Goal: Use online tool/utility: Utilize a website feature to perform a specific function

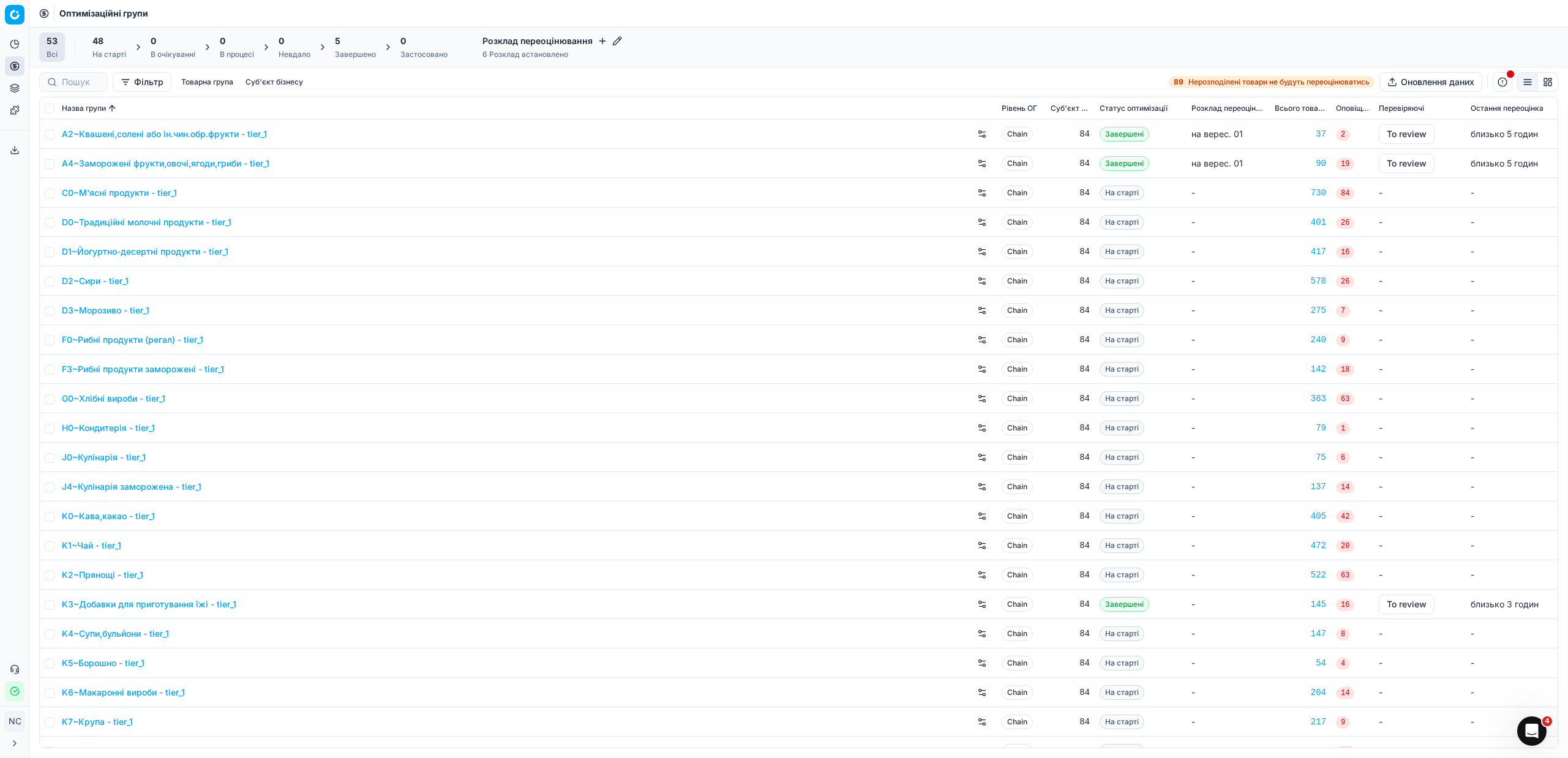
click at [350, 51] on div "Завершено" at bounding box center [355, 55] width 41 height 9
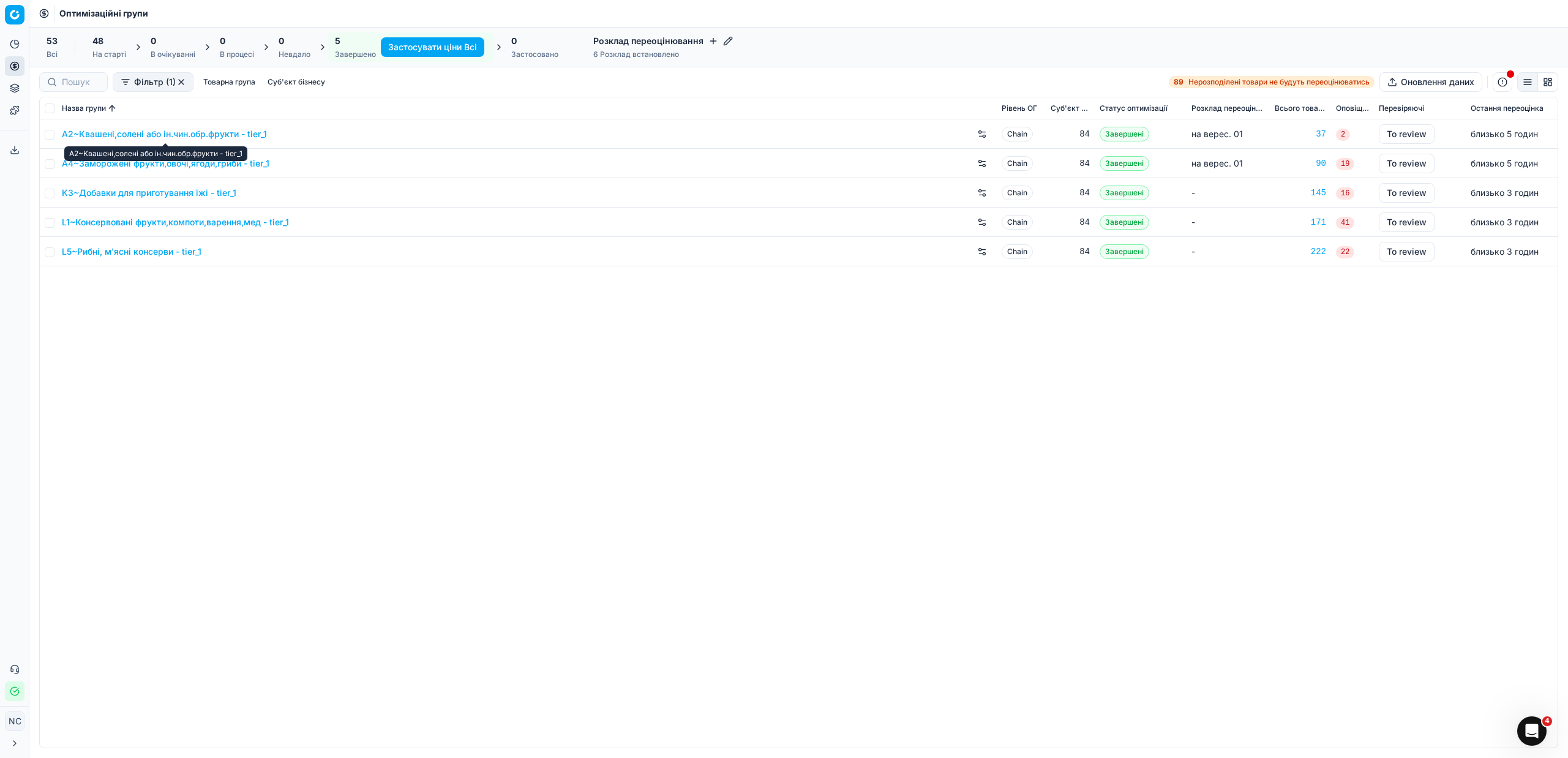
click at [158, 136] on link "A2~Квашені,солені або ін.чин.обр.фрукти - tier_1" at bounding box center [164, 134] width 205 height 12
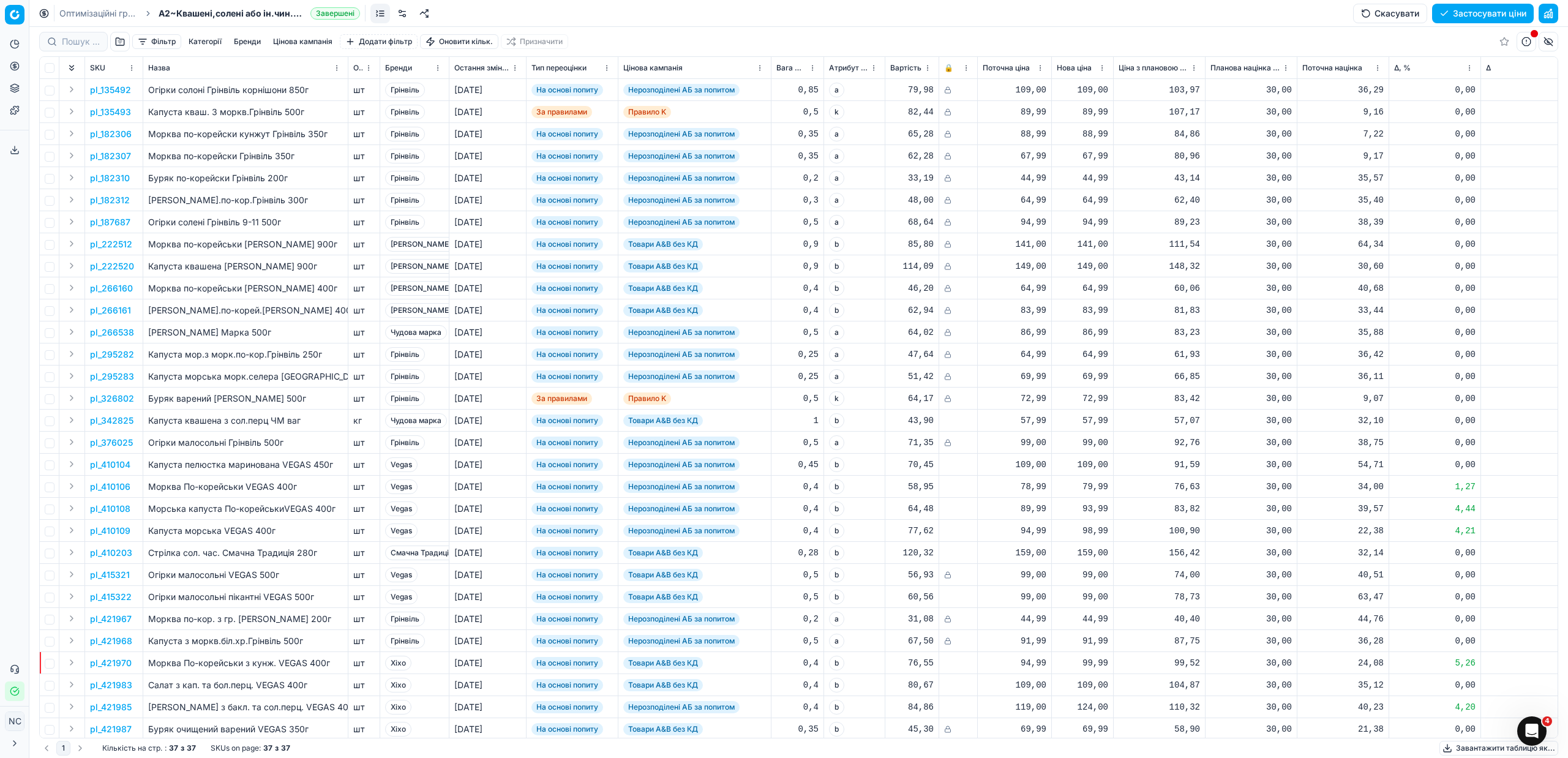
click at [120, 43] on button "button" at bounding box center [120, 41] width 20 height 20
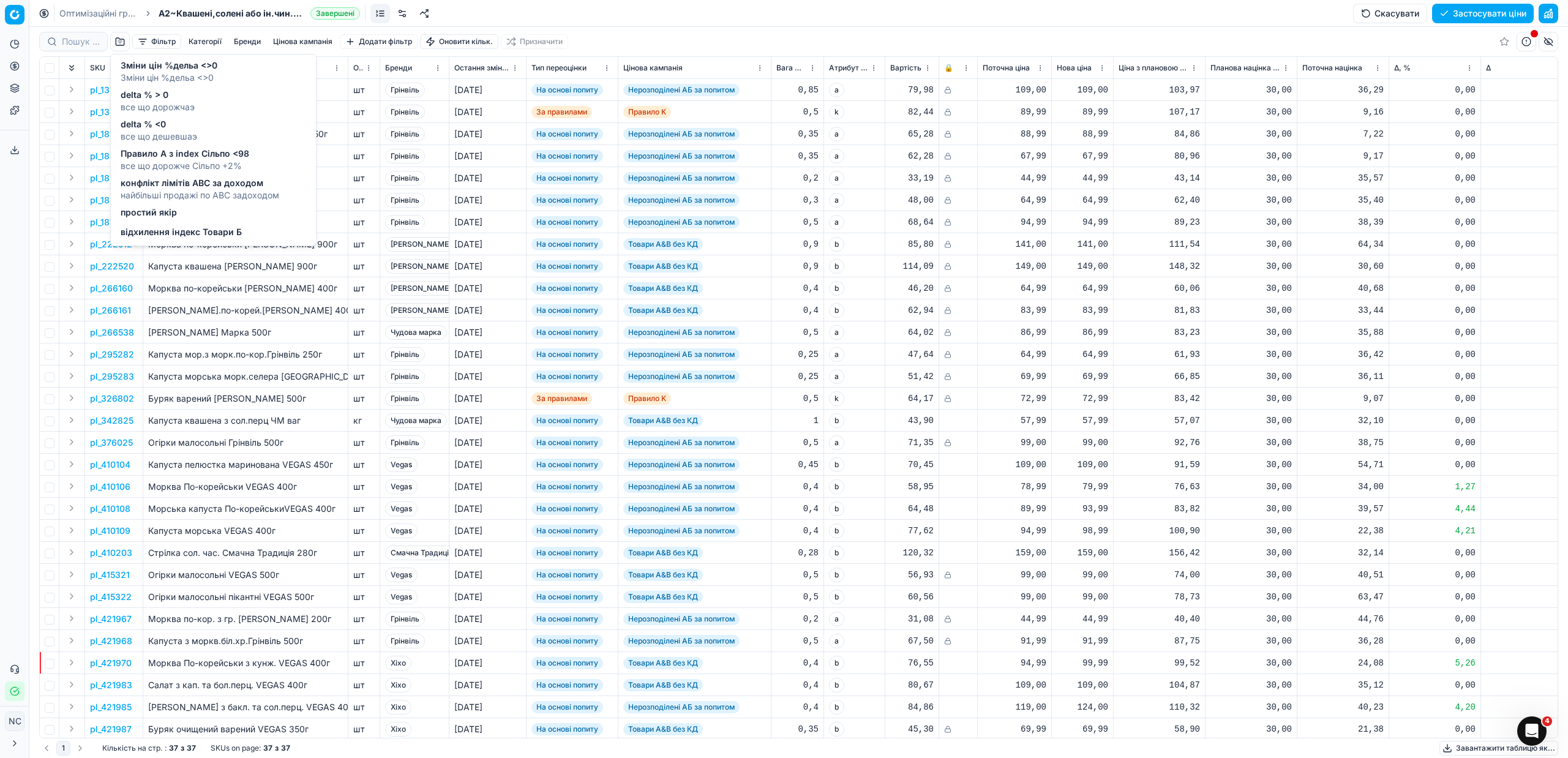
click at [161, 101] on span "все що дорожчаэ" at bounding box center [158, 107] width 74 height 12
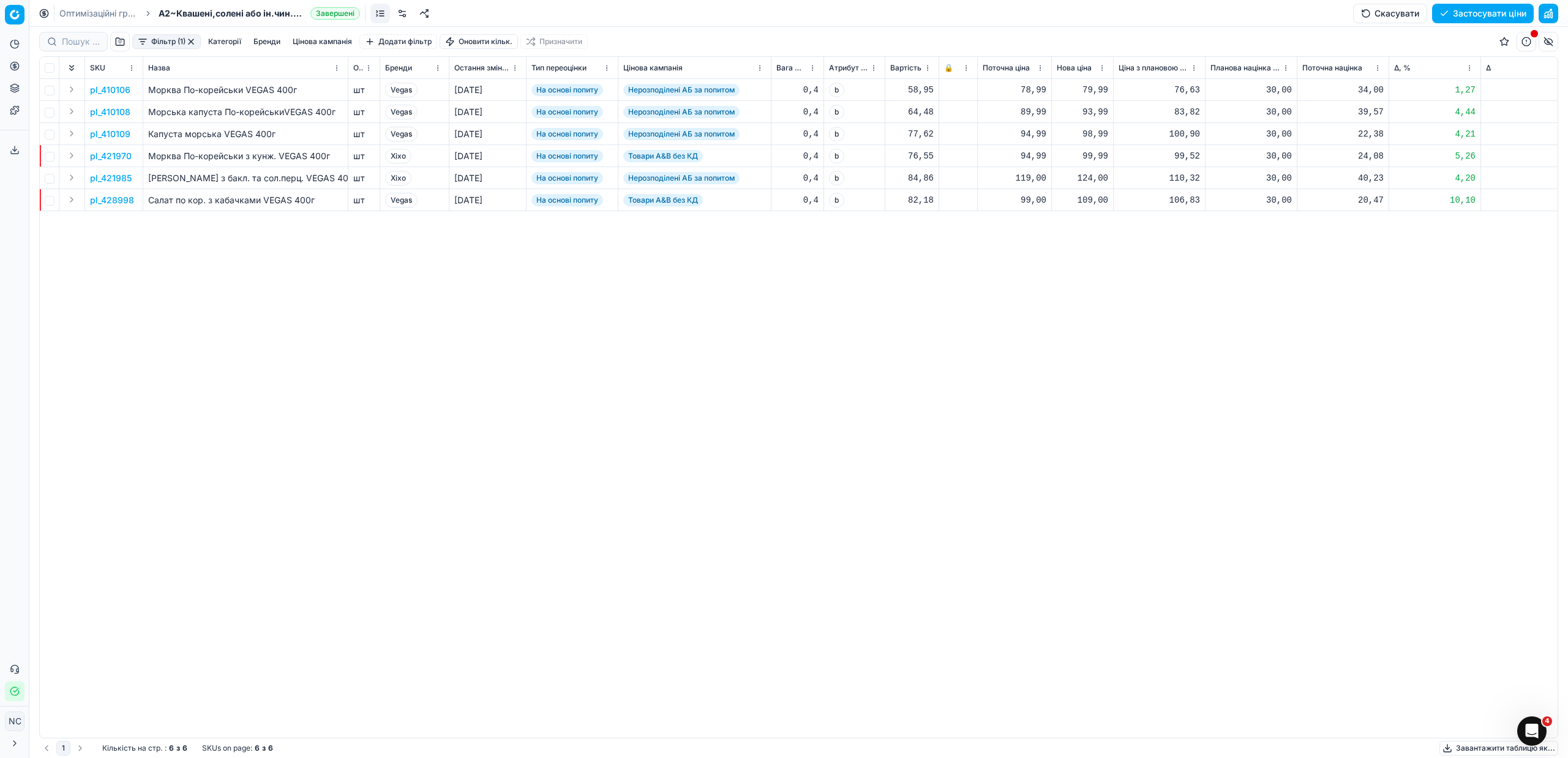
click at [329, 39] on button "Цінова кампанія" at bounding box center [322, 41] width 69 height 15
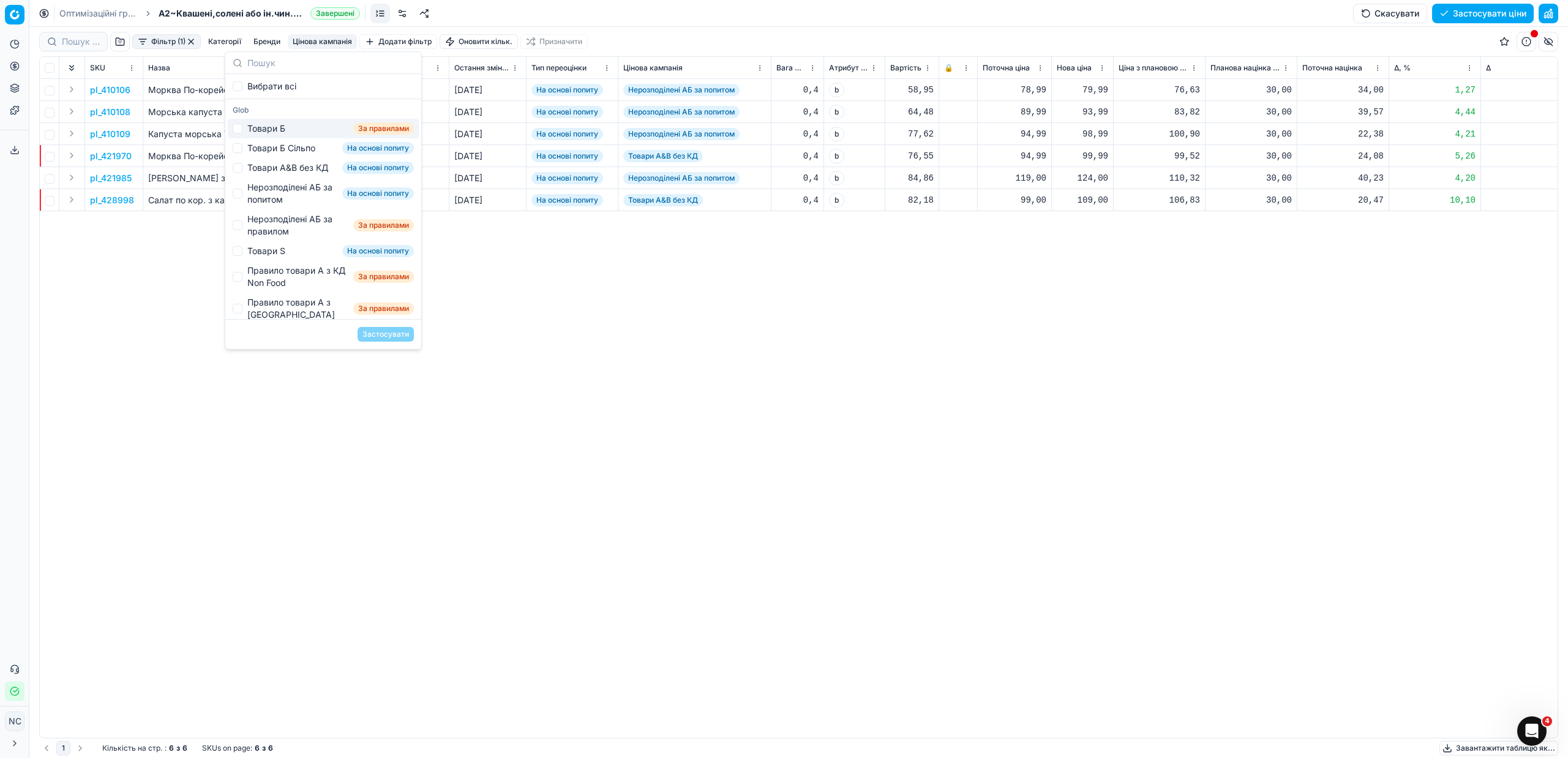
click at [265, 130] on div "Товари Б" at bounding box center [266, 128] width 38 height 12
checkbox input "true"
click at [378, 335] on button "Застосувати" at bounding box center [385, 334] width 56 height 15
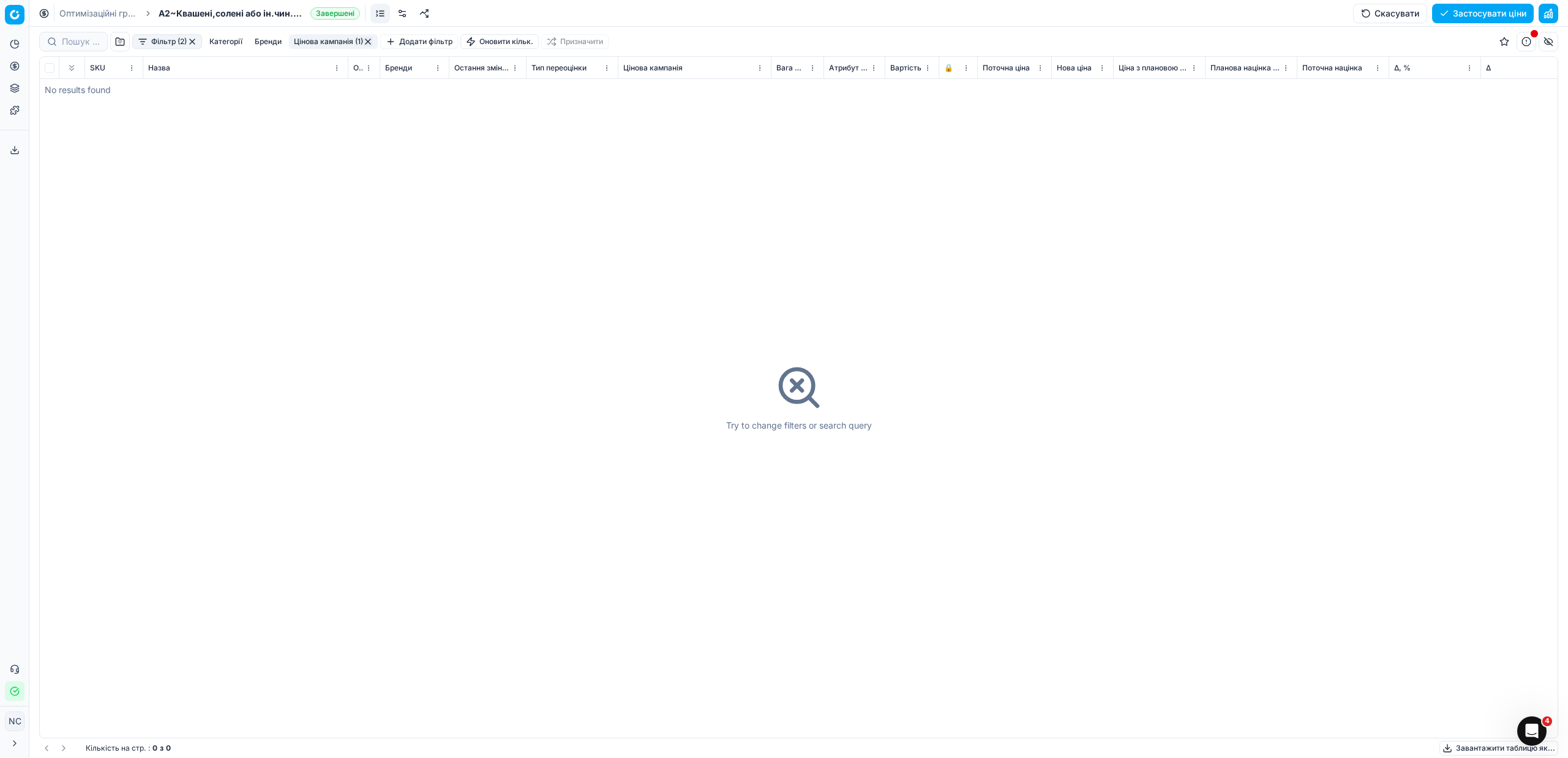
click at [340, 40] on button "Цінова кампанія (1)" at bounding box center [333, 41] width 89 height 15
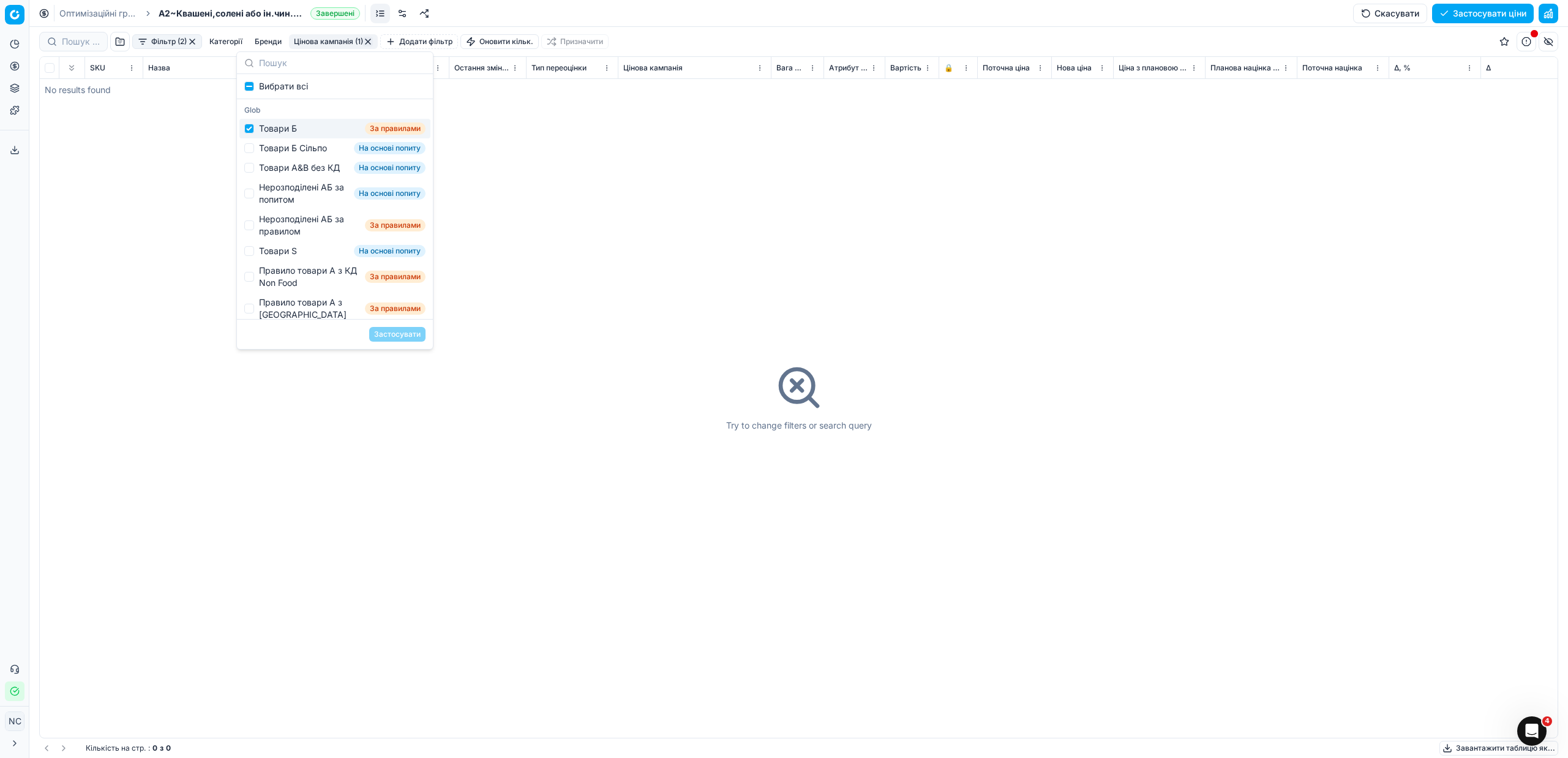
click at [287, 135] on div "Товари Б За правилами" at bounding box center [334, 128] width 191 height 20
checkbox input "false"
click at [294, 148] on div "Товари Б Сільпо" at bounding box center [293, 147] width 68 height 12
checkbox input "true"
click at [388, 329] on button "Застосувати" at bounding box center [397, 334] width 56 height 15
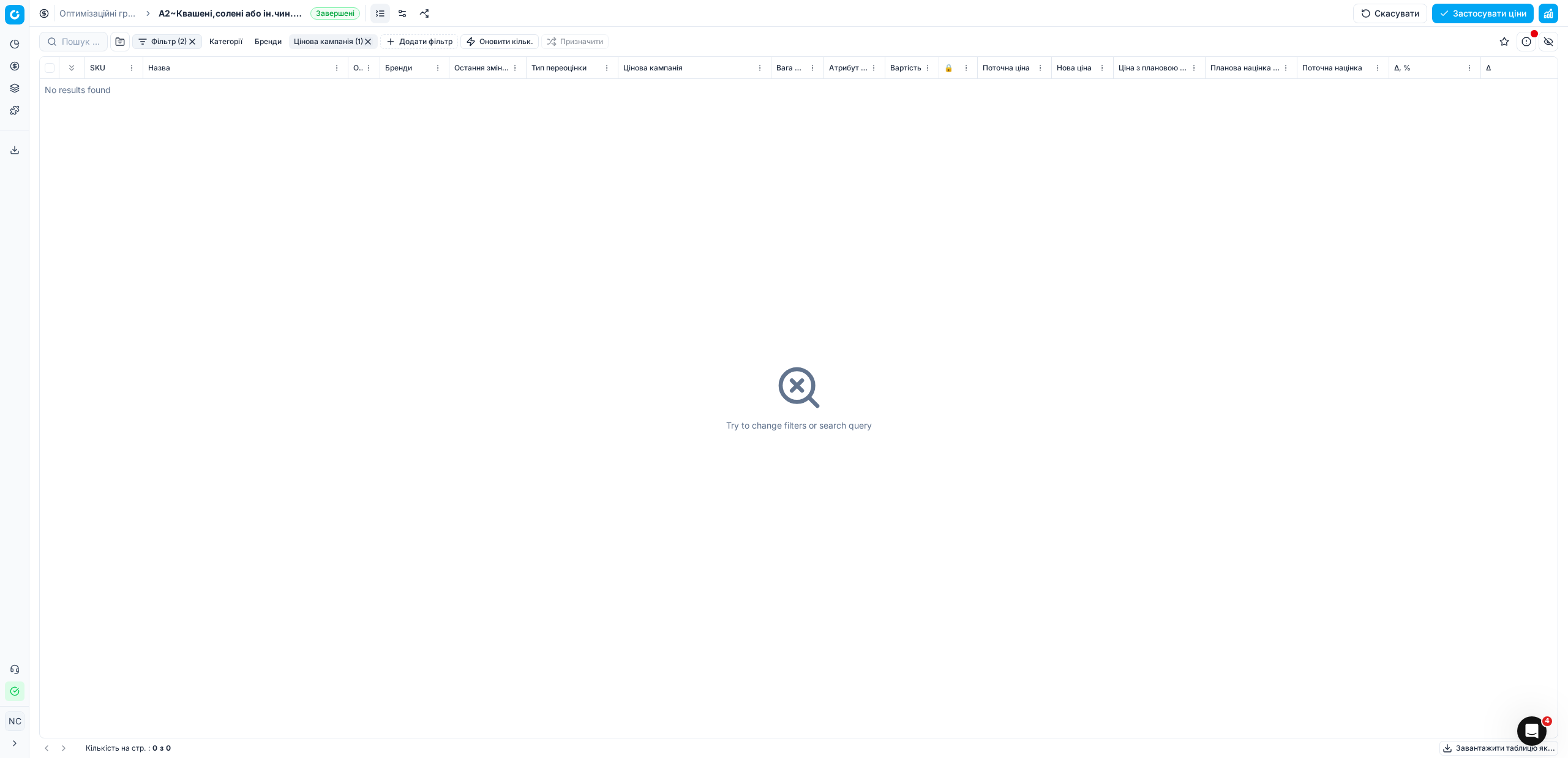
click at [321, 41] on button "Цінова кампанія (1)" at bounding box center [333, 41] width 89 height 15
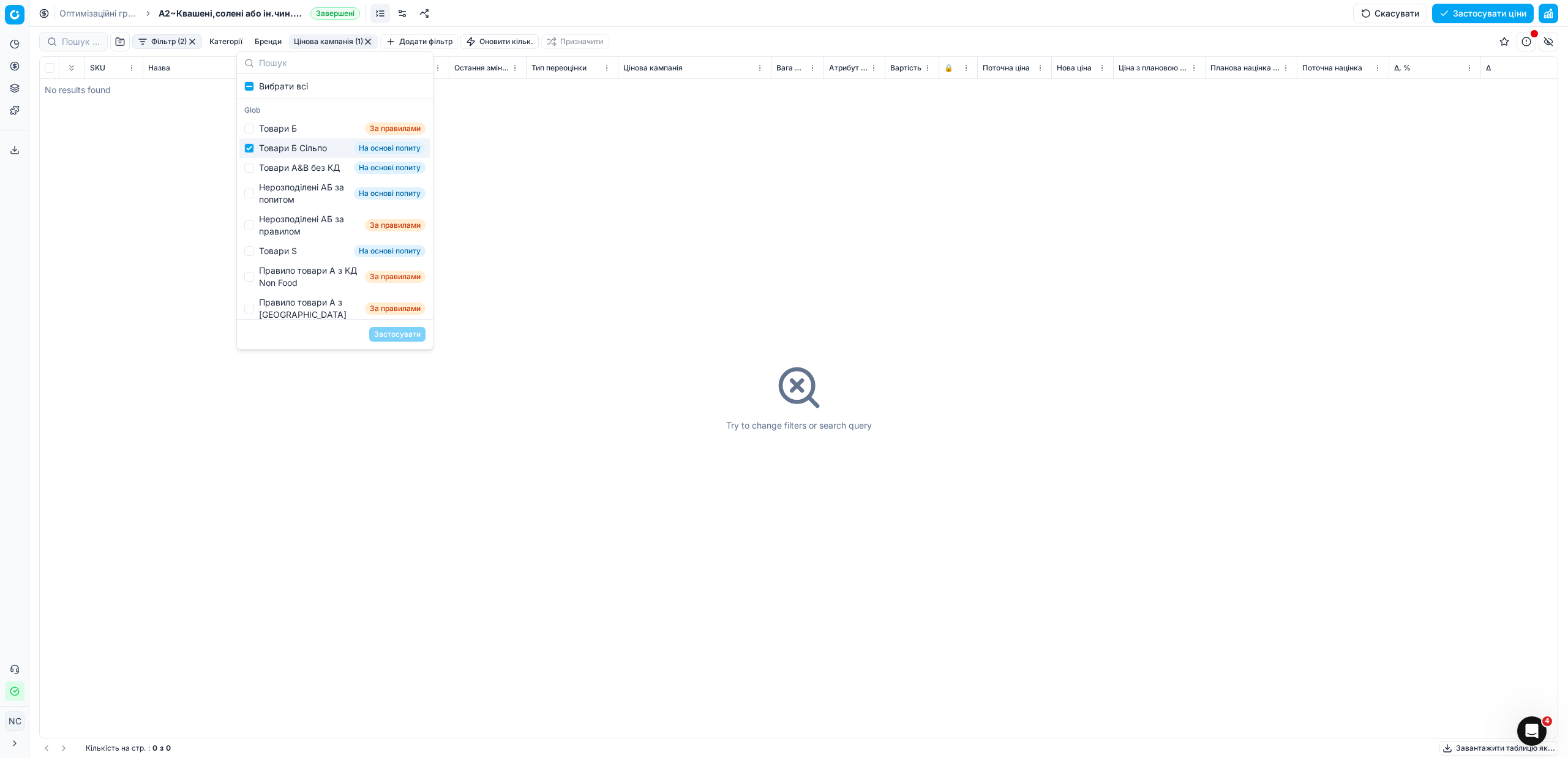
click at [284, 149] on div "Товари Б Сільпо" at bounding box center [293, 147] width 68 height 12
checkbox input "false"
click at [287, 169] on div "Товари А&B без КД" at bounding box center [299, 167] width 81 height 12
checkbox input "true"
click at [380, 333] on button "Застосувати" at bounding box center [397, 334] width 56 height 15
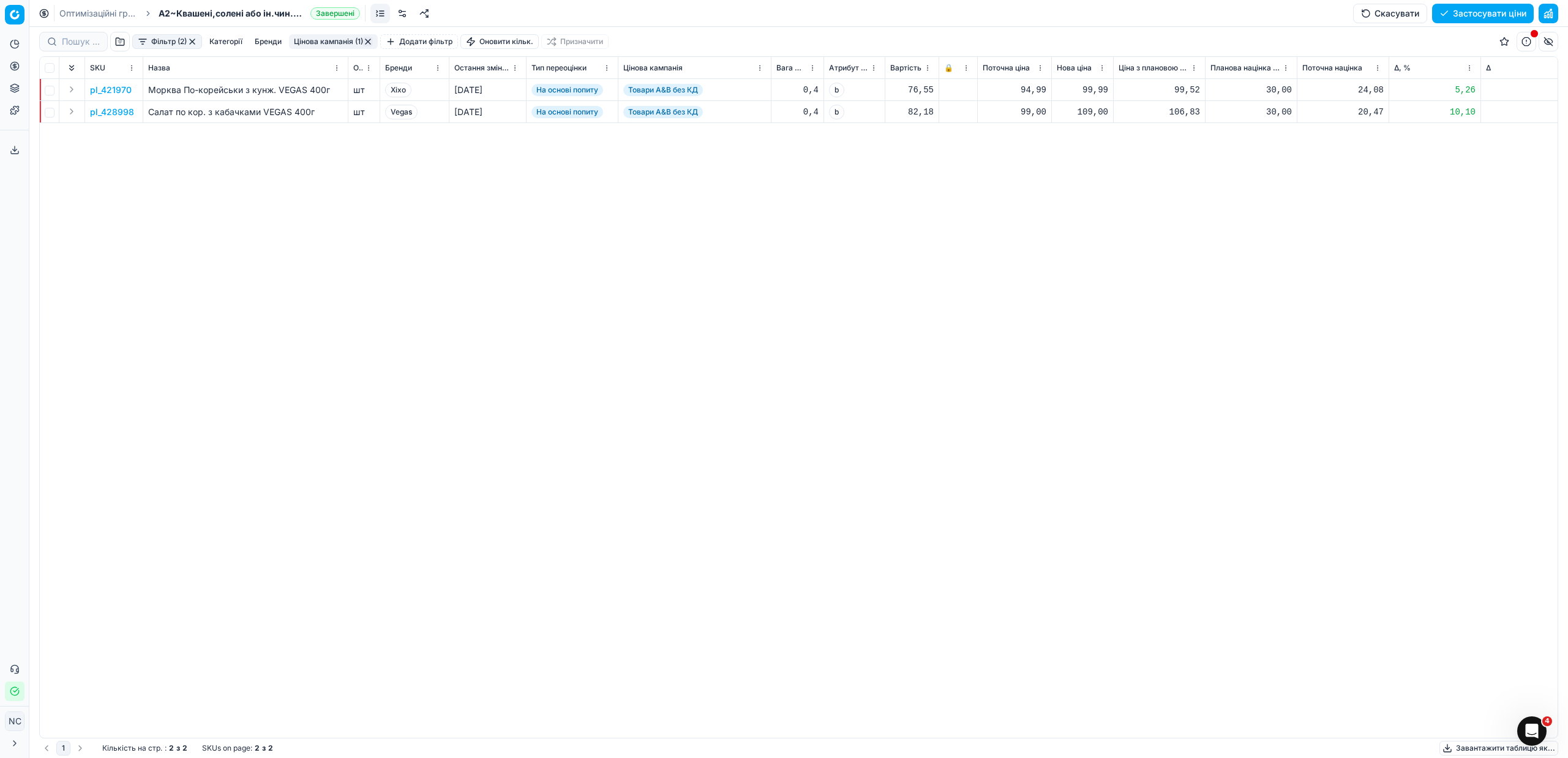
click at [318, 36] on button "Цінова кампанія (1)" at bounding box center [333, 41] width 89 height 15
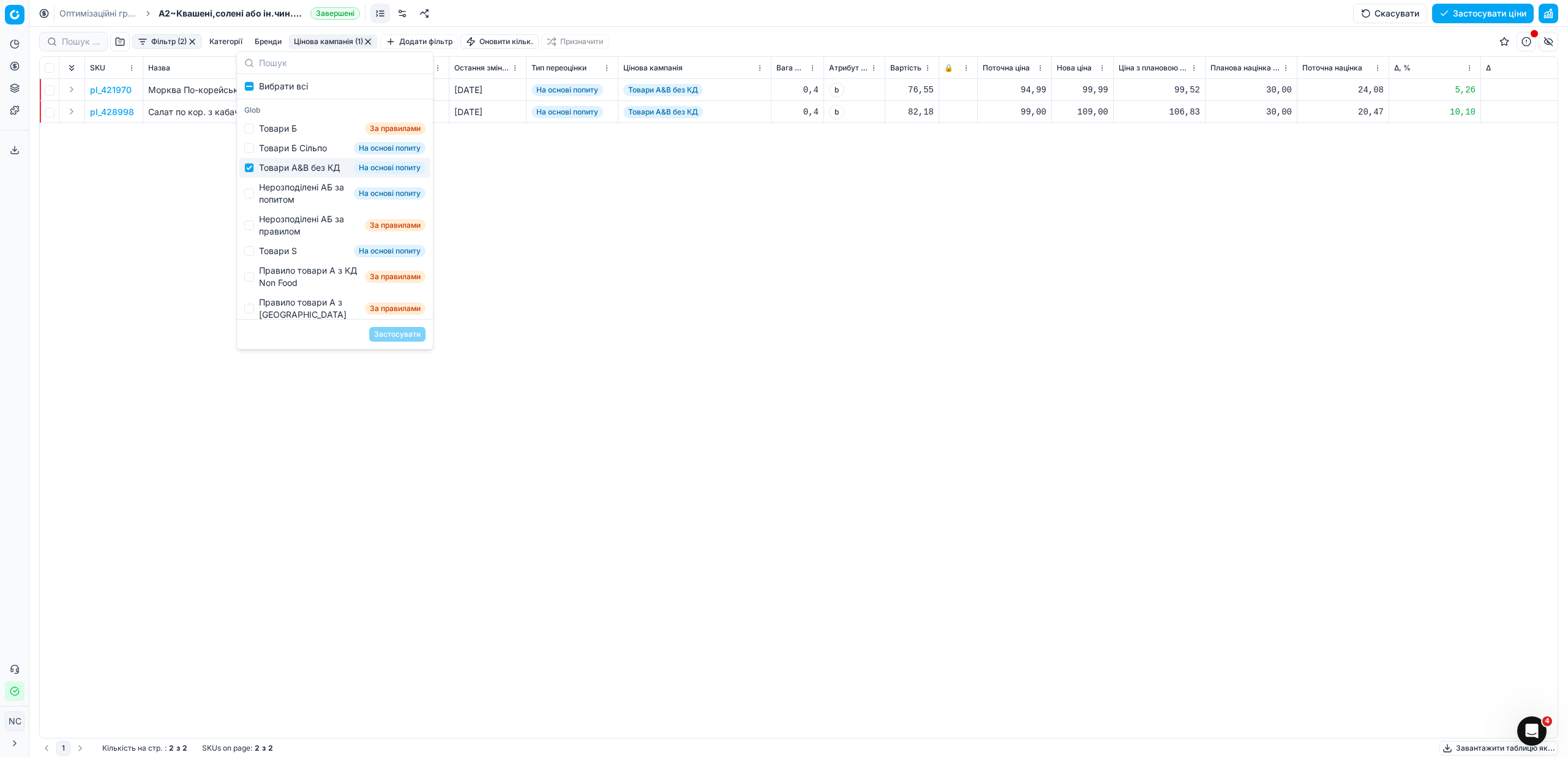
click at [288, 172] on div "Товари А&B без КД" at bounding box center [299, 167] width 81 height 12
checkbox input "false"
click at [289, 202] on div "Нерозподілені АБ за попитом" at bounding box center [304, 193] width 90 height 25
checkbox input "true"
click at [388, 331] on button "Застосувати" at bounding box center [397, 334] width 56 height 15
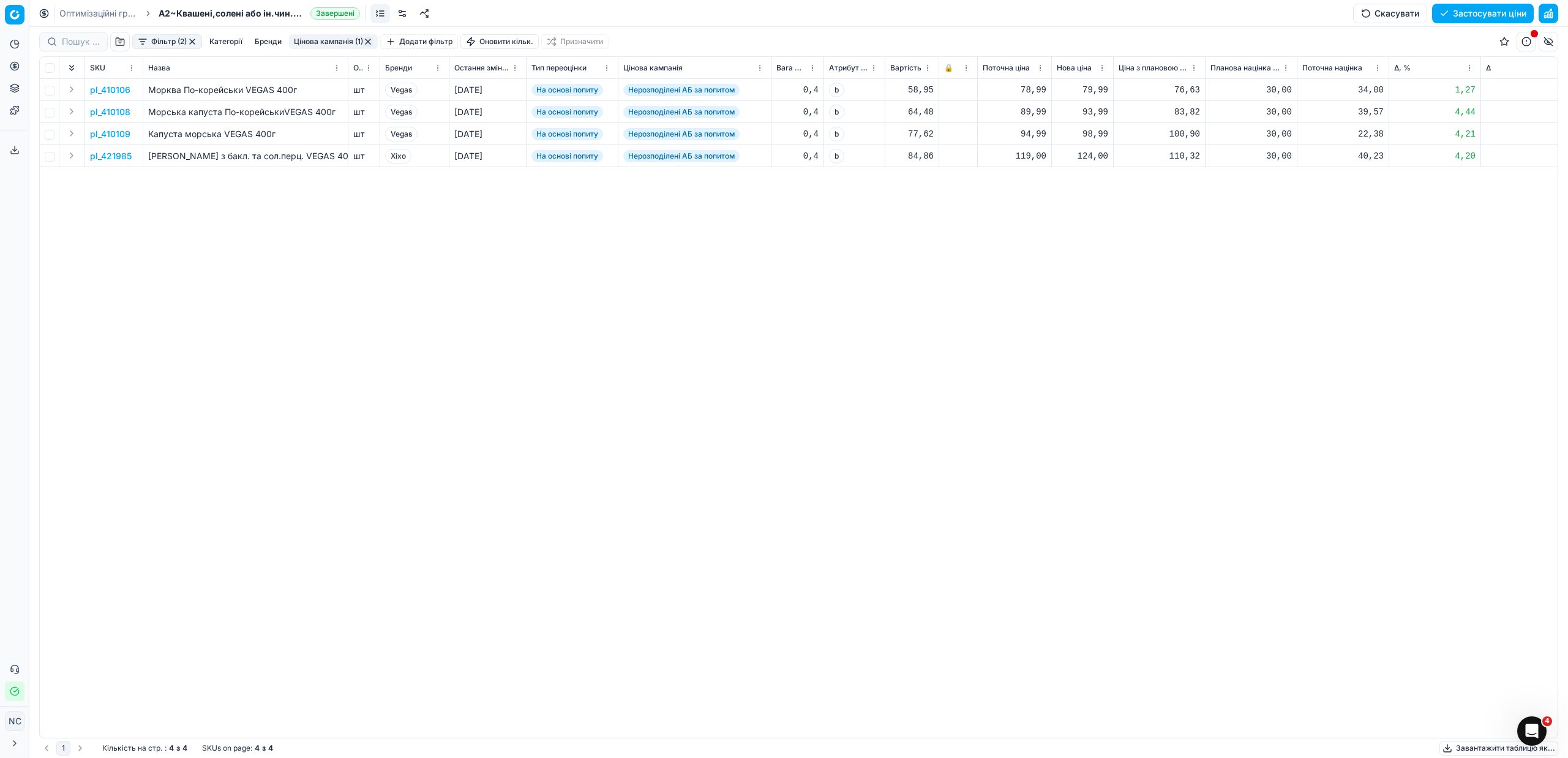
click at [337, 39] on button "Цінова кампанія (1)" at bounding box center [333, 41] width 89 height 15
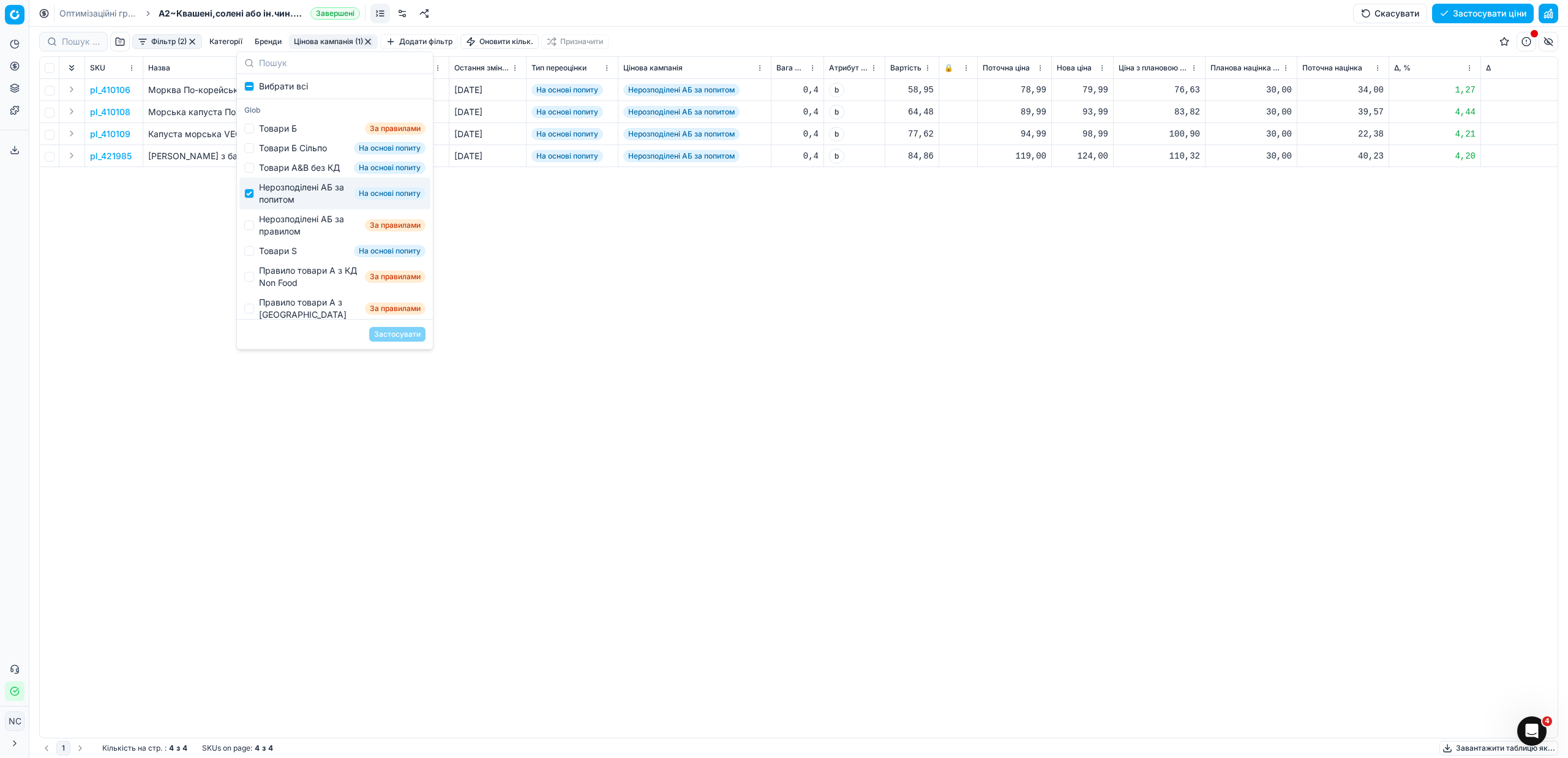
click at [283, 199] on div "Нерозподілені АБ за попитом" at bounding box center [304, 193] width 90 height 25
checkbox input "false"
click at [293, 231] on div "Нерозподілені АБ за правилом" at bounding box center [309, 225] width 101 height 25
checkbox input "true"
drag, startPoint x: 393, startPoint y: 338, endPoint x: 399, endPoint y: 334, distance: 7.2
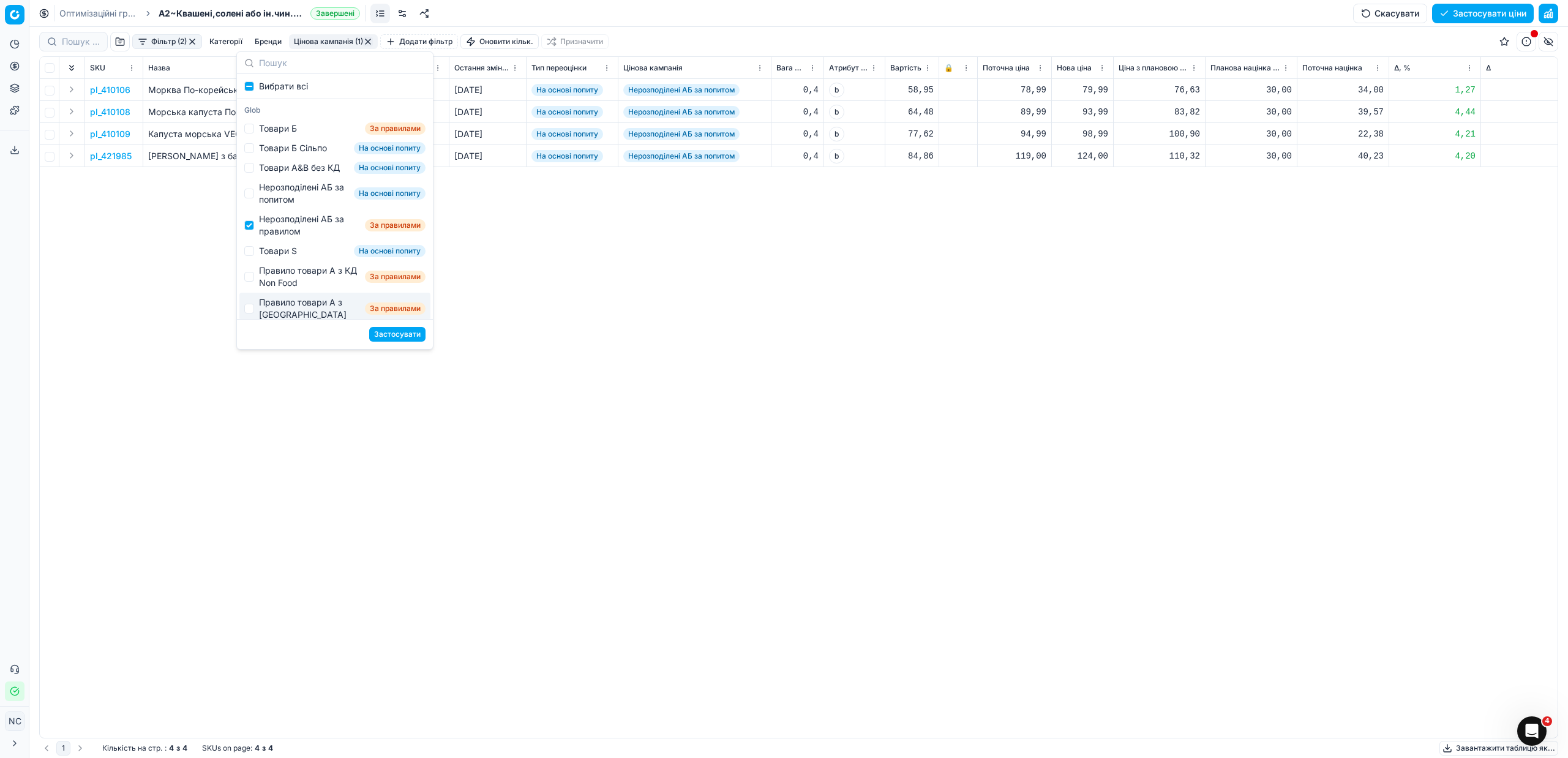
click at [393, 337] on button "Застосувати" at bounding box center [397, 334] width 56 height 15
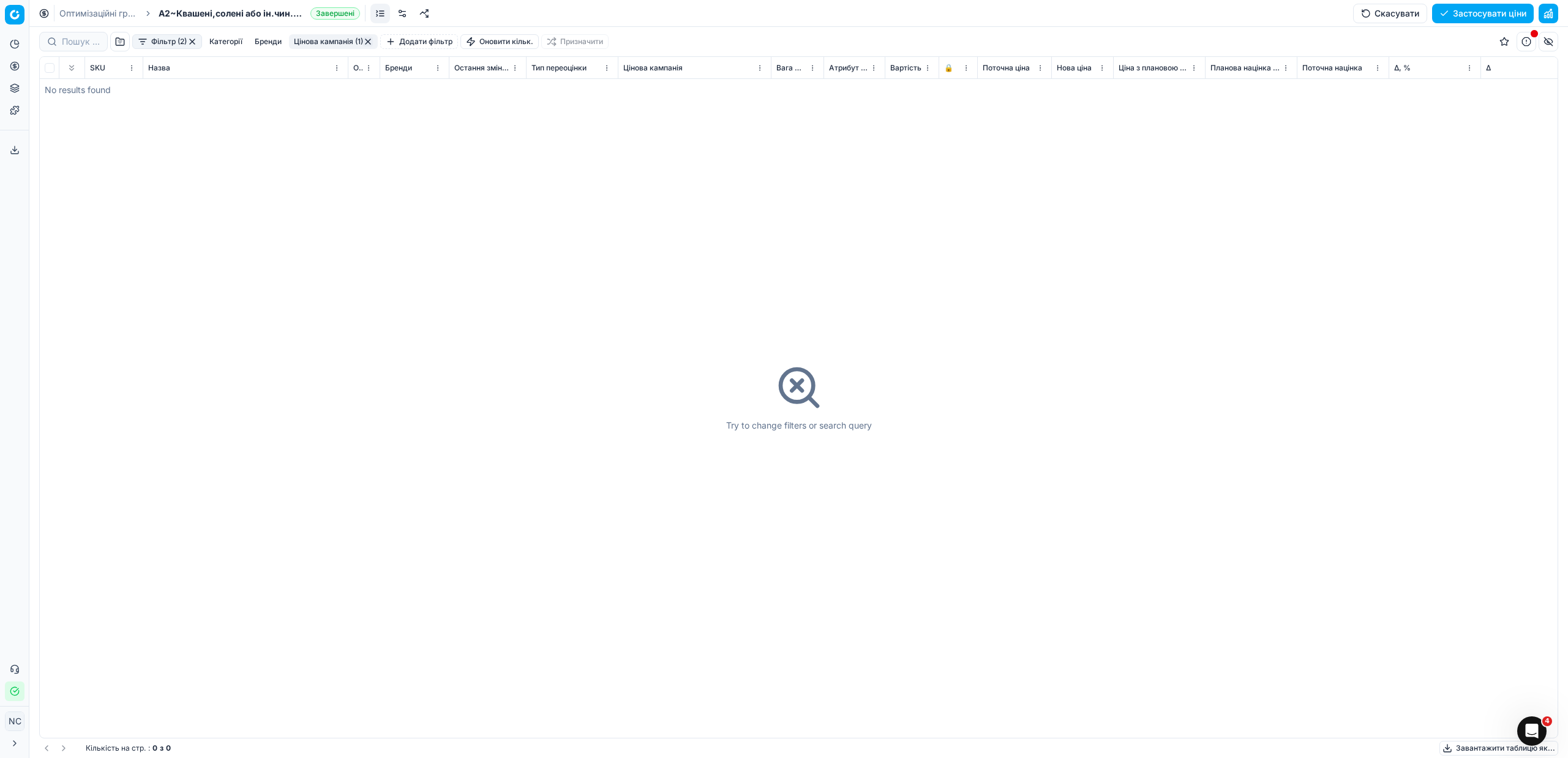
click at [333, 41] on button "Цінова кампанія (1)" at bounding box center [333, 41] width 89 height 15
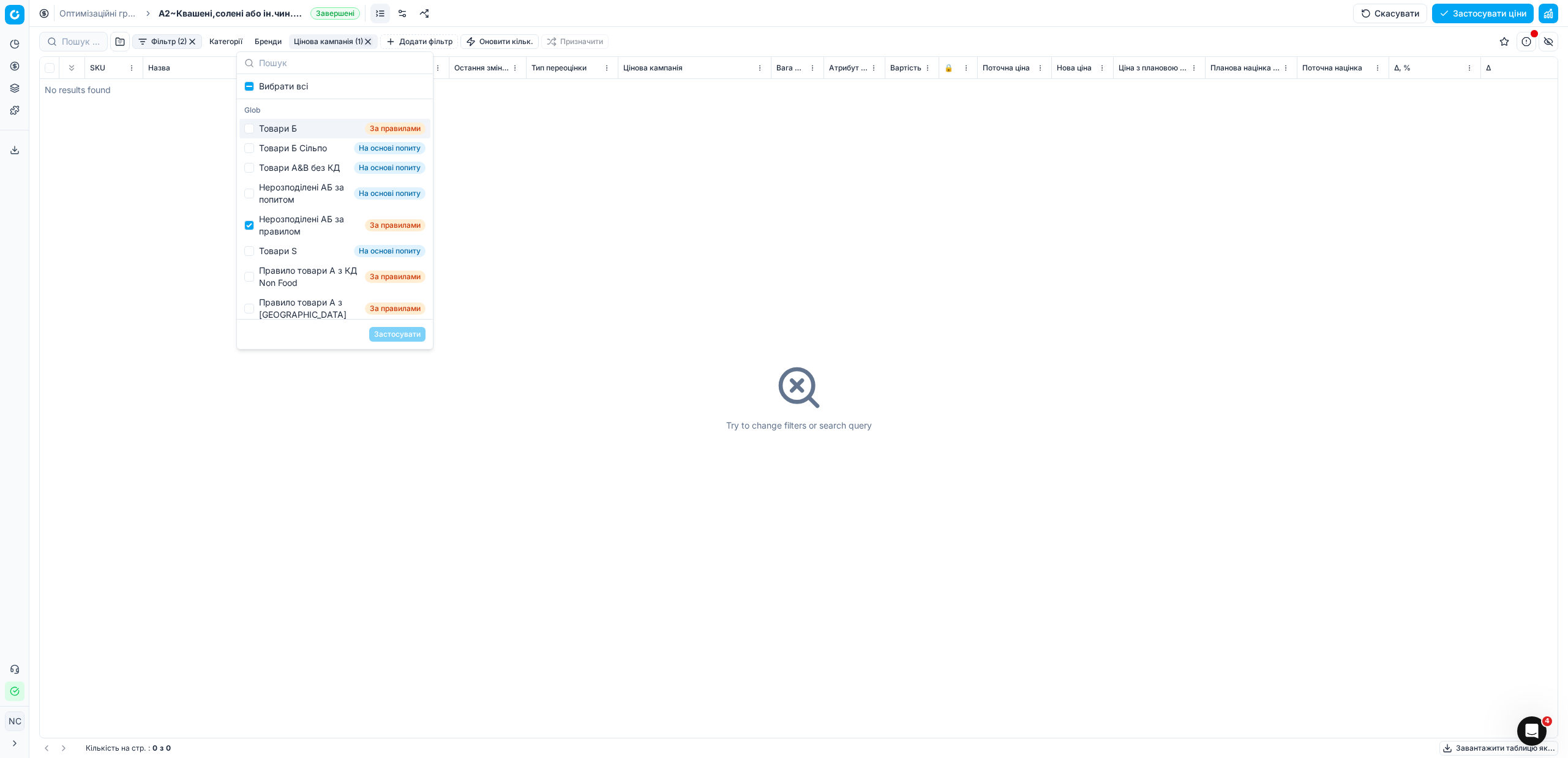
click at [288, 131] on div "Товари Б" at bounding box center [278, 128] width 38 height 12
click at [287, 131] on div "Товари Б" at bounding box center [278, 128] width 38 height 12
click at [292, 131] on div "Товари Б" at bounding box center [278, 128] width 38 height 12
checkbox input "true"
click at [298, 232] on div "Нерозподілені АБ за правилом" at bounding box center [309, 225] width 101 height 25
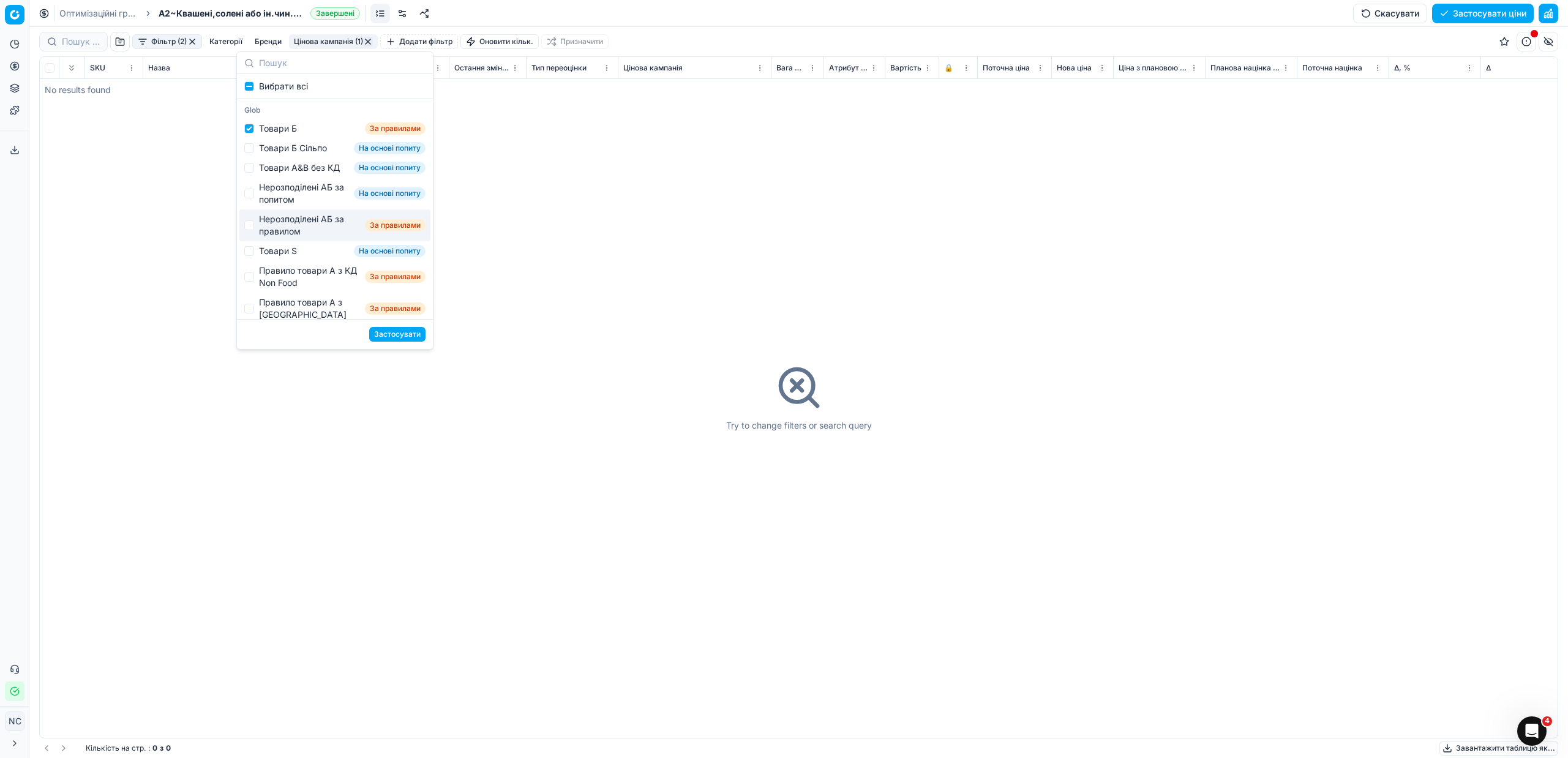
checkbox input "false"
click at [385, 335] on button "Застосувати" at bounding box center [397, 334] width 56 height 15
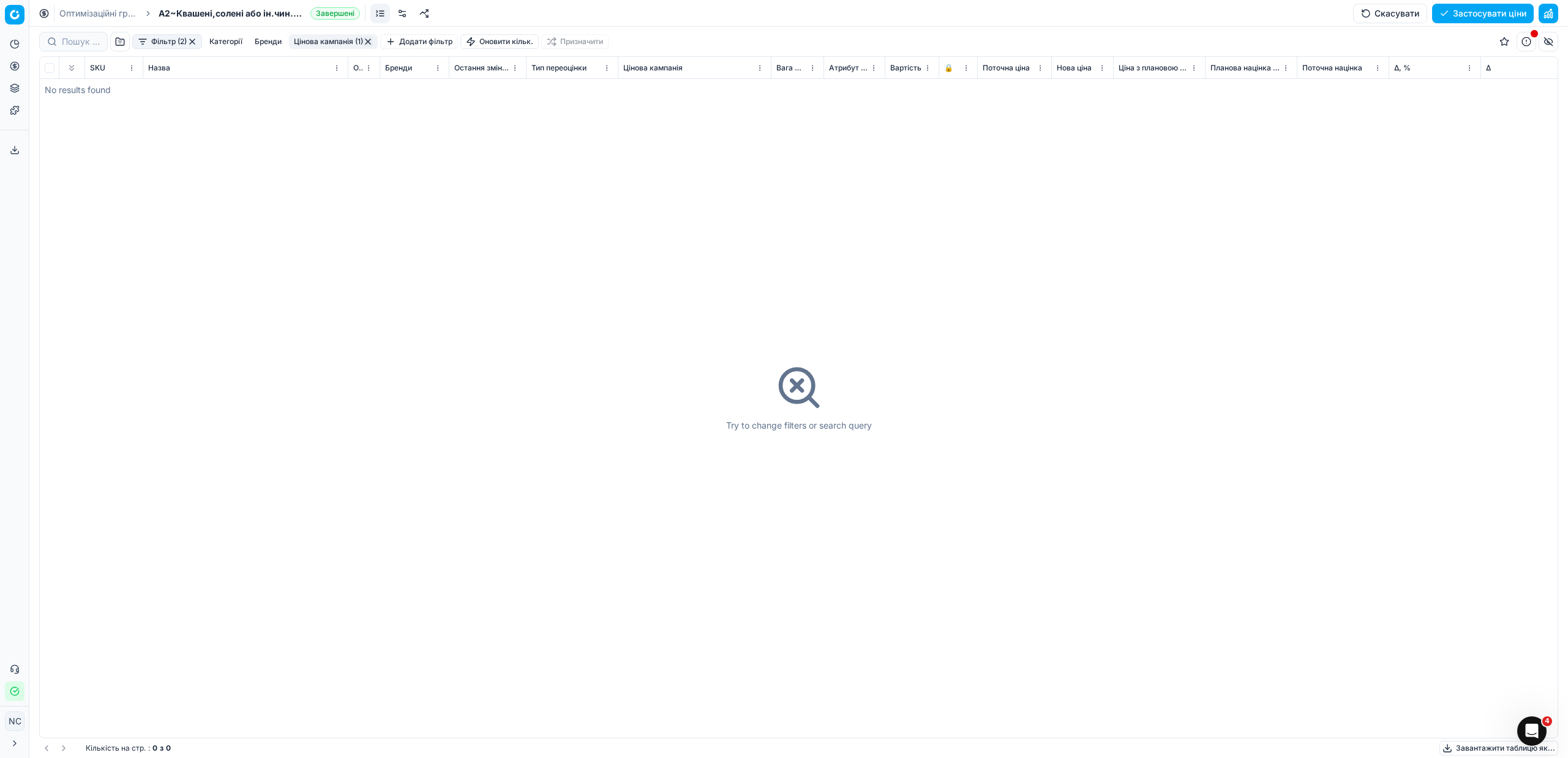
click at [321, 40] on button "Цінова кампанія (1)" at bounding box center [333, 41] width 89 height 15
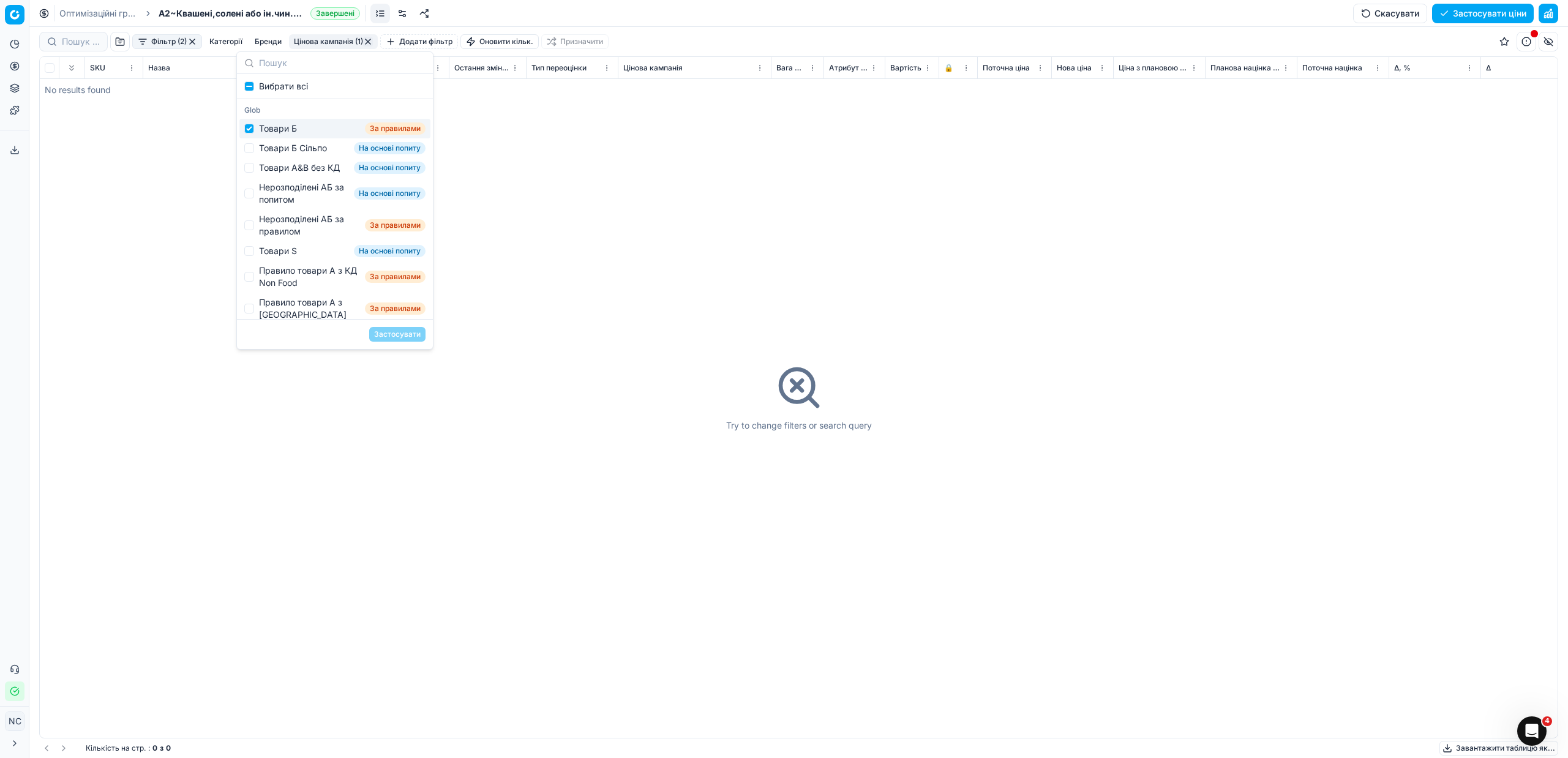
click at [275, 125] on div "Товари Б" at bounding box center [278, 128] width 38 height 12
checkbox input "false"
click at [285, 147] on div "Товари Б Сільпо" at bounding box center [293, 147] width 68 height 12
checkbox input "true"
click at [388, 331] on button "Застосувати" at bounding box center [397, 334] width 56 height 15
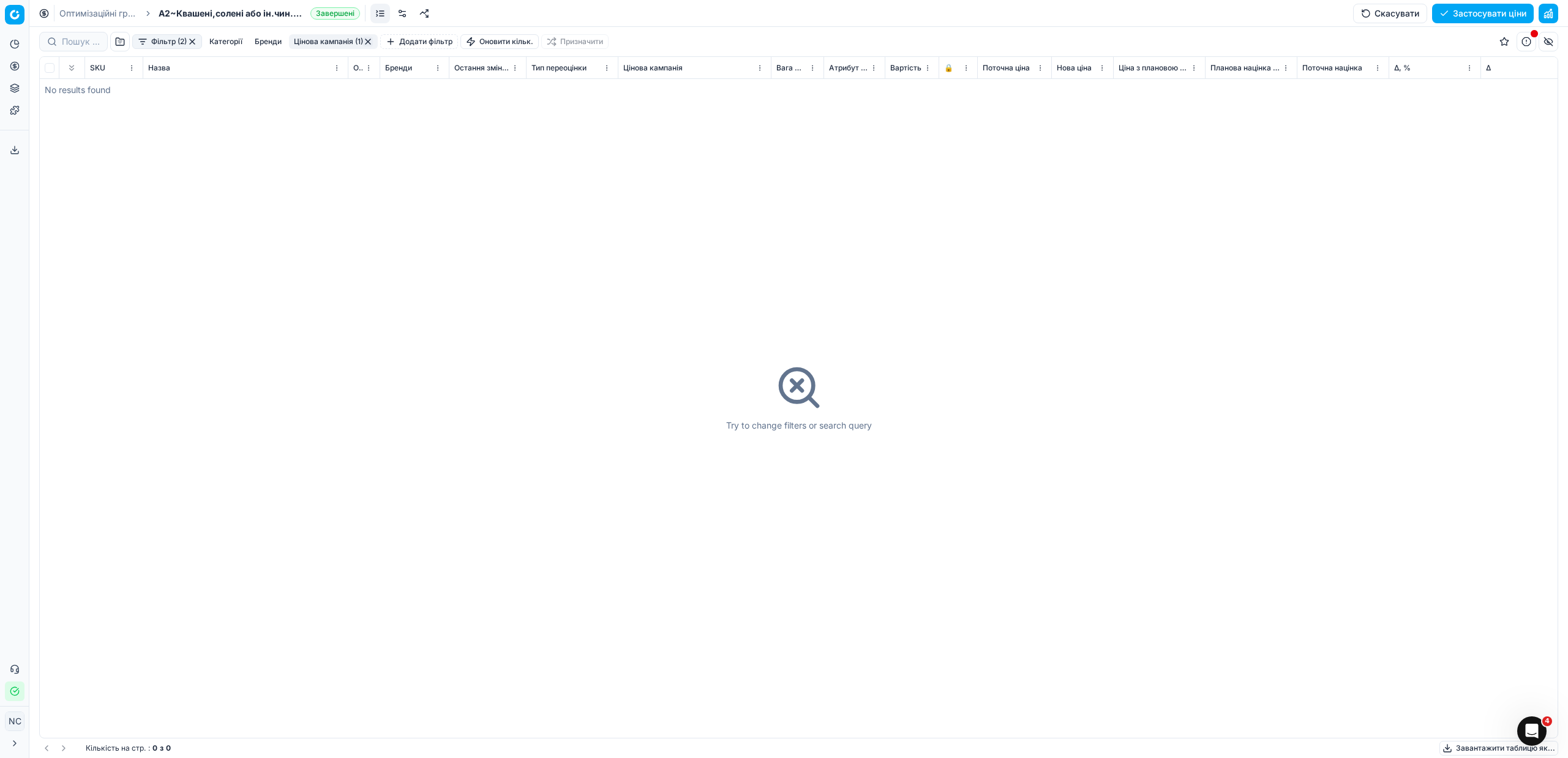
click at [369, 44] on button "button" at bounding box center [368, 41] width 9 height 9
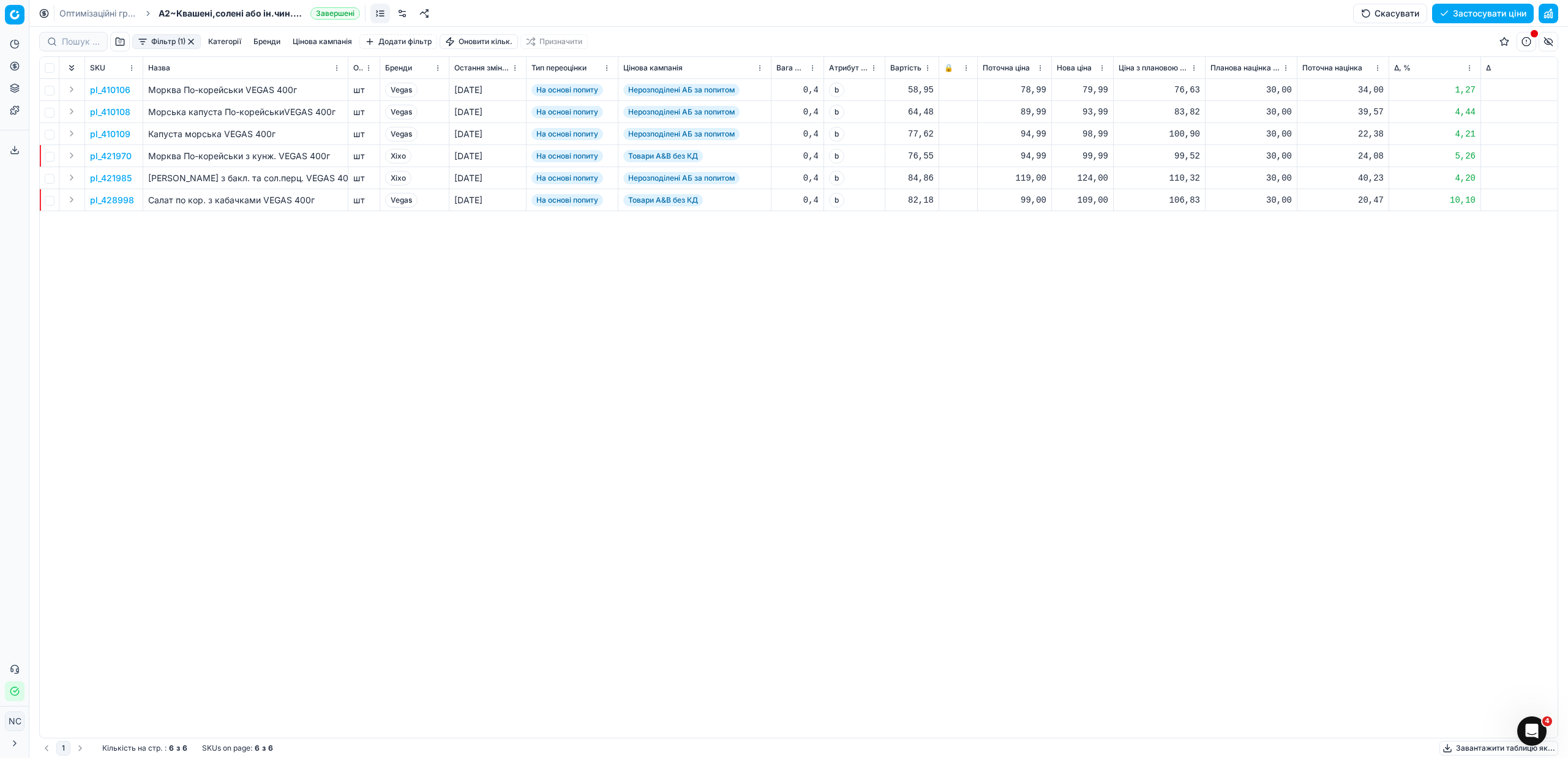
click at [191, 40] on button "button" at bounding box center [191, 41] width 9 height 9
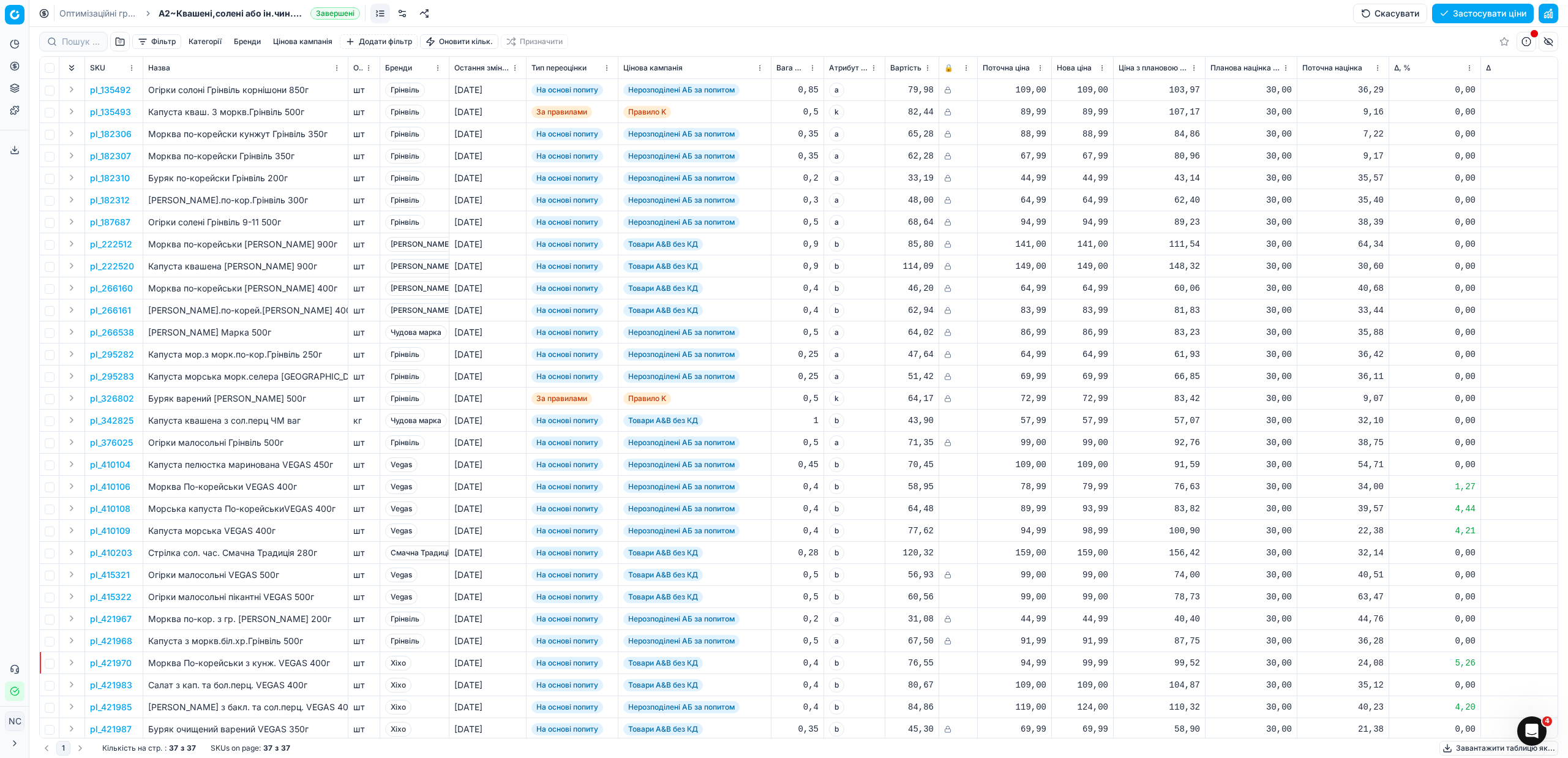
click at [122, 42] on button "button" at bounding box center [120, 41] width 20 height 20
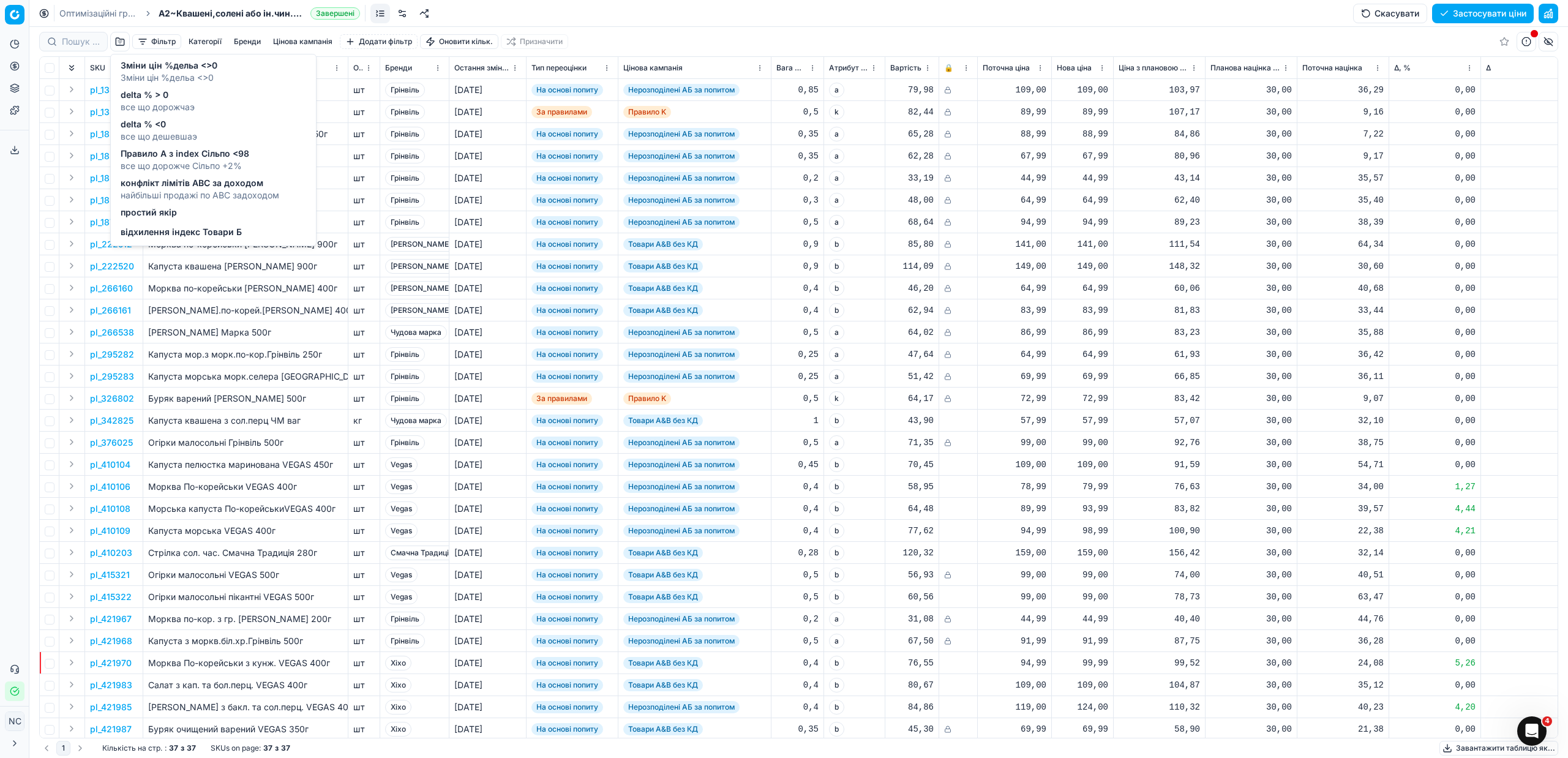
click at [150, 125] on span "delta % <0" at bounding box center [158, 123] width 77 height 12
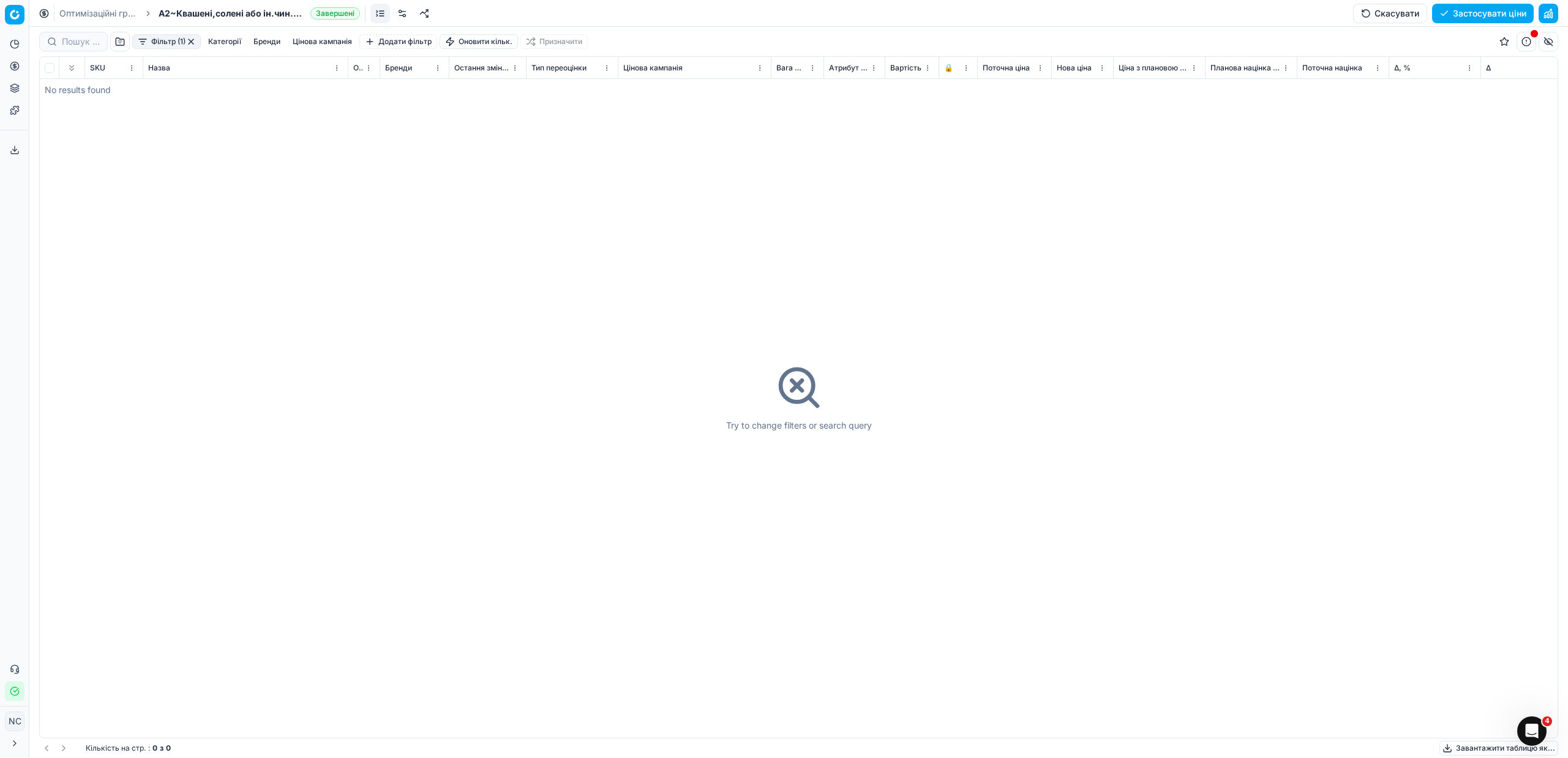
click at [142, 42] on button "Фільтр (1)" at bounding box center [166, 41] width 69 height 15
click at [913, 243] on html "Pricing platform Аналітика Цінова оптимізація Асортимент продукції Шаблони Серв…" at bounding box center [784, 379] width 1568 height 758
click at [193, 41] on button "button" at bounding box center [191, 41] width 9 height 9
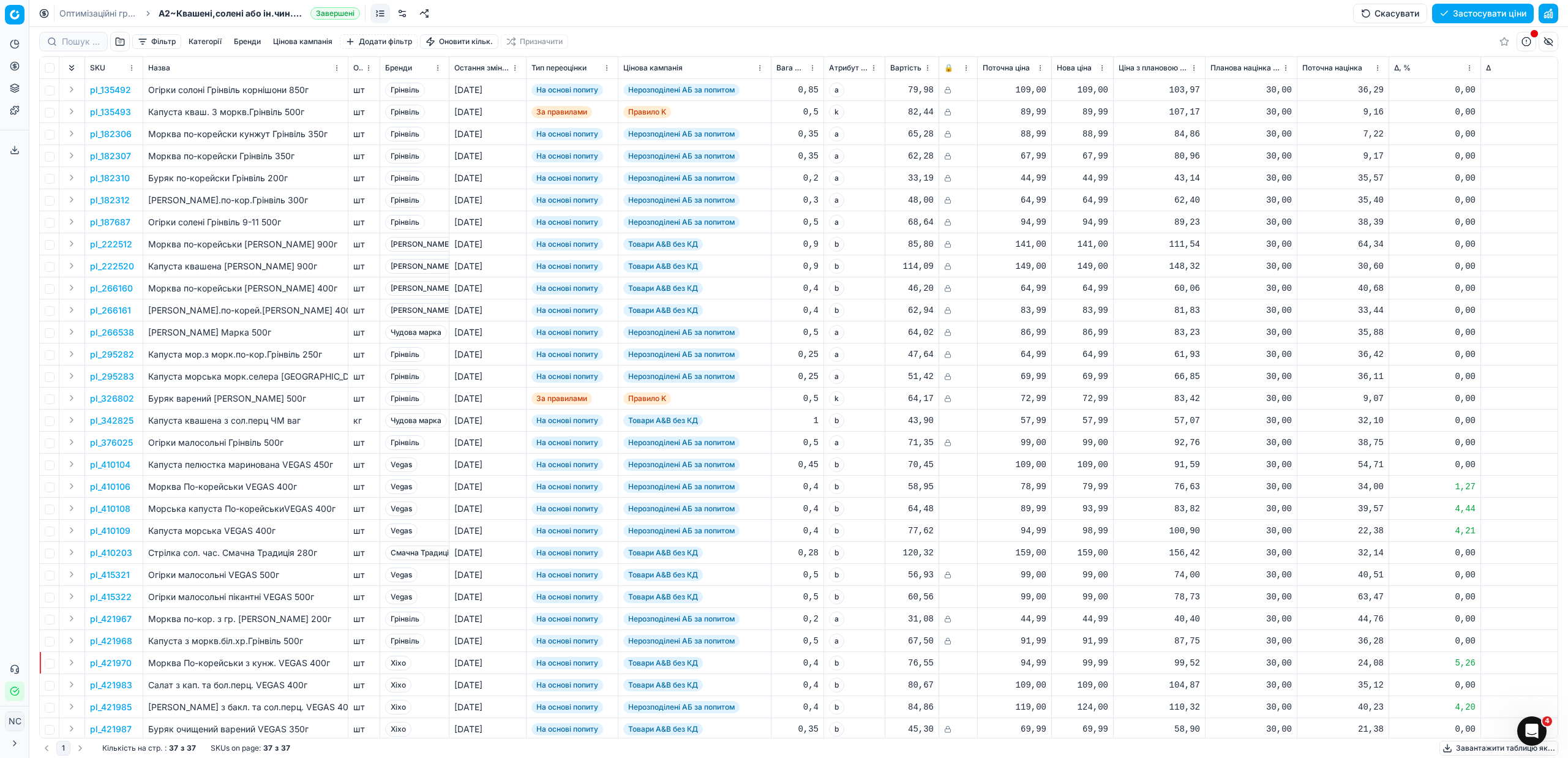
click at [120, 41] on button "button" at bounding box center [120, 41] width 20 height 20
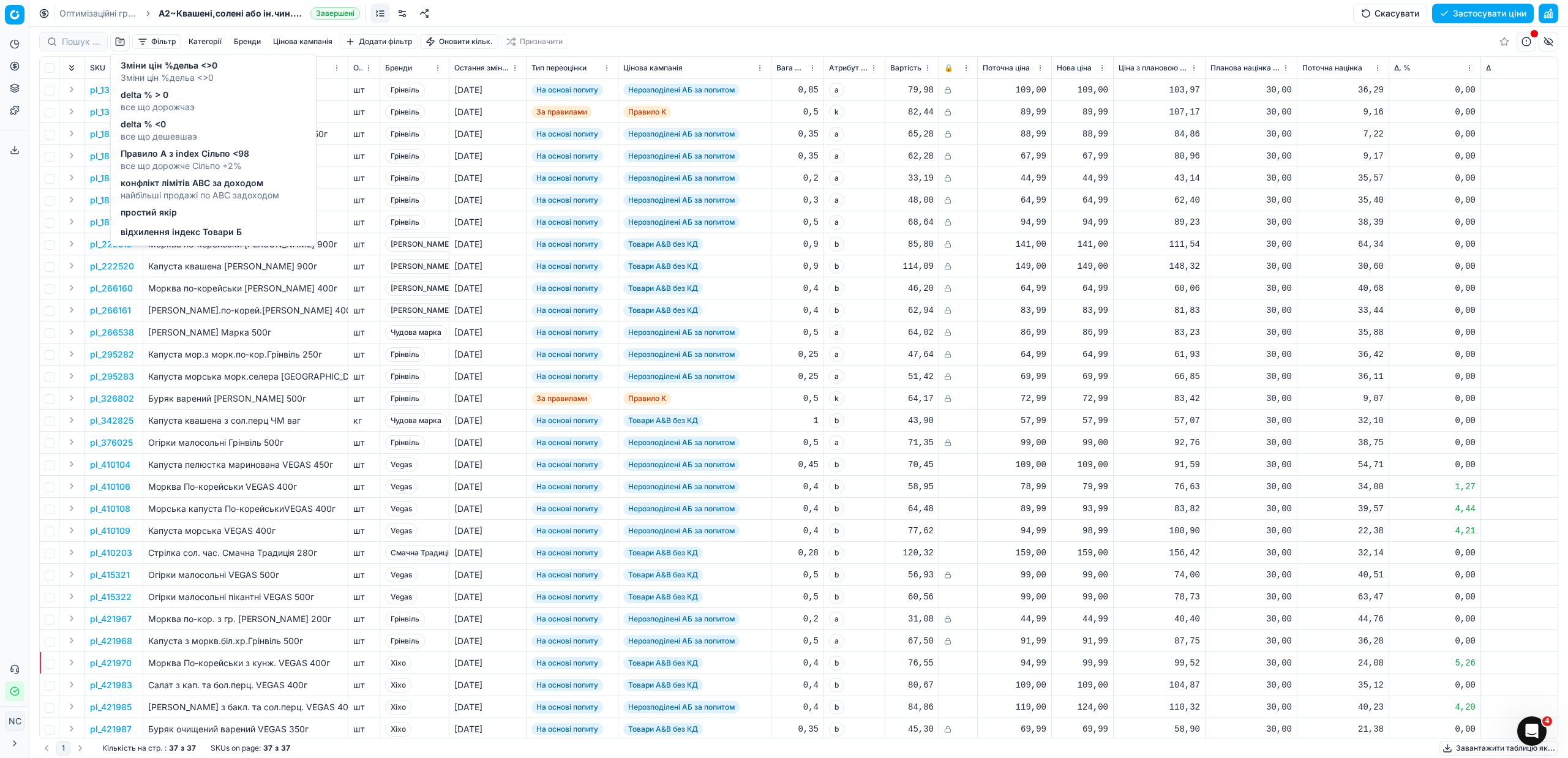
click at [218, 158] on span "Правило А з index Сільпо <98" at bounding box center [184, 153] width 128 height 12
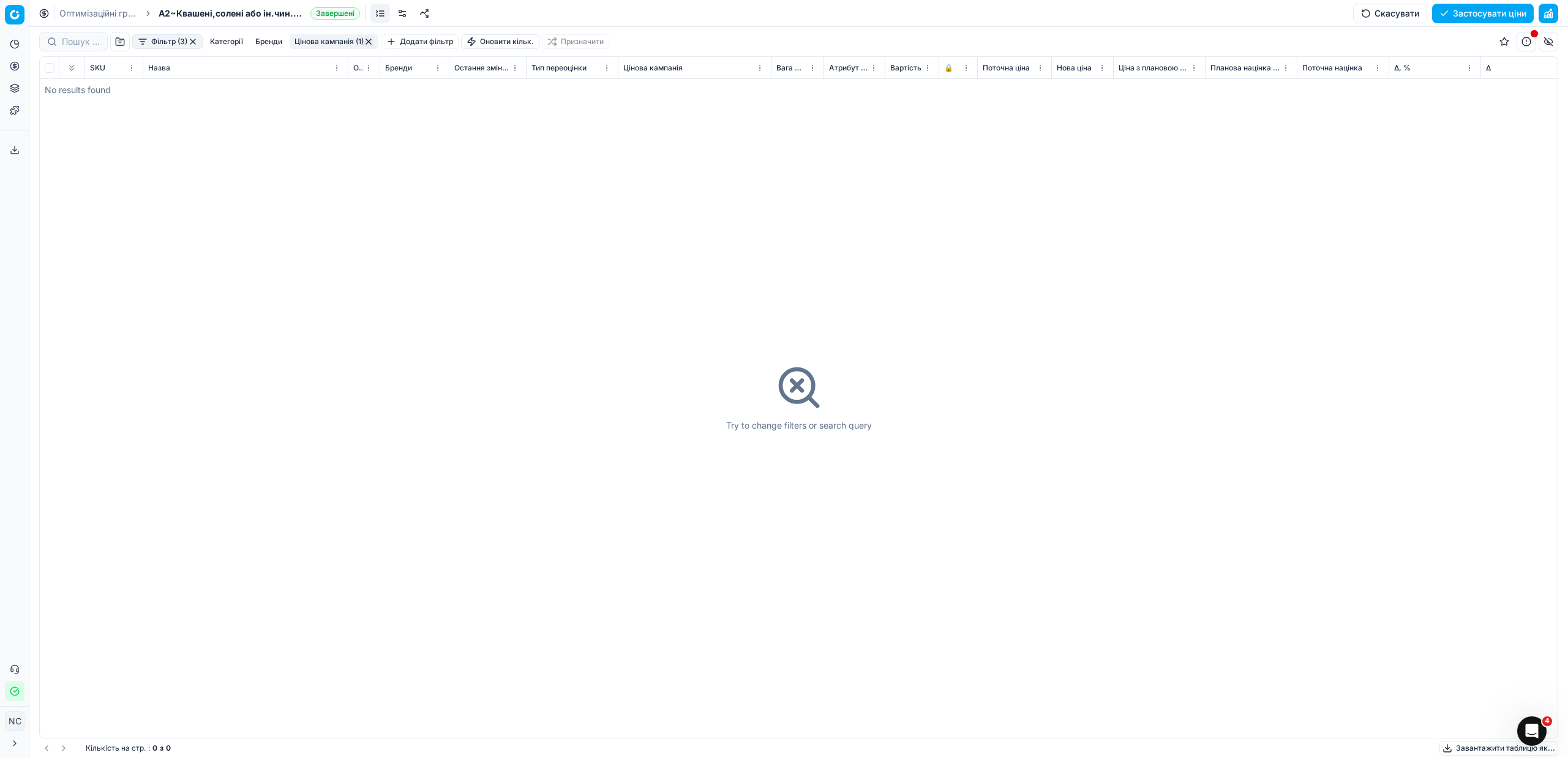
click at [196, 42] on button "button" at bounding box center [192, 41] width 9 height 9
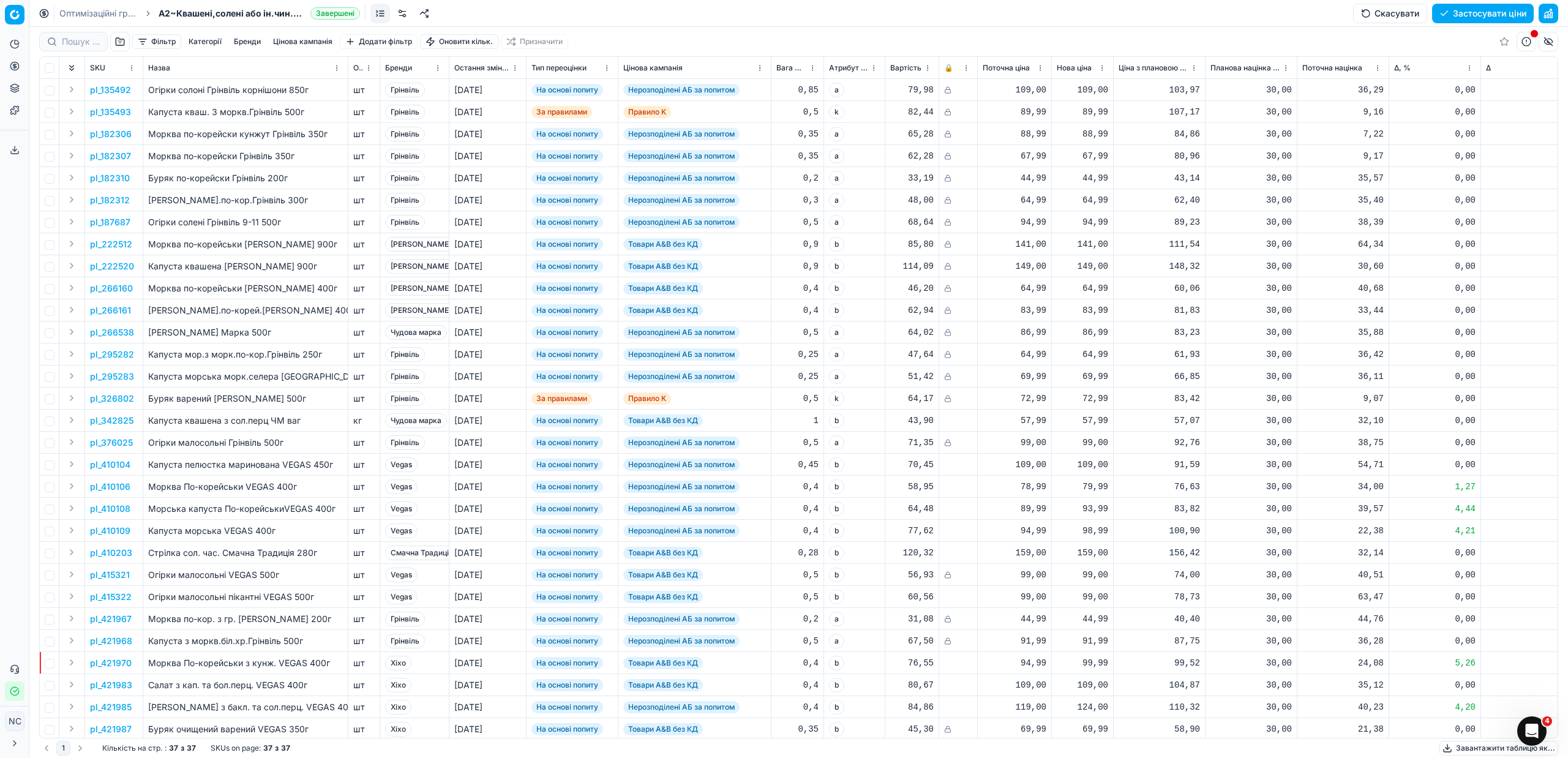
click at [116, 42] on button "button" at bounding box center [120, 41] width 20 height 20
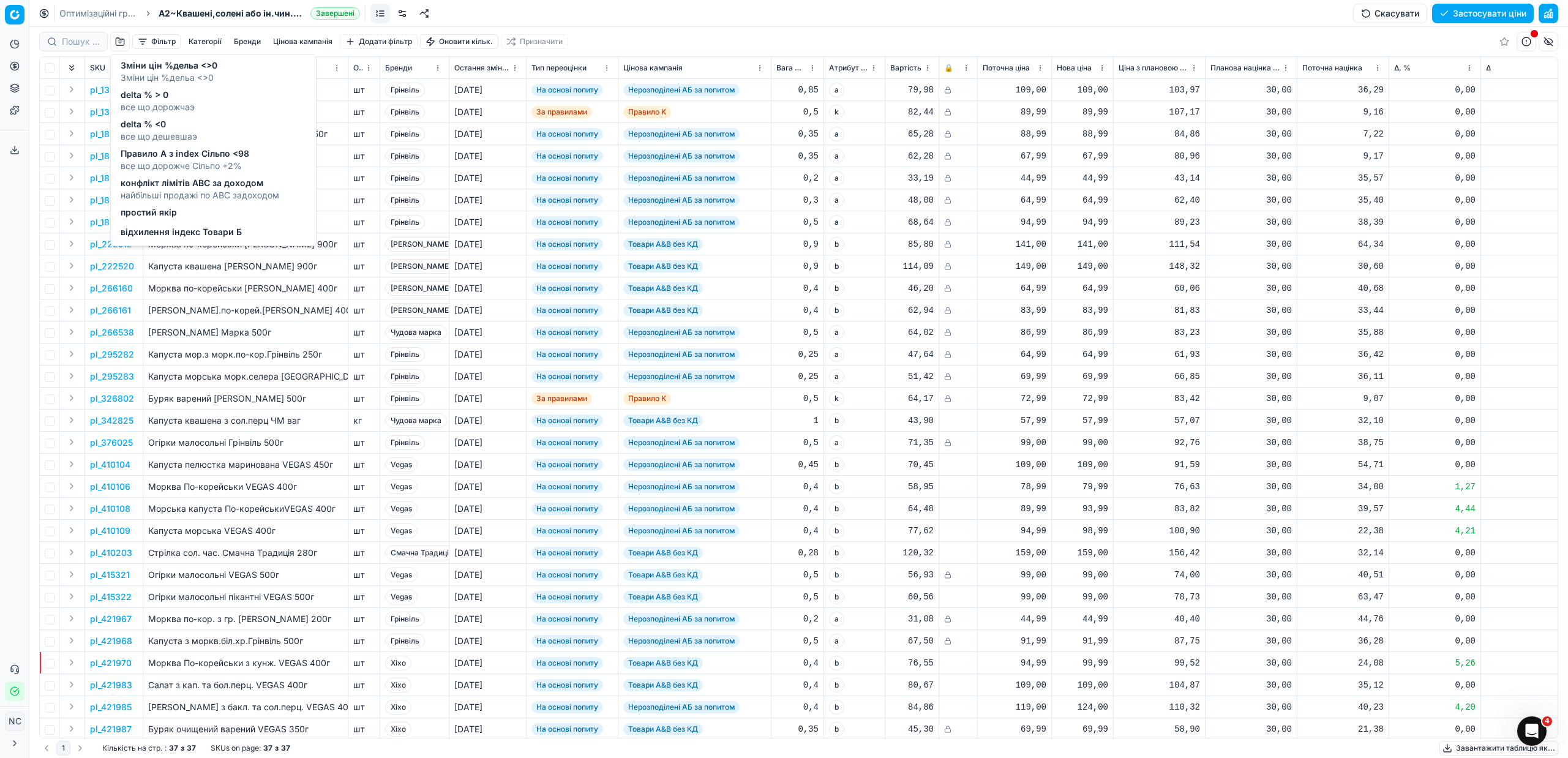
click at [220, 189] on span "найбільші продажі по АВС задоходом" at bounding box center [199, 195] width 158 height 12
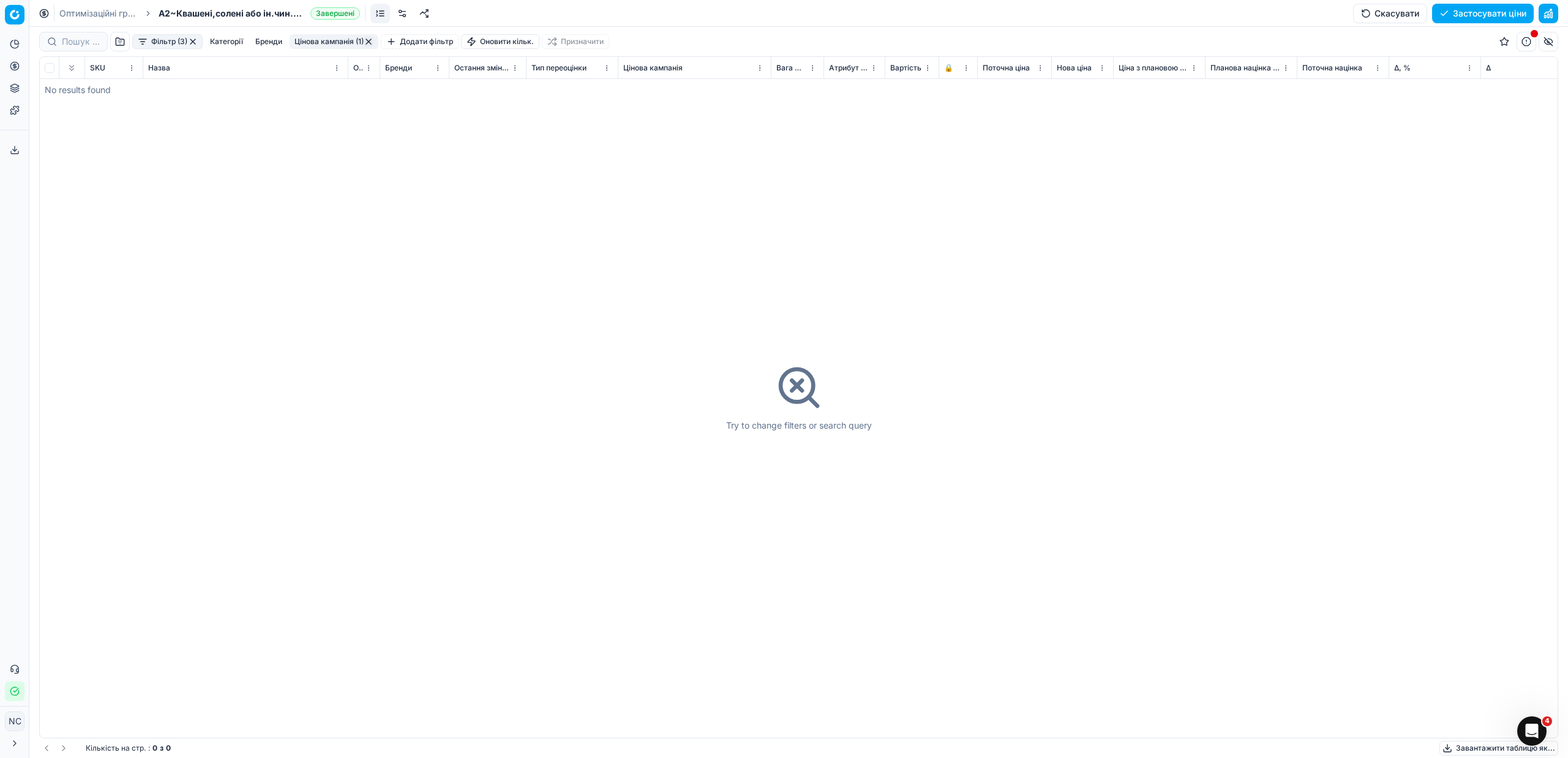
click at [193, 40] on button "button" at bounding box center [192, 41] width 9 height 9
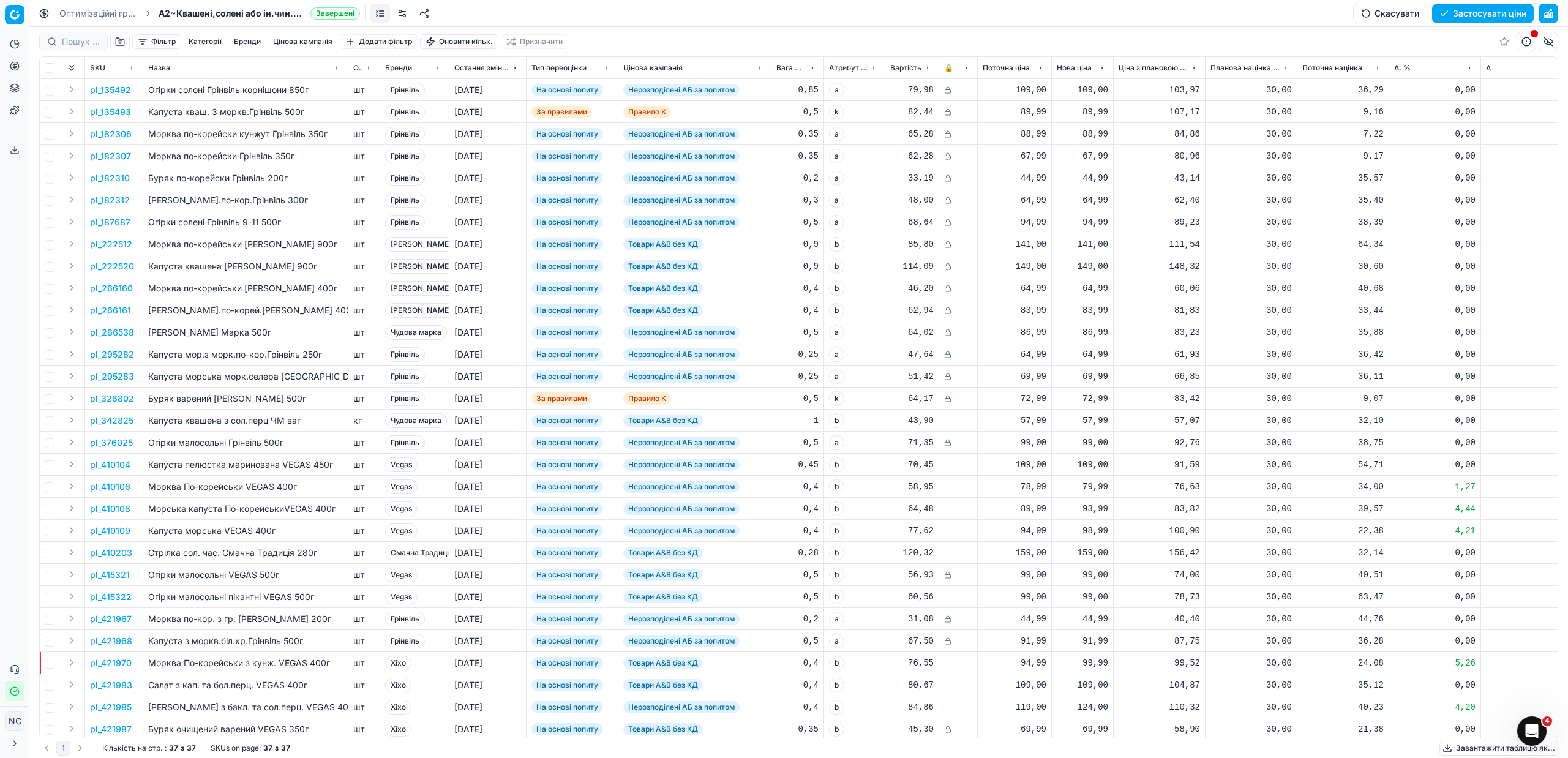
click at [122, 42] on button "button" at bounding box center [120, 41] width 20 height 20
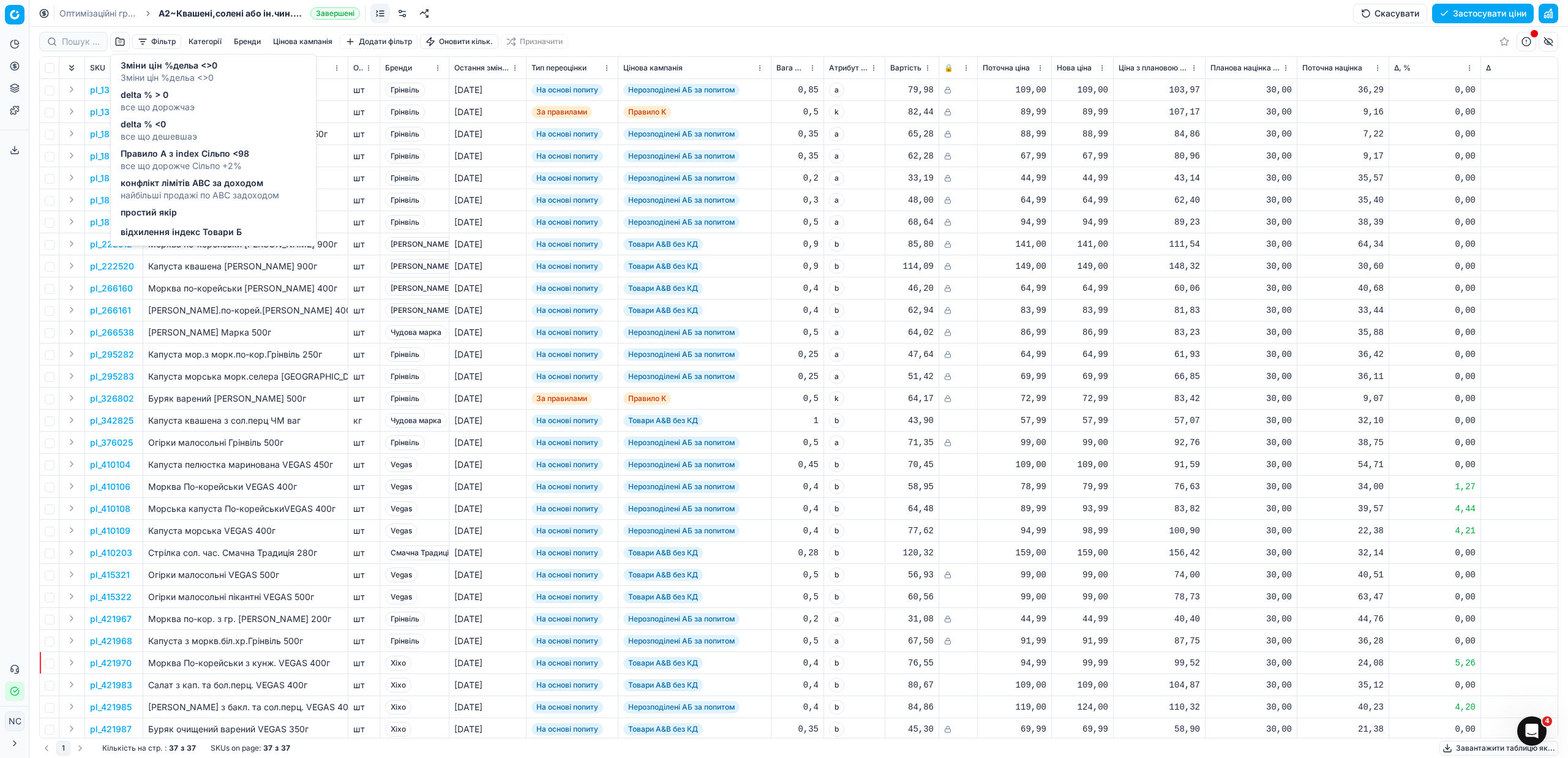
click at [145, 231] on span "відхилення індекс Товари Б" at bounding box center [180, 231] width 121 height 12
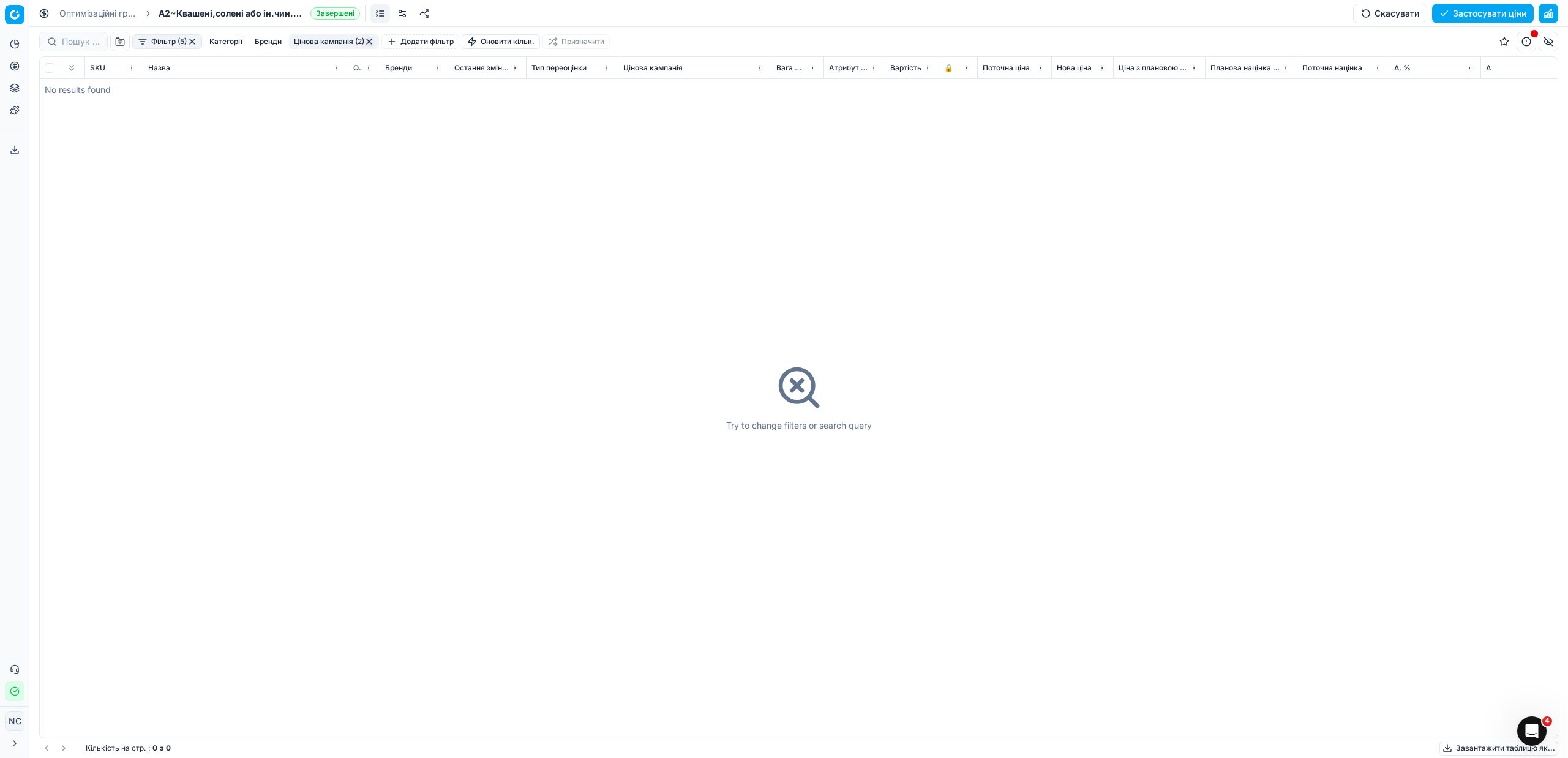
click at [194, 40] on button "button" at bounding box center [192, 41] width 9 height 9
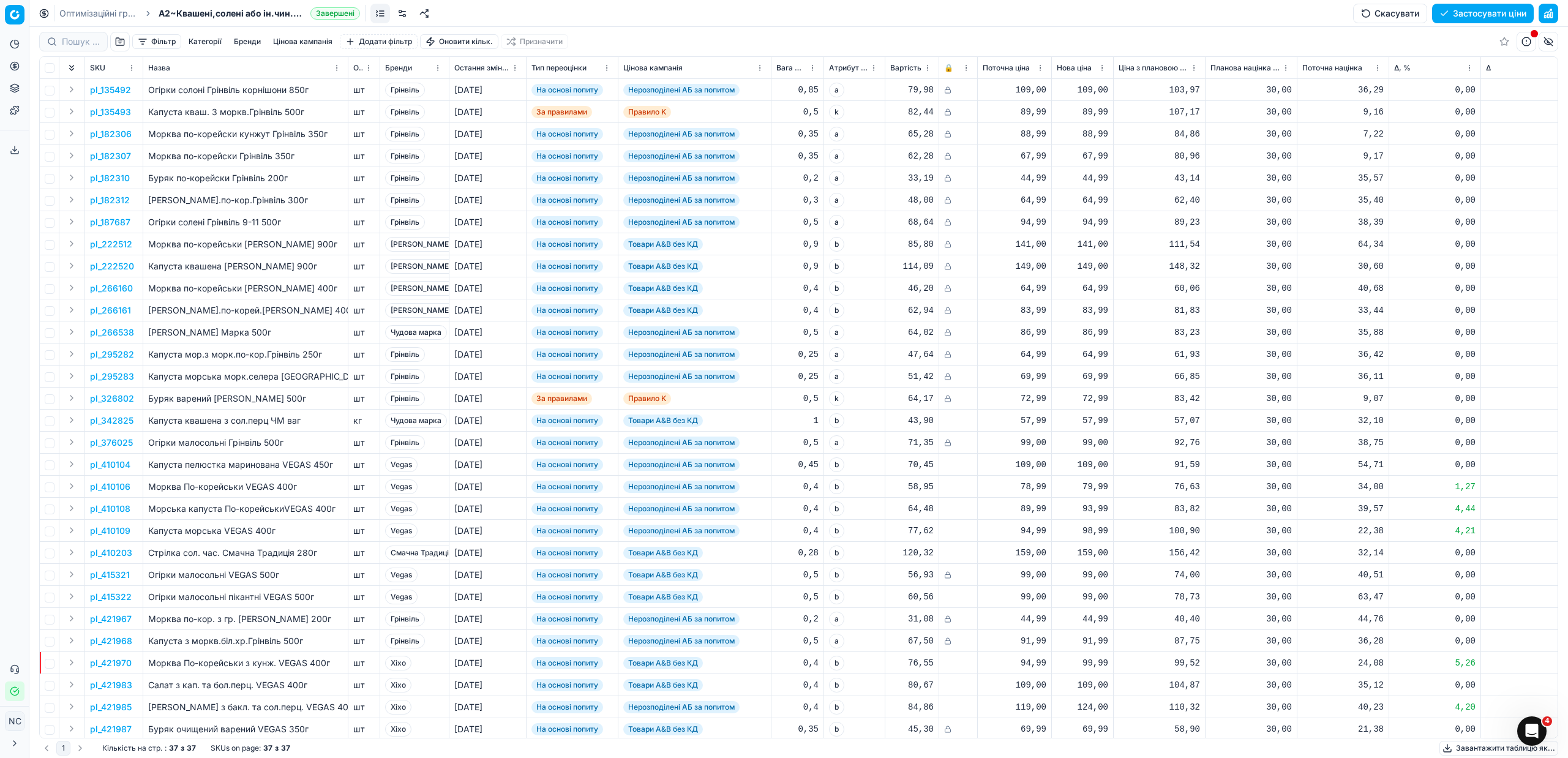
click at [113, 39] on button "button" at bounding box center [120, 41] width 20 height 20
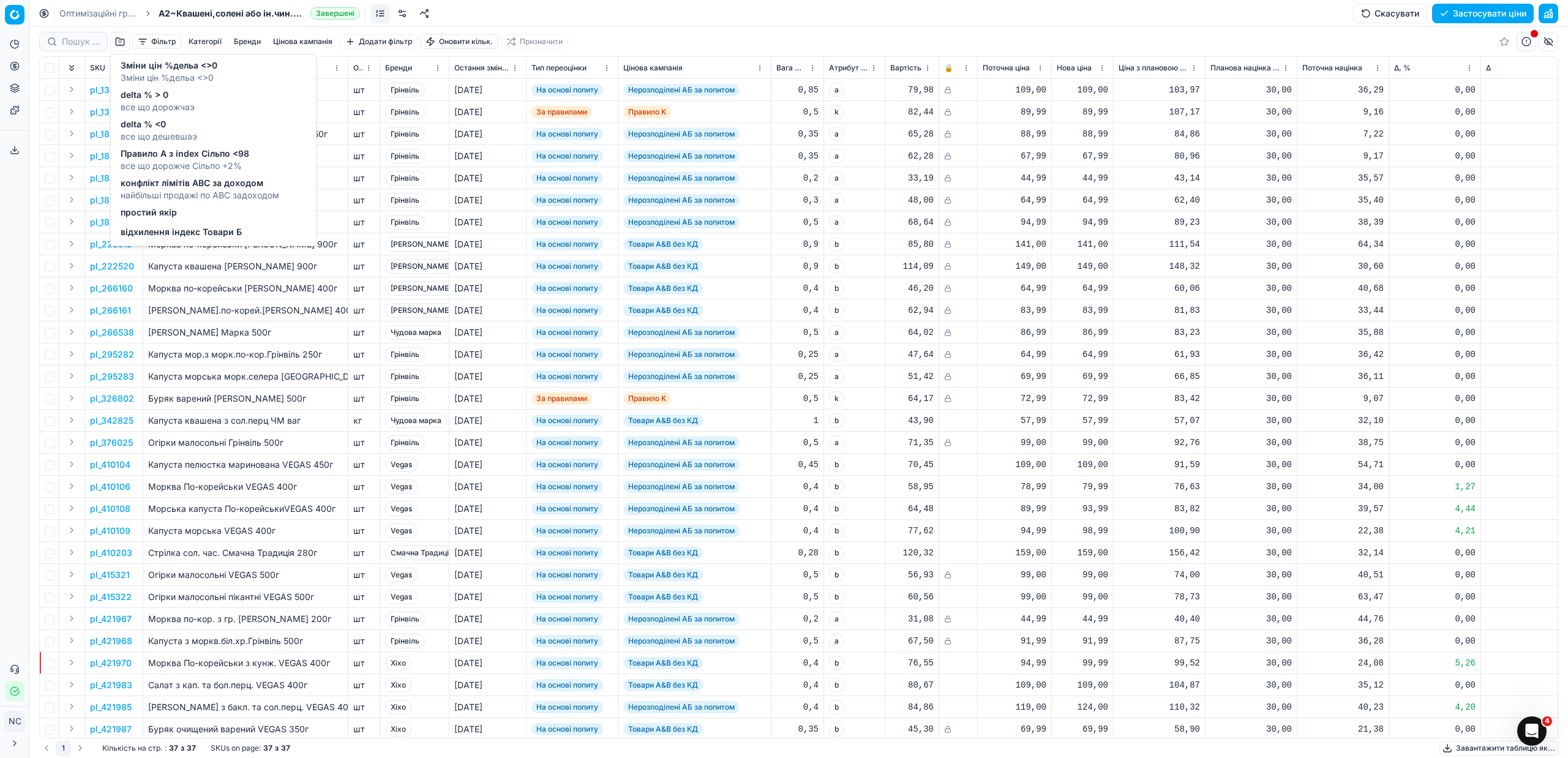
click at [159, 93] on span "delta % > 0" at bounding box center [158, 94] width 74 height 12
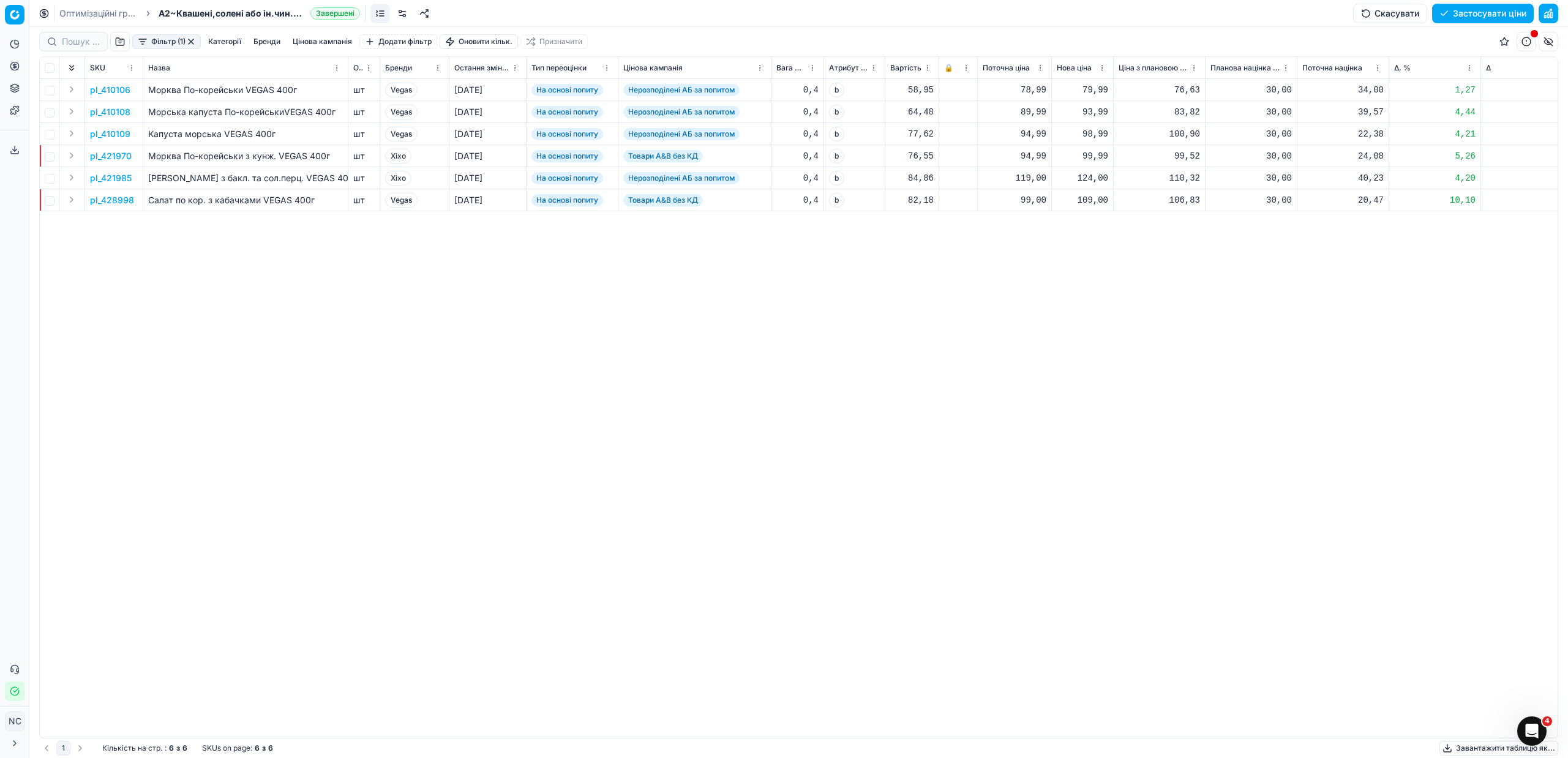
click at [192, 39] on button "button" at bounding box center [191, 41] width 9 height 9
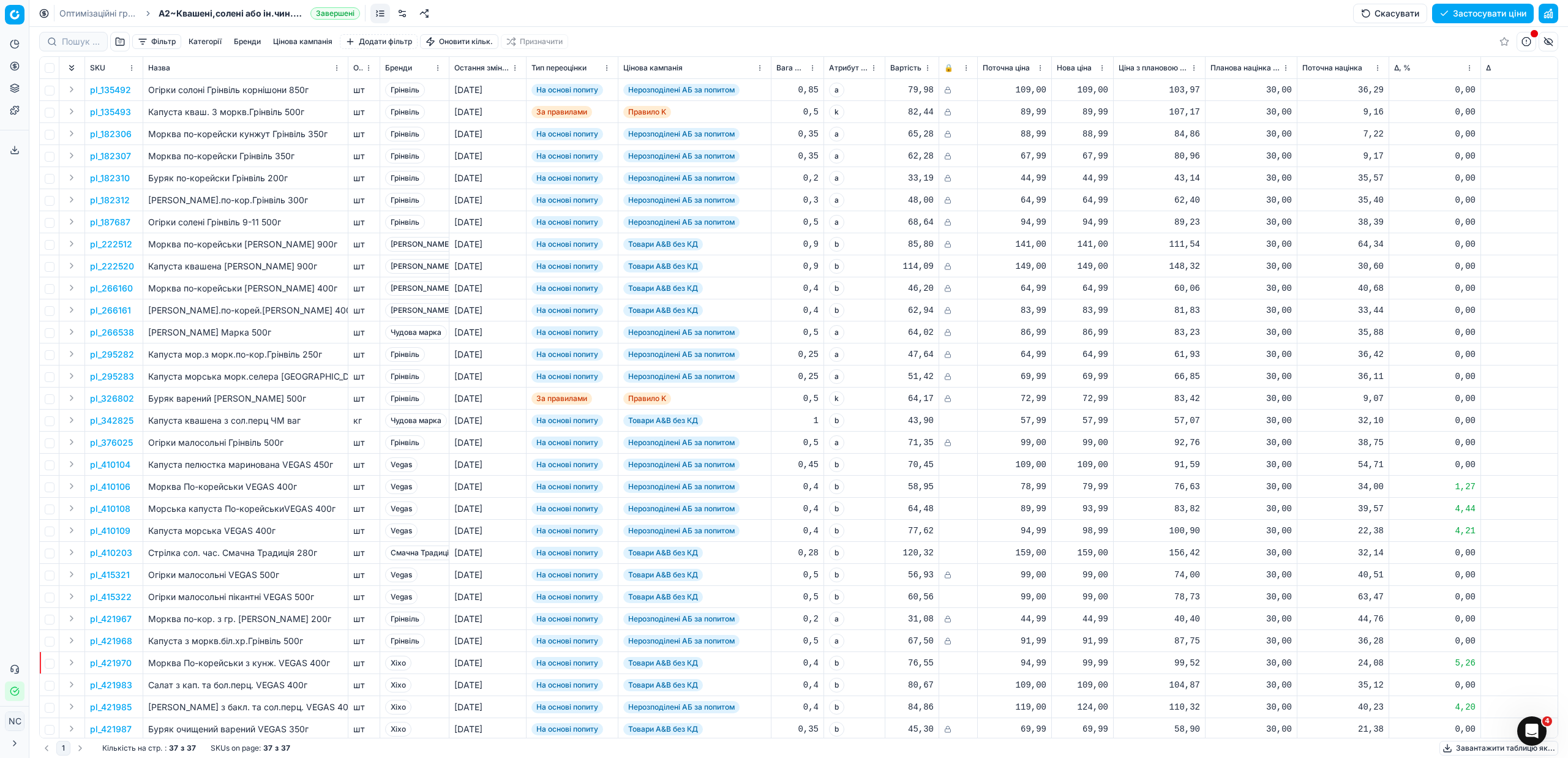
click at [1509, 9] on button "Застосувати ціни" at bounding box center [1483, 13] width 101 height 20
click at [1473, 12] on button "Завантажити звіт" at bounding box center [1482, 13] width 104 height 20
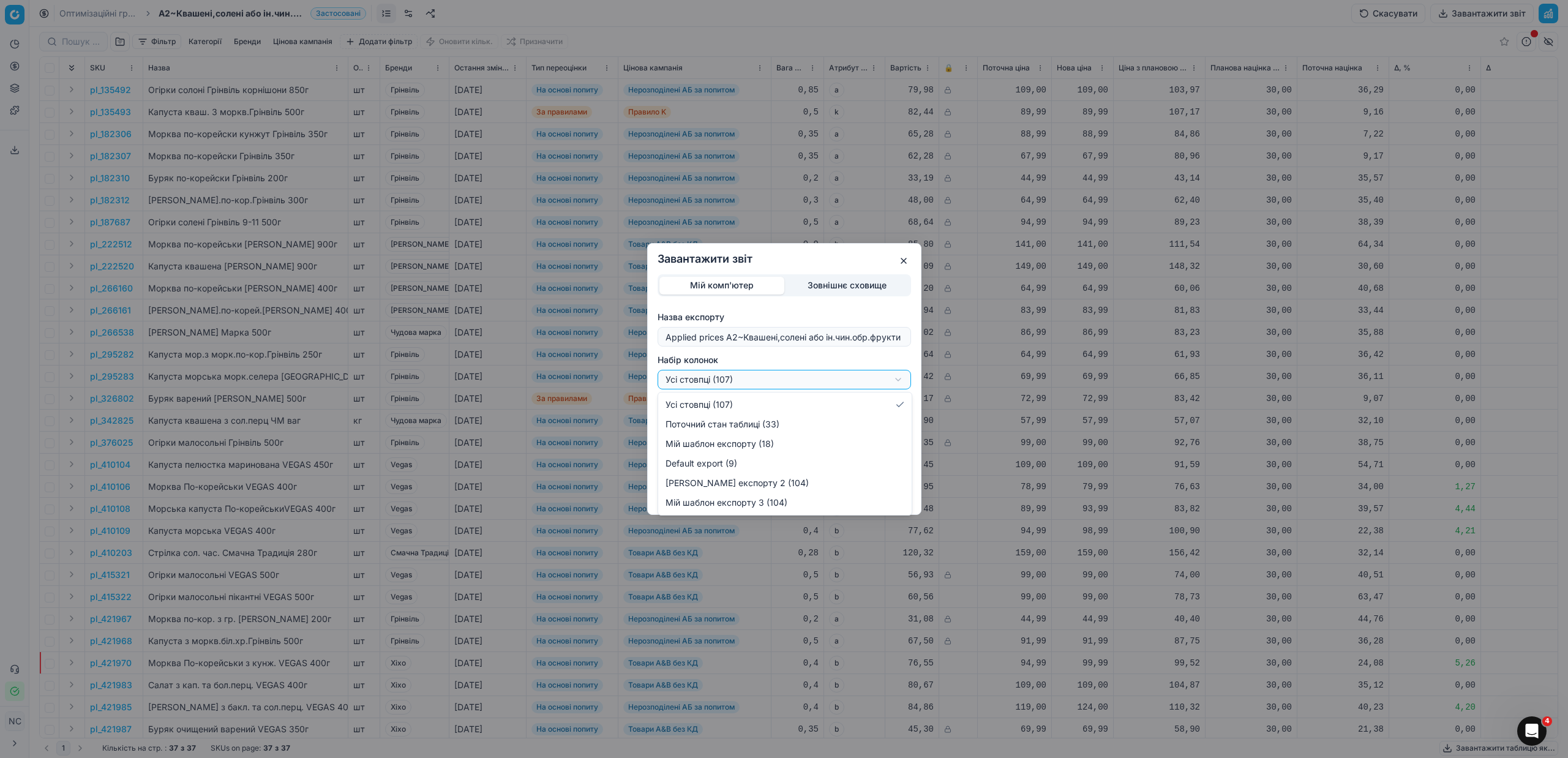
click at [899, 381] on div "Завантажити звіт Мій комп'ютер Зовнішнє сховище Назва експорту Applied prices A…" at bounding box center [784, 379] width 1568 height 758
select select "custom"
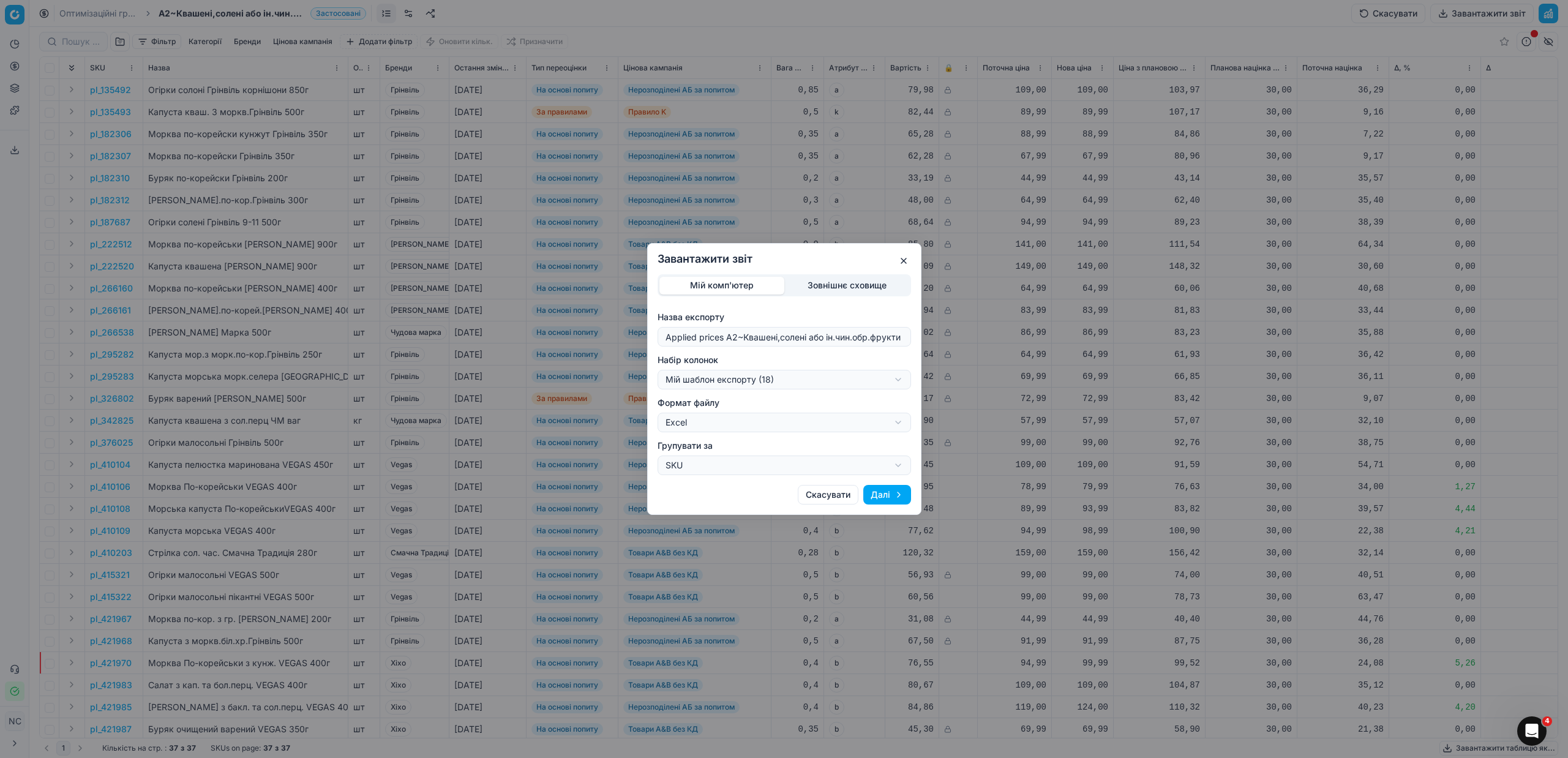
click at [877, 491] on button "Далі" at bounding box center [887, 495] width 47 height 20
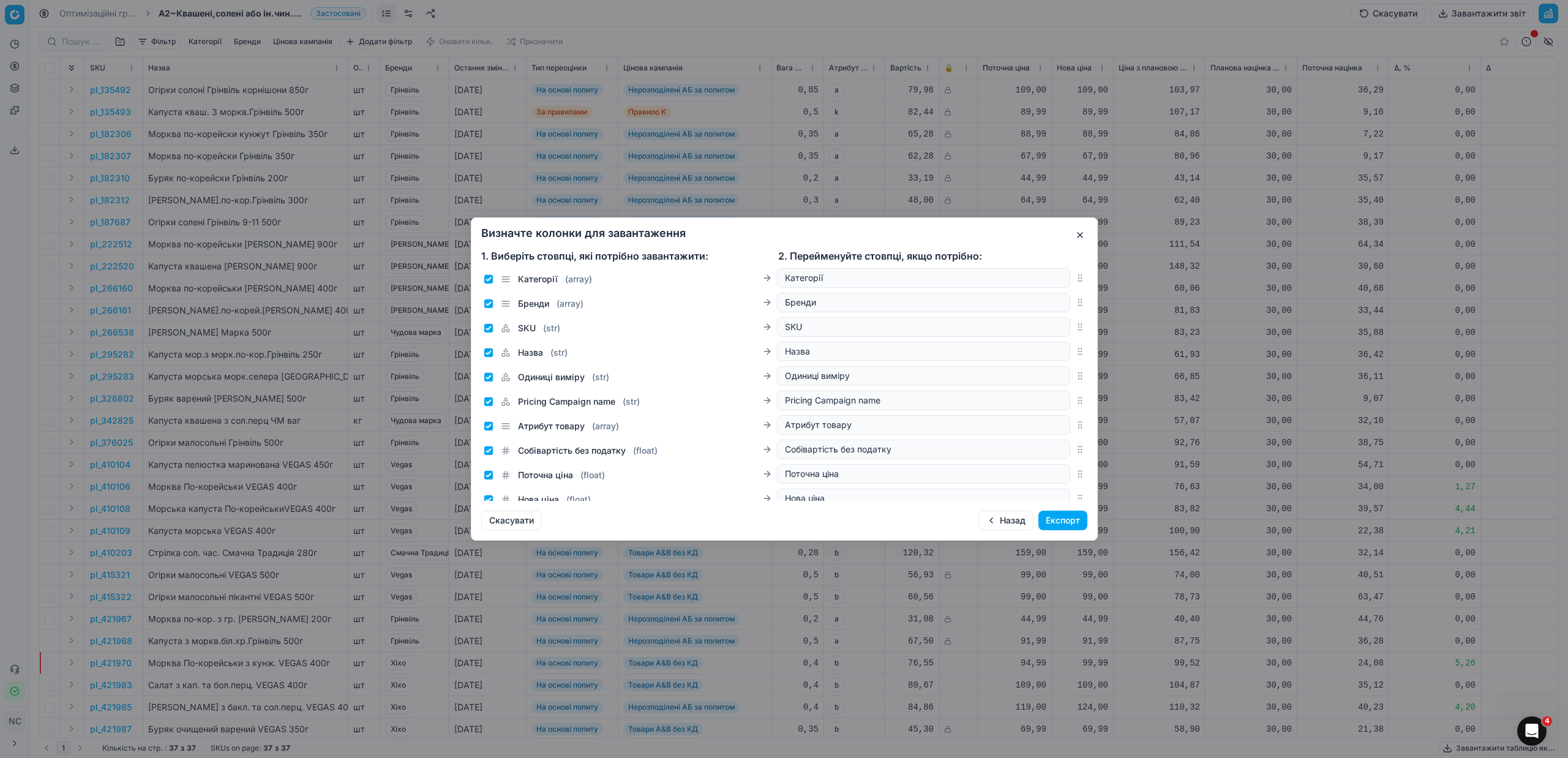
click at [1057, 519] on button "Експорт" at bounding box center [1063, 520] width 49 height 20
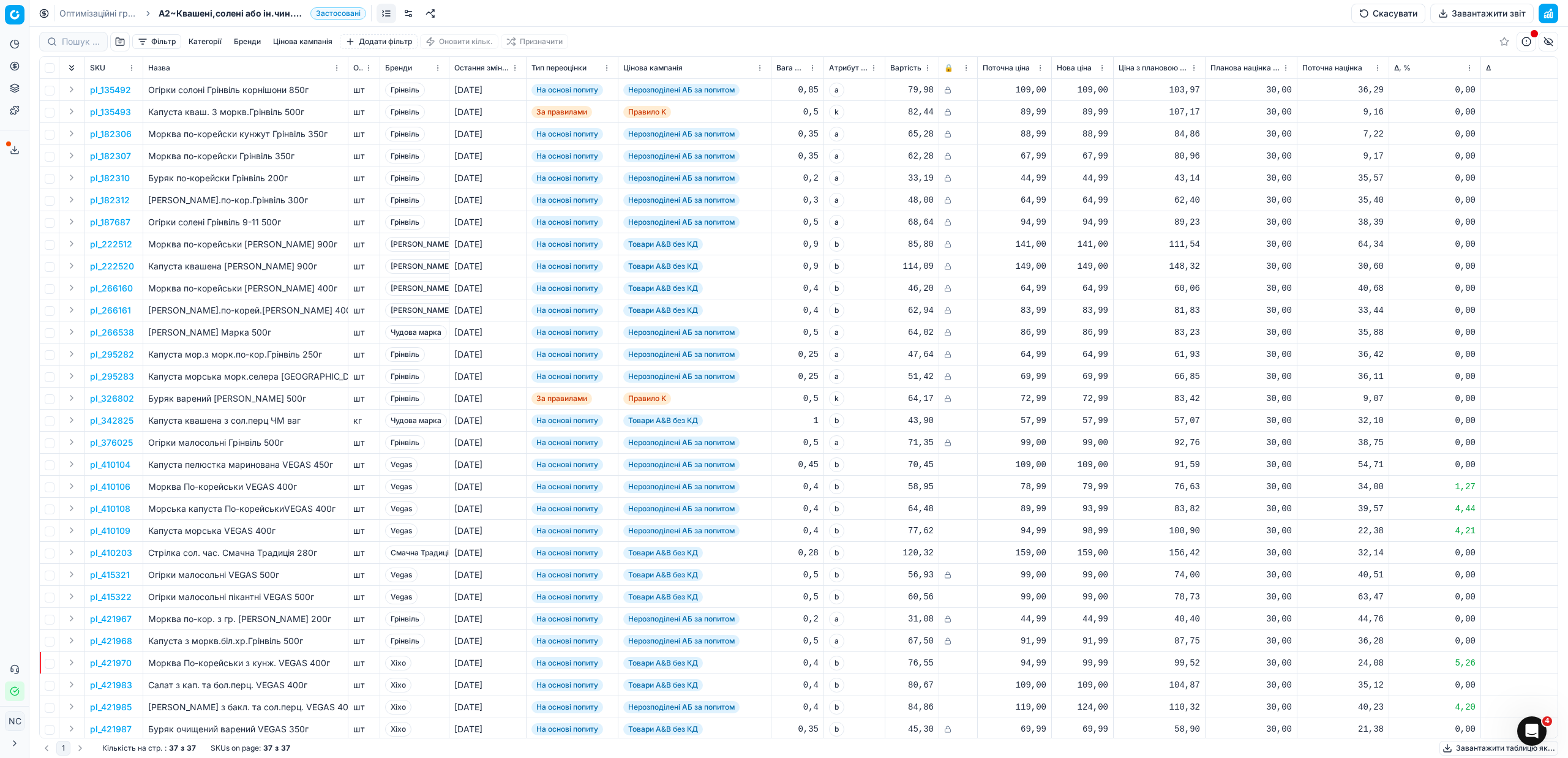
click at [17, 153] on icon at bounding box center [14, 150] width 9 height 9
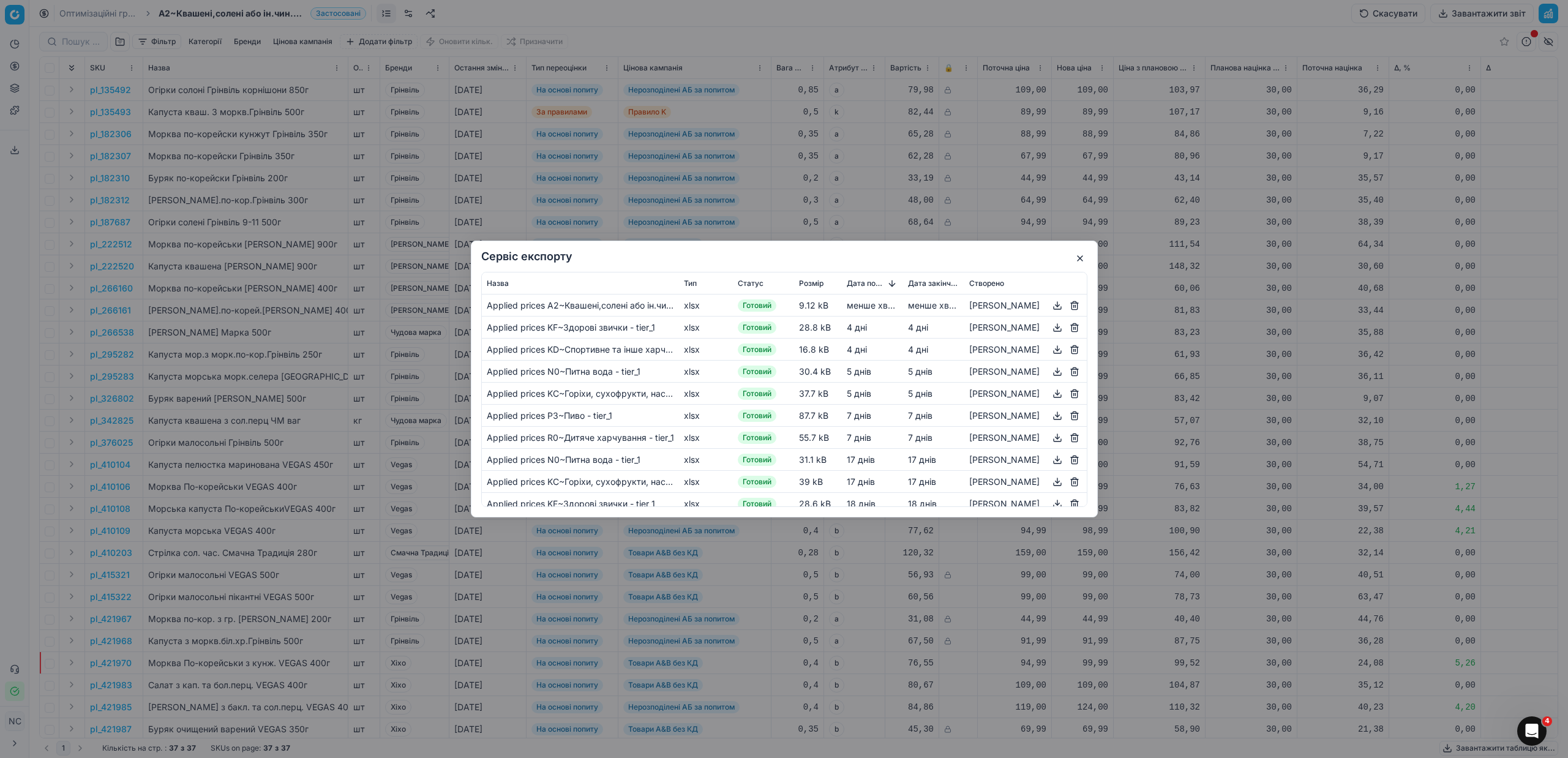
click at [1057, 307] on button "button" at bounding box center [1057, 305] width 15 height 15
click at [1082, 251] on button "button" at bounding box center [1080, 258] width 15 height 15
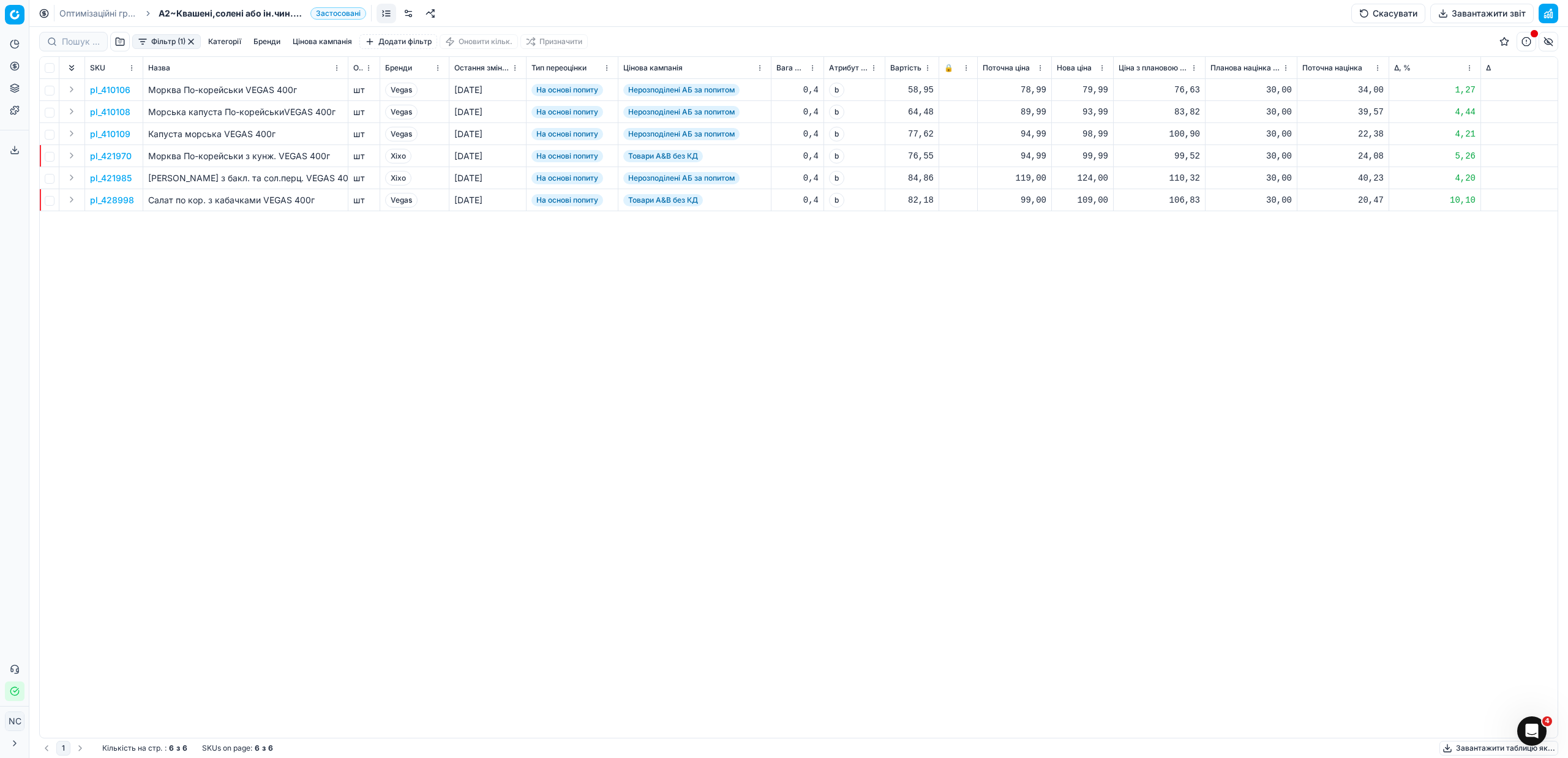
click at [190, 41] on button "button" at bounding box center [191, 41] width 9 height 9
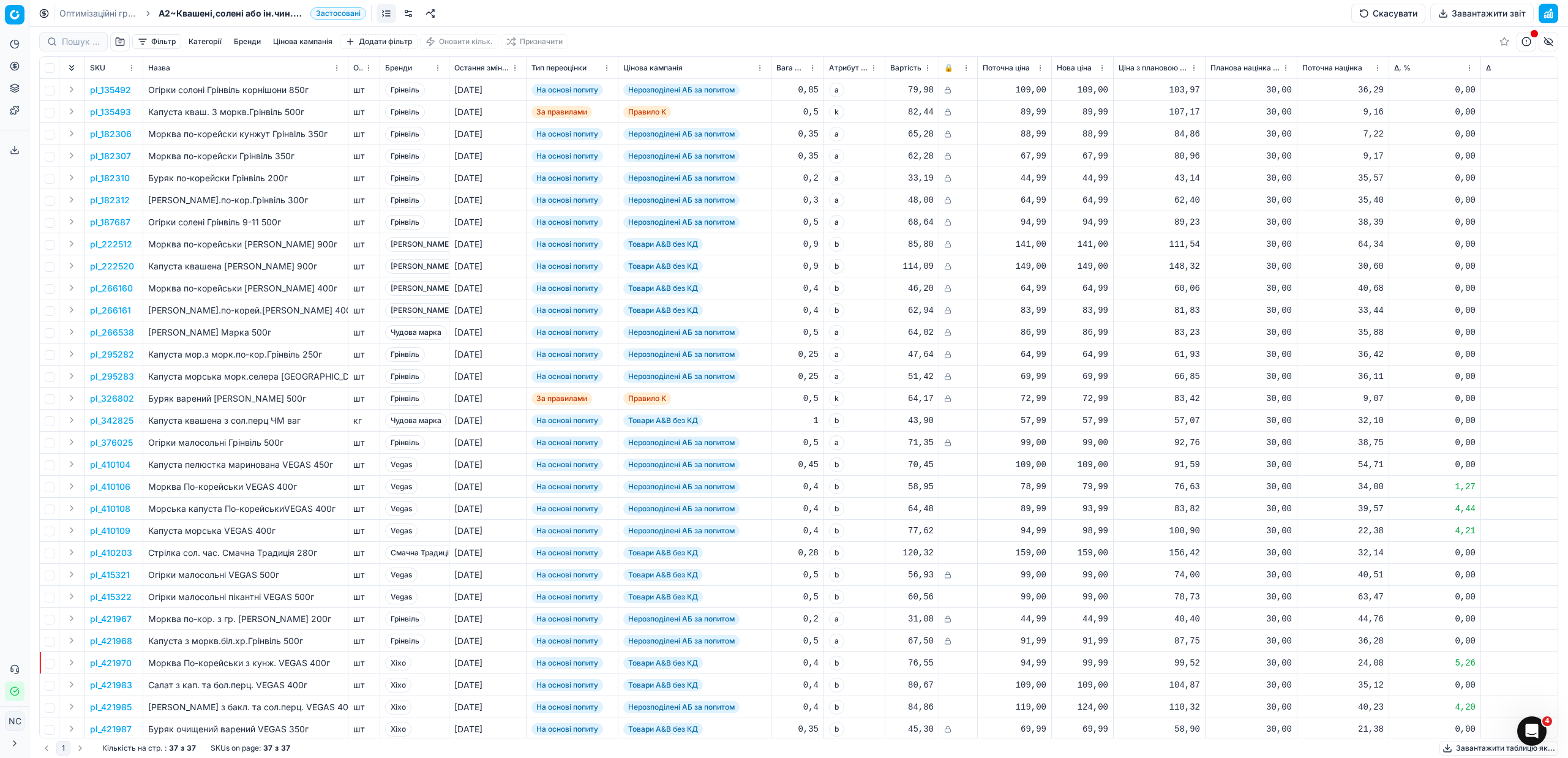
click at [77, 12] on link "Оптимізаційні групи" at bounding box center [98, 13] width 78 height 12
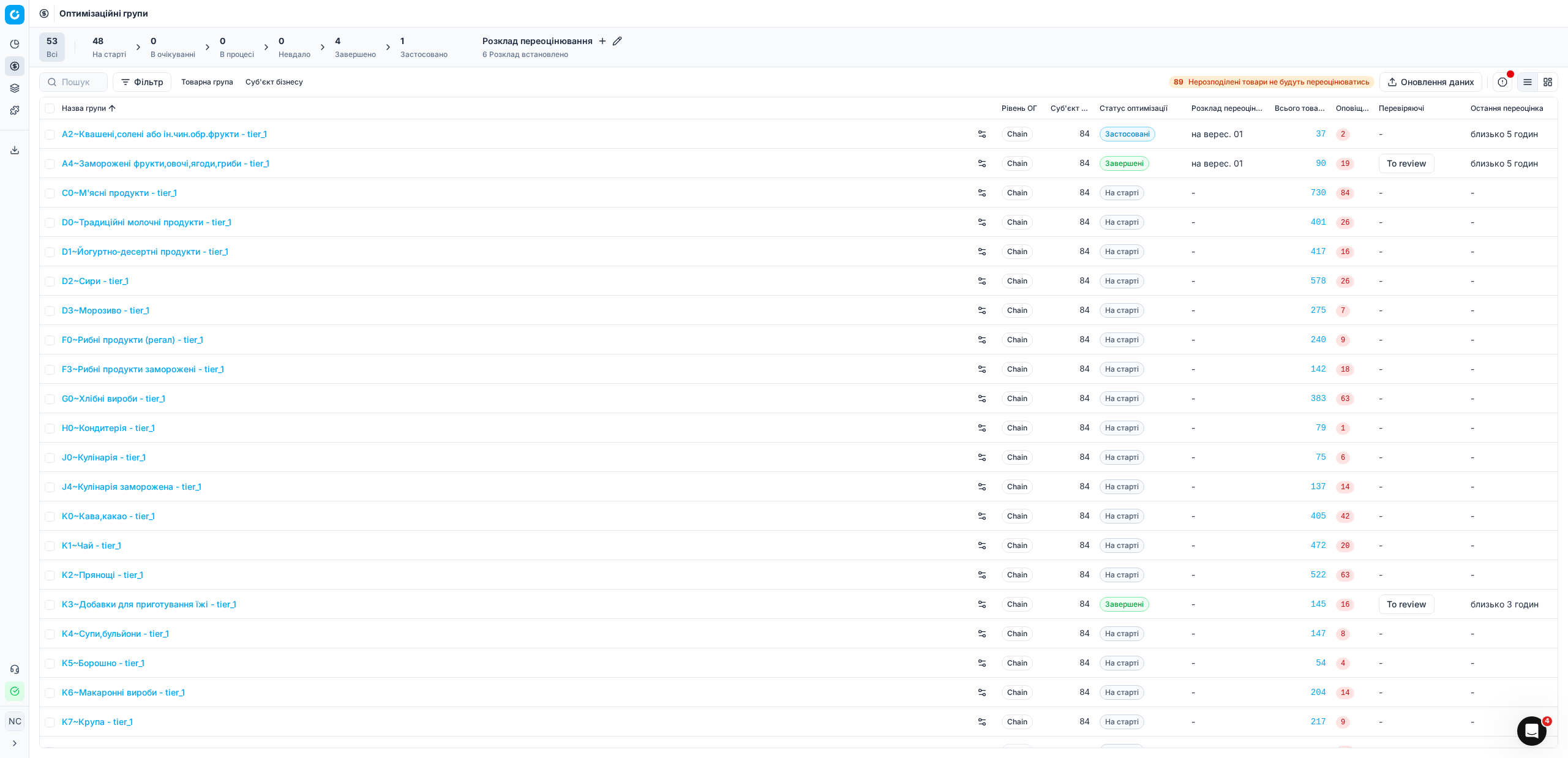
click at [359, 52] on div "Завершено" at bounding box center [355, 55] width 41 height 9
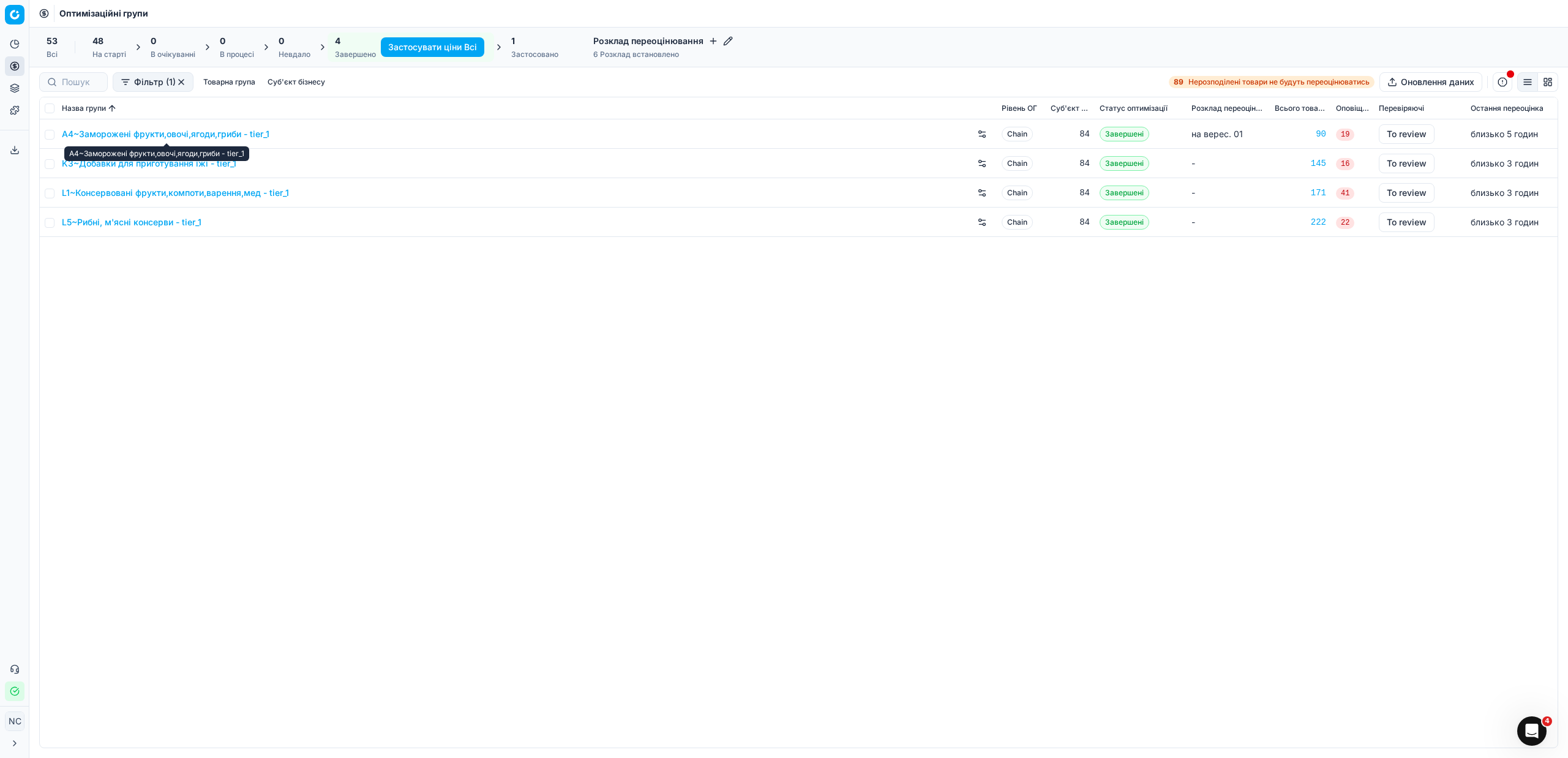
click at [168, 133] on link "A4~Заморожені фрукти,овочі,ягоди,гриби - tier_1" at bounding box center [165, 134] width 207 height 12
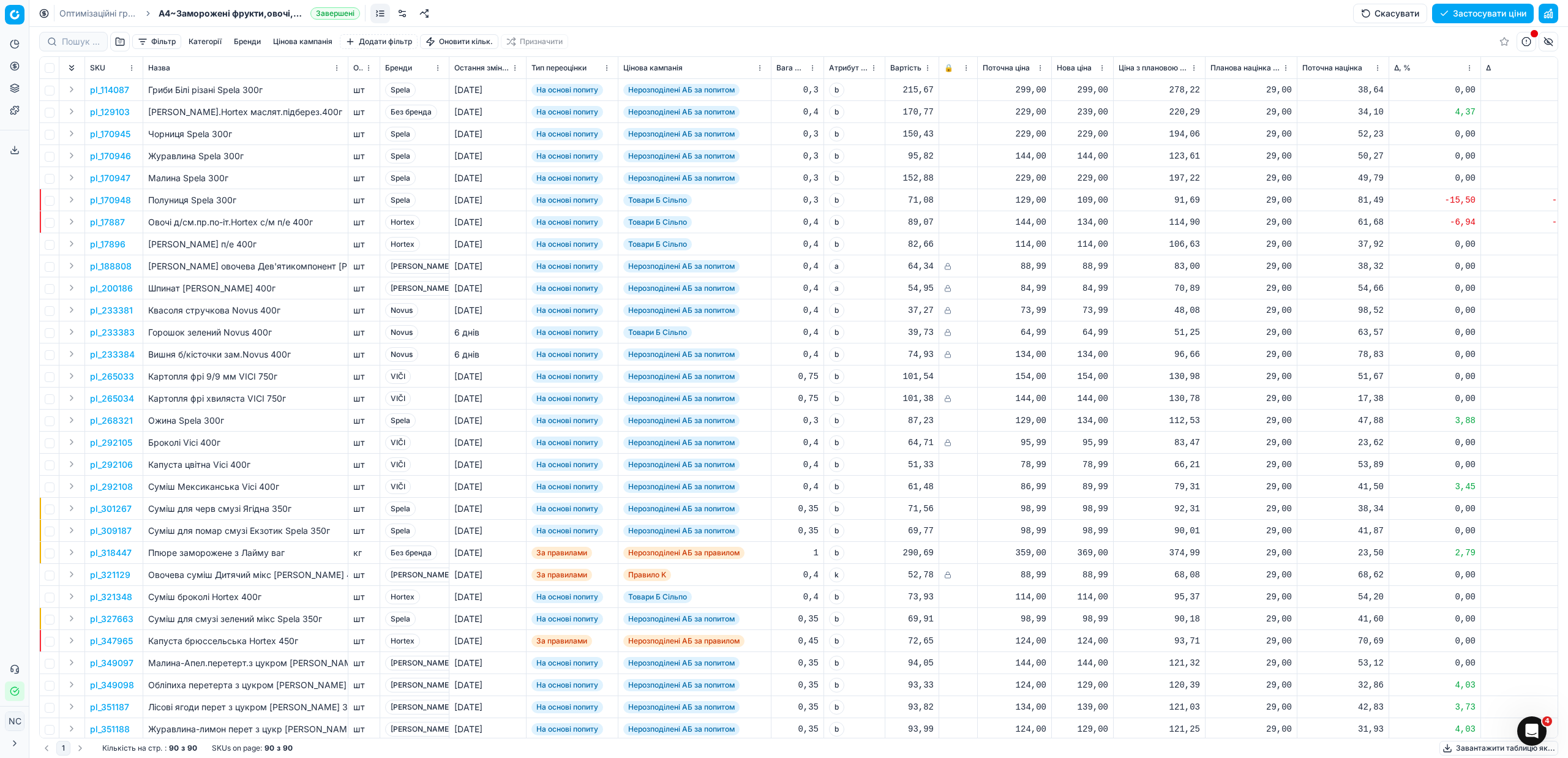
click at [117, 40] on button "button" at bounding box center [120, 41] width 20 height 20
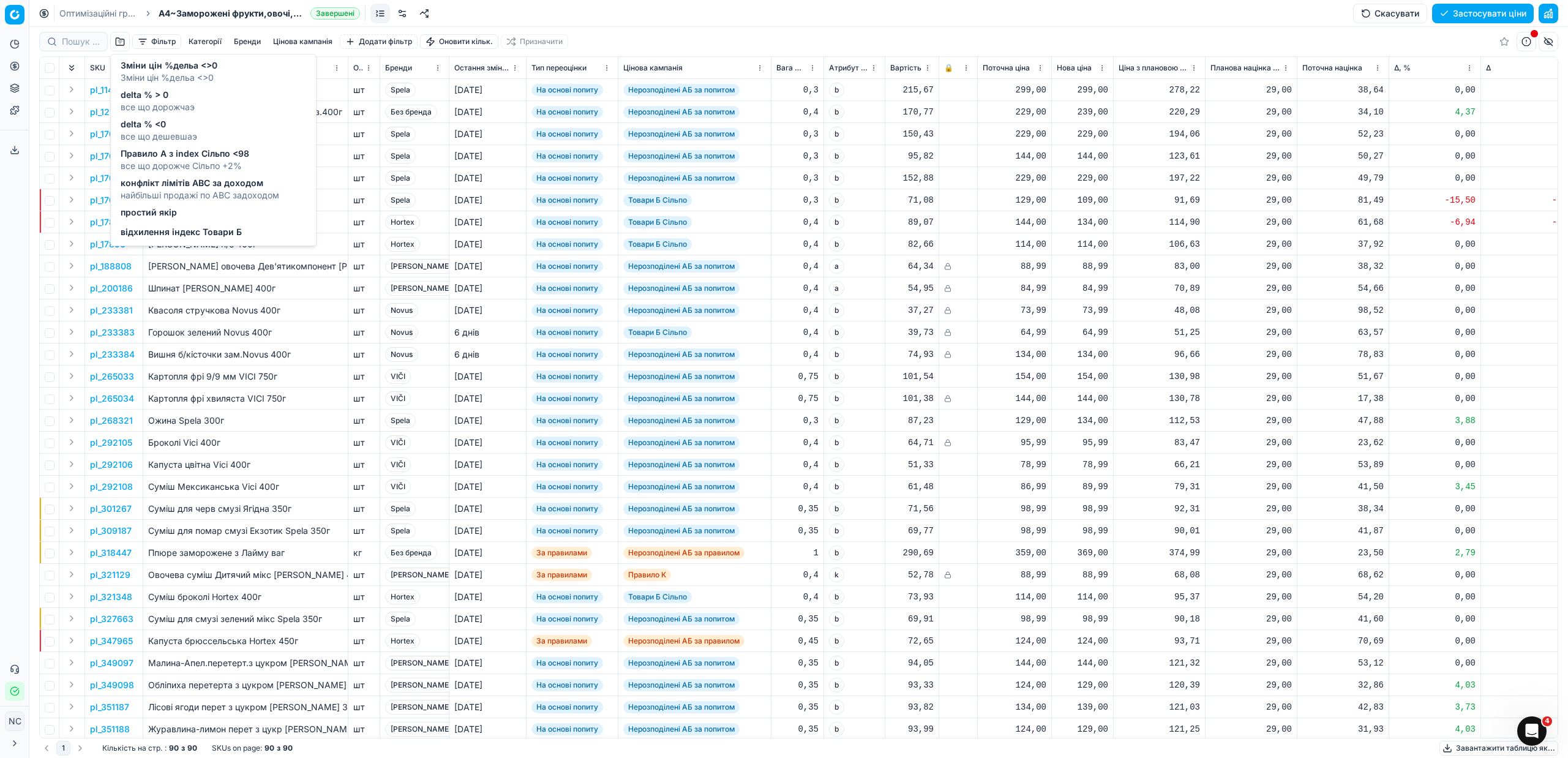
click at [144, 101] on span "все що дорожчаэ" at bounding box center [158, 107] width 74 height 12
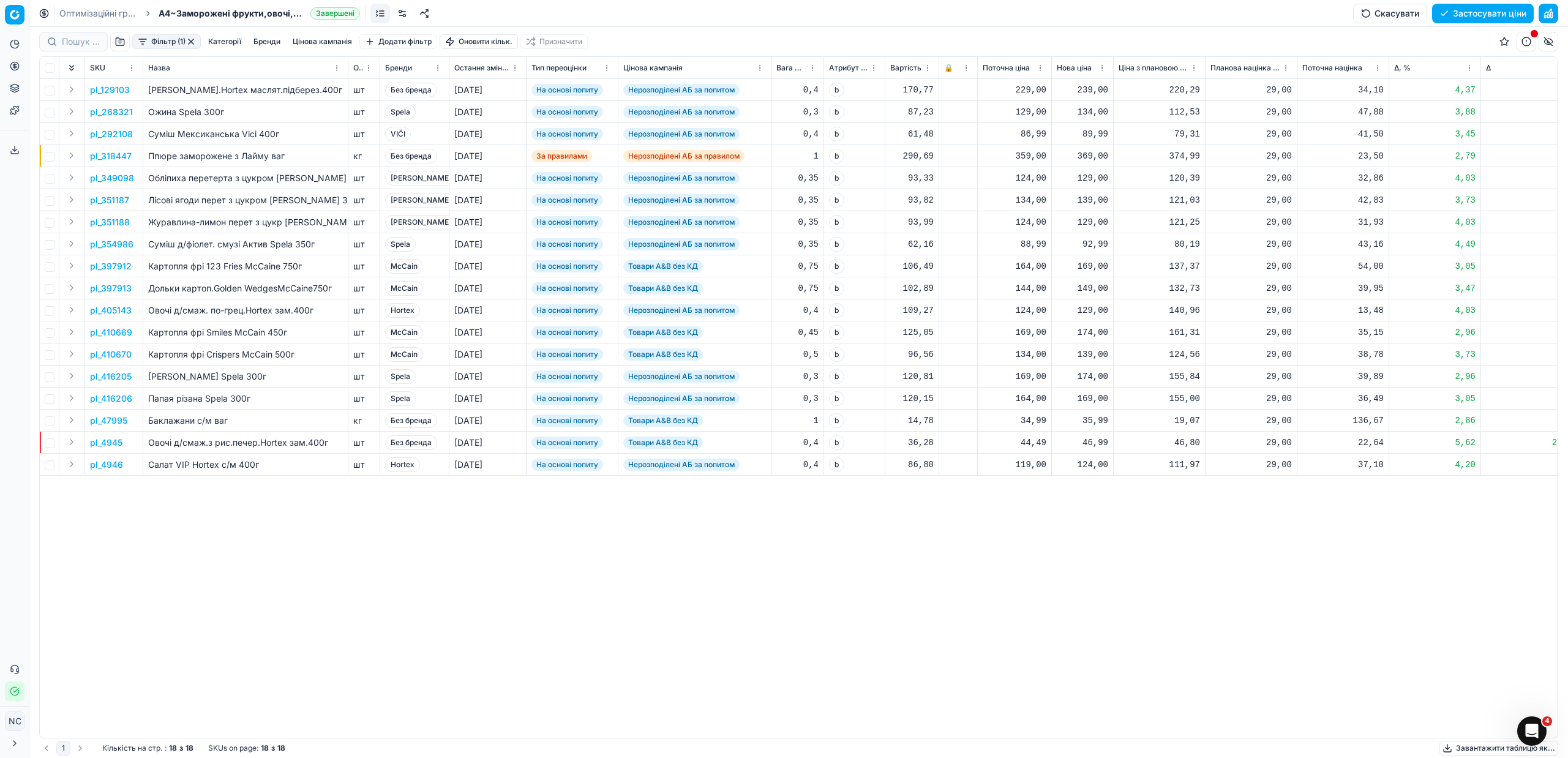
click at [313, 42] on button "Цінова кампанія" at bounding box center [322, 41] width 69 height 15
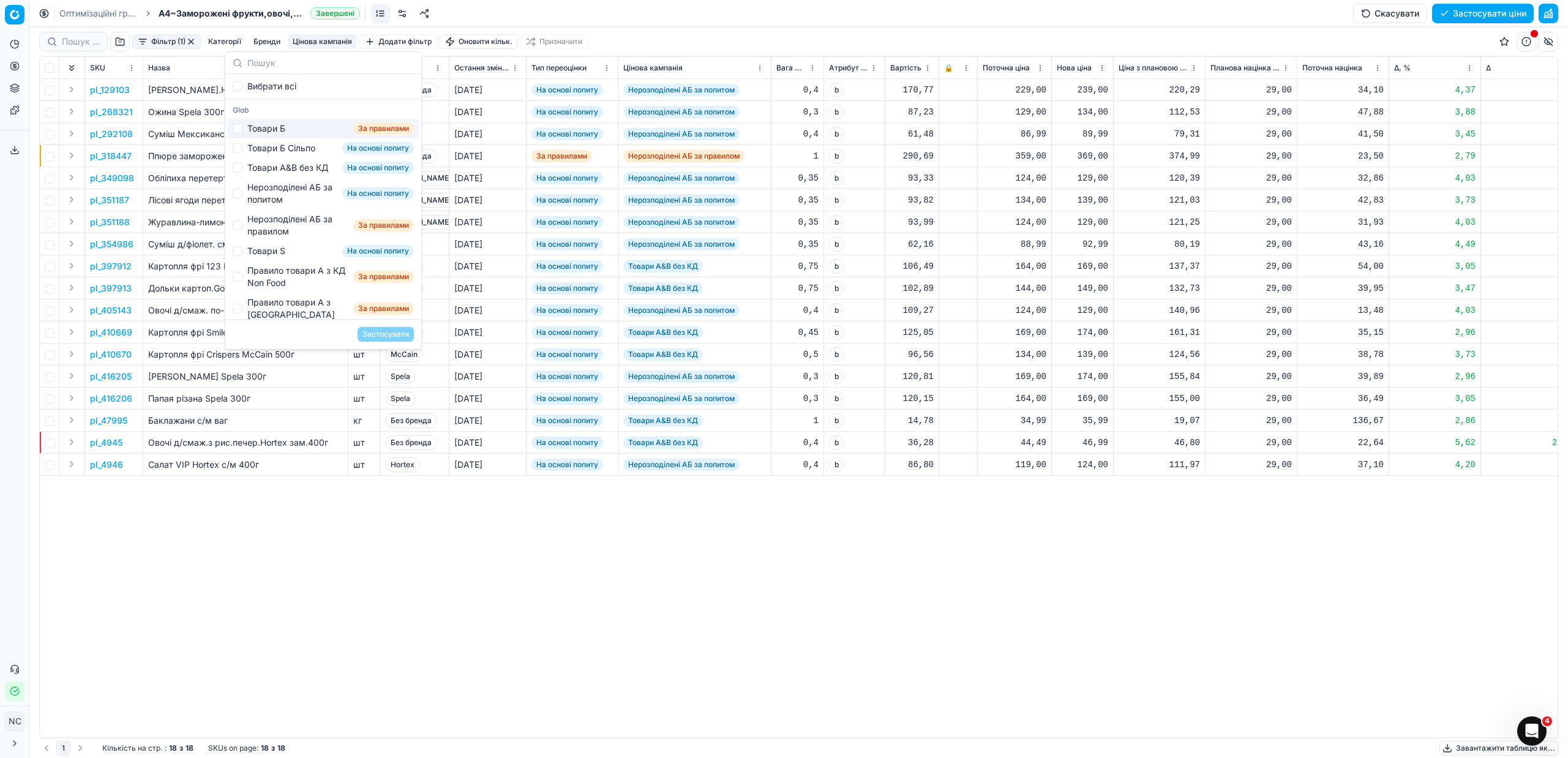
click at [277, 123] on div "Товари Б" at bounding box center [266, 128] width 38 height 12
checkbox input "true"
click at [377, 331] on button "Застосувати" at bounding box center [385, 334] width 56 height 15
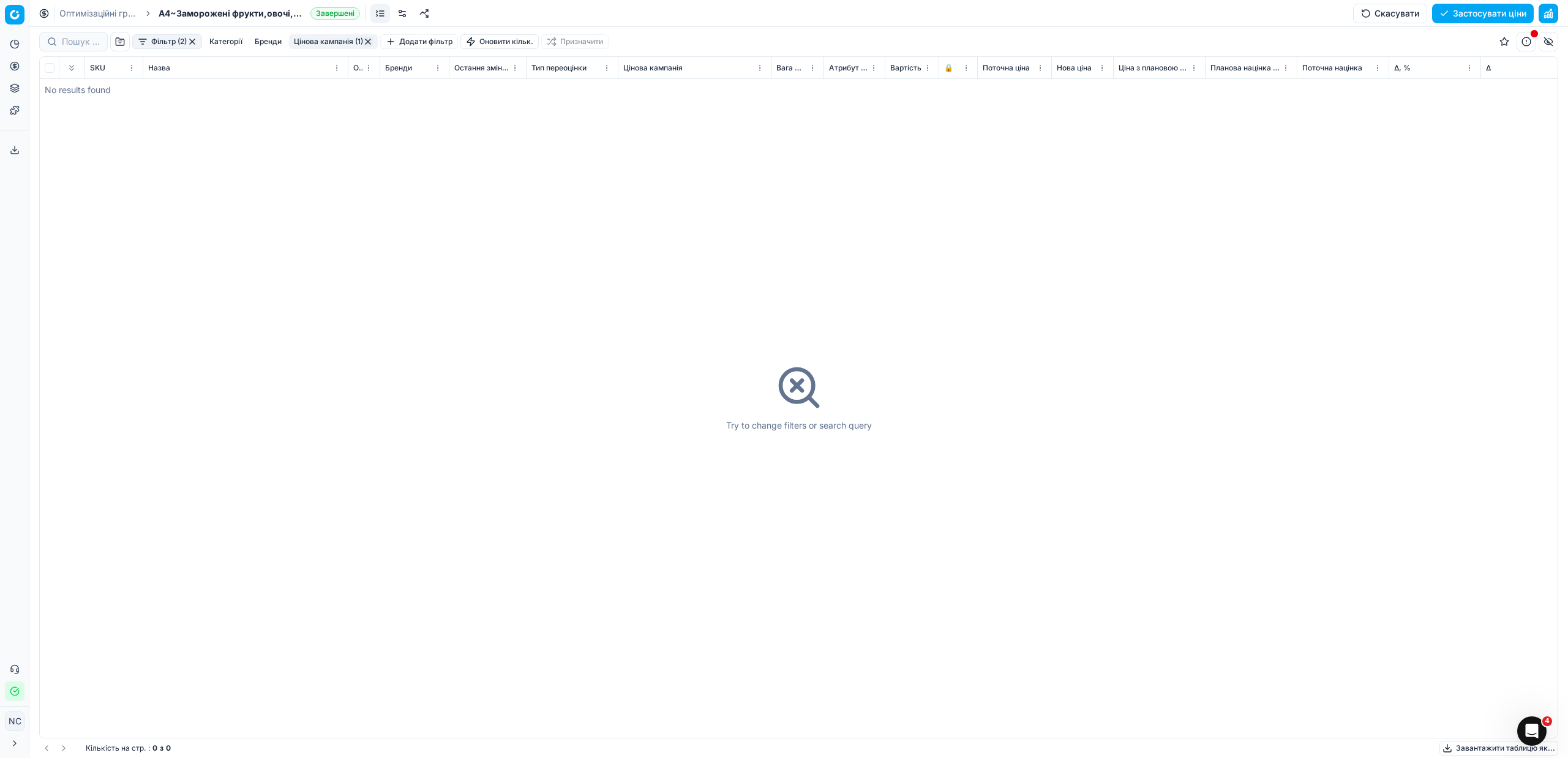
click at [345, 43] on button "Цінова кампанія (1)" at bounding box center [333, 41] width 89 height 15
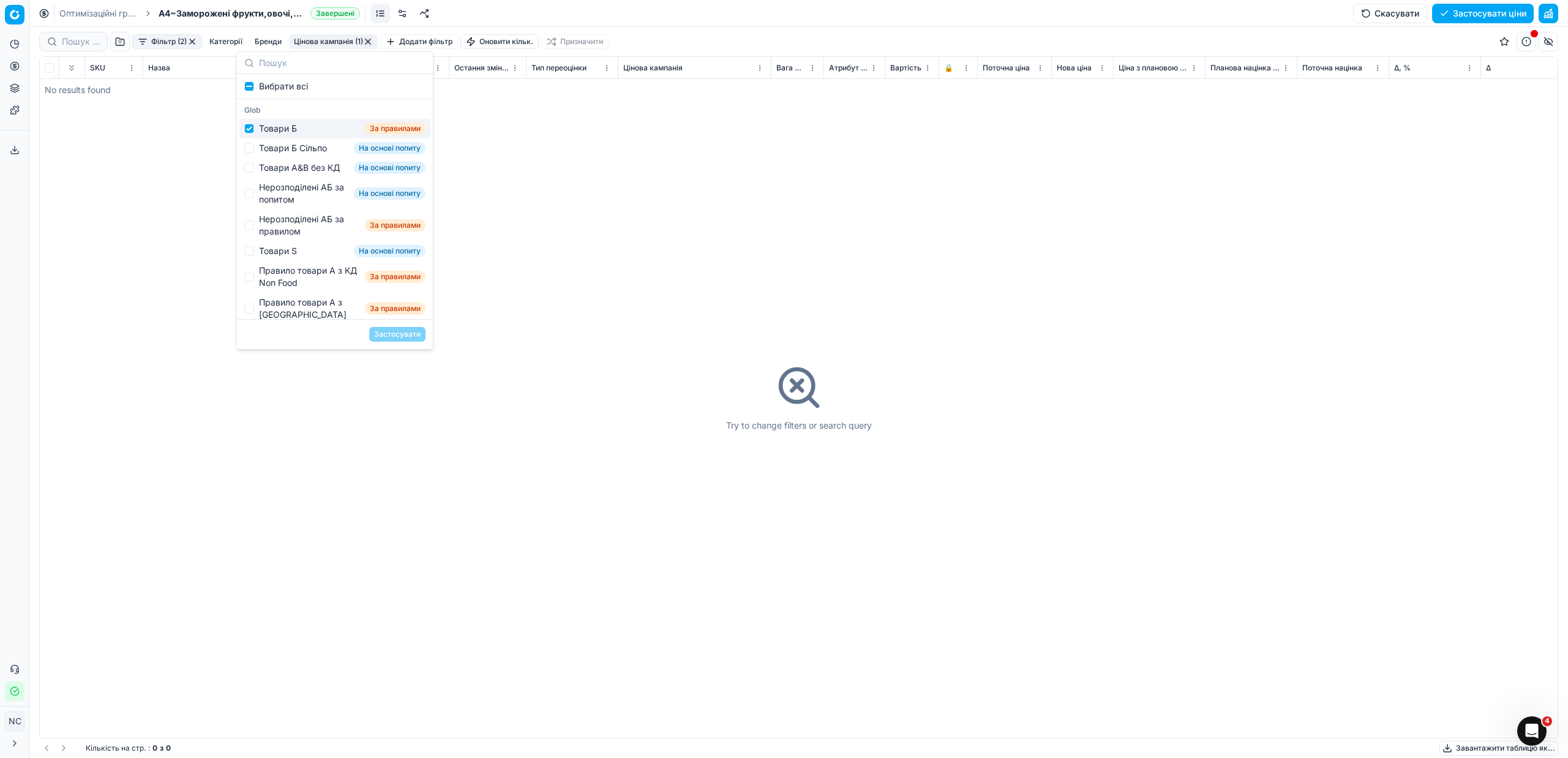
click at [290, 129] on div "Товари Б" at bounding box center [278, 128] width 38 height 12
checkbox input "false"
click at [293, 148] on div "Товари Б Сільпо" at bounding box center [293, 147] width 68 height 12
checkbox input "true"
click at [388, 332] on button "Застосувати" at bounding box center [397, 334] width 56 height 15
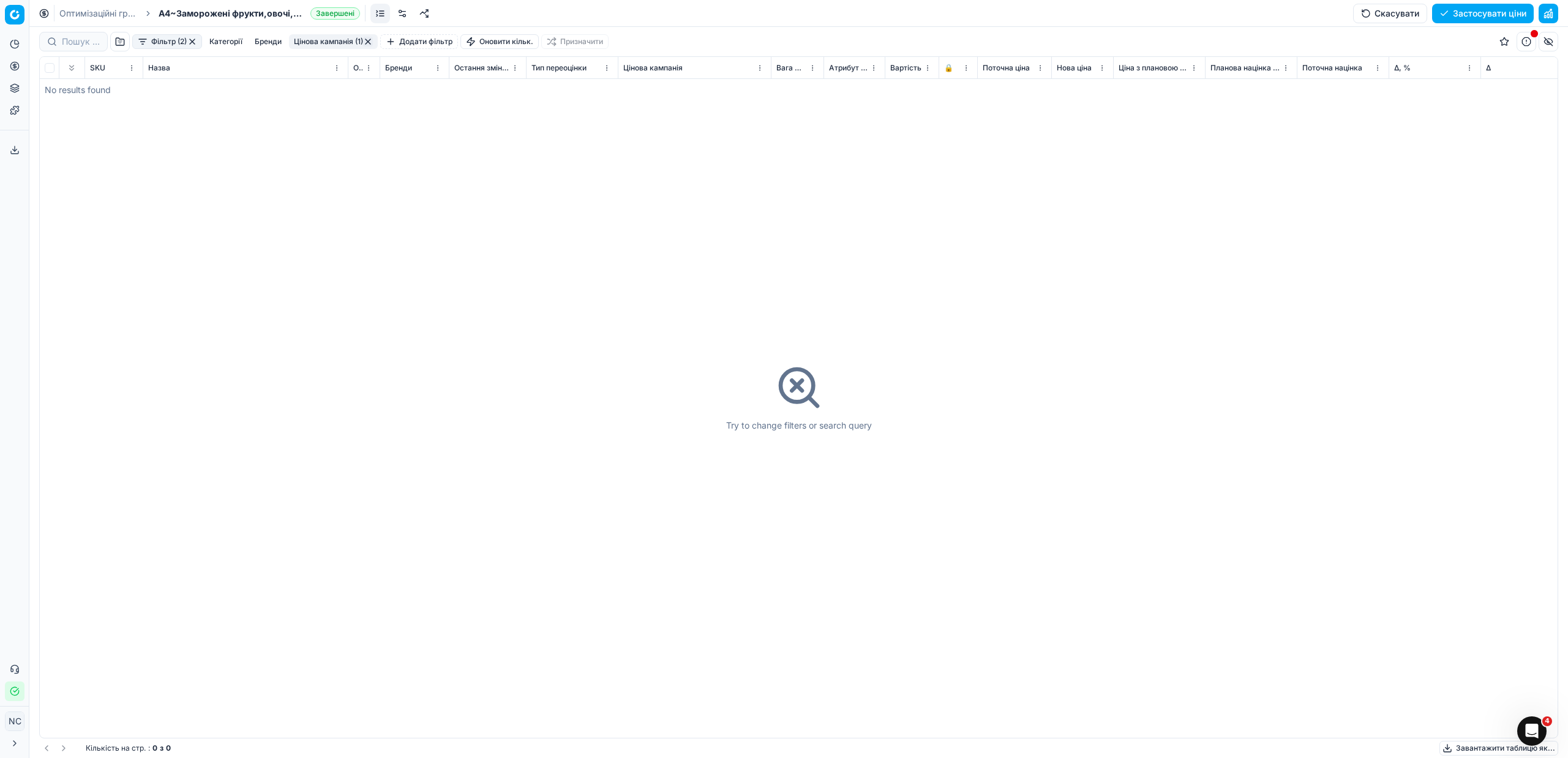
click at [332, 46] on button "Цінова кампанія (1)" at bounding box center [333, 41] width 89 height 15
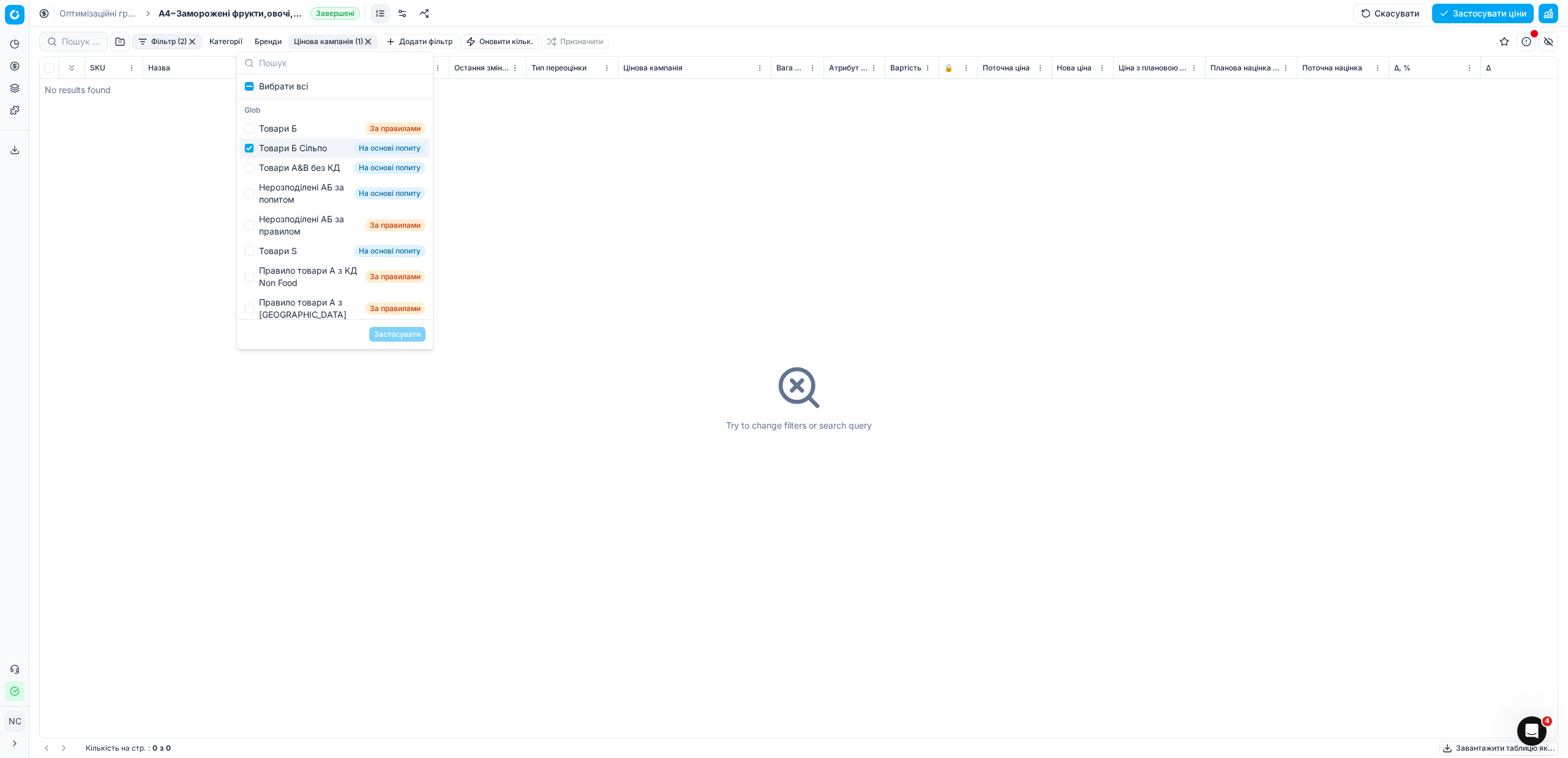
click at [293, 147] on div "Товари Б Сільпо" at bounding box center [293, 147] width 68 height 12
checkbox input "false"
click at [293, 168] on div "Товари А&B без КД" at bounding box center [299, 167] width 81 height 12
checkbox input "true"
click at [390, 334] on button "Застосувати" at bounding box center [397, 334] width 56 height 15
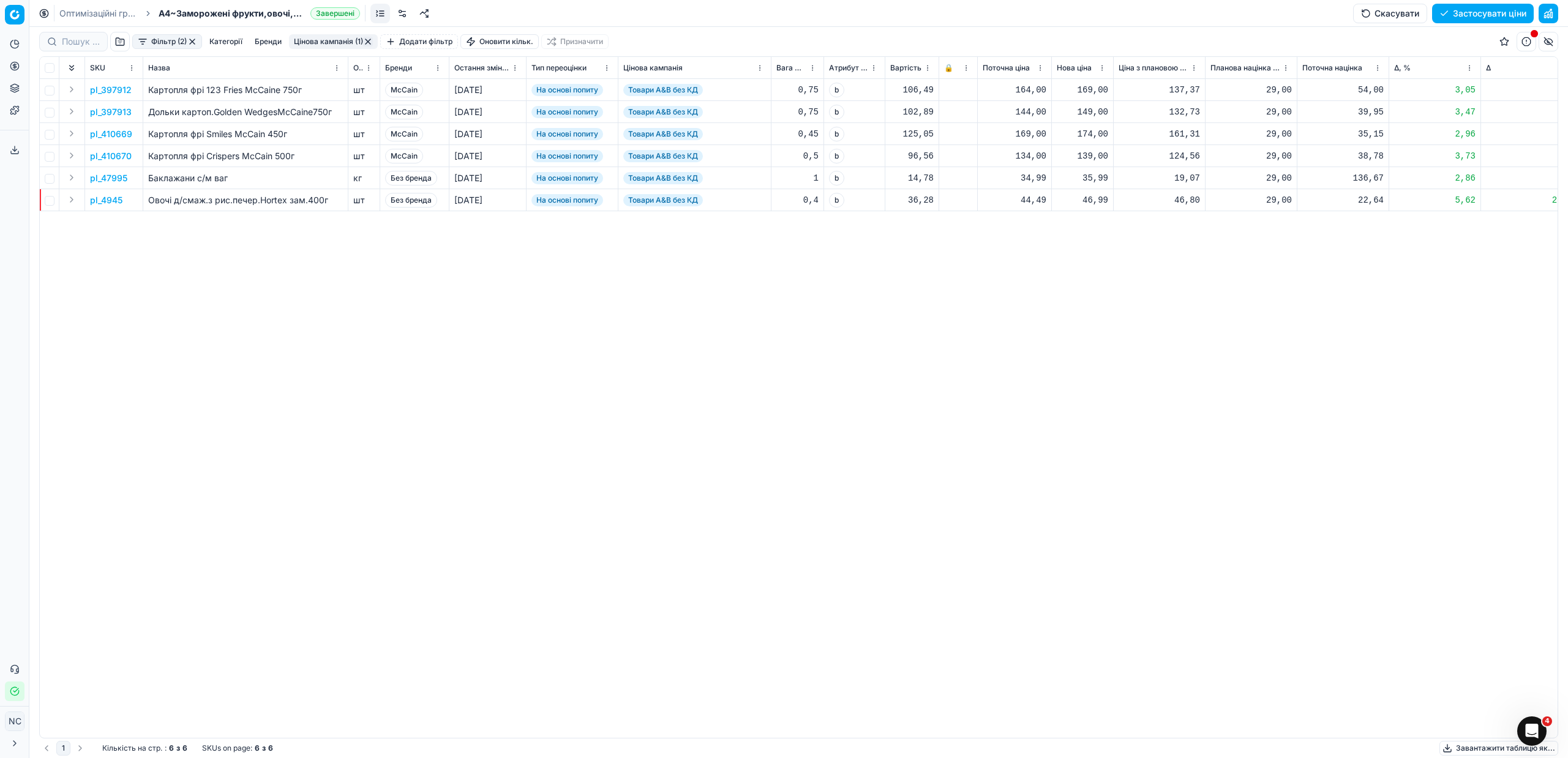
click at [317, 41] on button "Цінова кампанія (1)" at bounding box center [333, 41] width 89 height 15
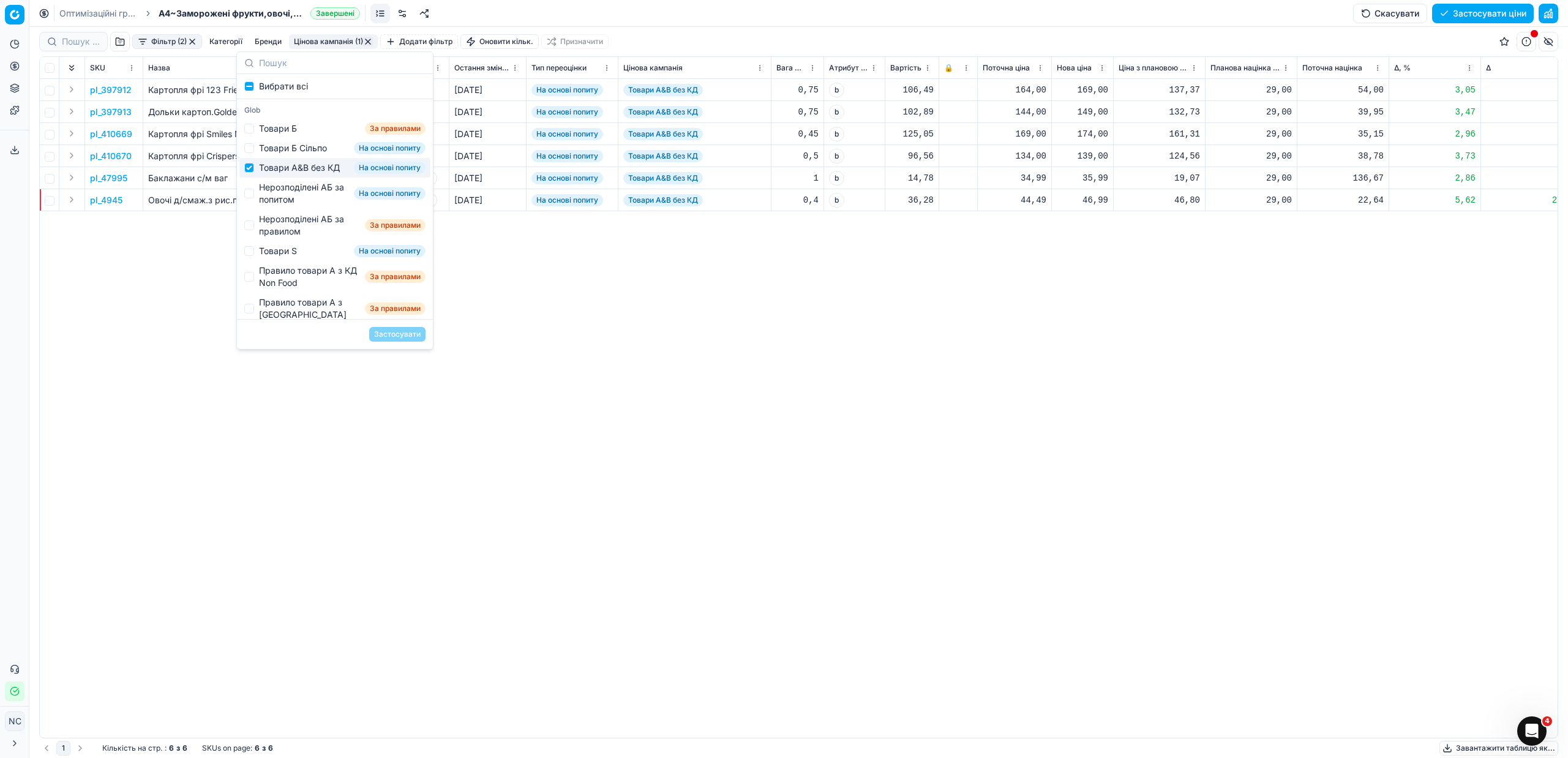
click at [288, 165] on div "Товари А&B без КД" at bounding box center [299, 167] width 81 height 12
checkbox input "false"
click at [298, 204] on div "Нерозподілені АБ за попитом" at bounding box center [304, 193] width 90 height 25
checkbox input "true"
click at [404, 336] on button "Застосувати" at bounding box center [397, 334] width 56 height 15
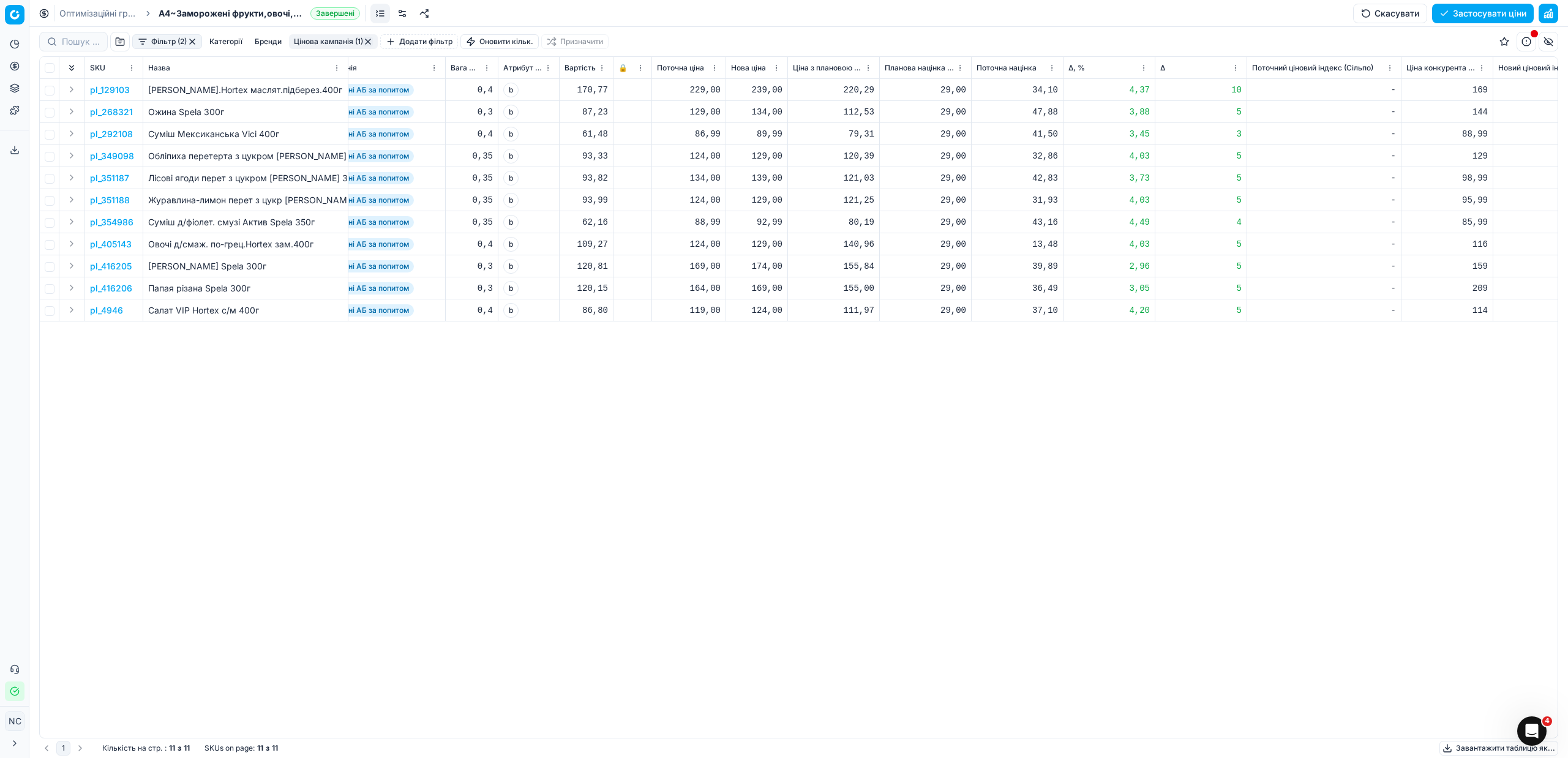
scroll to position [0, 314]
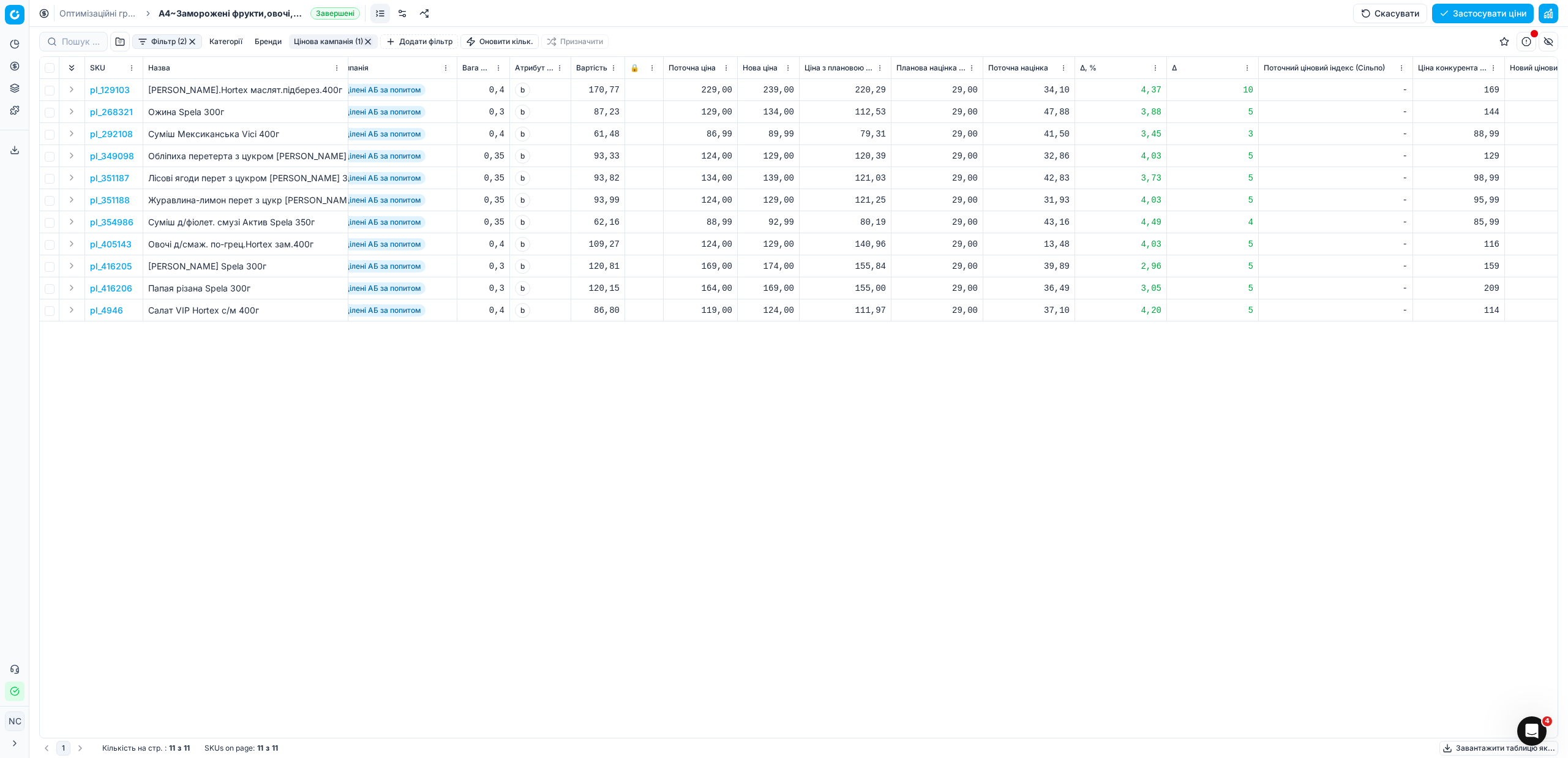
click at [115, 91] on p "pl_129103" at bounding box center [110, 89] width 40 height 12
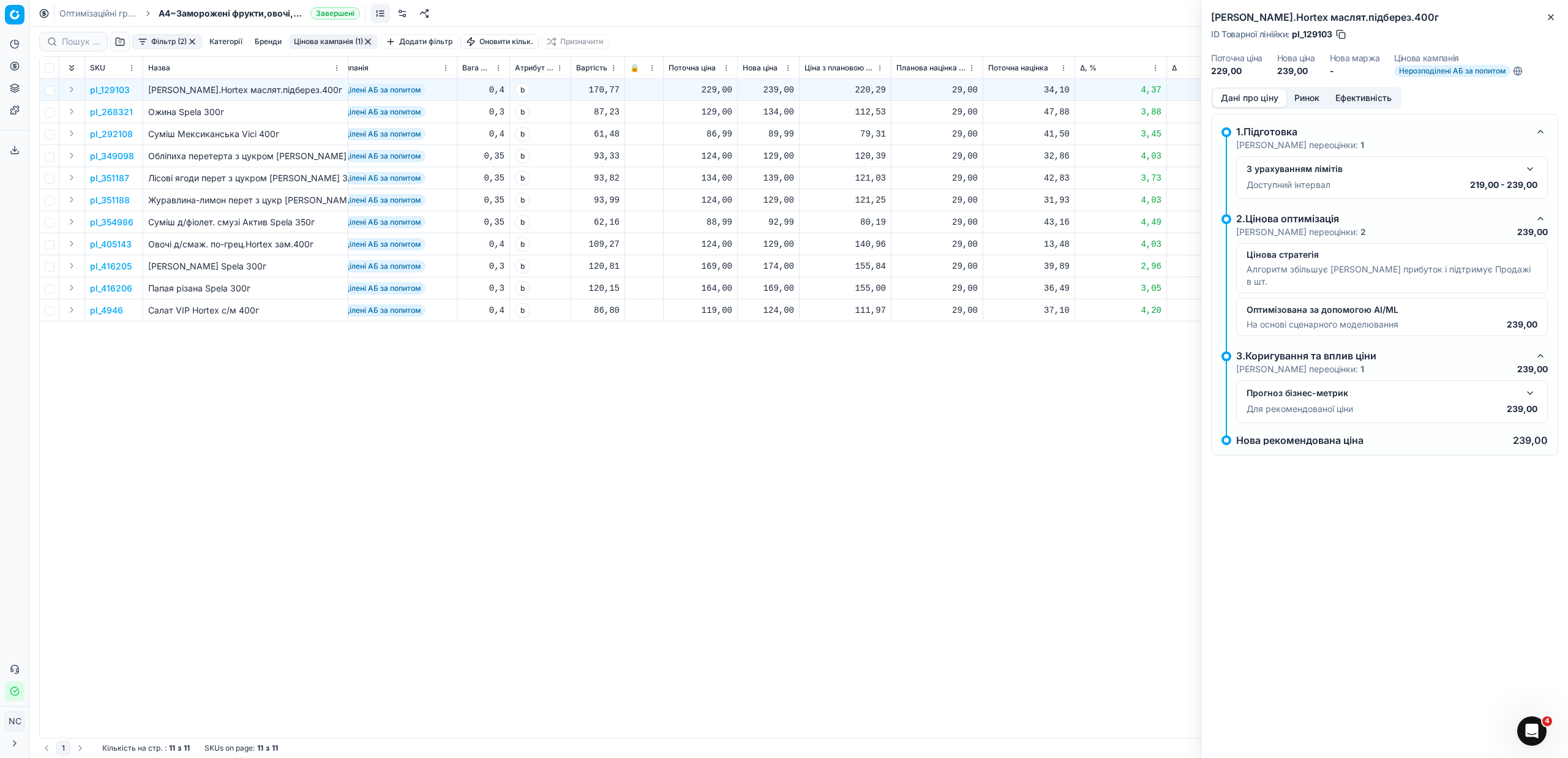
click at [1307, 96] on button "Ринок" at bounding box center [1307, 98] width 41 height 17
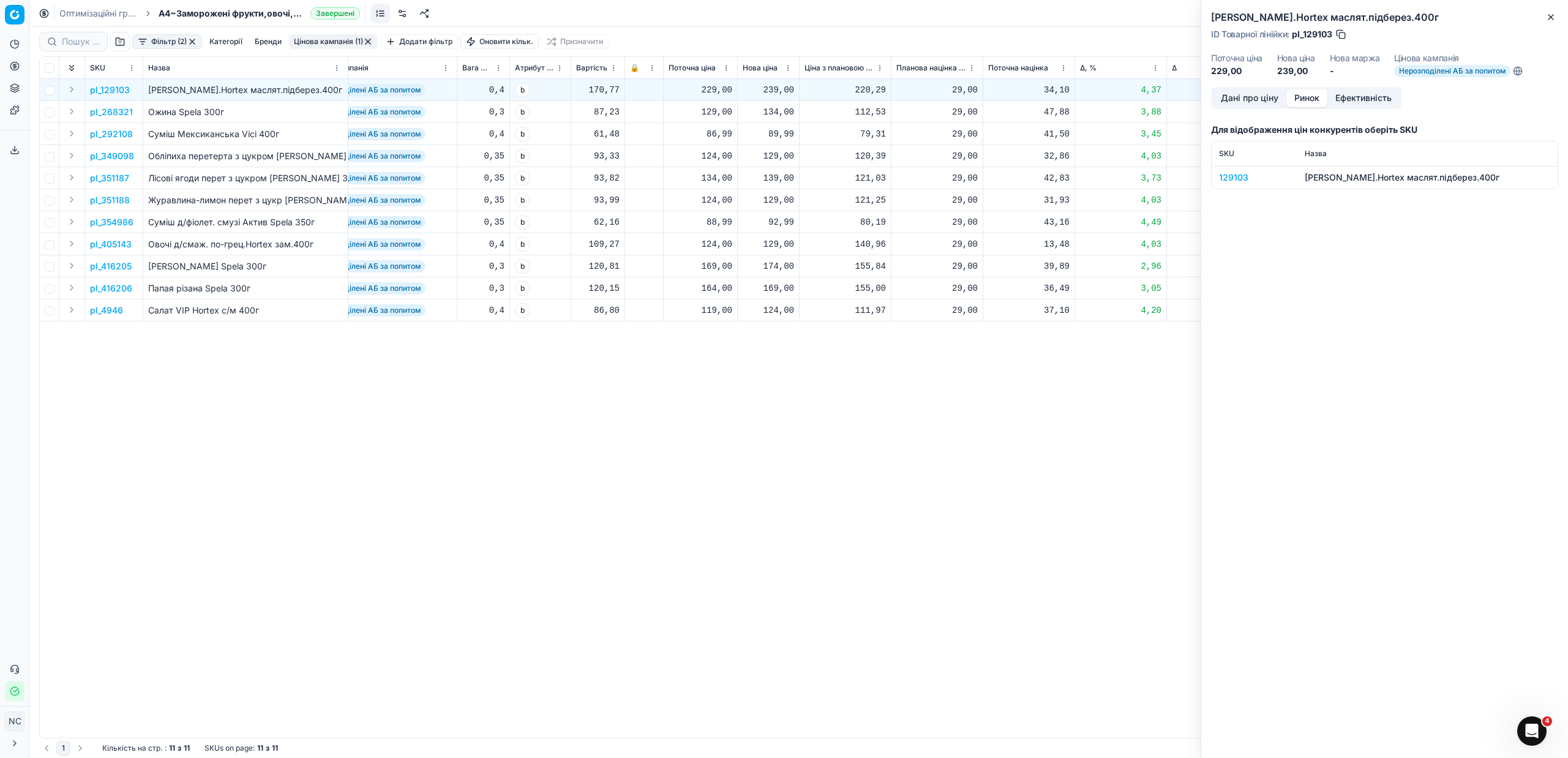
click at [1239, 175] on div "129103" at bounding box center [1255, 177] width 71 height 12
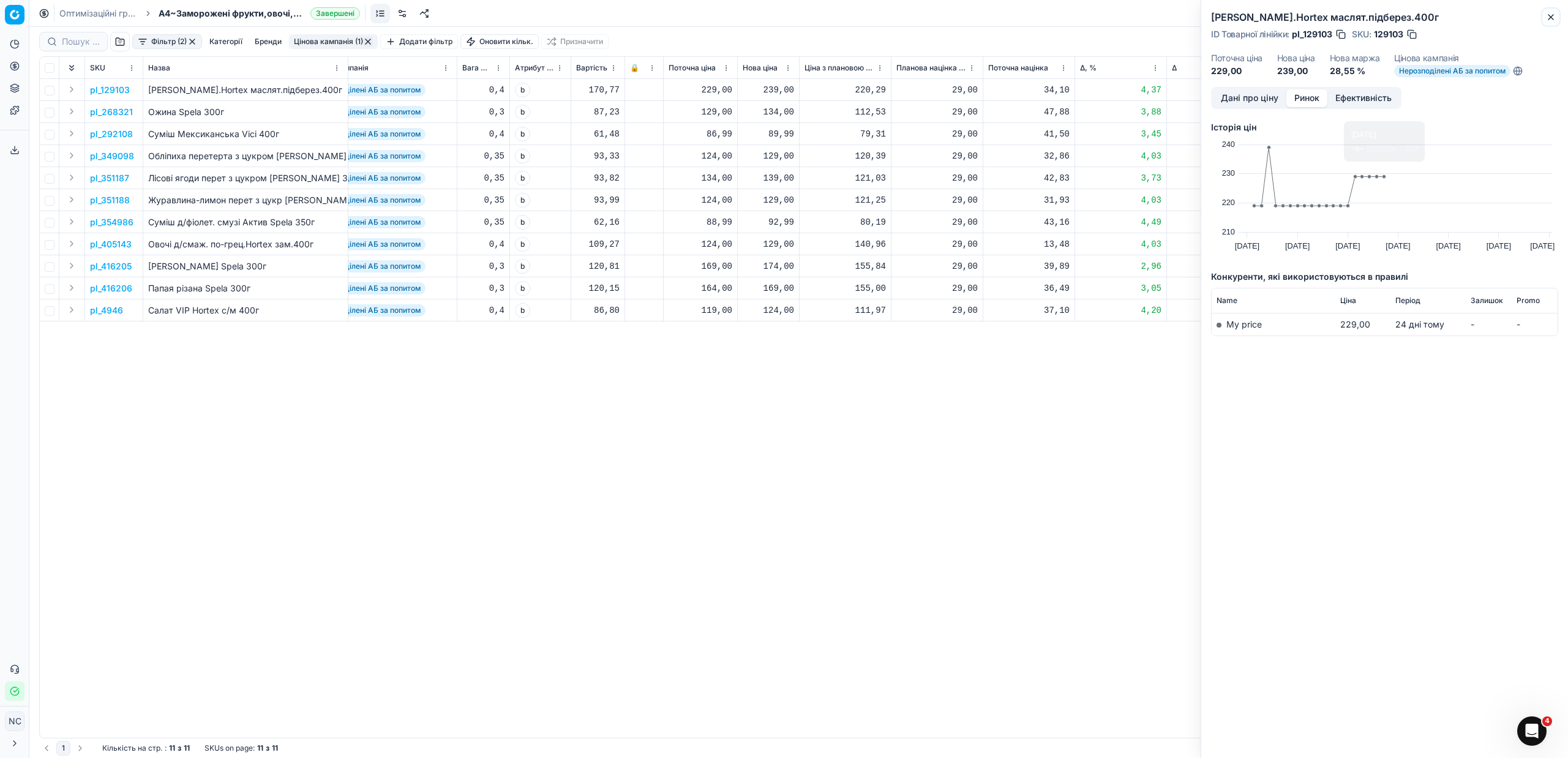
click at [1551, 14] on icon "button" at bounding box center [1551, 17] width 9 height 9
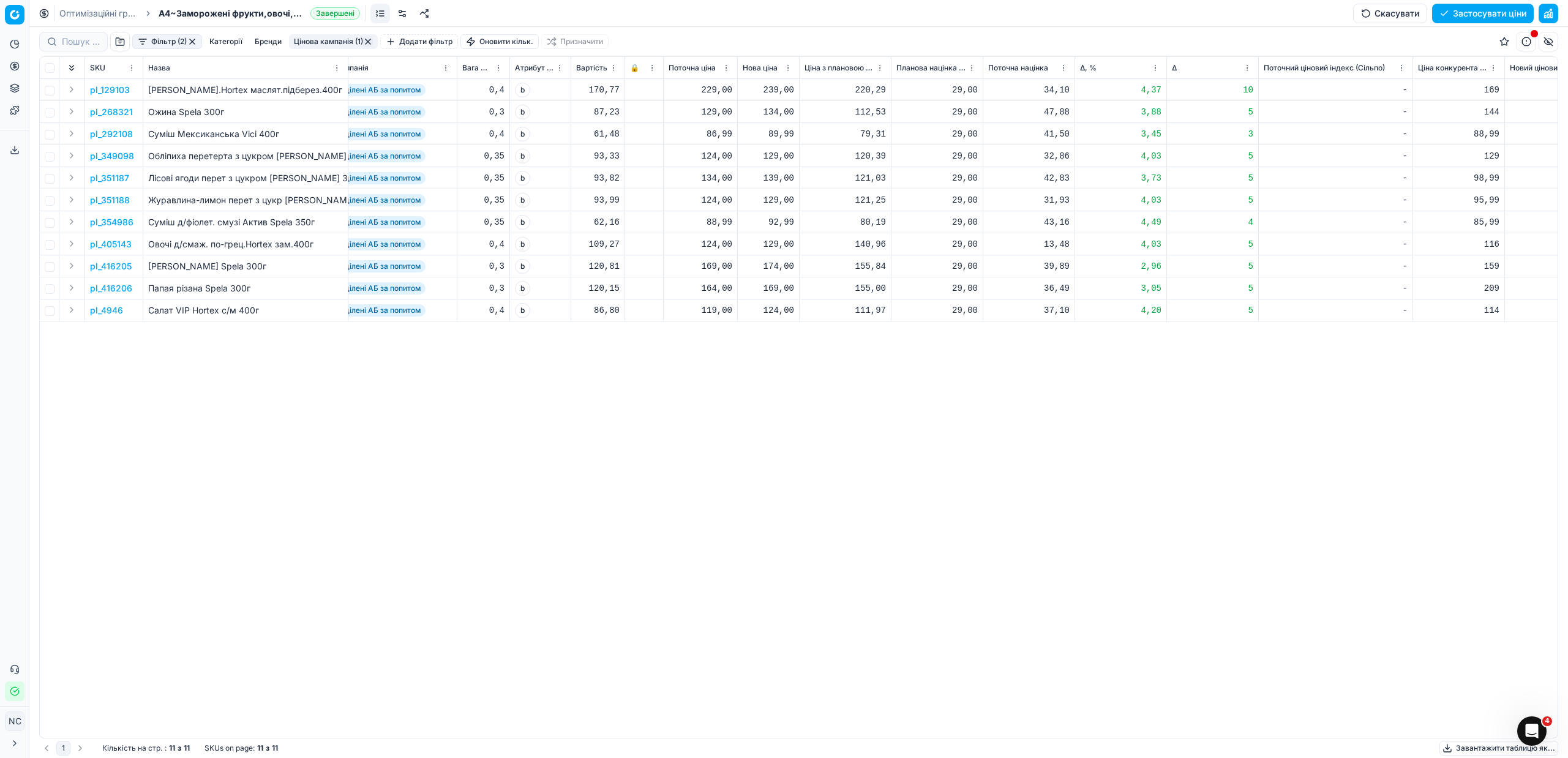
click at [118, 110] on p "pl_268321" at bounding box center [112, 112] width 43 height 12
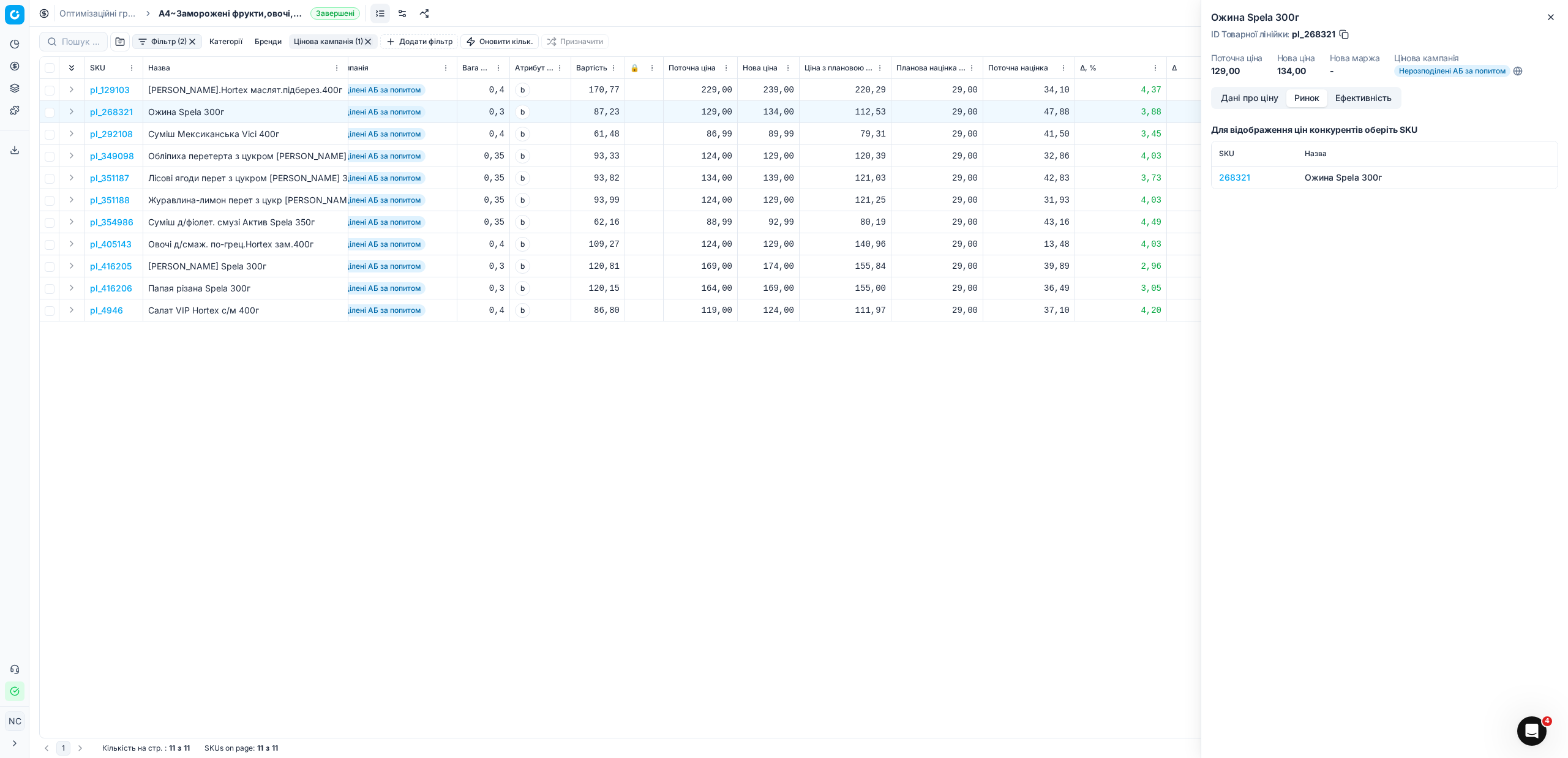
click at [1309, 101] on button "Ринок" at bounding box center [1307, 98] width 41 height 17
click at [1248, 177] on div "268321" at bounding box center [1255, 177] width 71 height 12
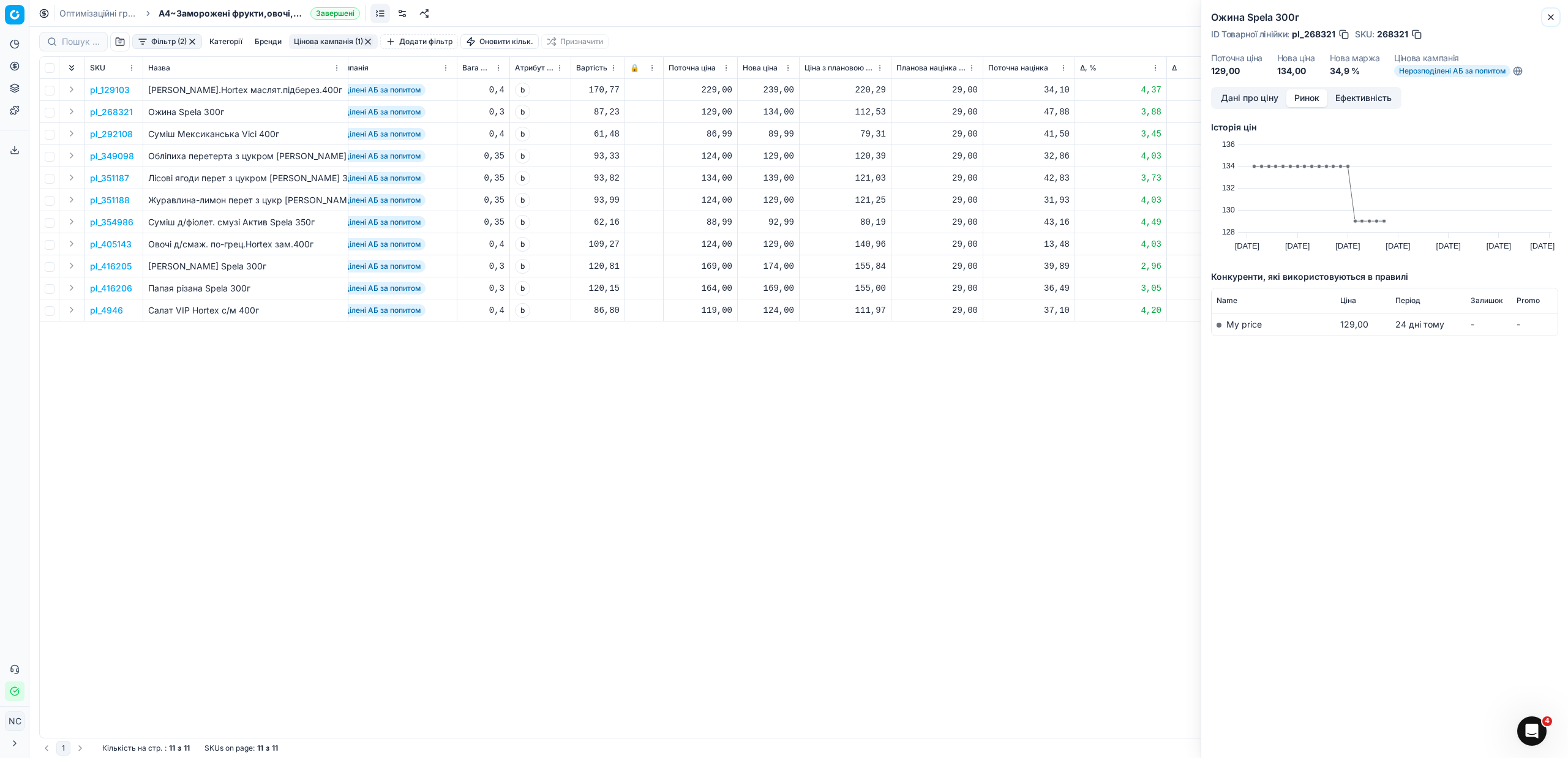
click at [1552, 20] on icon "button" at bounding box center [1551, 17] width 9 height 9
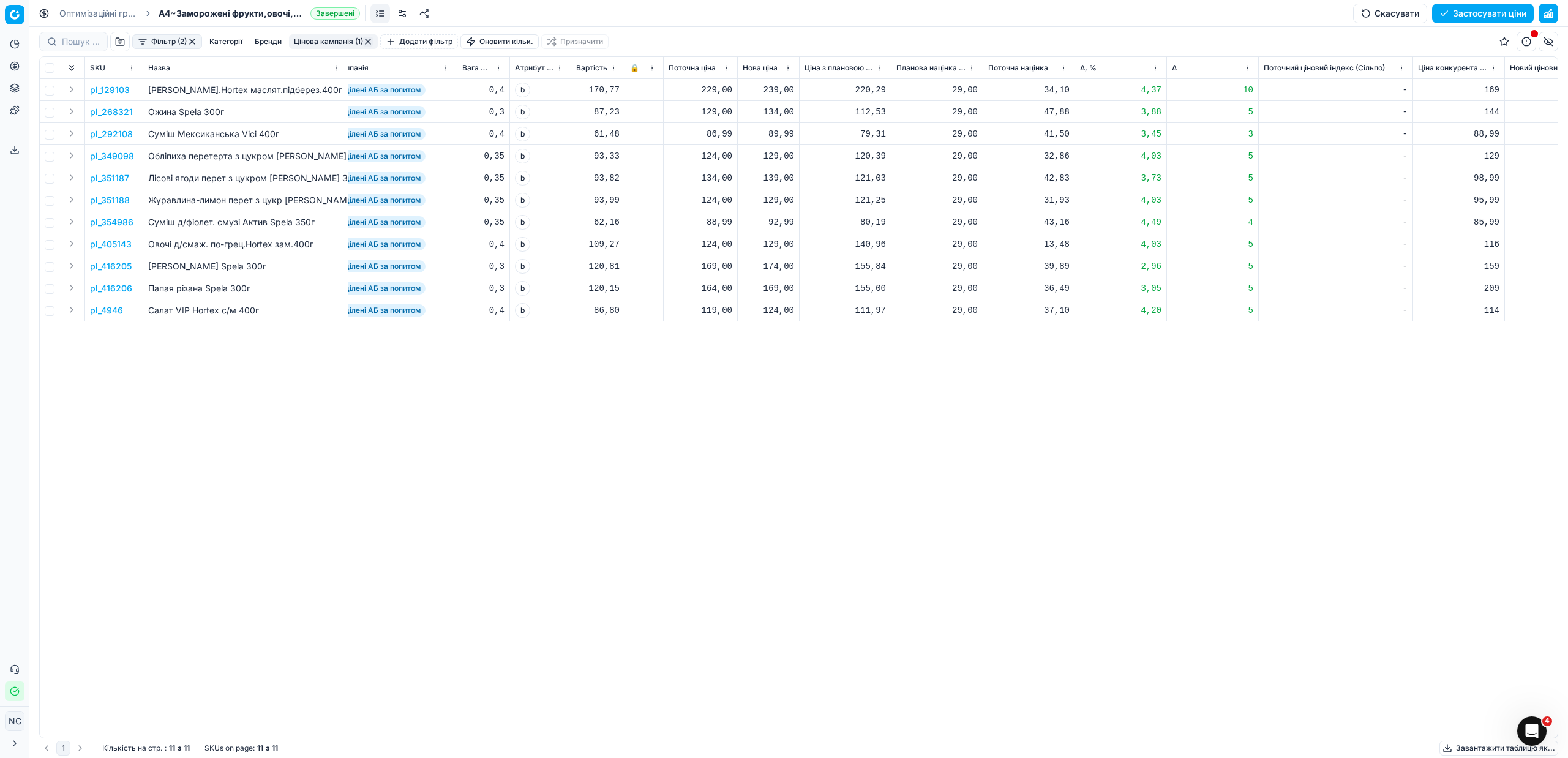
click at [109, 158] on p "pl_349098" at bounding box center [112, 155] width 44 height 12
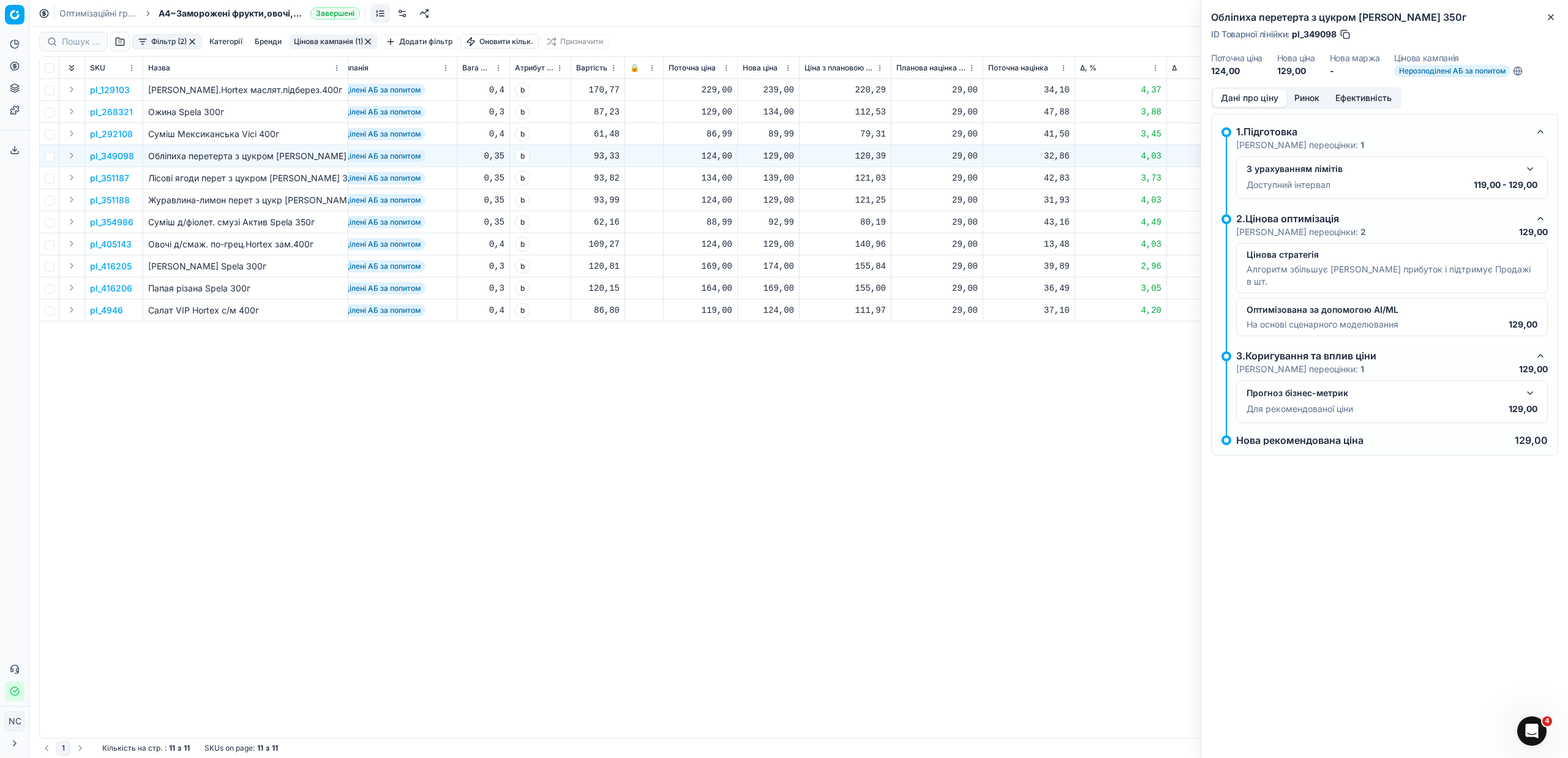
click at [1302, 96] on button "Ринок" at bounding box center [1307, 98] width 41 height 17
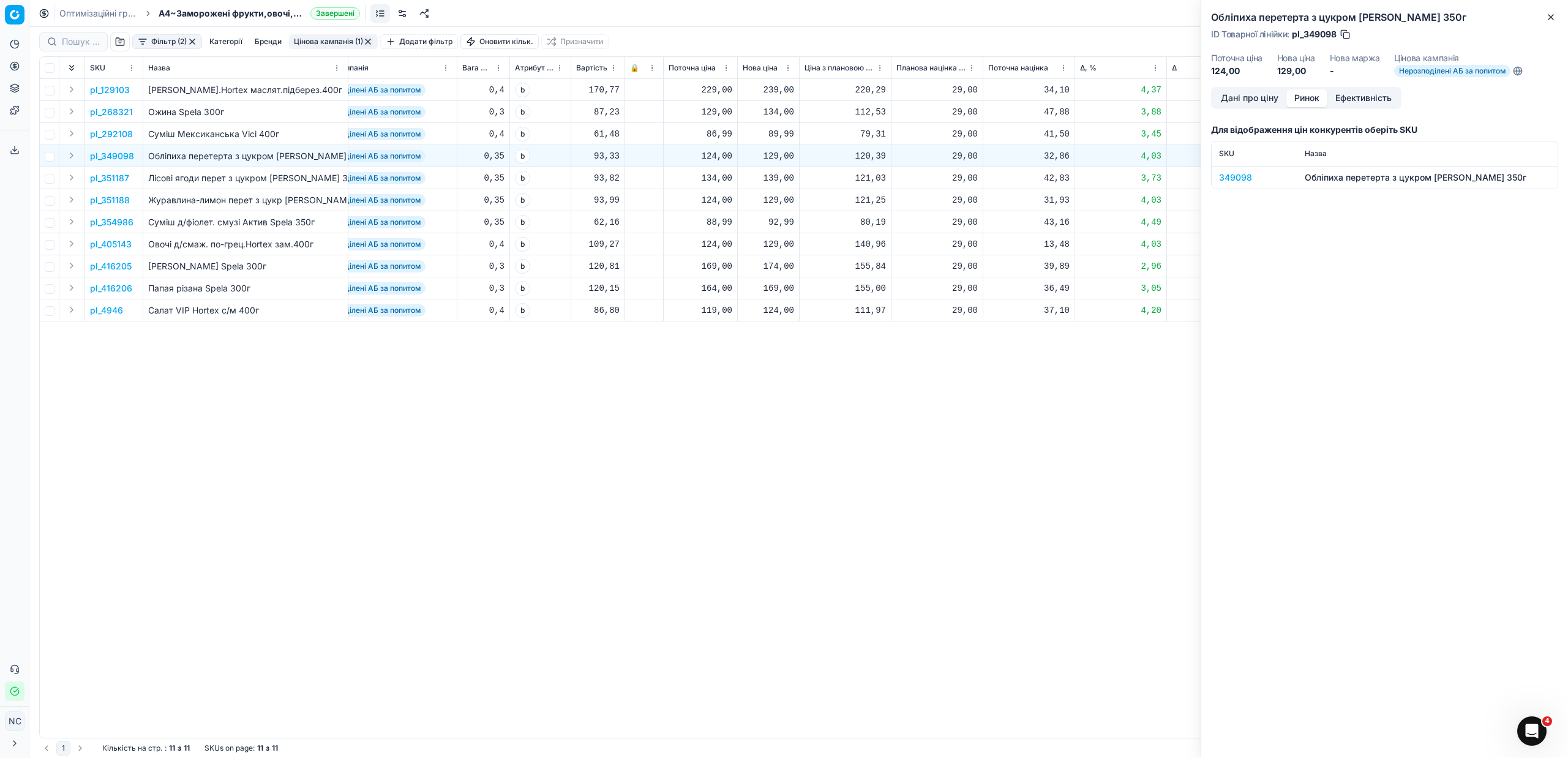
click at [1237, 180] on div "349098" at bounding box center [1255, 177] width 71 height 12
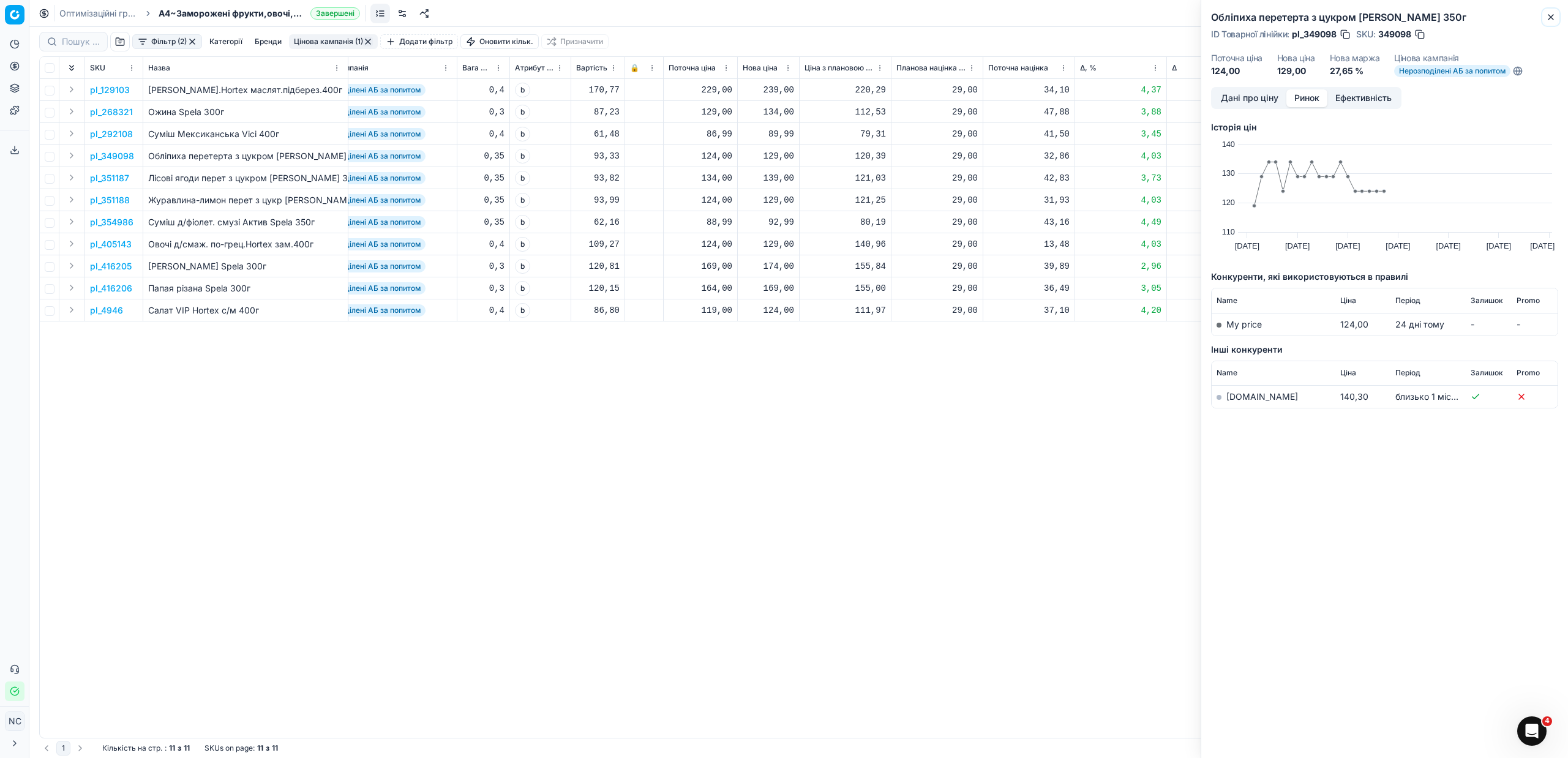
click at [1554, 17] on icon "button" at bounding box center [1551, 17] width 9 height 9
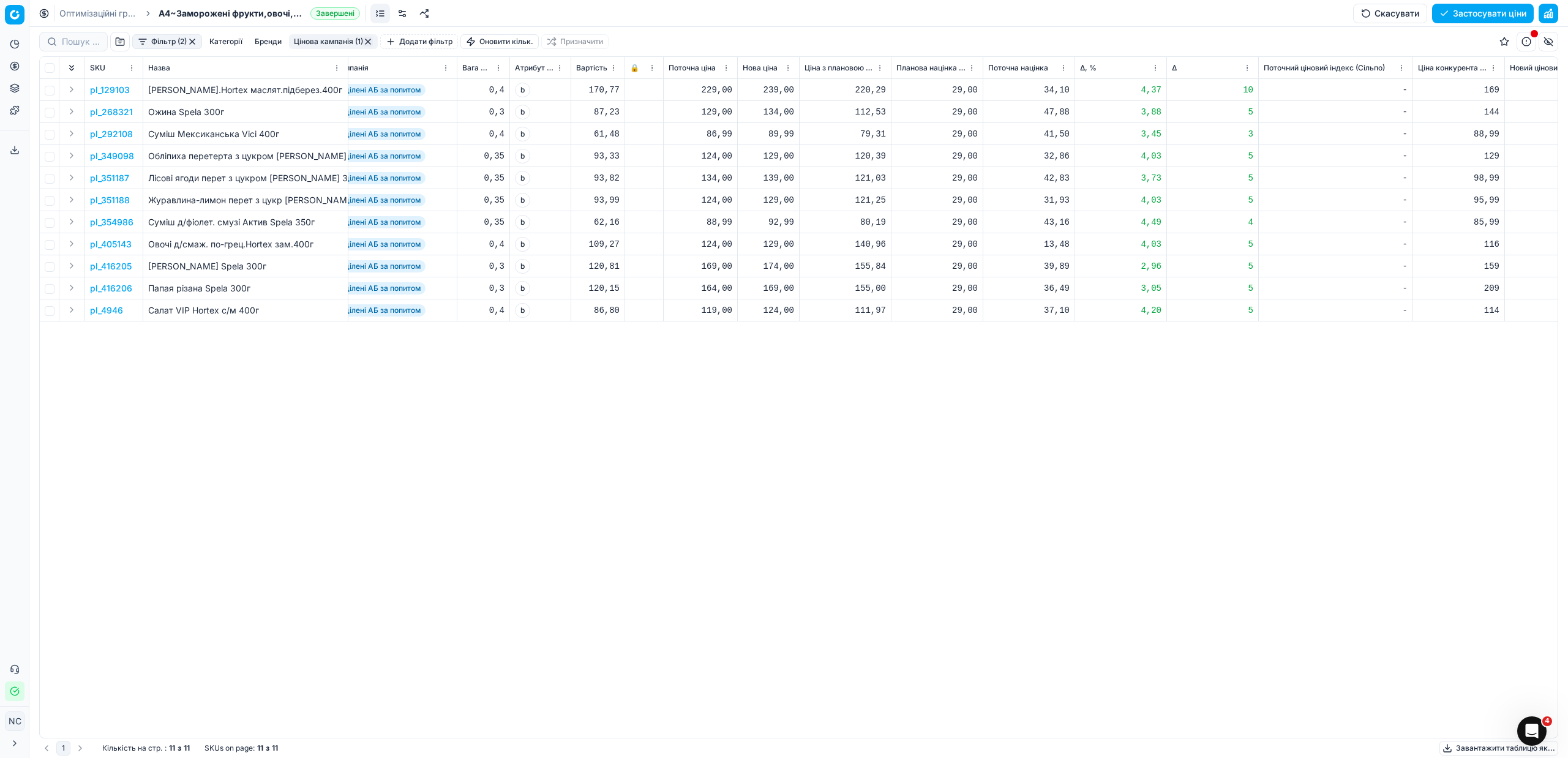
click at [112, 312] on p "pl_4946" at bounding box center [107, 309] width 33 height 12
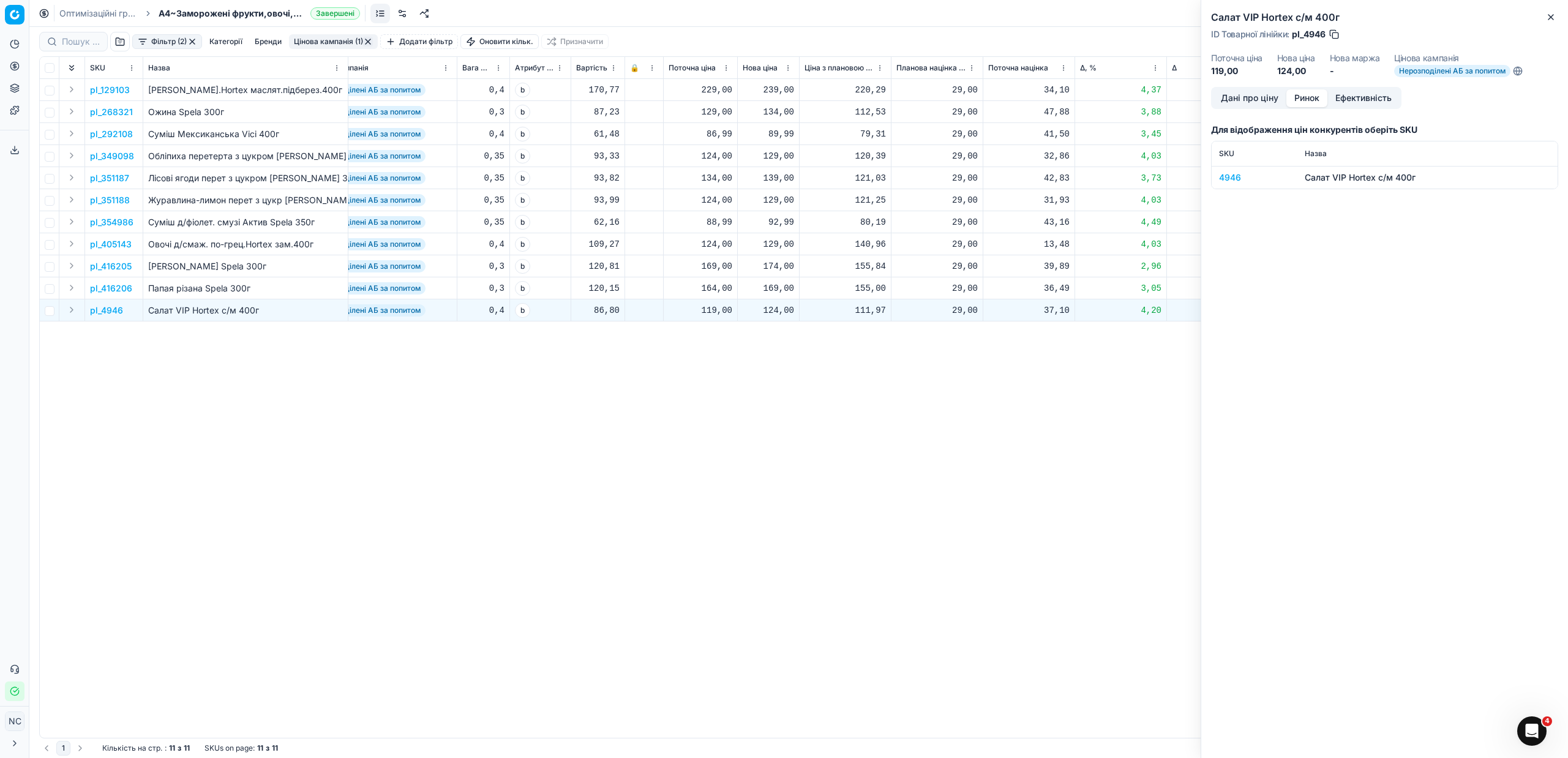
click at [1314, 99] on button "Ринок" at bounding box center [1307, 98] width 41 height 17
click at [1235, 176] on div "4946" at bounding box center [1255, 177] width 71 height 12
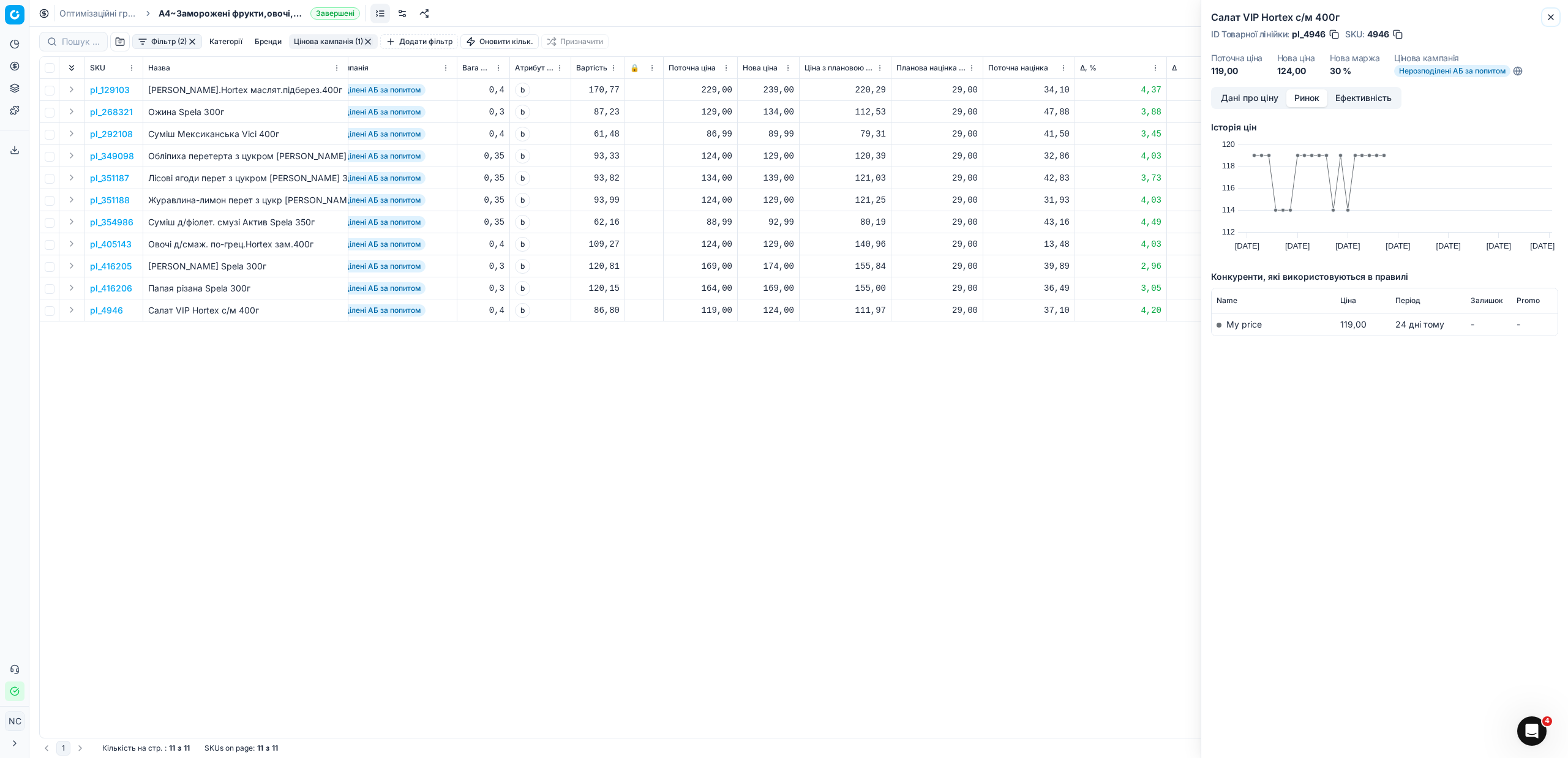
click at [1555, 18] on button "Close" at bounding box center [1551, 17] width 15 height 15
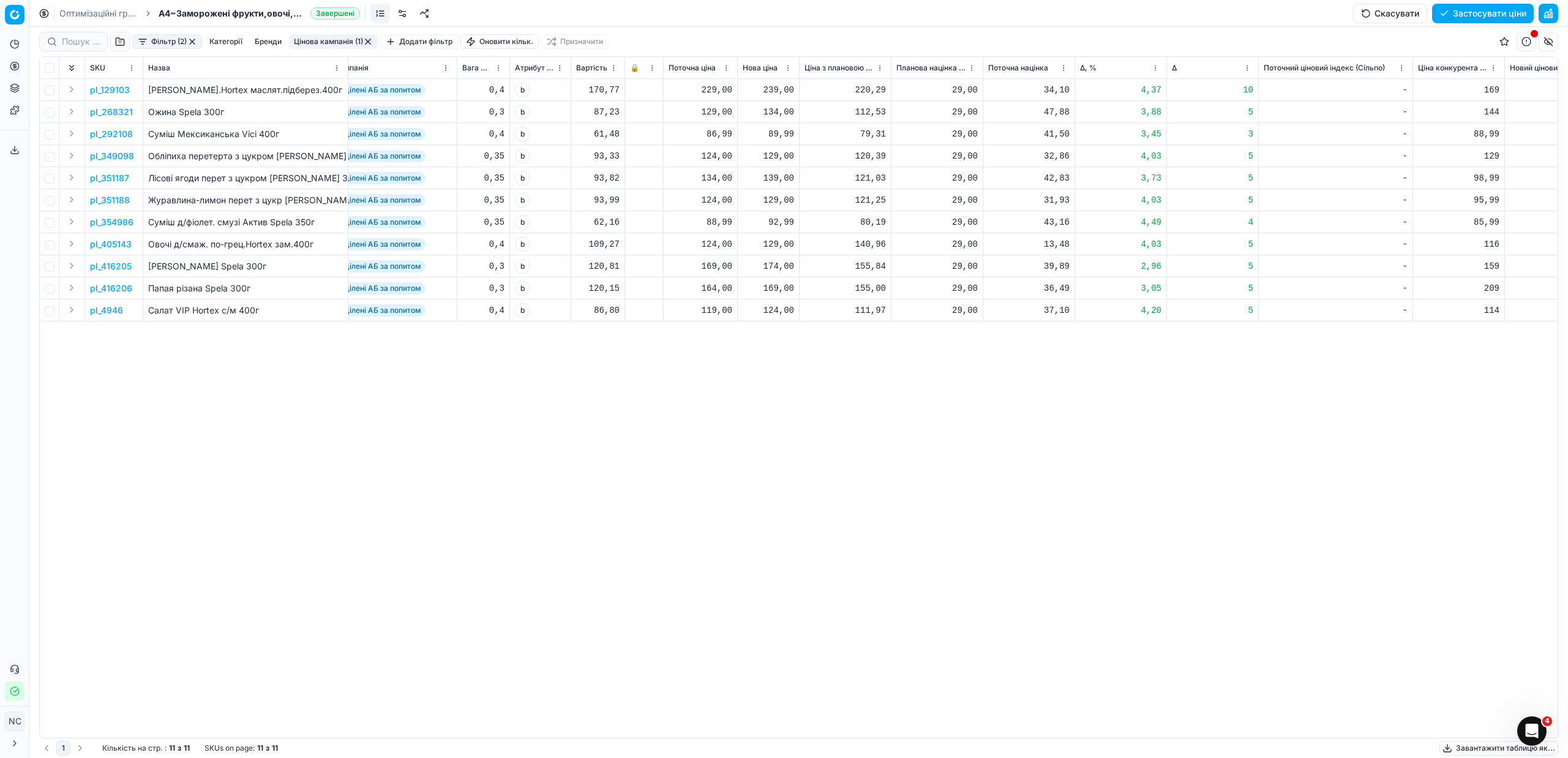
click at [122, 288] on p "pl_416206" at bounding box center [111, 288] width 42 height 12
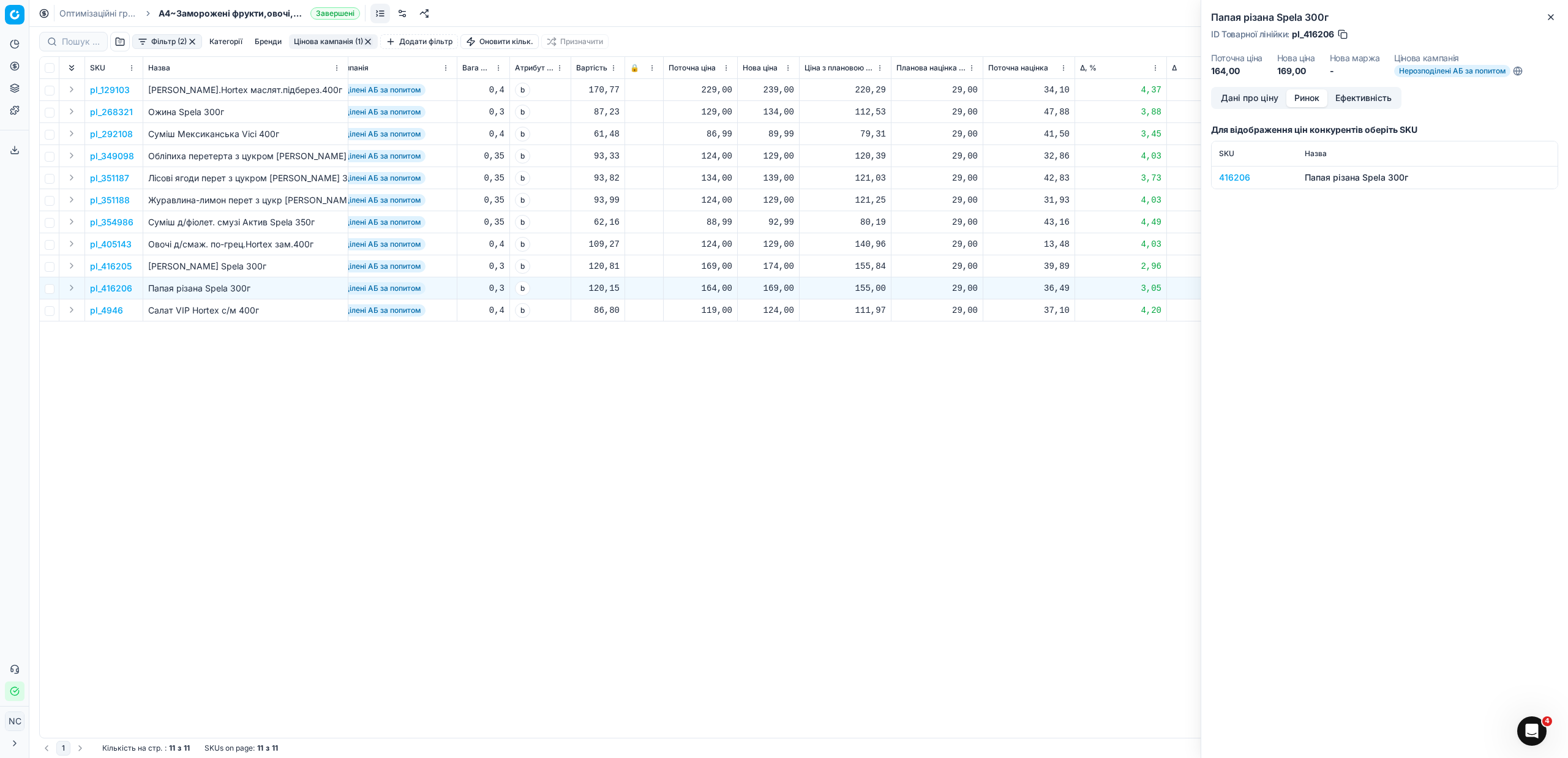
click at [1304, 101] on button "Ринок" at bounding box center [1307, 98] width 41 height 17
click at [1244, 178] on div "416206" at bounding box center [1255, 177] width 71 height 12
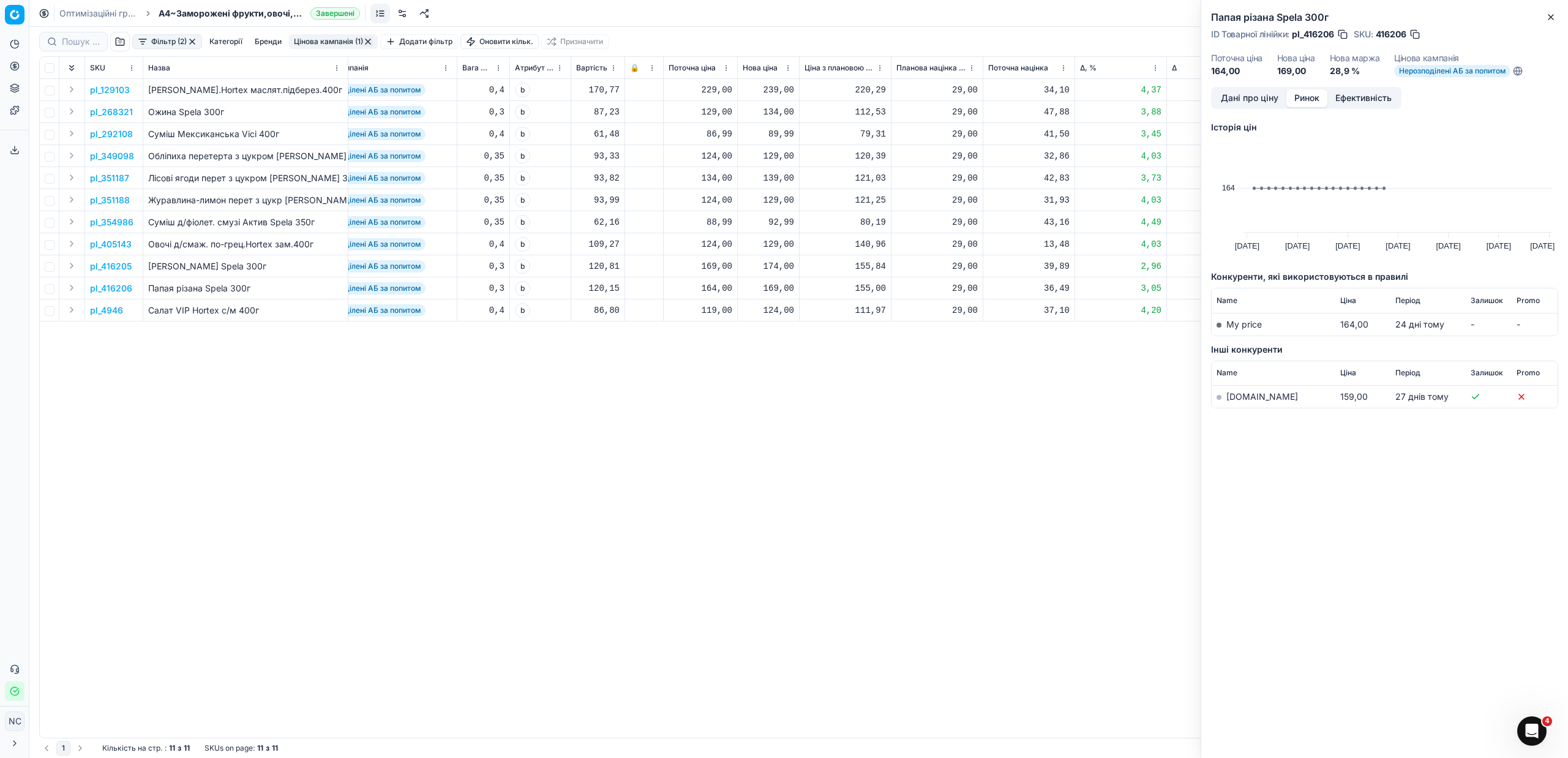
click at [1247, 398] on link "[DOMAIN_NAME]" at bounding box center [1262, 396] width 71 height 10
click at [1552, 16] on icon "button" at bounding box center [1551, 17] width 9 height 9
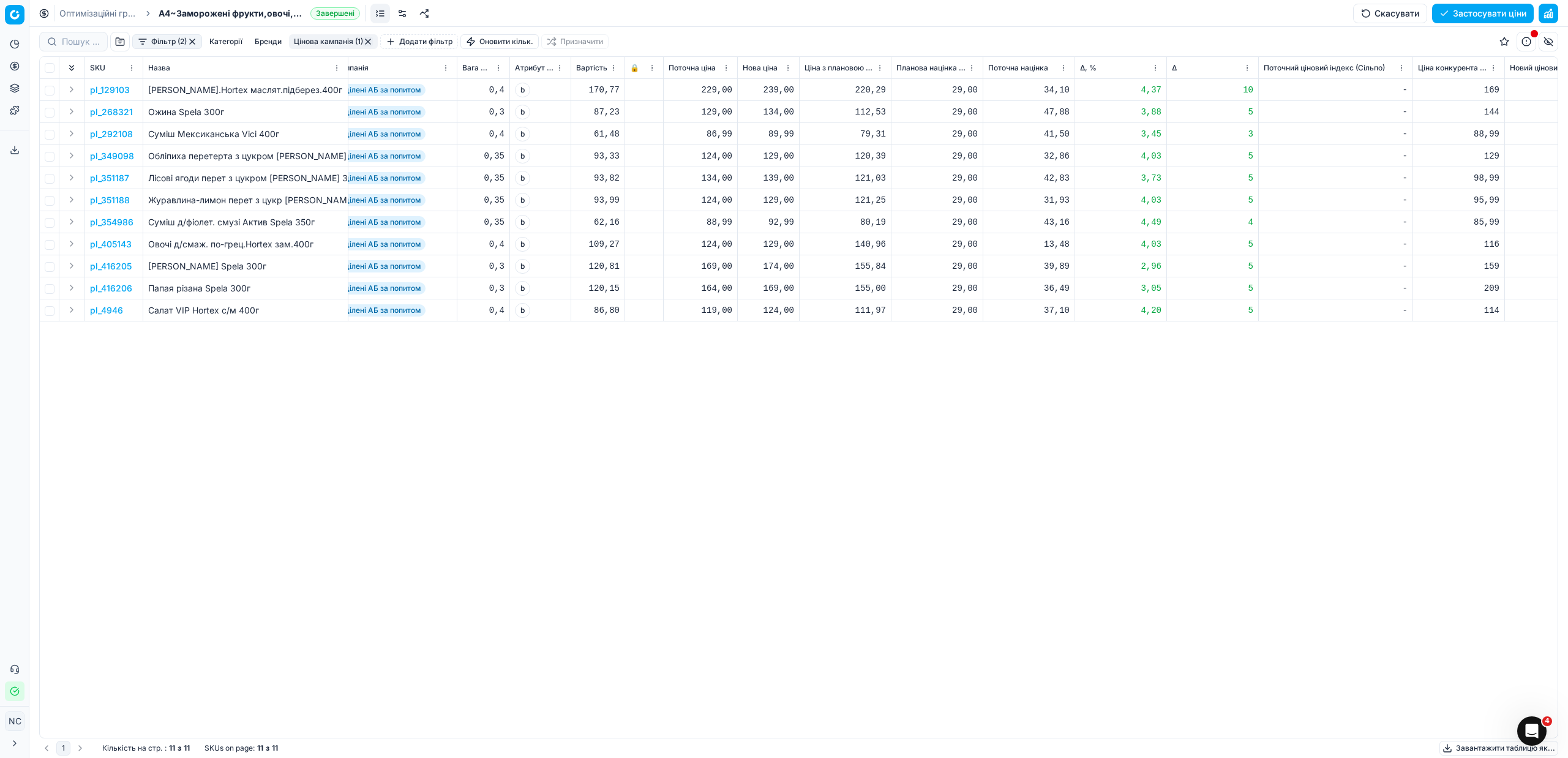
click at [114, 219] on p "pl_354986" at bounding box center [112, 222] width 44 height 12
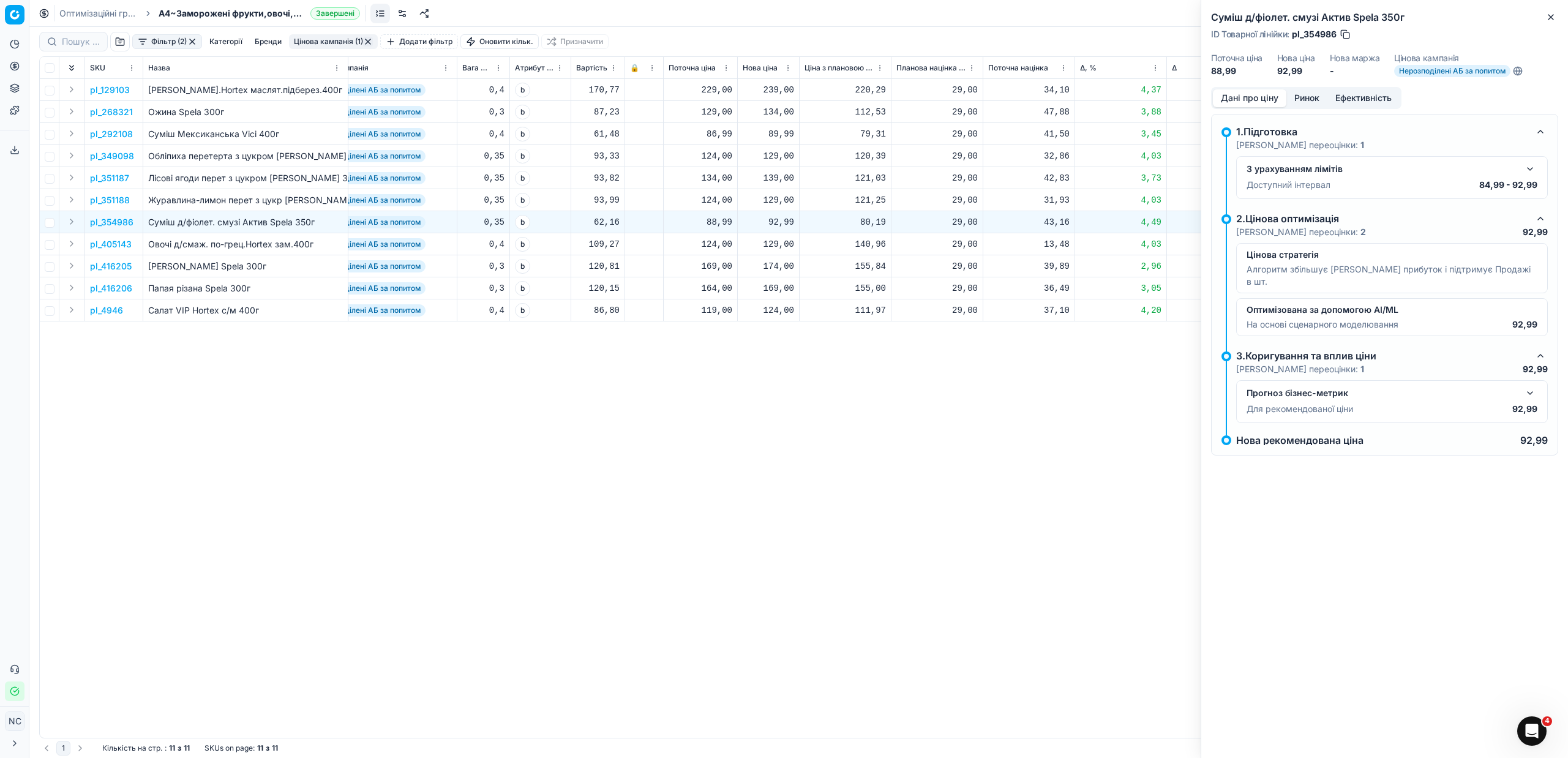
click at [1310, 93] on button "Ринок" at bounding box center [1307, 98] width 41 height 17
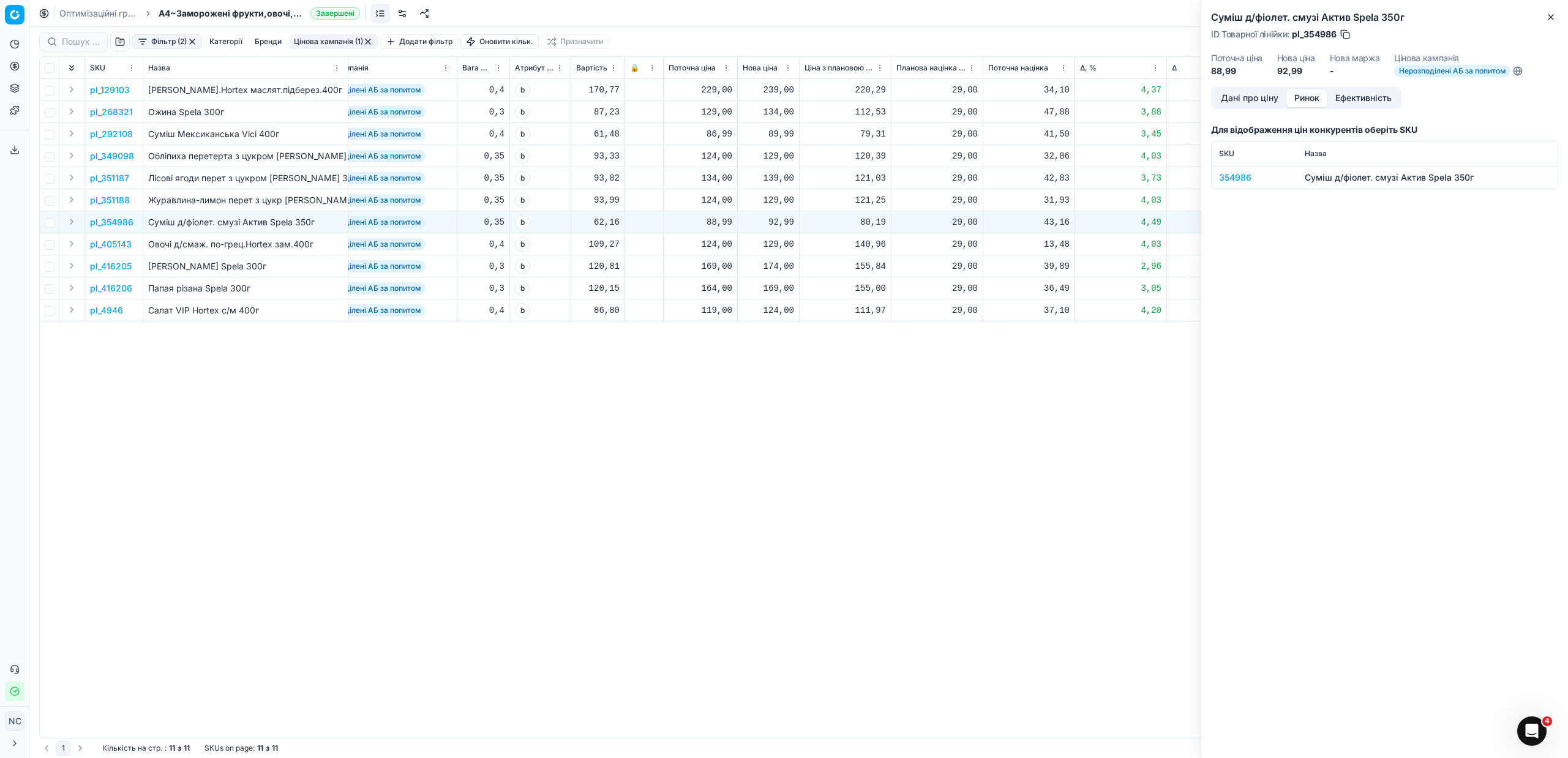
click at [1249, 172] on div "354986" at bounding box center [1255, 177] width 71 height 12
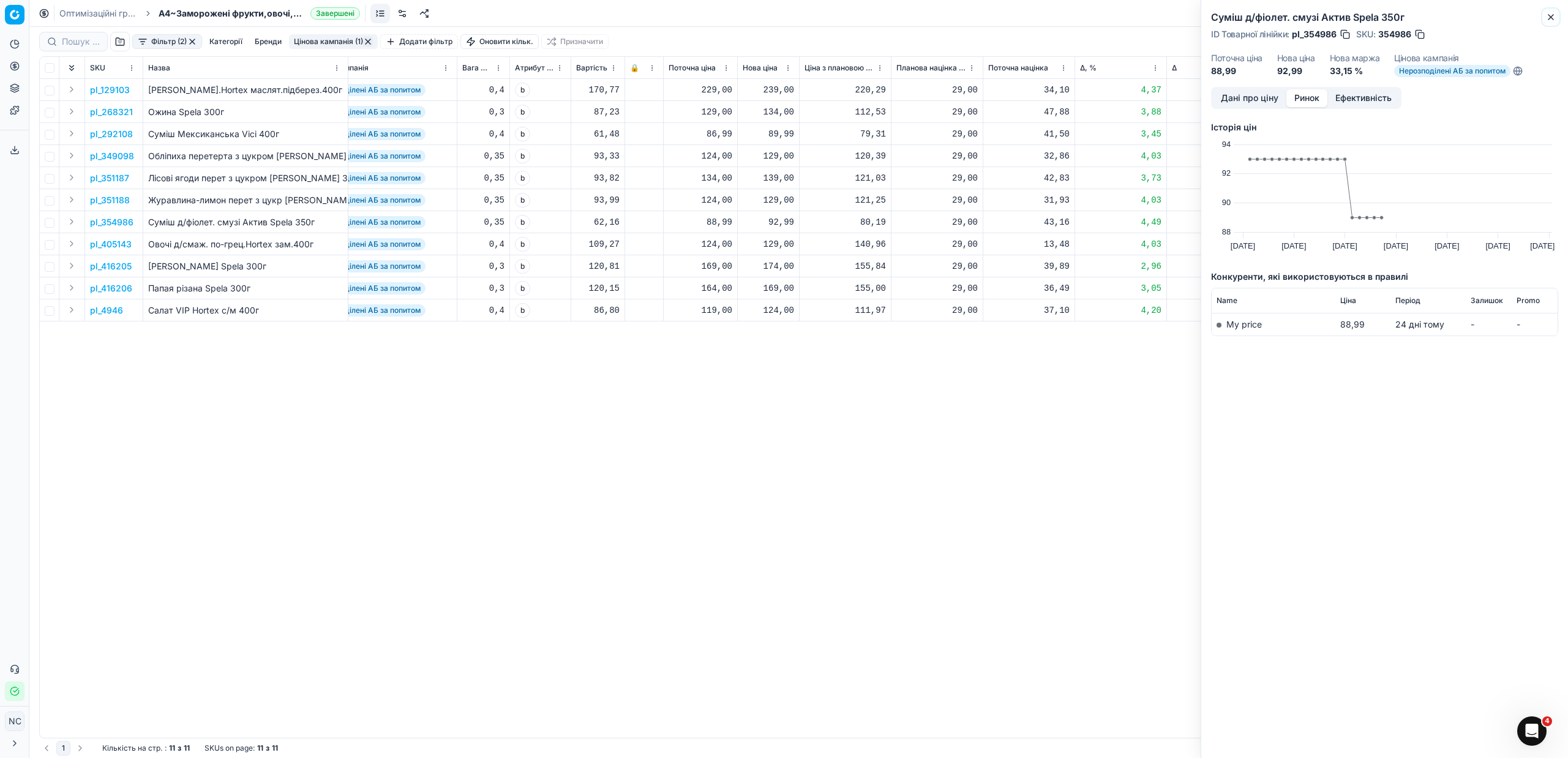
click at [1555, 20] on button "Close" at bounding box center [1551, 17] width 15 height 15
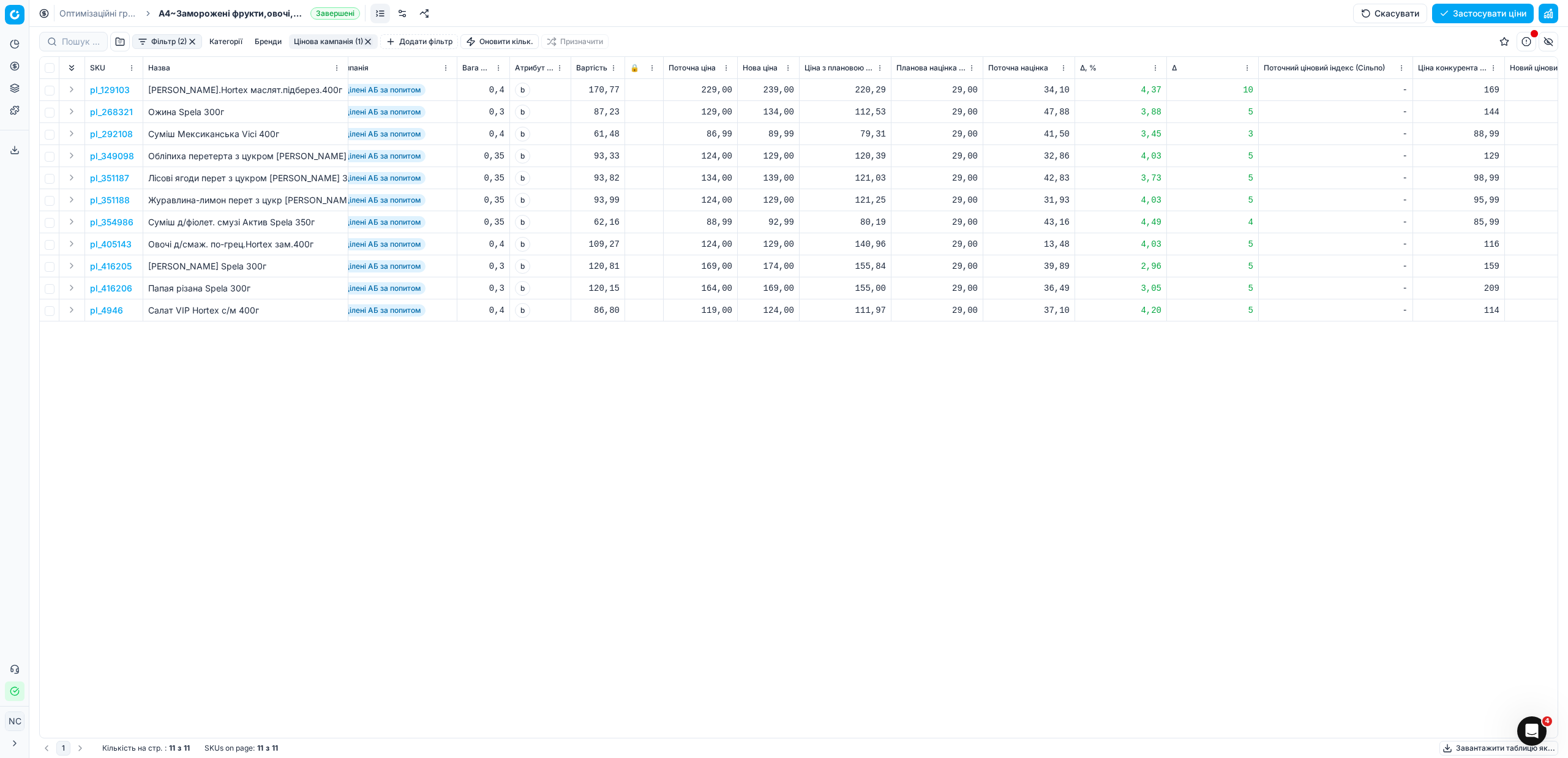
click at [315, 44] on button "Цінова кампанія (1)" at bounding box center [333, 41] width 89 height 15
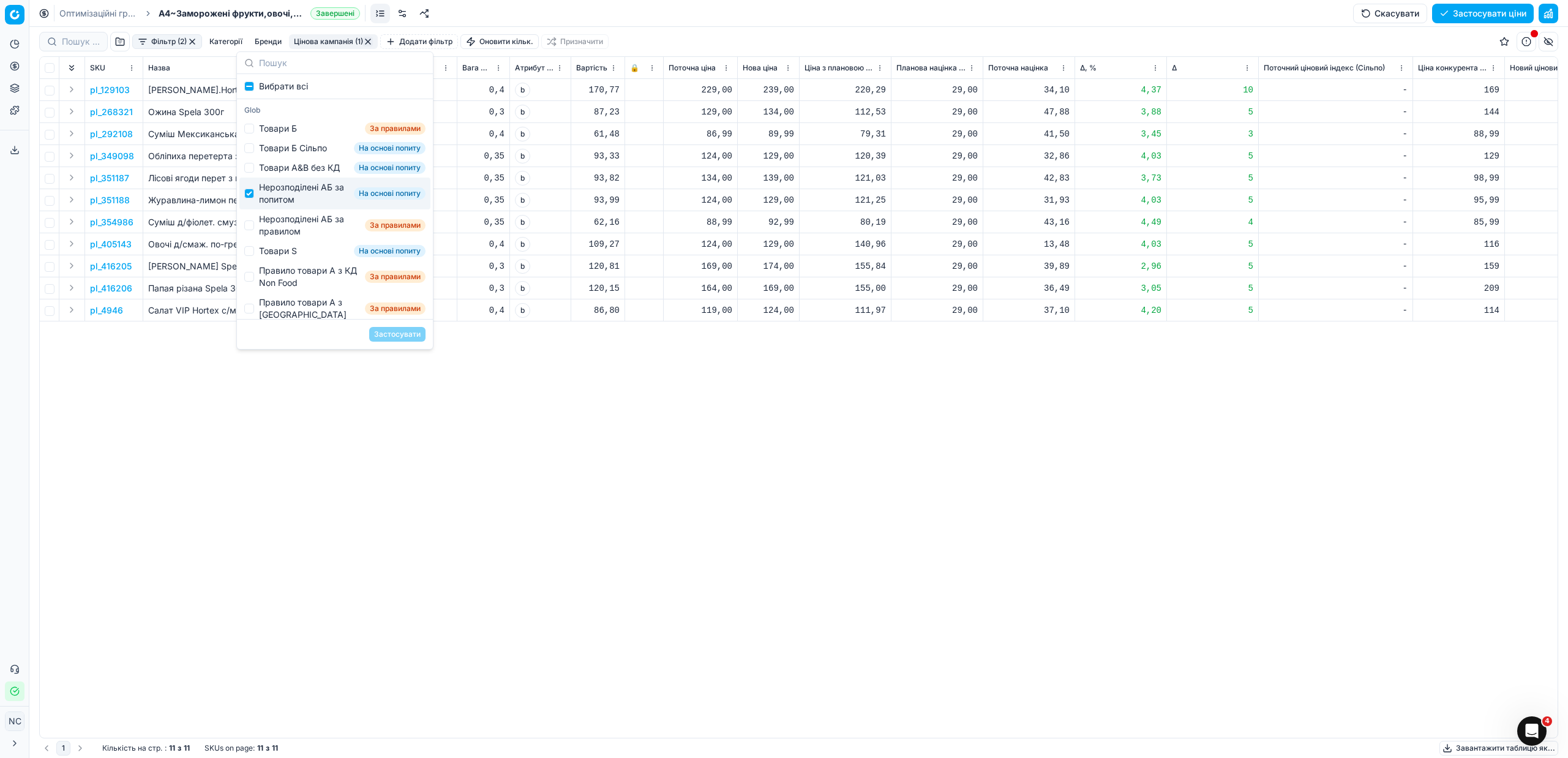
click at [276, 197] on div "Нерозподілені АБ за попитом" at bounding box center [304, 193] width 90 height 25
checkbox input "false"
click at [278, 234] on div "Нерозподілені АБ за правилом" at bounding box center [309, 225] width 101 height 25
checkbox input "true"
click at [394, 331] on button "Застосувати" at bounding box center [397, 334] width 56 height 15
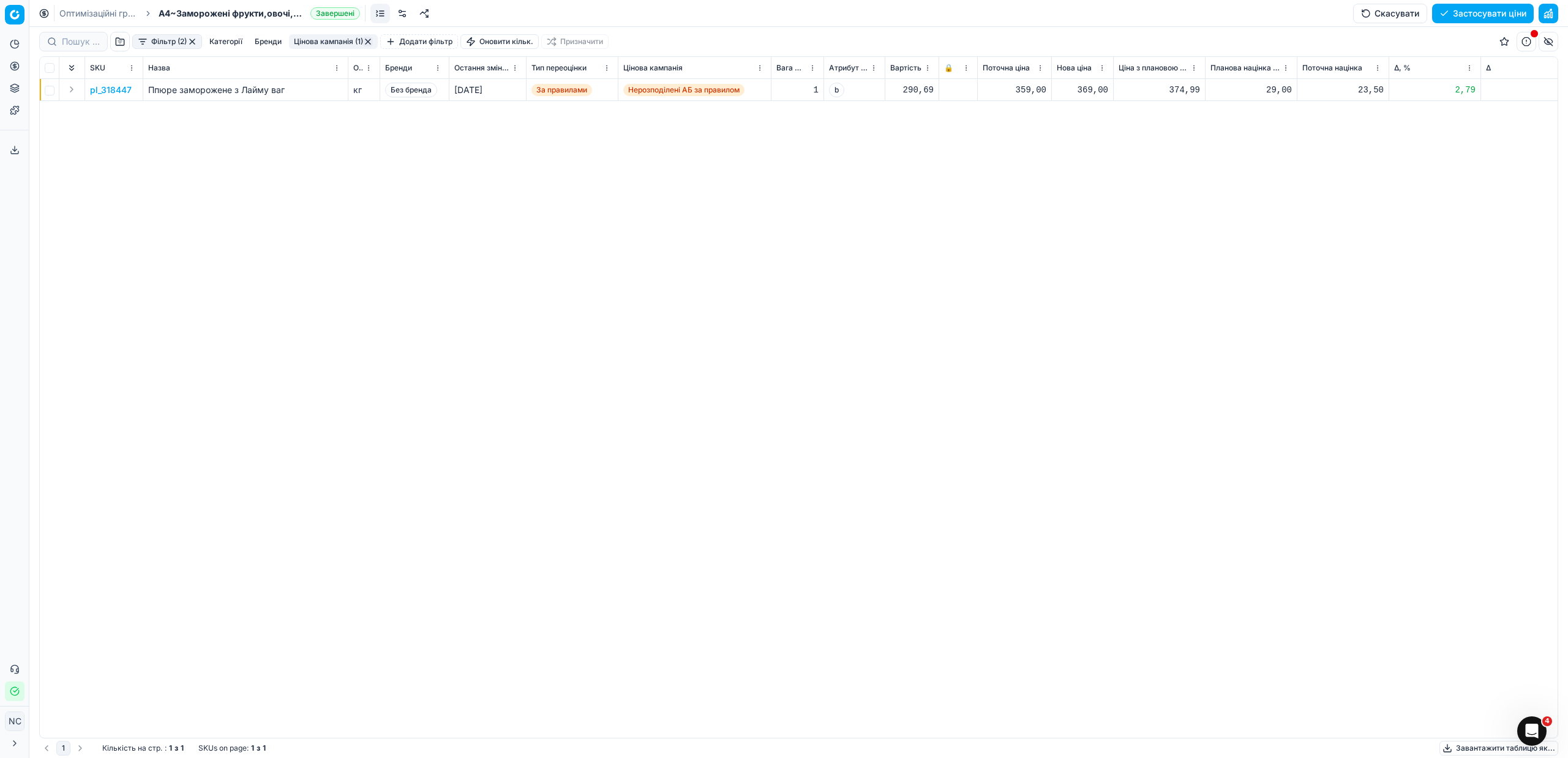
click at [369, 42] on button "button" at bounding box center [368, 41] width 9 height 9
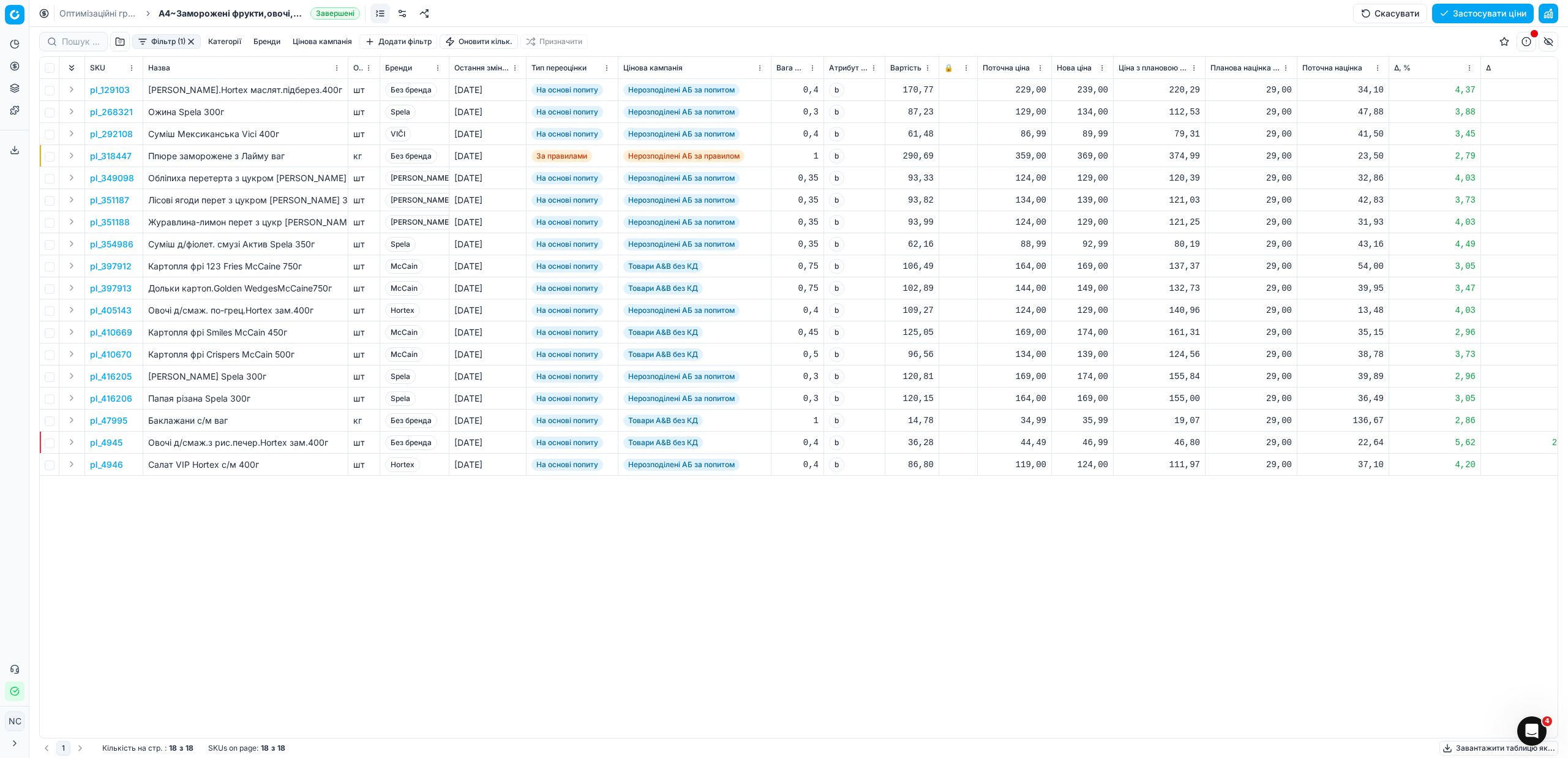
click at [159, 40] on button "Фільтр (1)" at bounding box center [166, 41] width 69 height 15
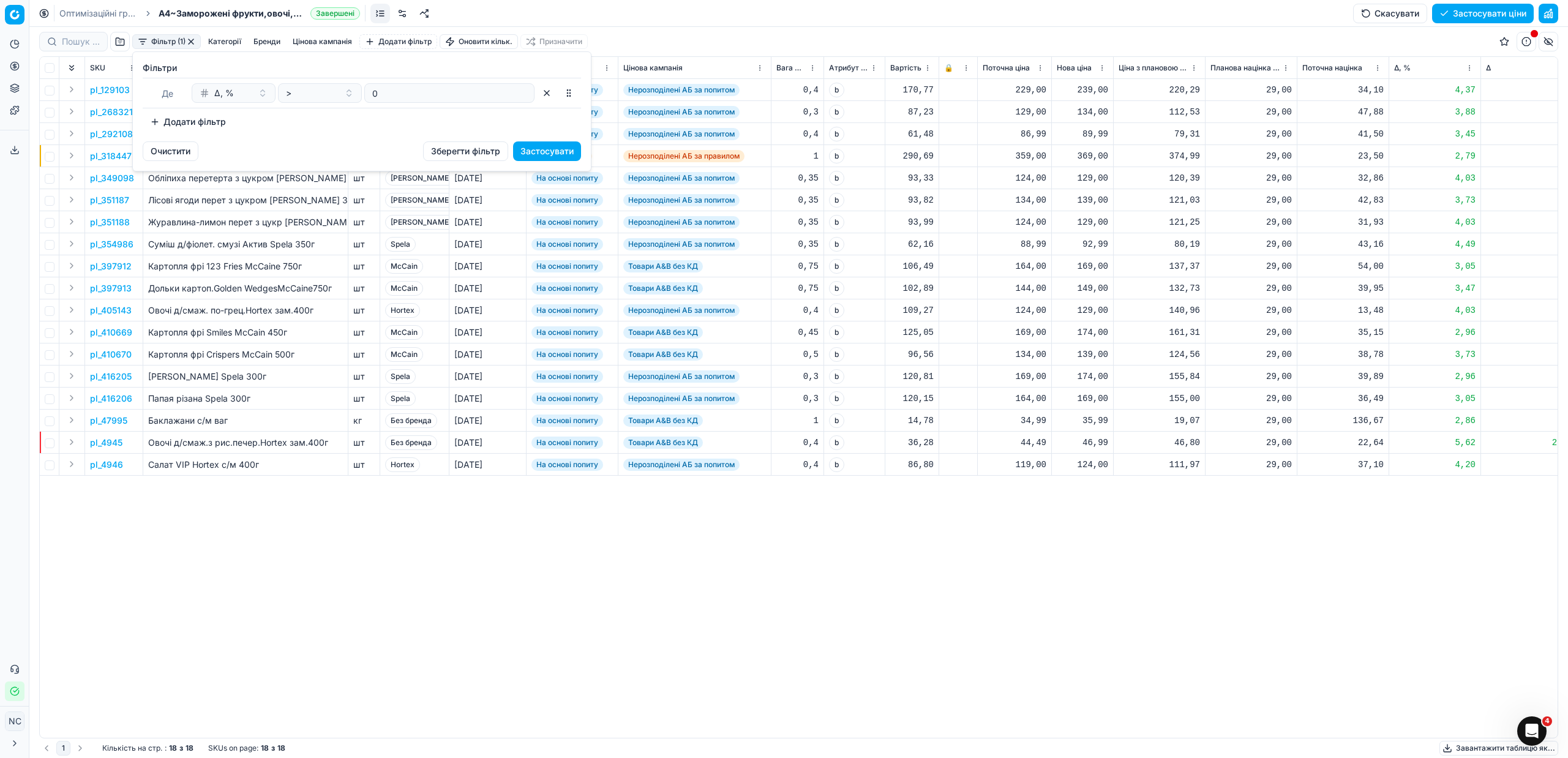
click at [193, 42] on html "Pricing platform Аналітика Цінова оптимізація Асортимент продукції Шаблони Серв…" at bounding box center [784, 379] width 1568 height 758
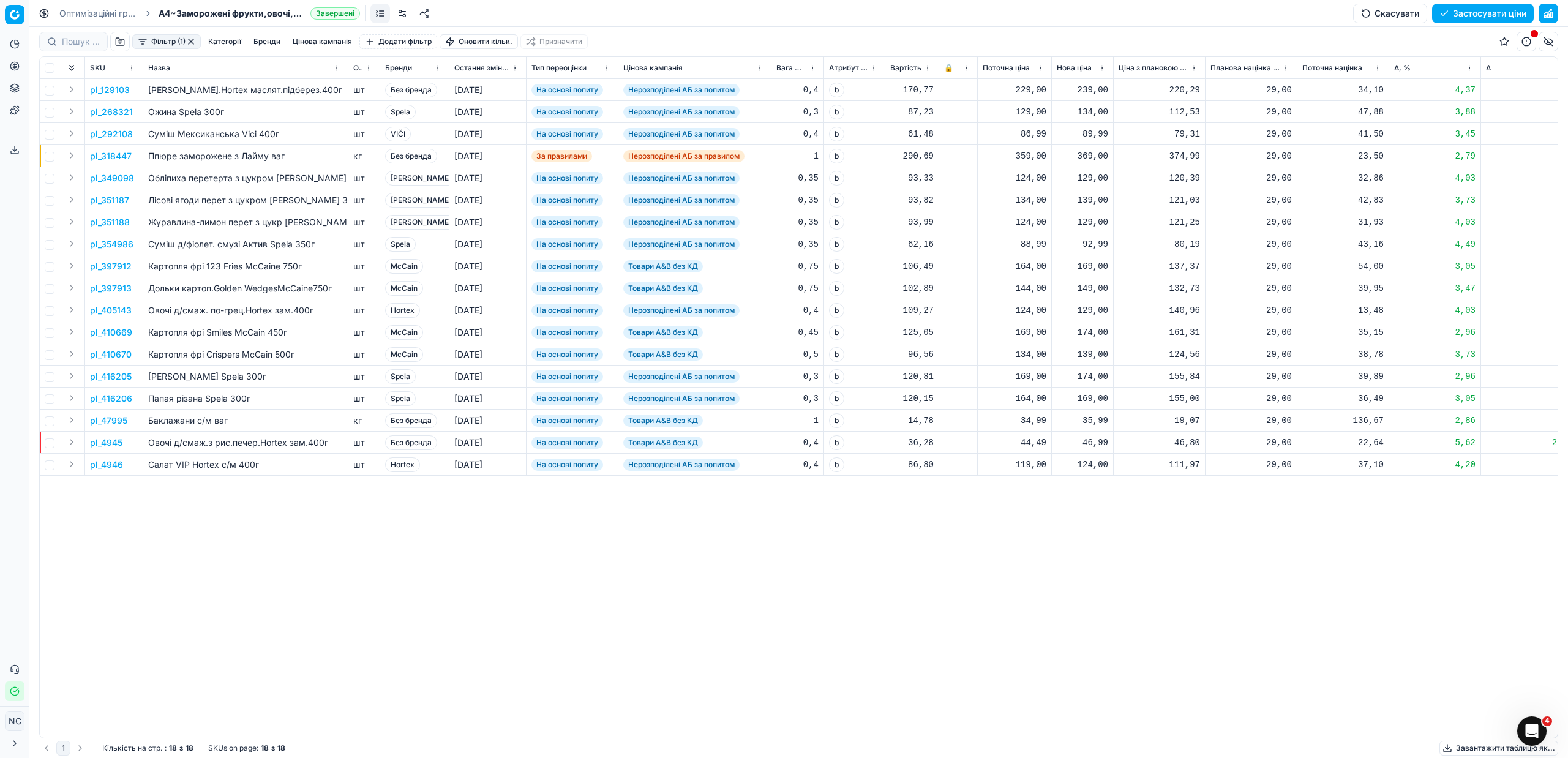
click at [193, 40] on button "button" at bounding box center [191, 41] width 9 height 9
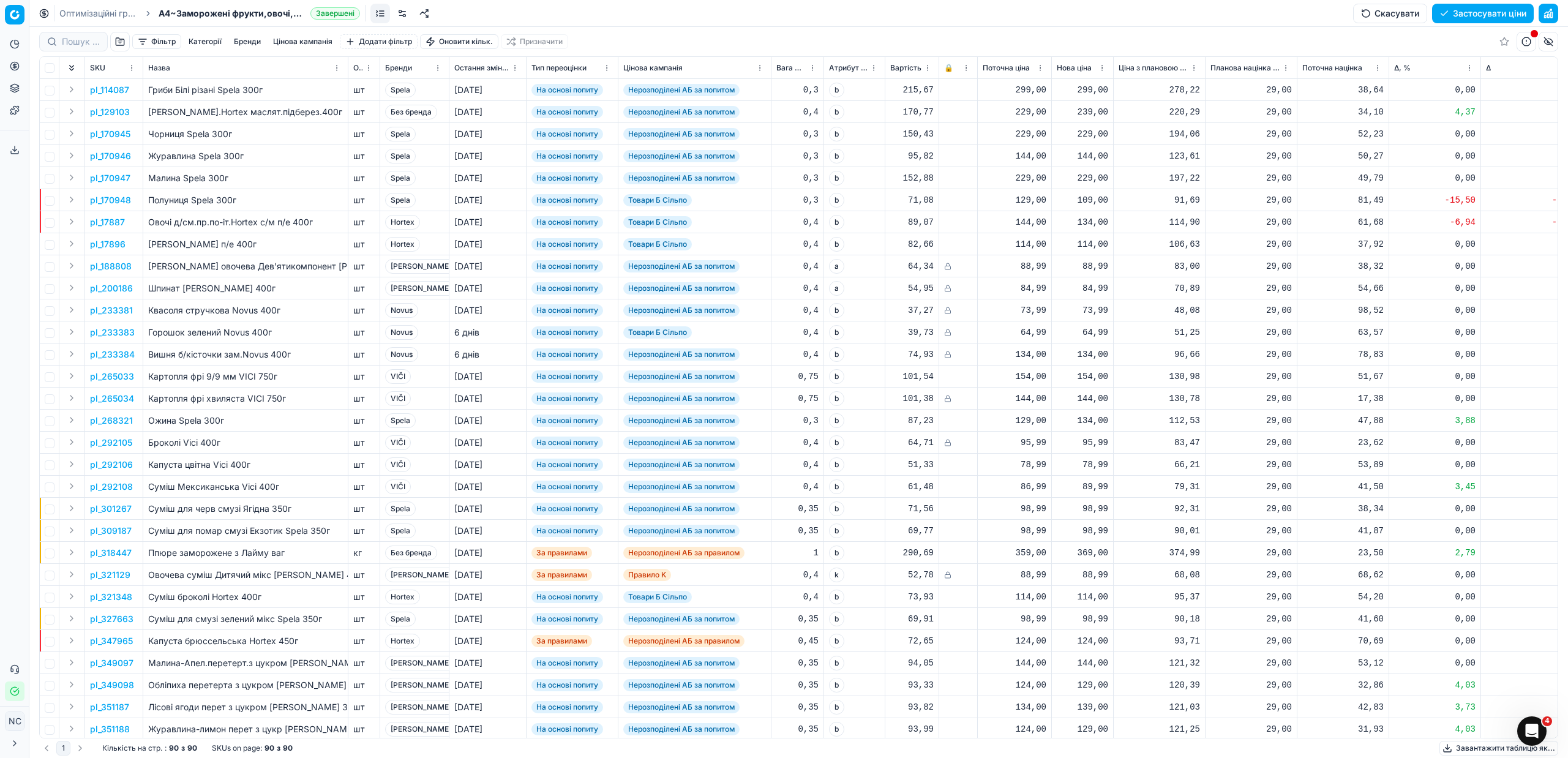
click at [120, 43] on button "button" at bounding box center [120, 41] width 20 height 20
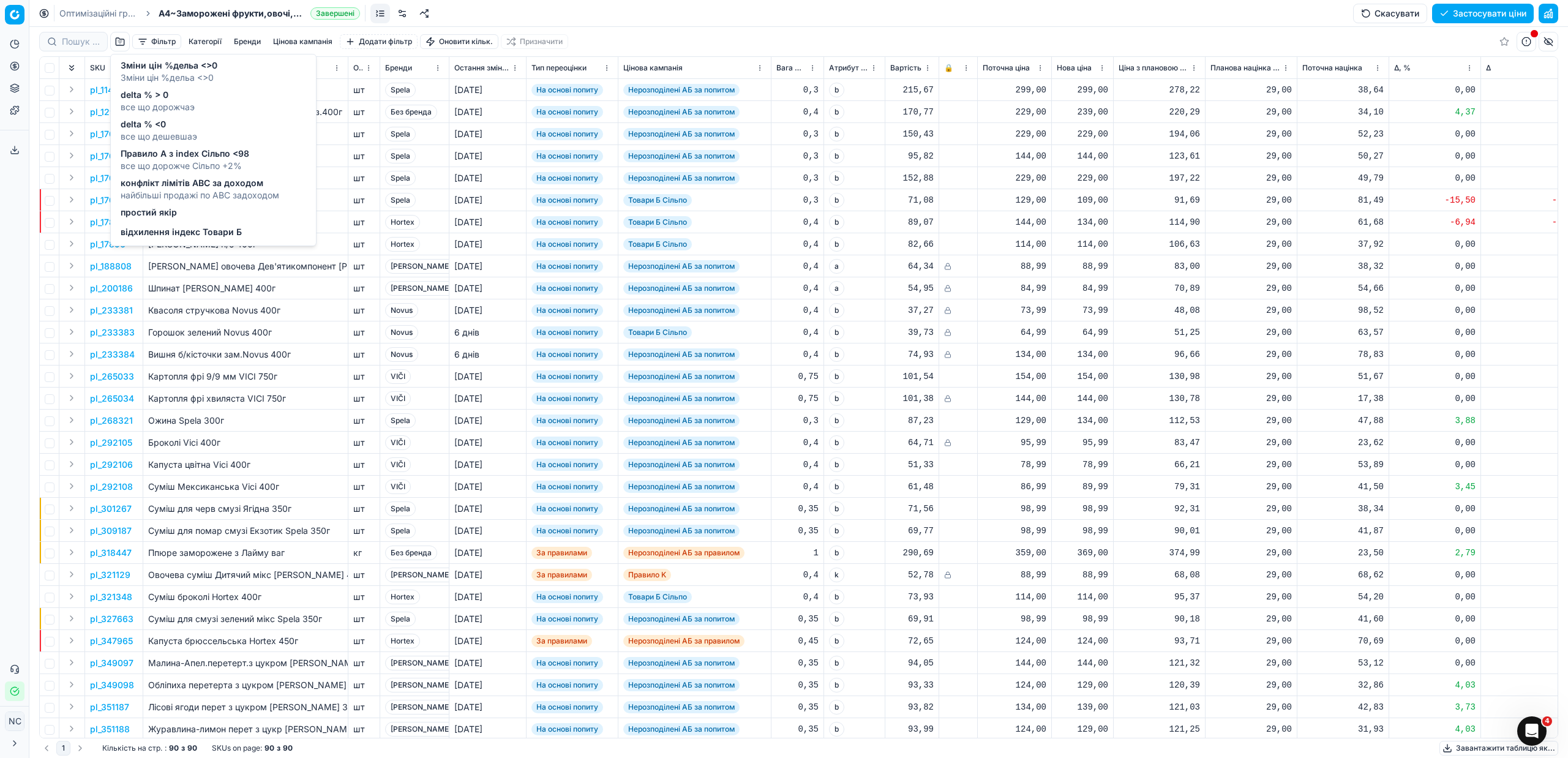
click at [185, 126] on span "delta % <0" at bounding box center [158, 123] width 77 height 12
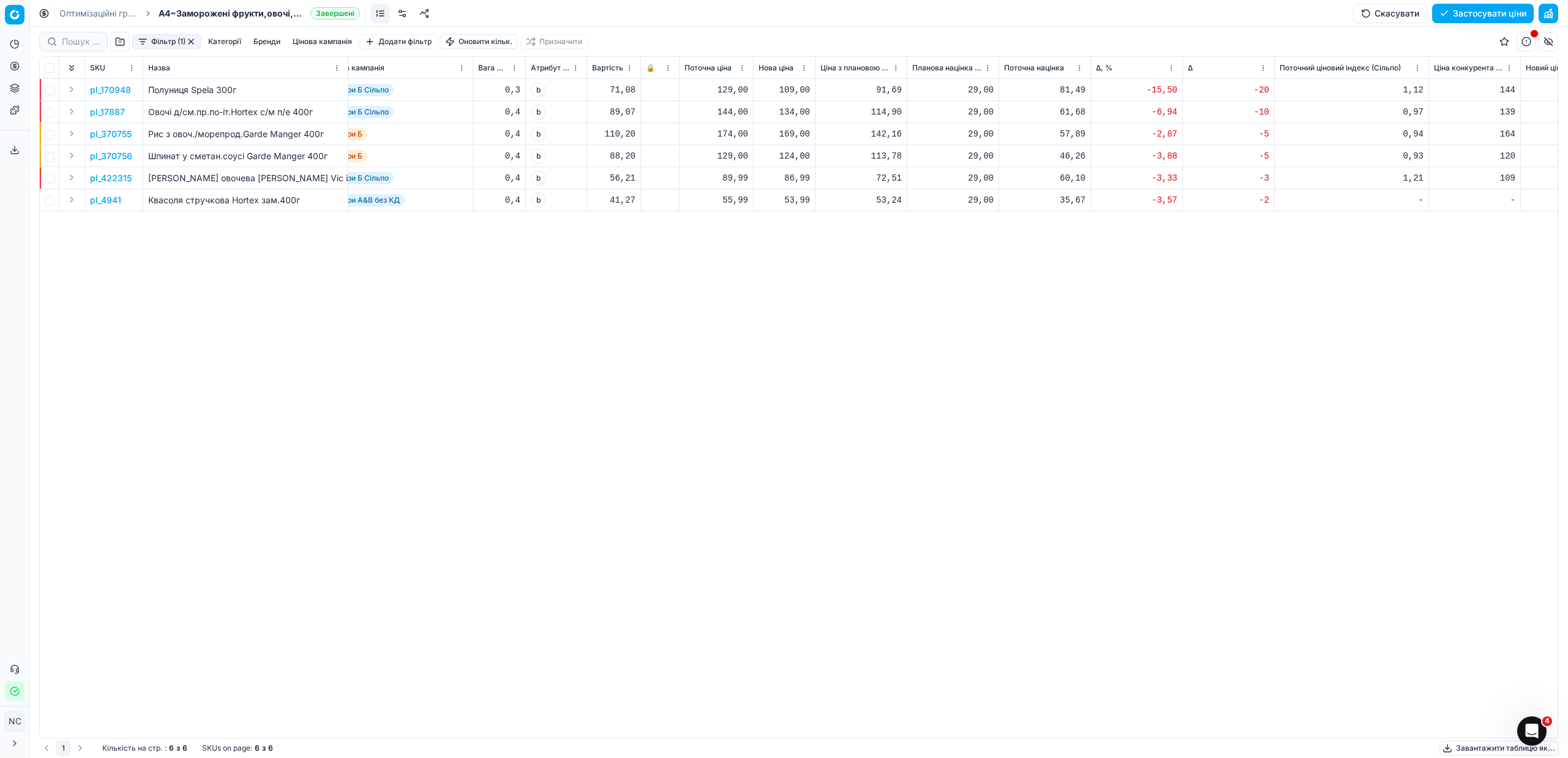
scroll to position [0, 300]
click at [119, 90] on p "pl_170948" at bounding box center [111, 89] width 41 height 12
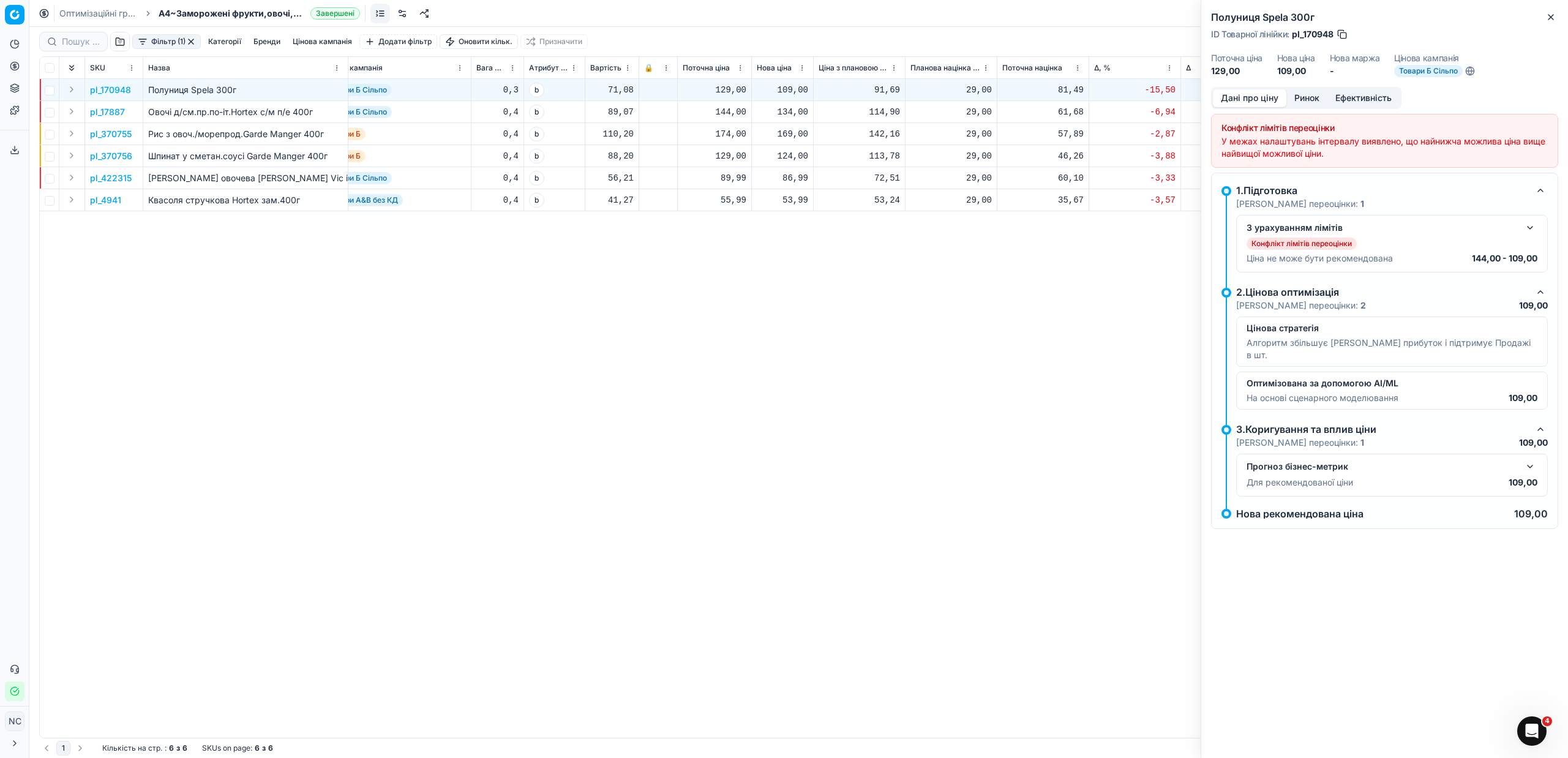
click at [1304, 97] on button "Ринок" at bounding box center [1307, 98] width 41 height 17
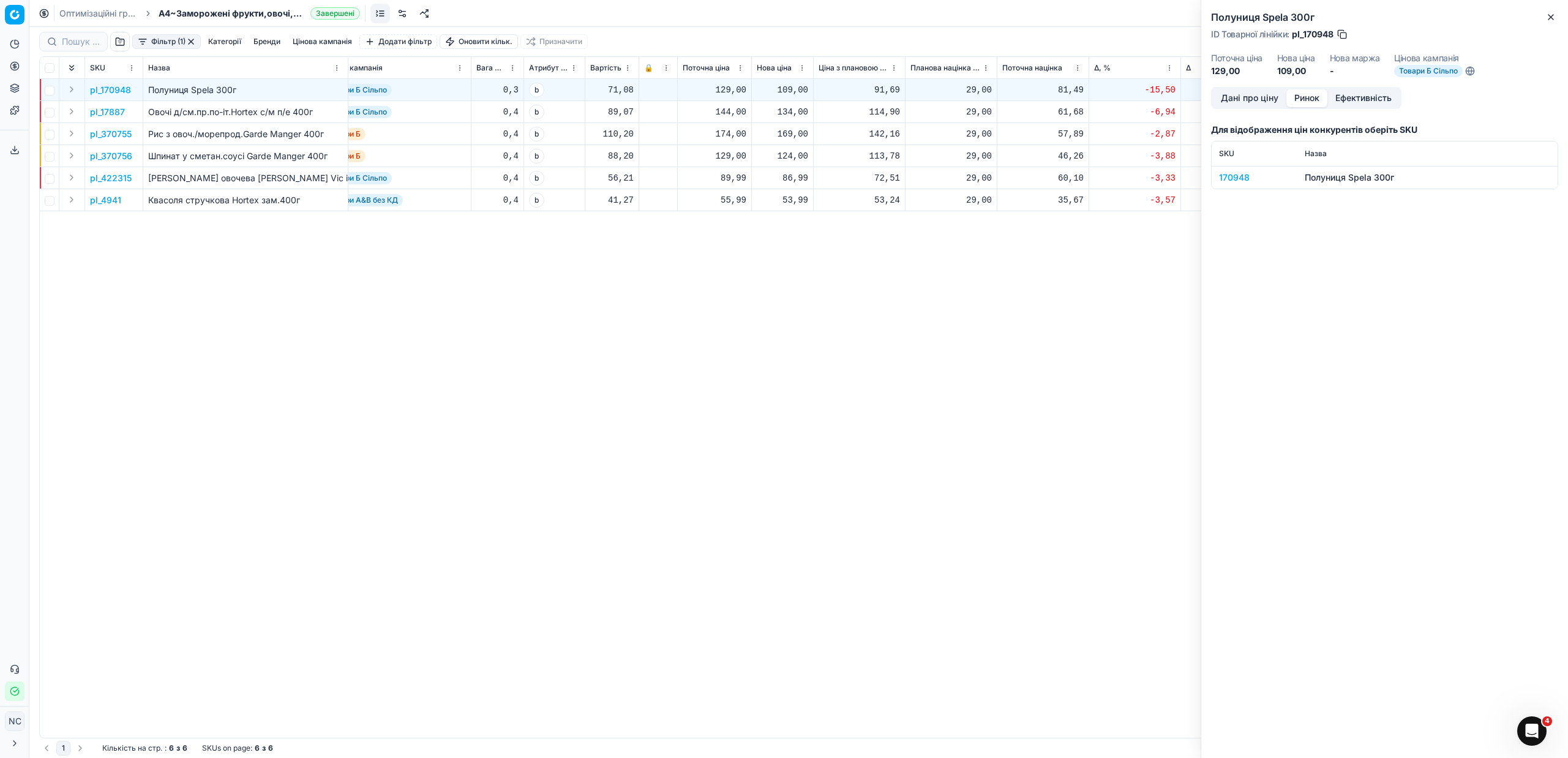
click at [1239, 176] on div "170948" at bounding box center [1255, 177] width 71 height 12
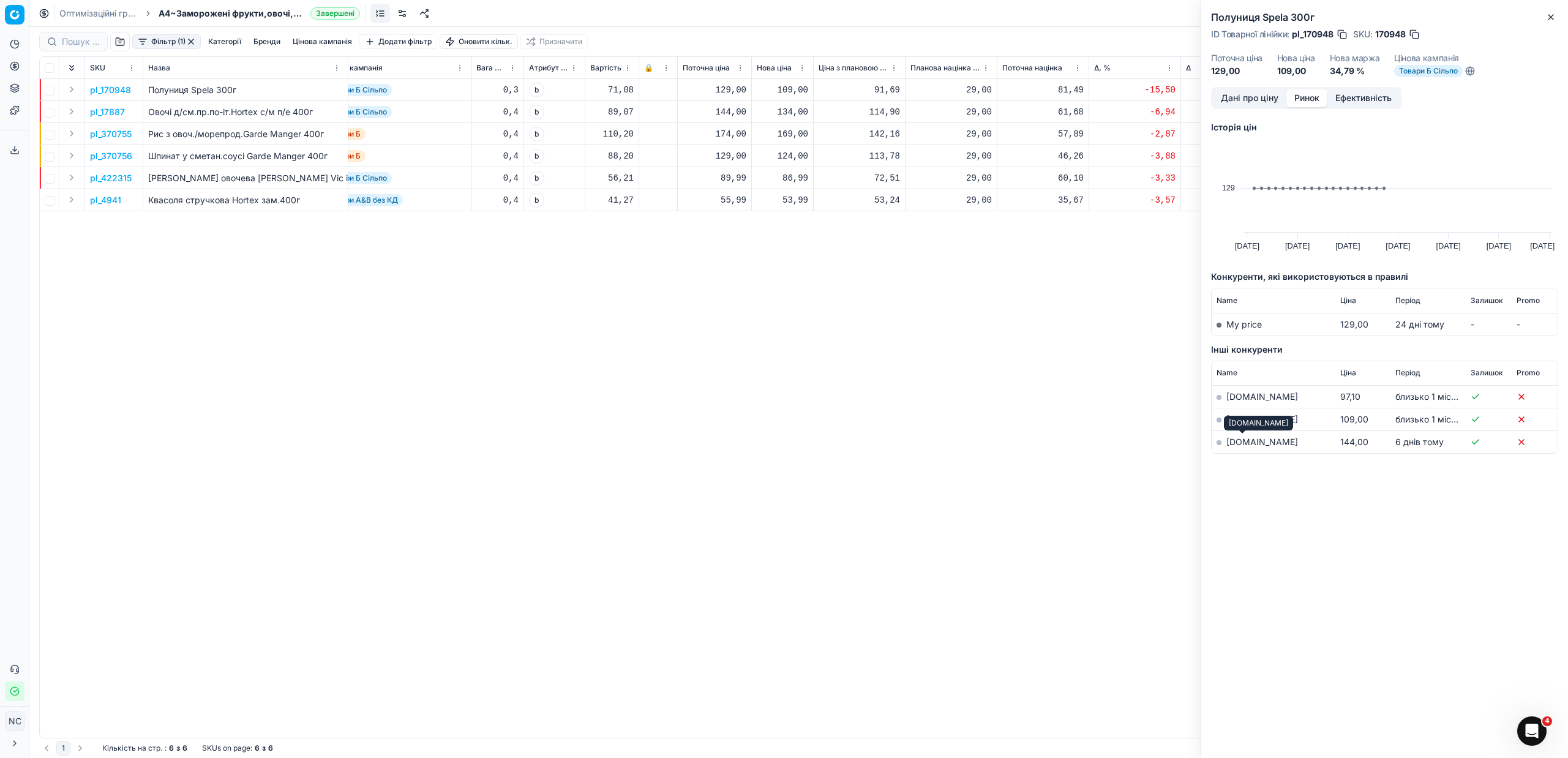
click at [1247, 444] on link "[DOMAIN_NAME]" at bounding box center [1262, 441] width 71 height 10
click at [1551, 18] on icon "button" at bounding box center [1551, 17] width 9 height 9
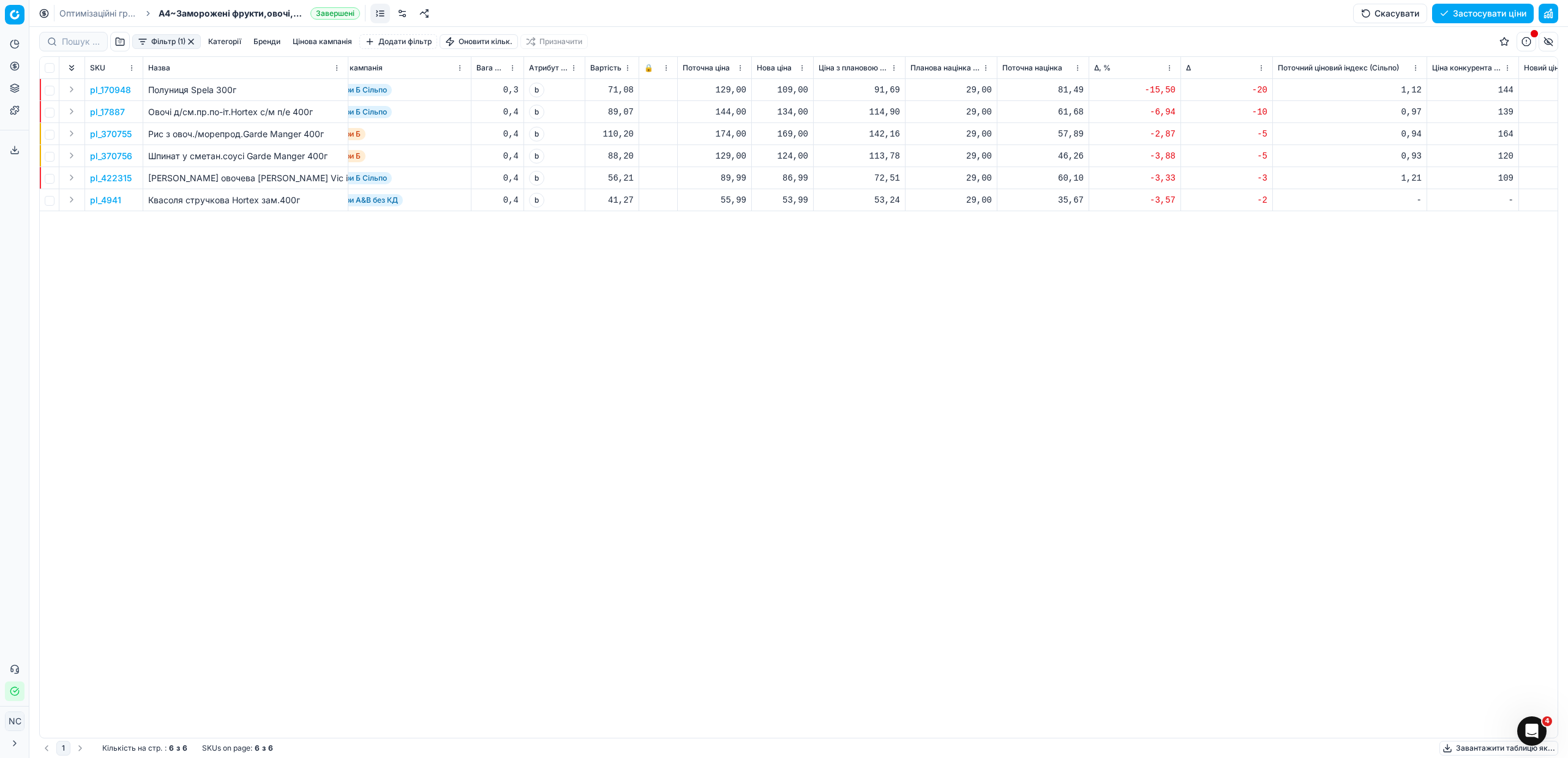
click at [111, 112] on p "pl_17887" at bounding box center [108, 112] width 35 height 12
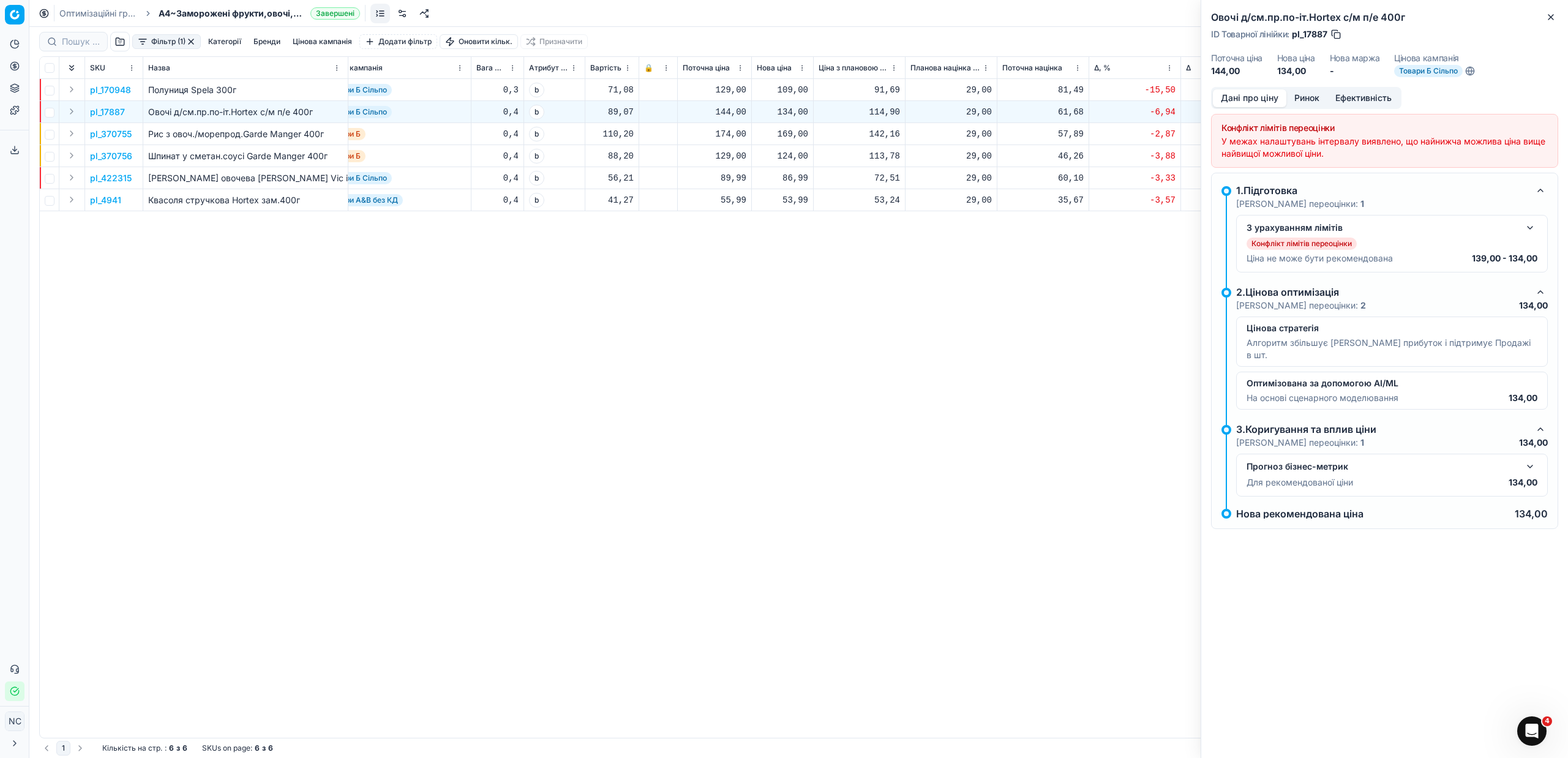
click at [1304, 100] on button "Ринок" at bounding box center [1307, 98] width 41 height 17
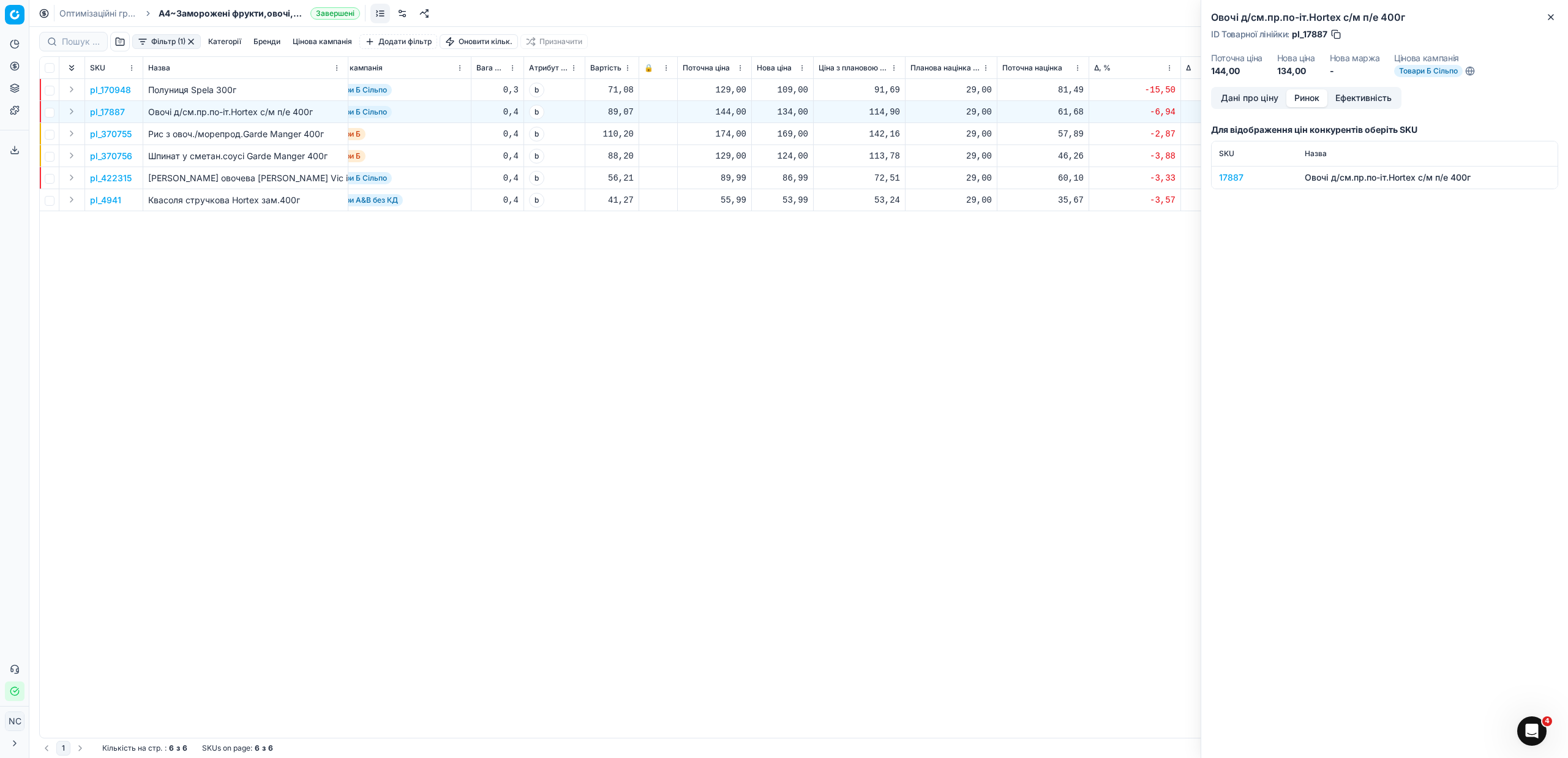
click at [1231, 179] on div "17887" at bounding box center [1255, 177] width 71 height 12
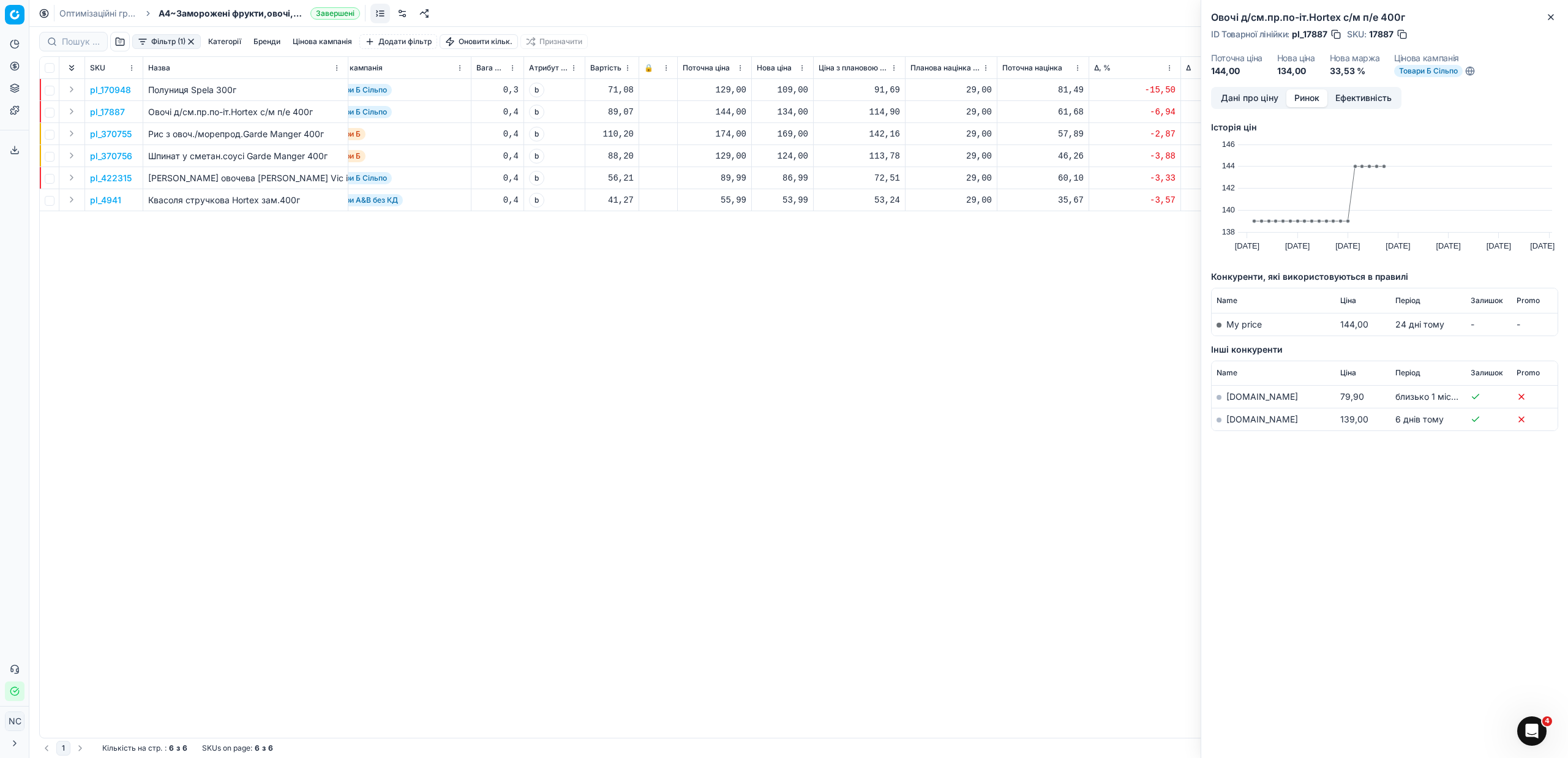
click at [1242, 415] on link "[DOMAIN_NAME]" at bounding box center [1262, 419] width 71 height 10
click at [1548, 17] on icon "button" at bounding box center [1551, 17] width 9 height 9
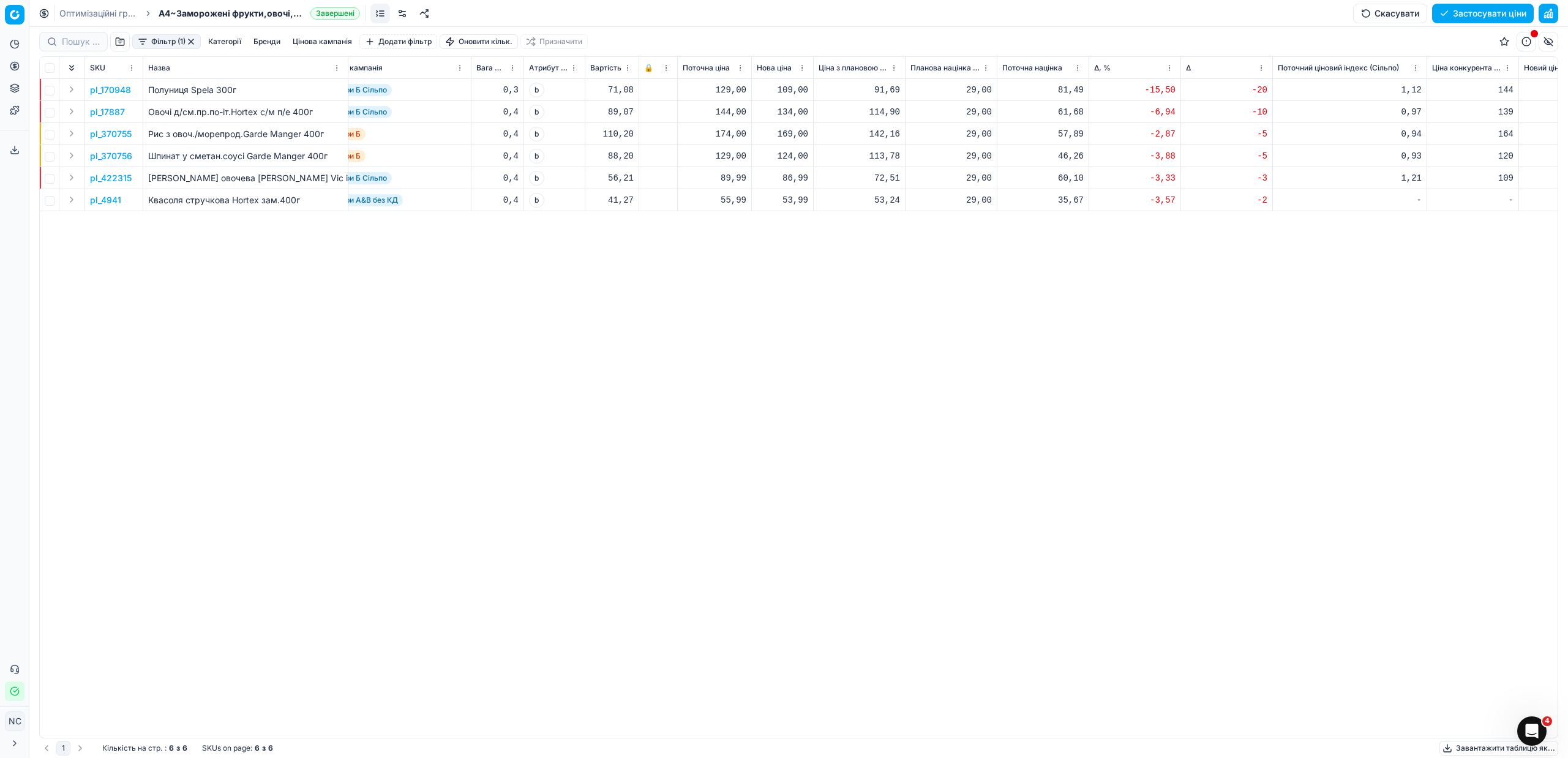
click at [128, 157] on p "pl_370756" at bounding box center [111, 155] width 42 height 12
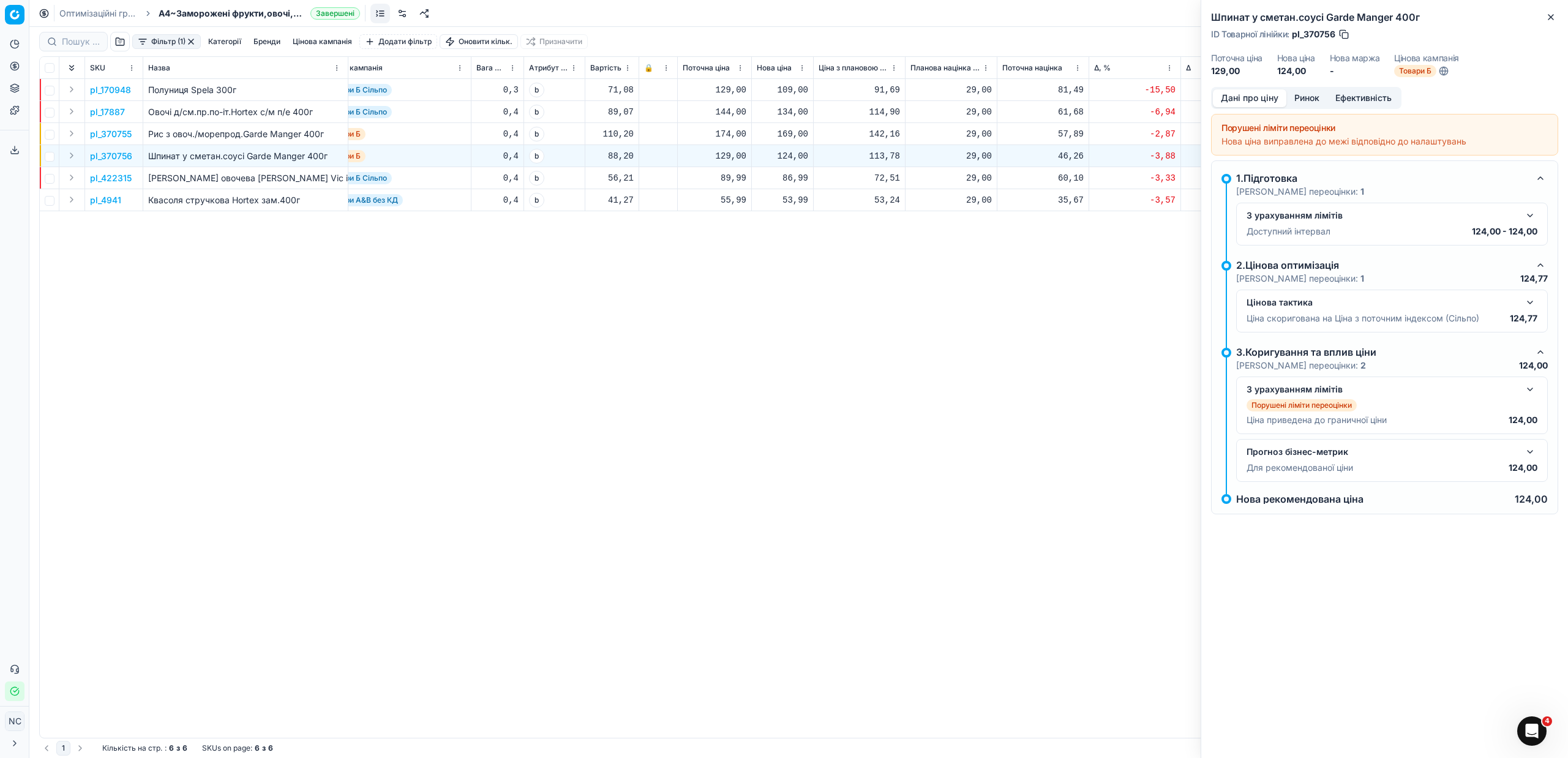
click at [1305, 97] on button "Ринок" at bounding box center [1307, 98] width 41 height 17
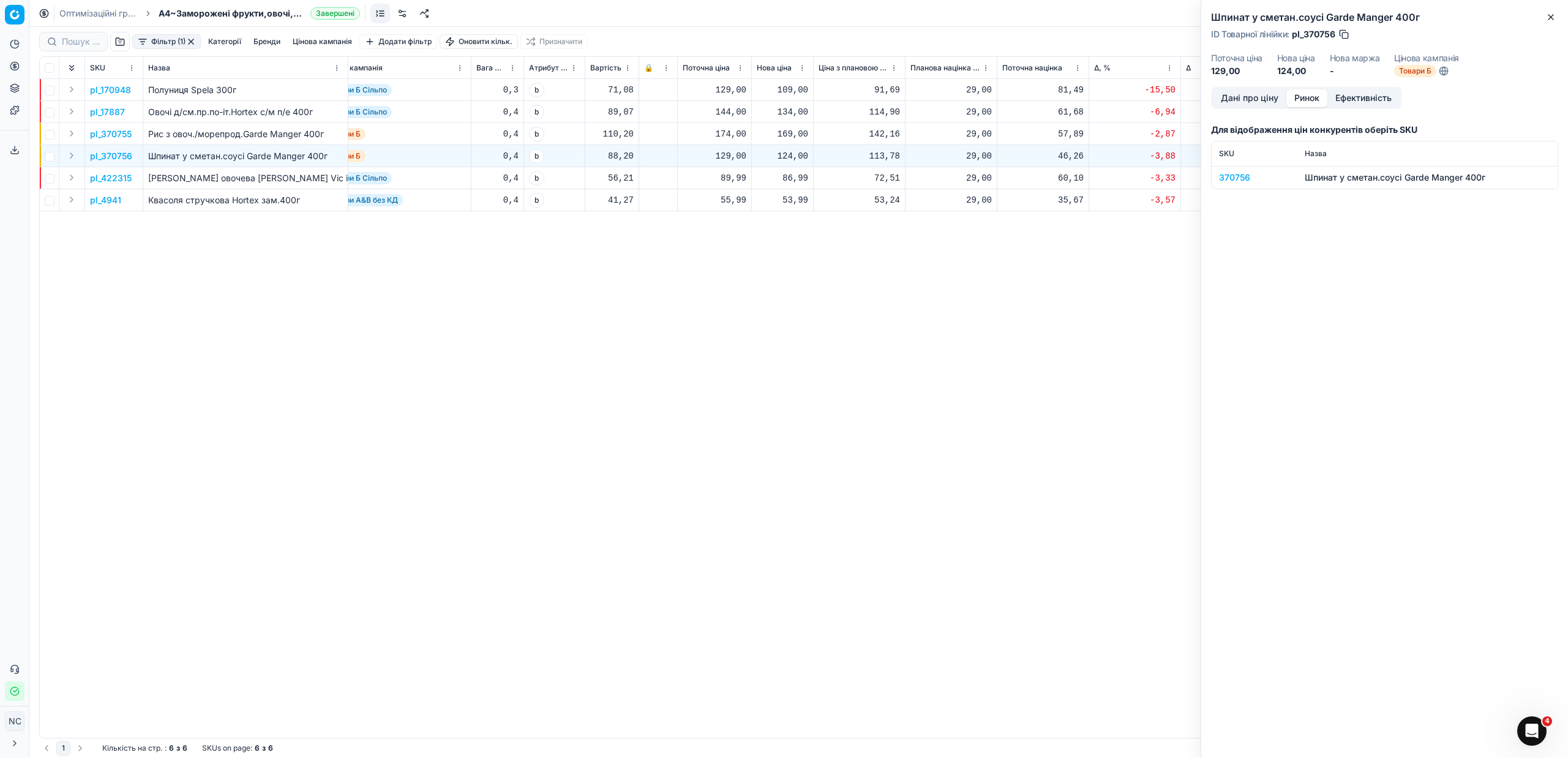
click at [1244, 178] on div "370756" at bounding box center [1255, 177] width 71 height 12
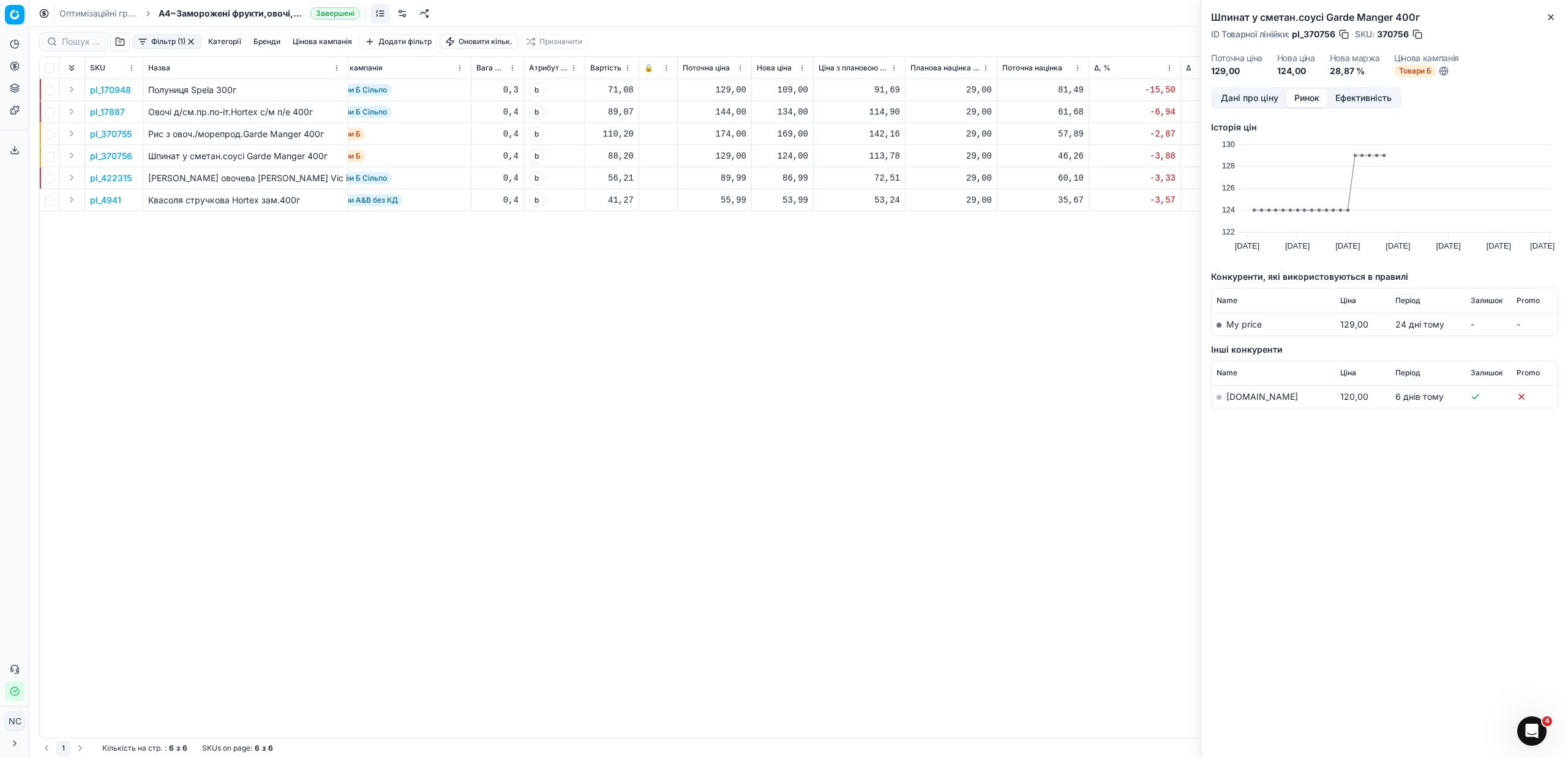
click at [1240, 396] on link "[DOMAIN_NAME]" at bounding box center [1262, 396] width 71 height 10
click at [1548, 20] on icon "button" at bounding box center [1551, 17] width 5 height 5
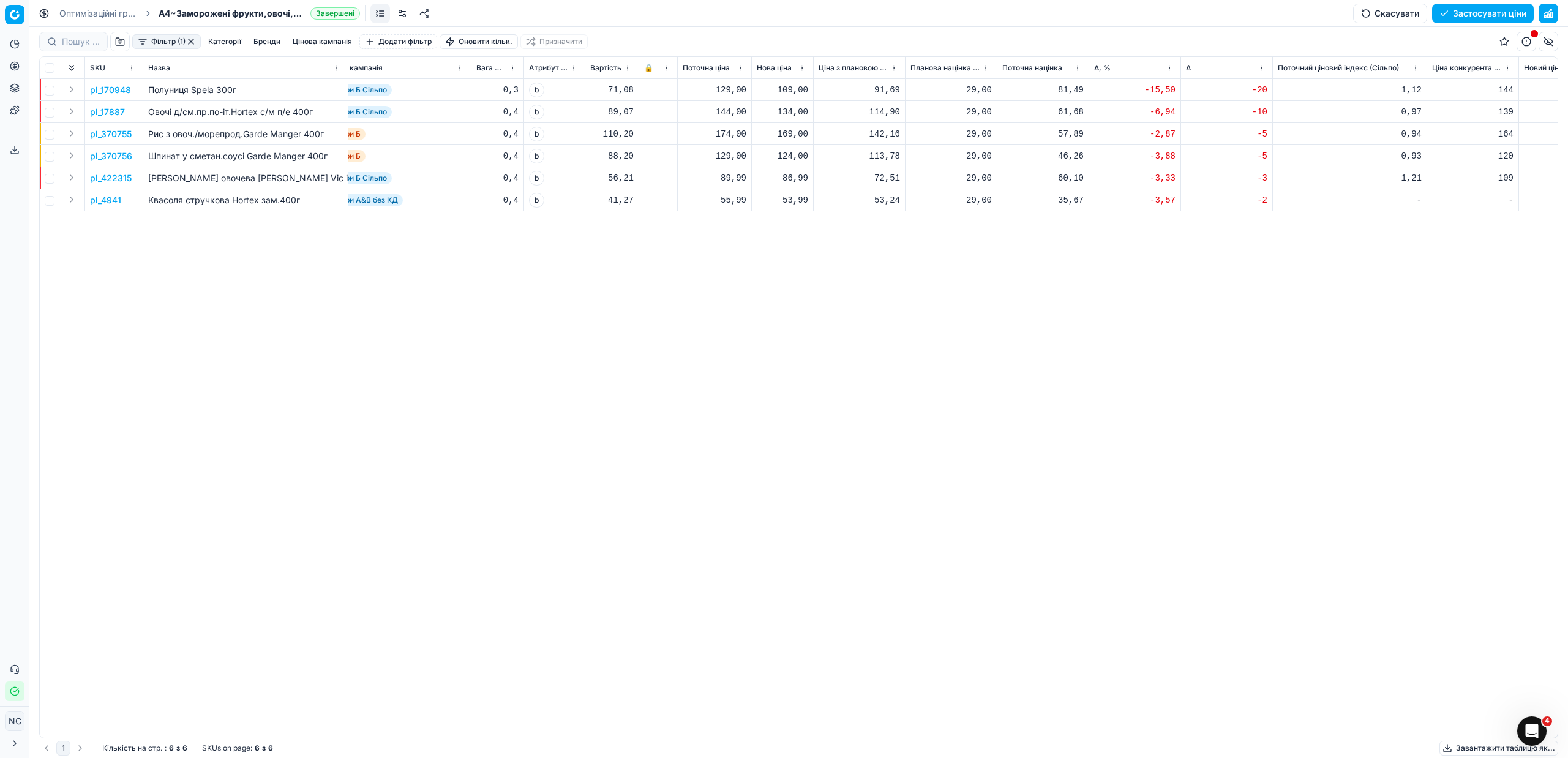
click at [120, 42] on button "button" at bounding box center [120, 41] width 20 height 20
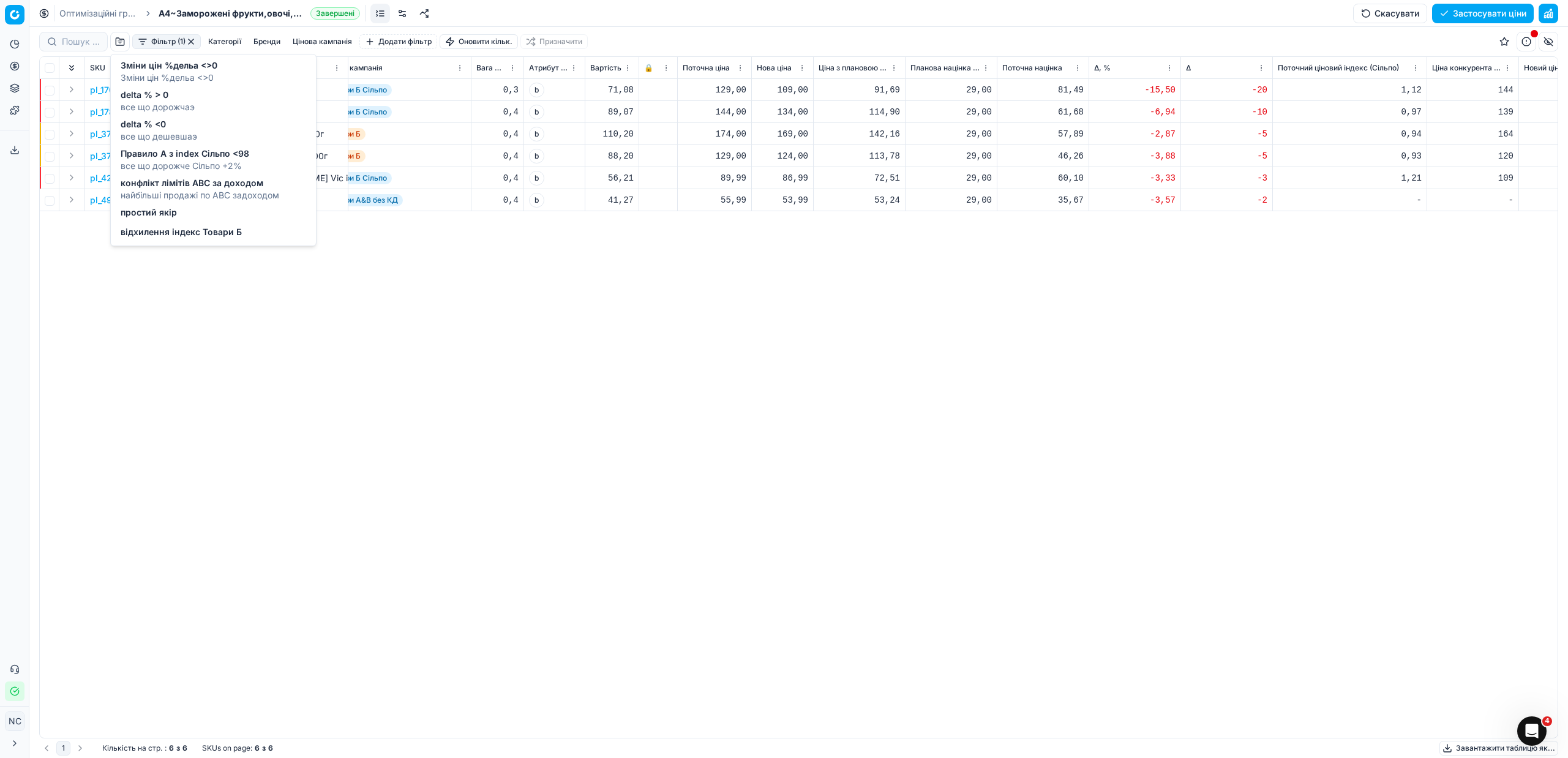
click at [193, 153] on span "Правило А з index Сільпо <98" at bounding box center [184, 153] width 128 height 12
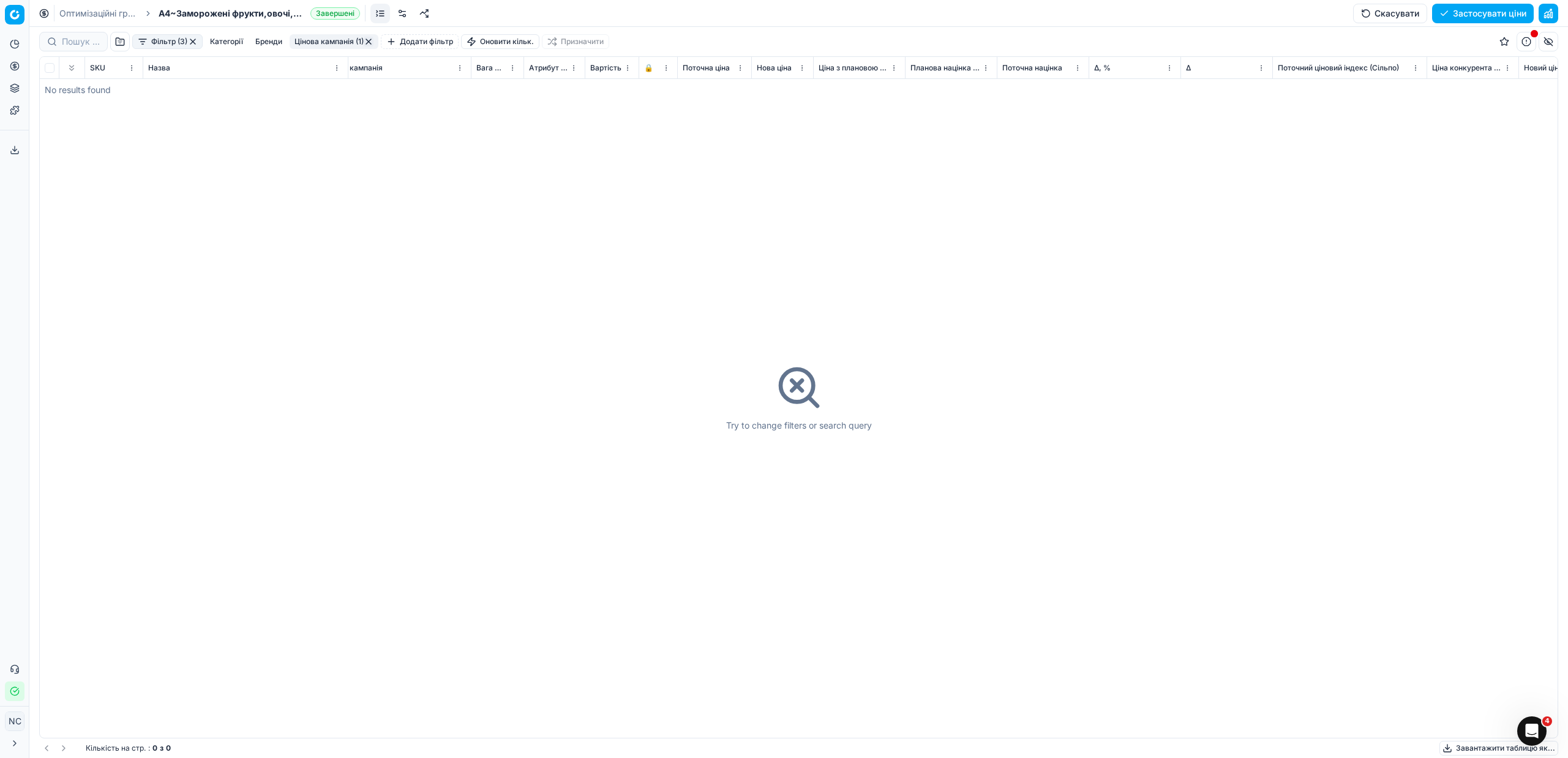
click at [369, 42] on button "button" at bounding box center [368, 41] width 9 height 9
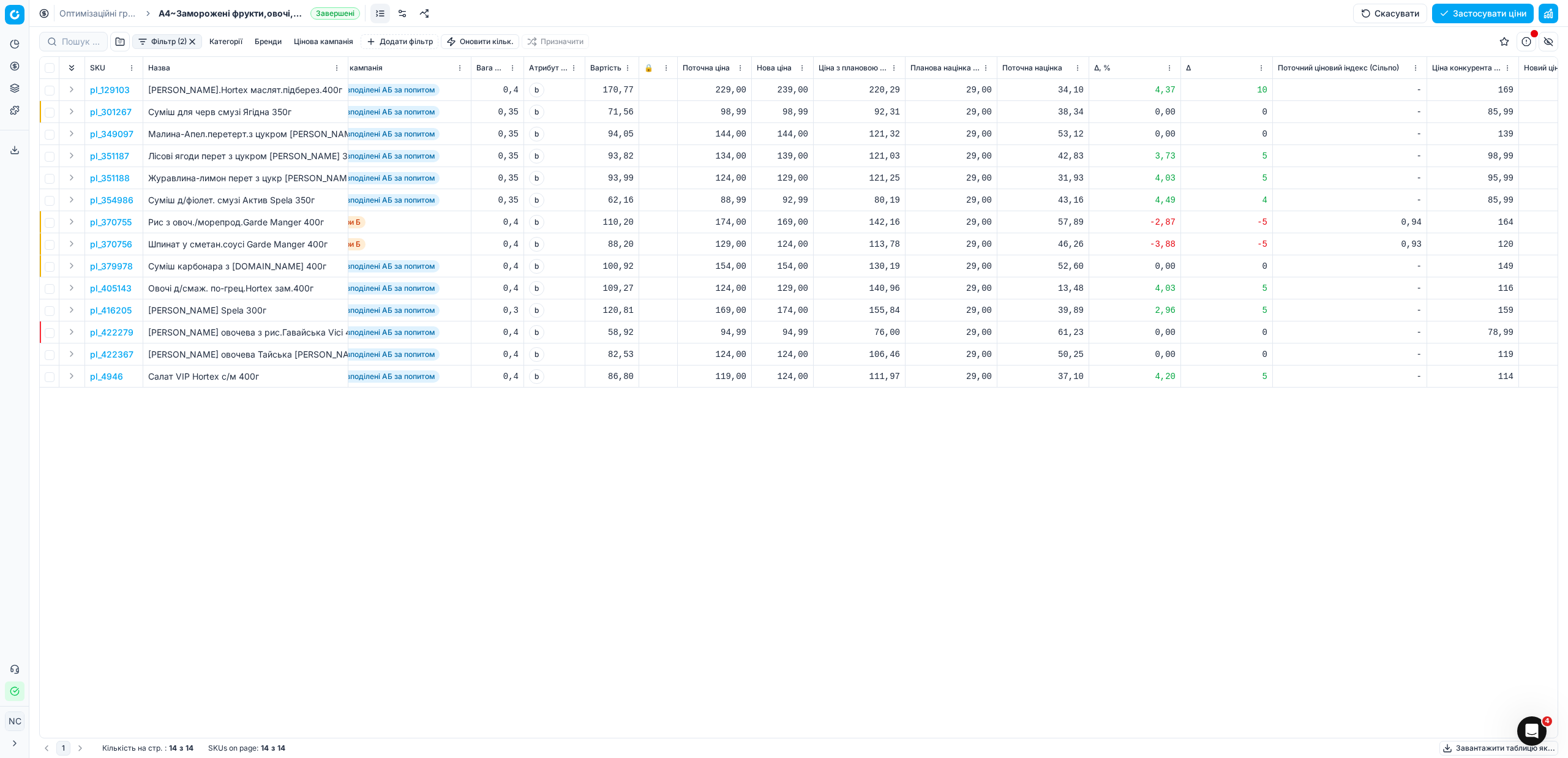
click at [145, 38] on button "Фільтр (2)" at bounding box center [167, 41] width 70 height 15
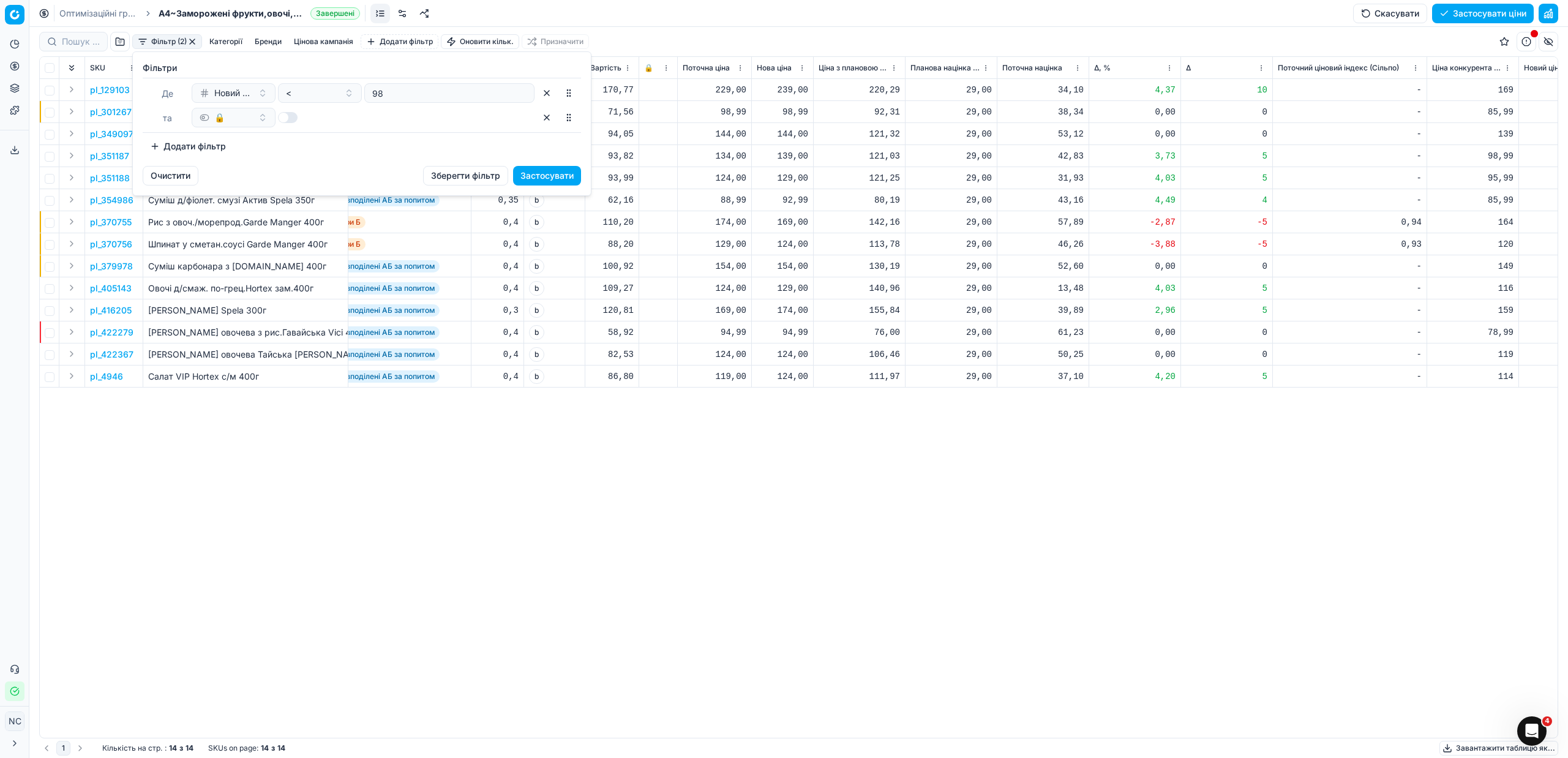
click at [195, 36] on html "Pricing platform Аналітика Цінова оптимізація Асортимент продукції Шаблони Серв…" at bounding box center [784, 379] width 1568 height 758
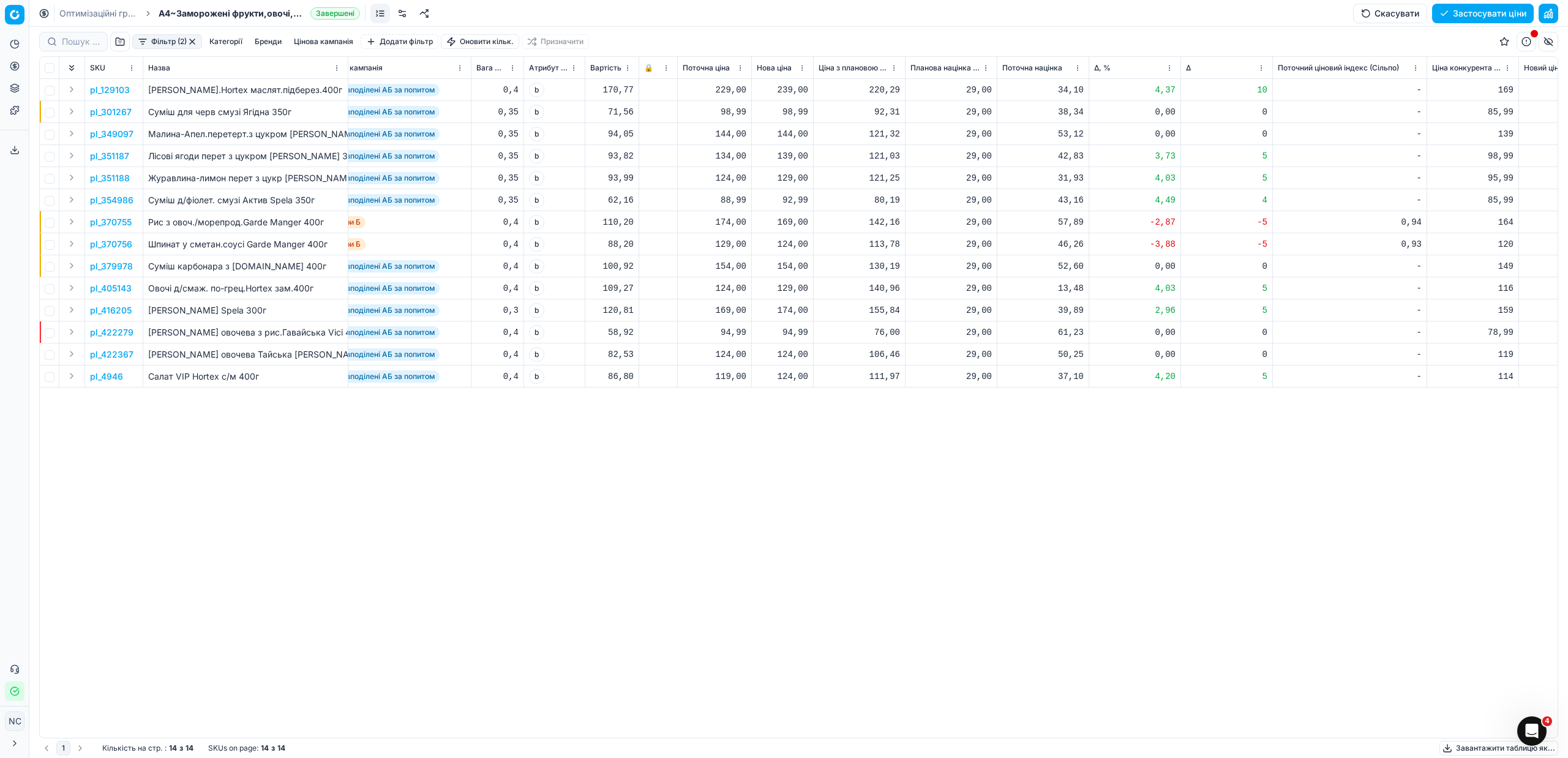
click at [122, 40] on button "button" at bounding box center [120, 41] width 20 height 20
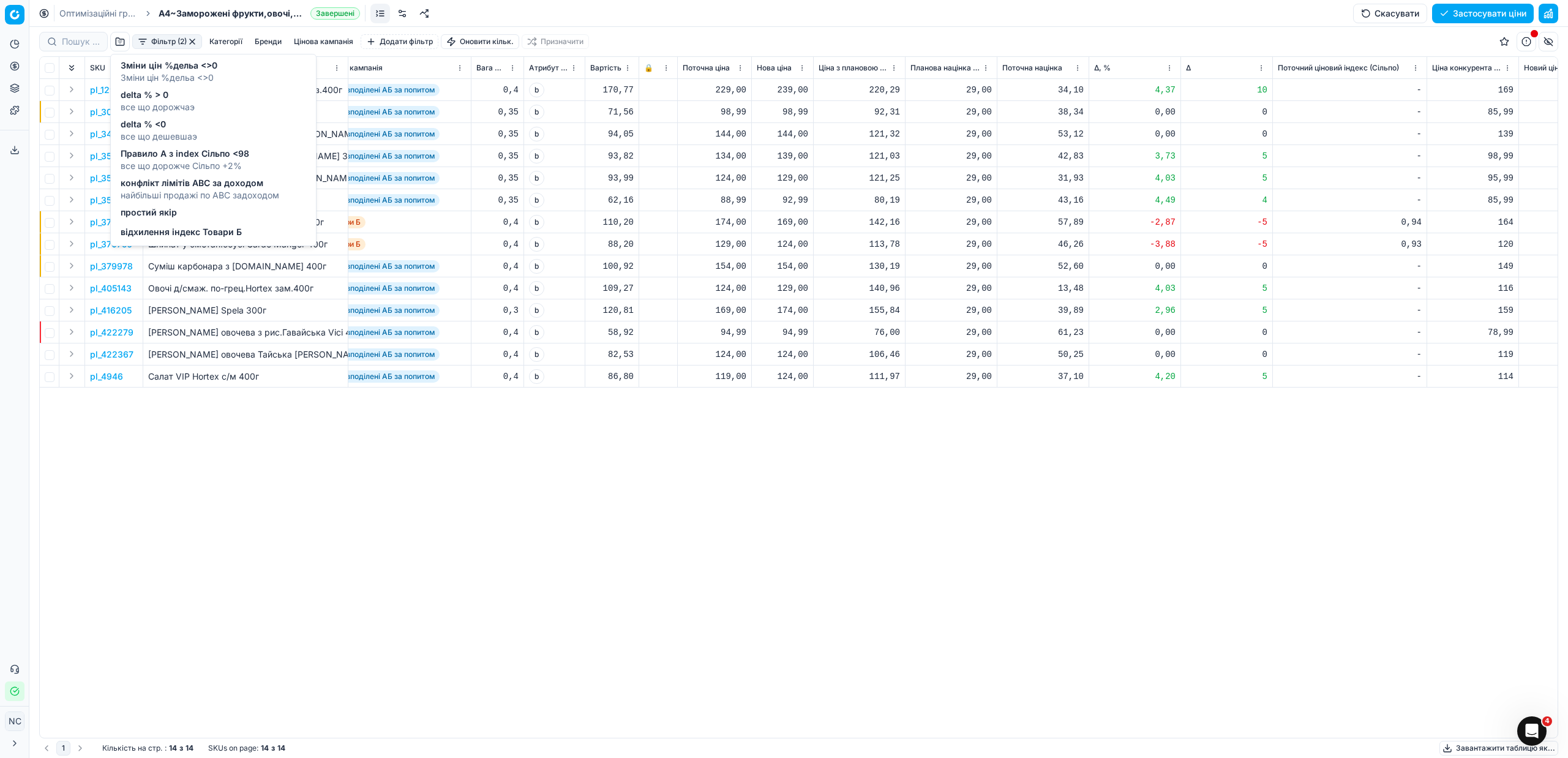
click at [166, 133] on span "все що дешевшаэ" at bounding box center [158, 136] width 77 height 12
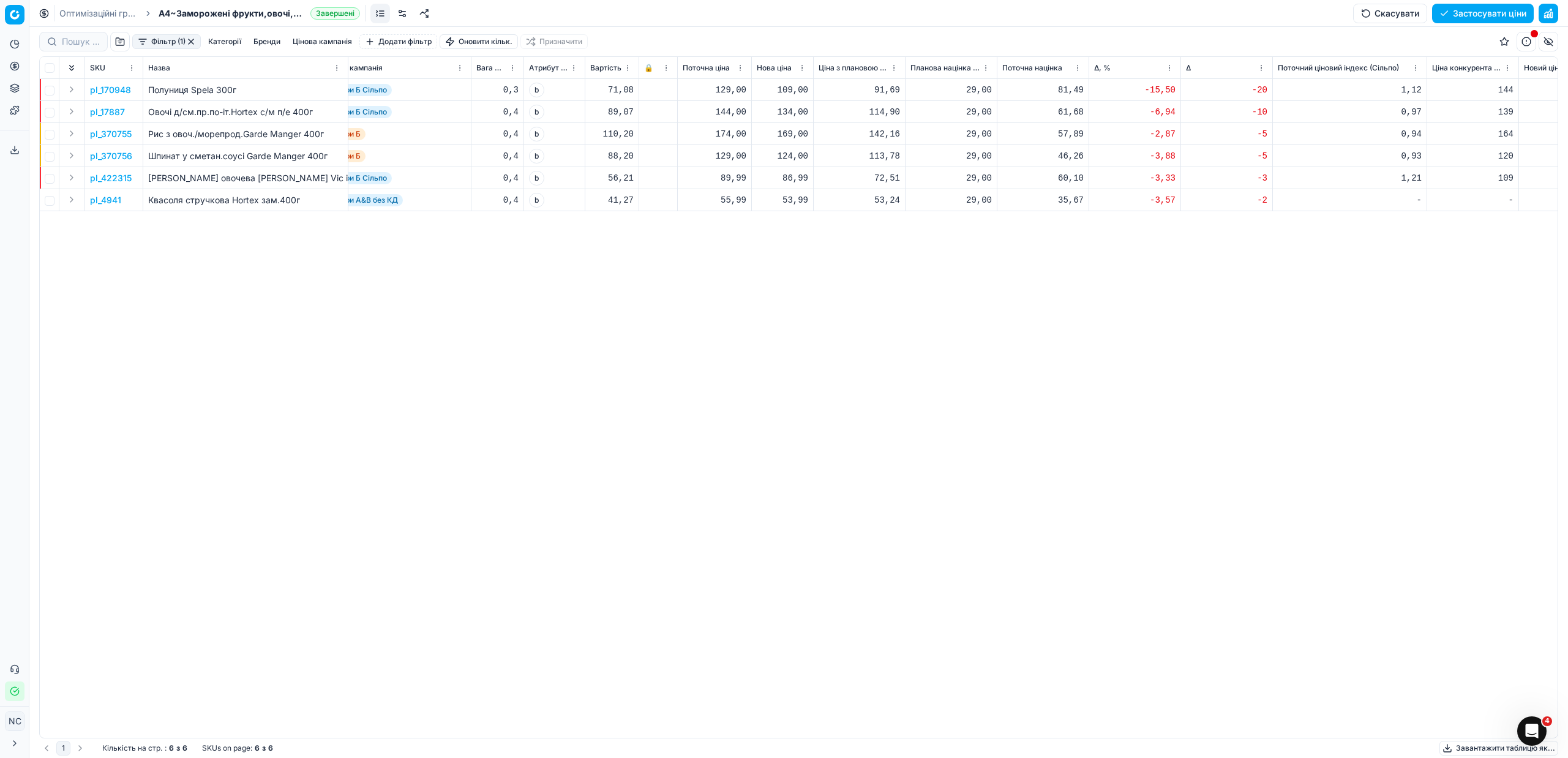
click at [166, 41] on button "Фільтр (1)" at bounding box center [166, 41] width 69 height 15
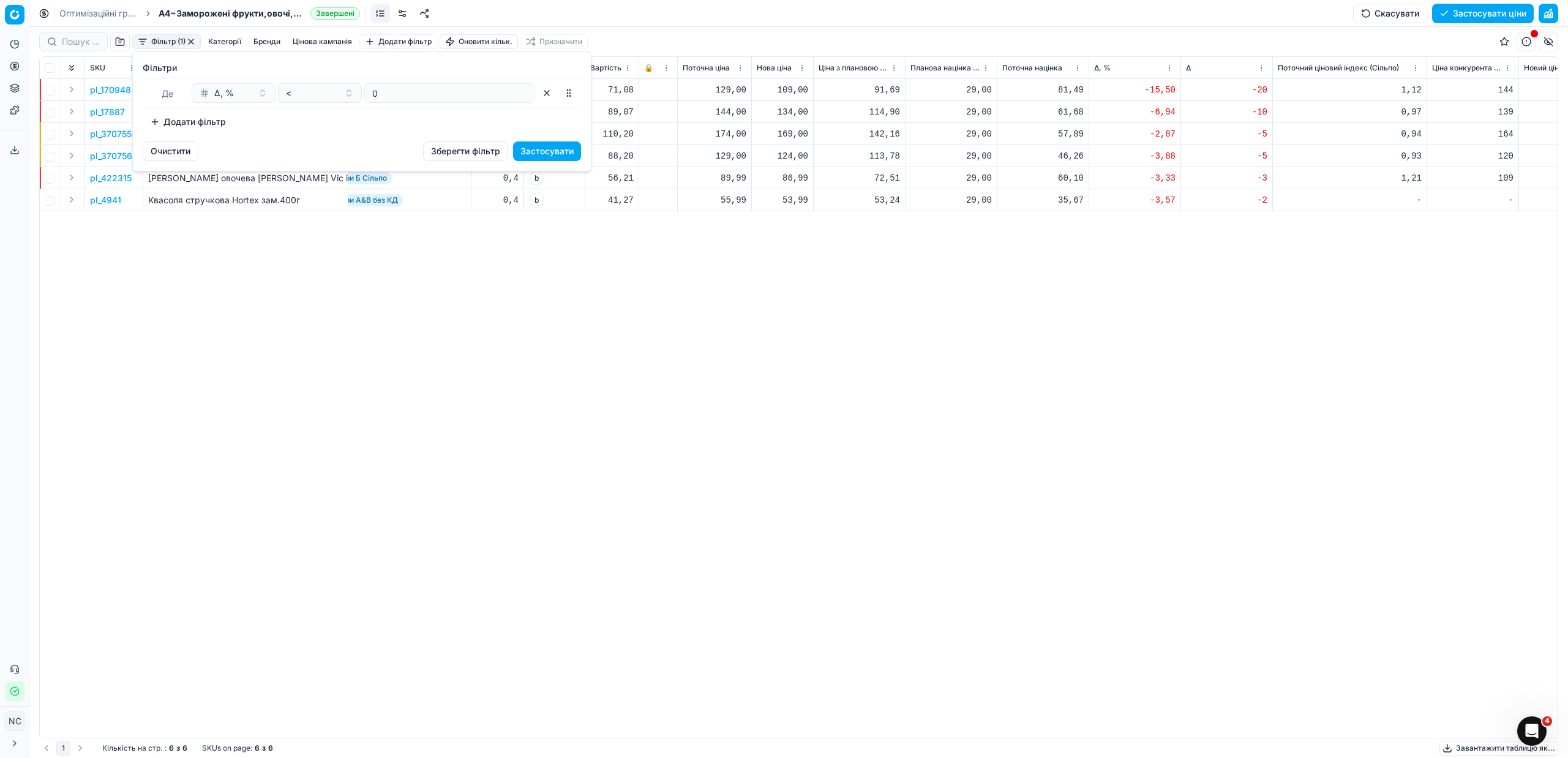
click at [185, 40] on html "Pricing platform Аналітика Цінова оптимізація Асортимент продукції Шаблони Серв…" at bounding box center [784, 379] width 1568 height 758
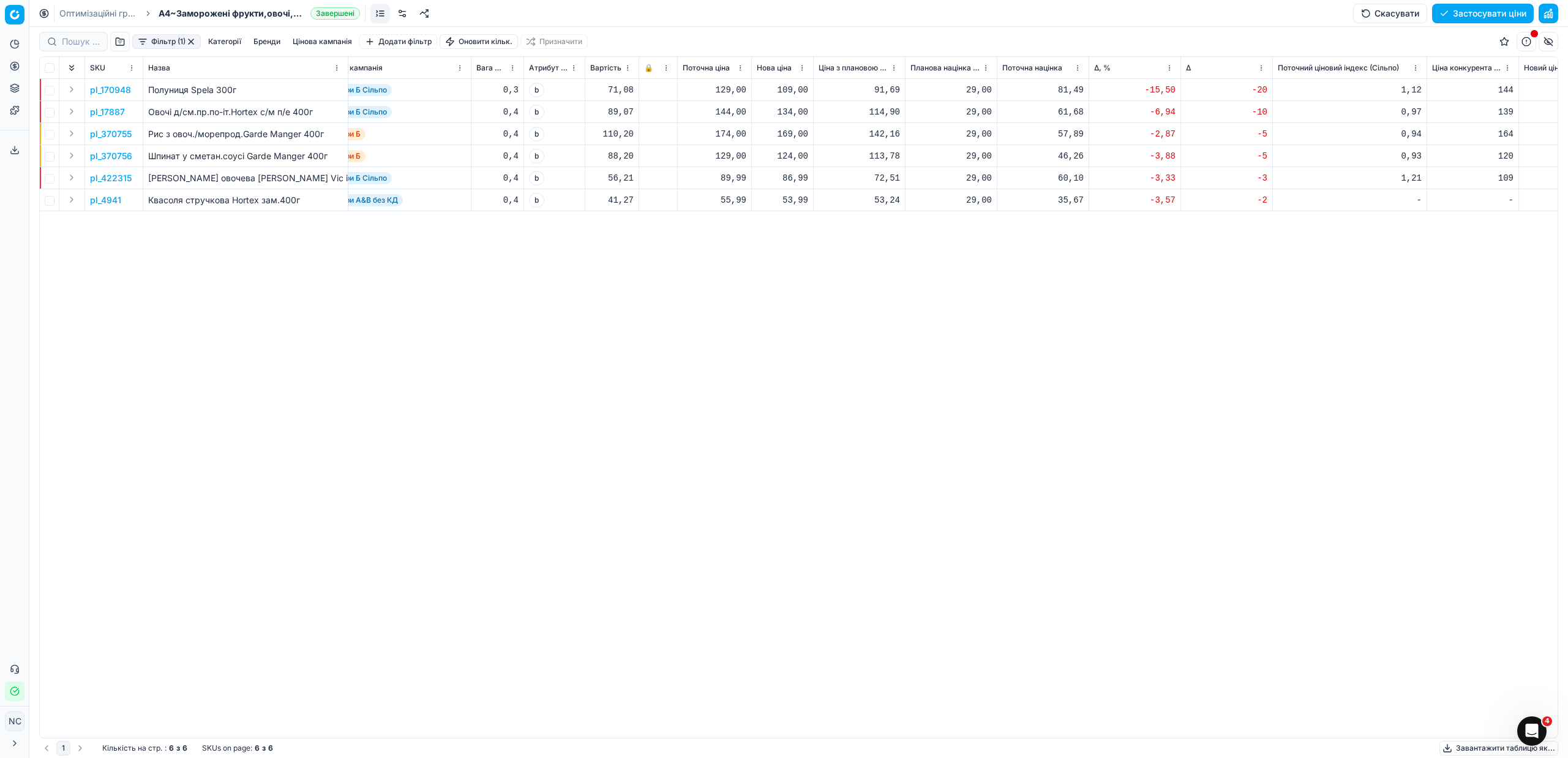
click at [189, 40] on button "button" at bounding box center [191, 41] width 9 height 9
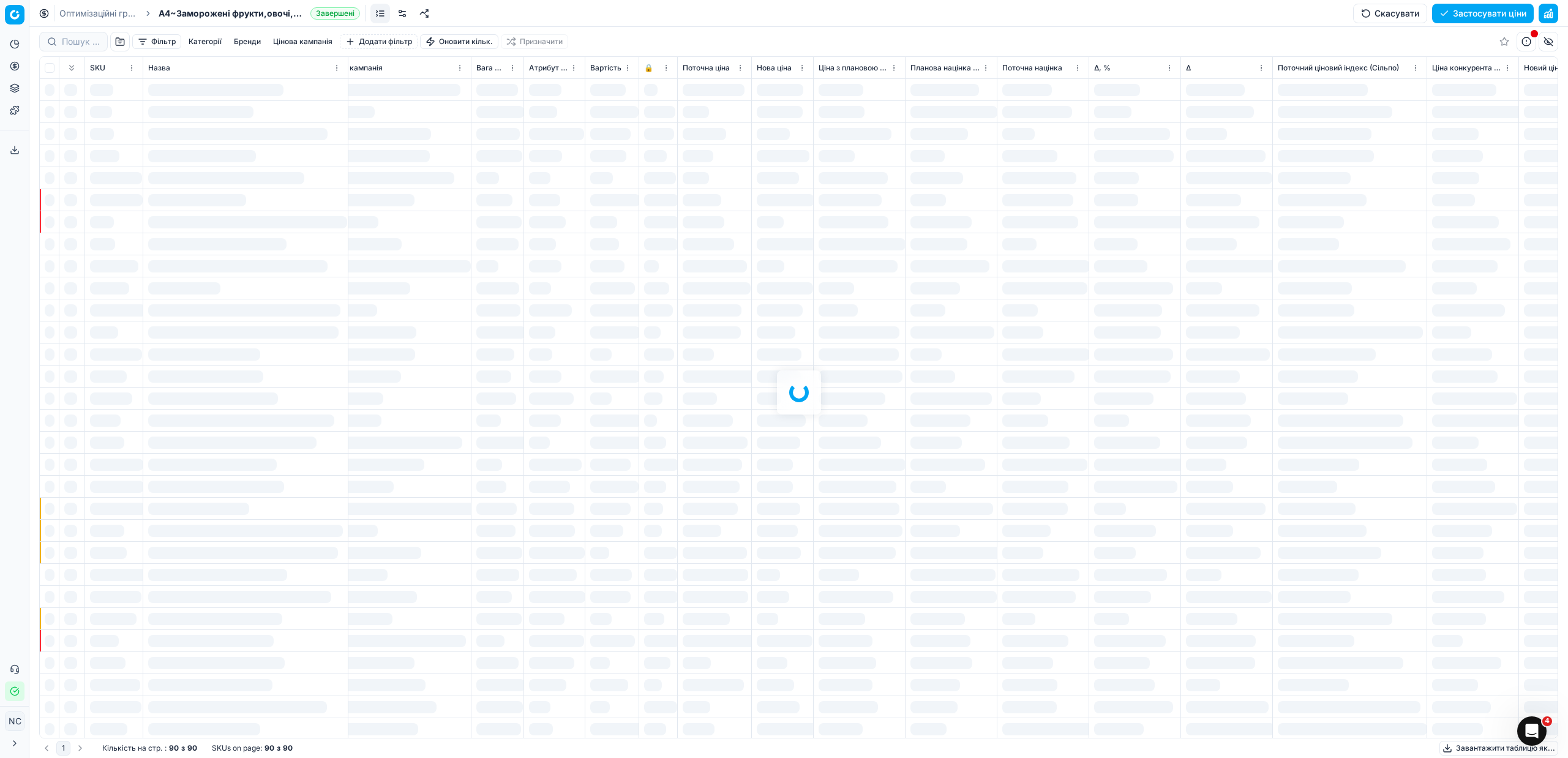
click at [120, 44] on button "button" at bounding box center [120, 41] width 20 height 20
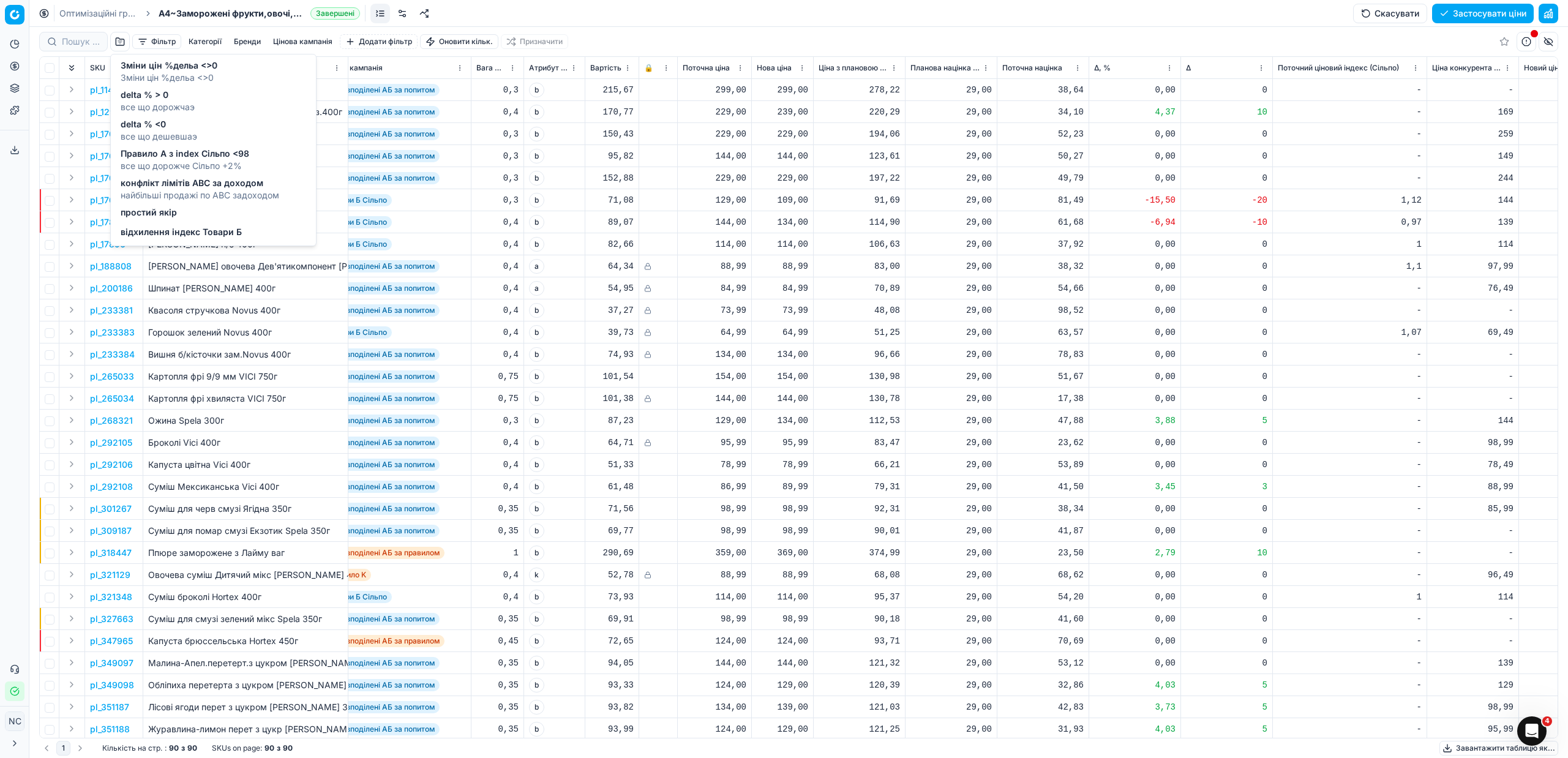
click at [172, 161] on span "все що дорожче Сільпо +2%" at bounding box center [184, 165] width 128 height 12
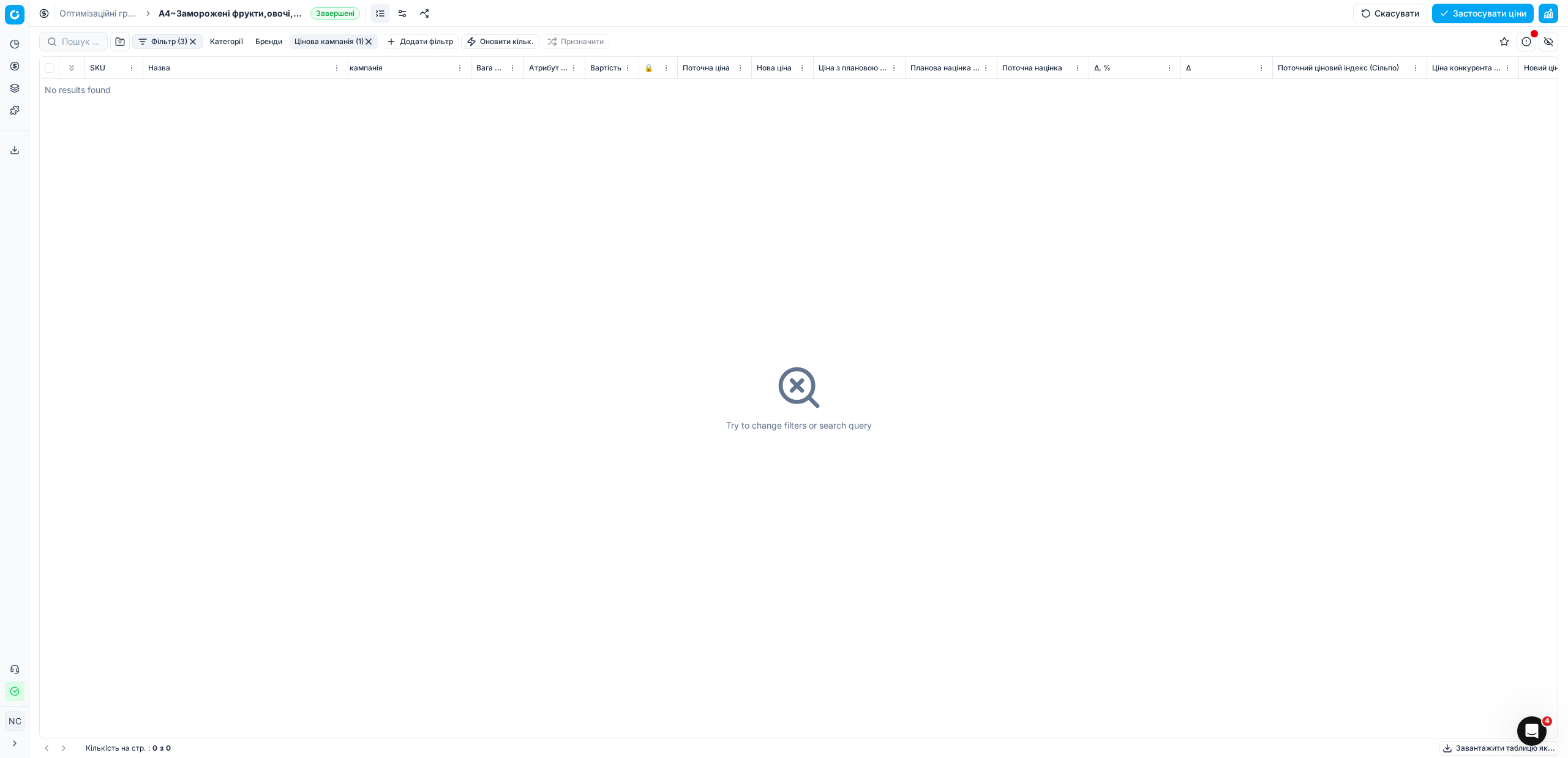
click at [196, 42] on button "button" at bounding box center [192, 41] width 9 height 9
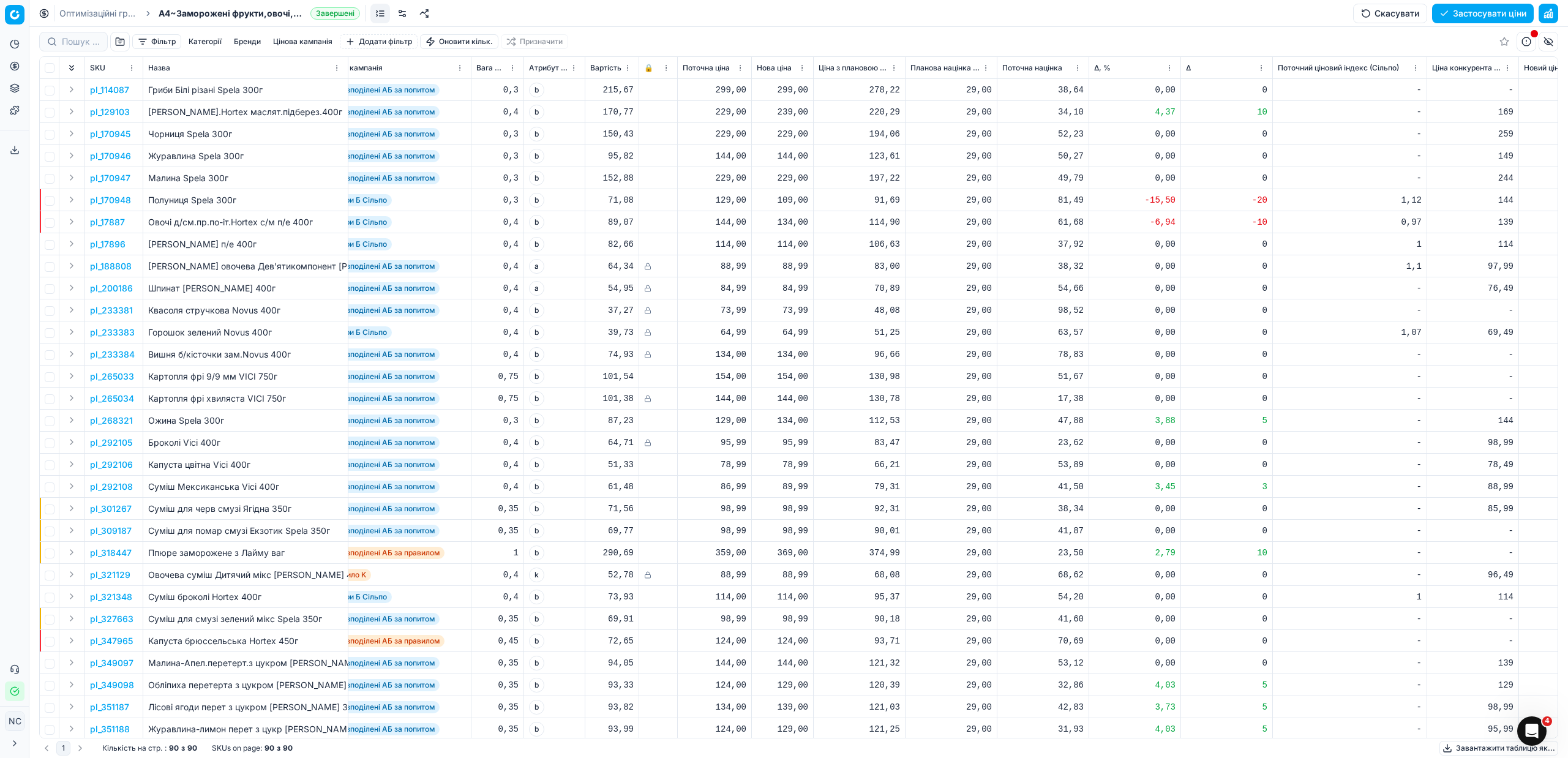
click at [123, 37] on button "button" at bounding box center [120, 41] width 20 height 20
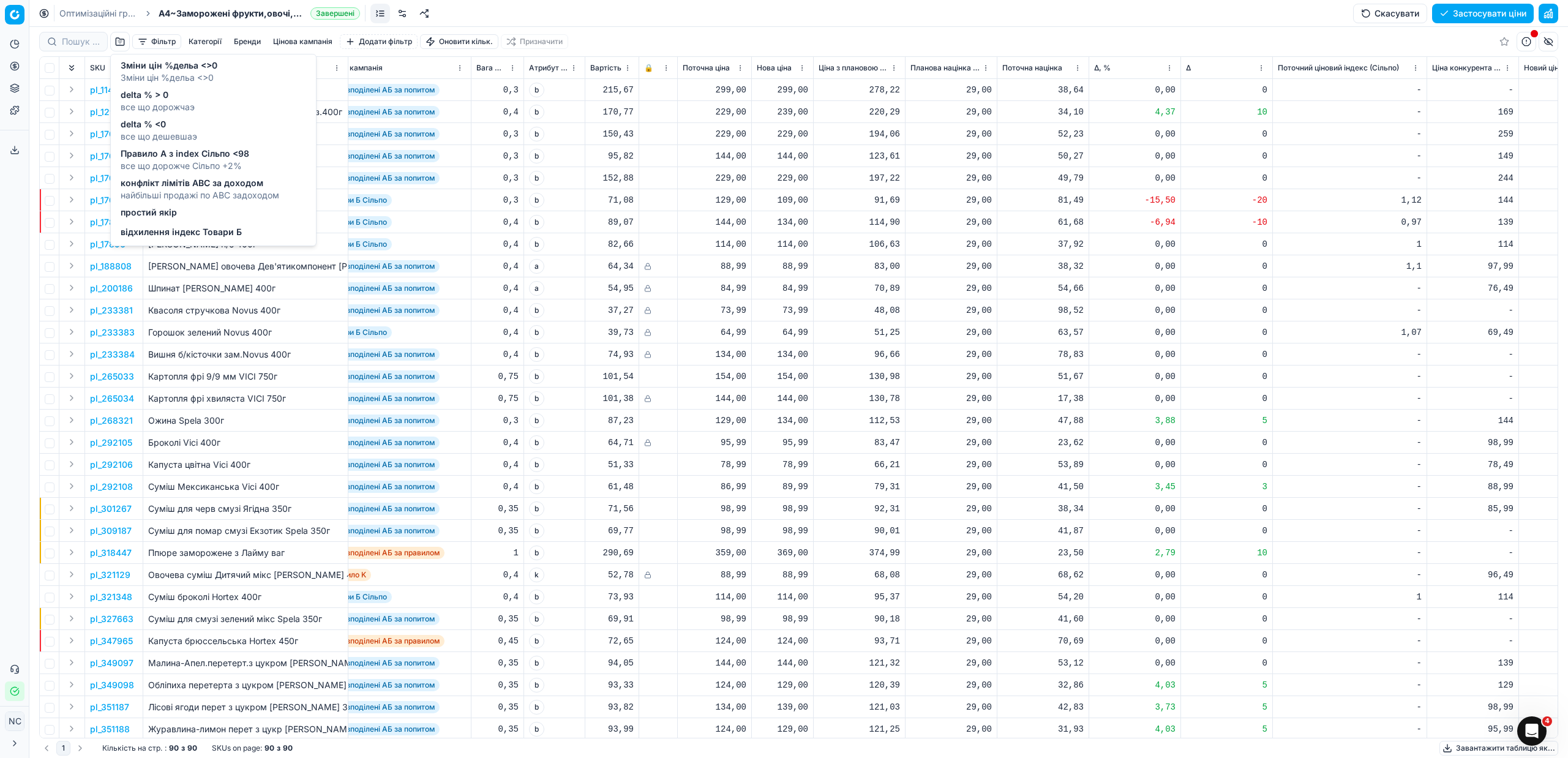
click at [204, 189] on span "найбільші продажі по АВС задоходом" at bounding box center [199, 195] width 158 height 12
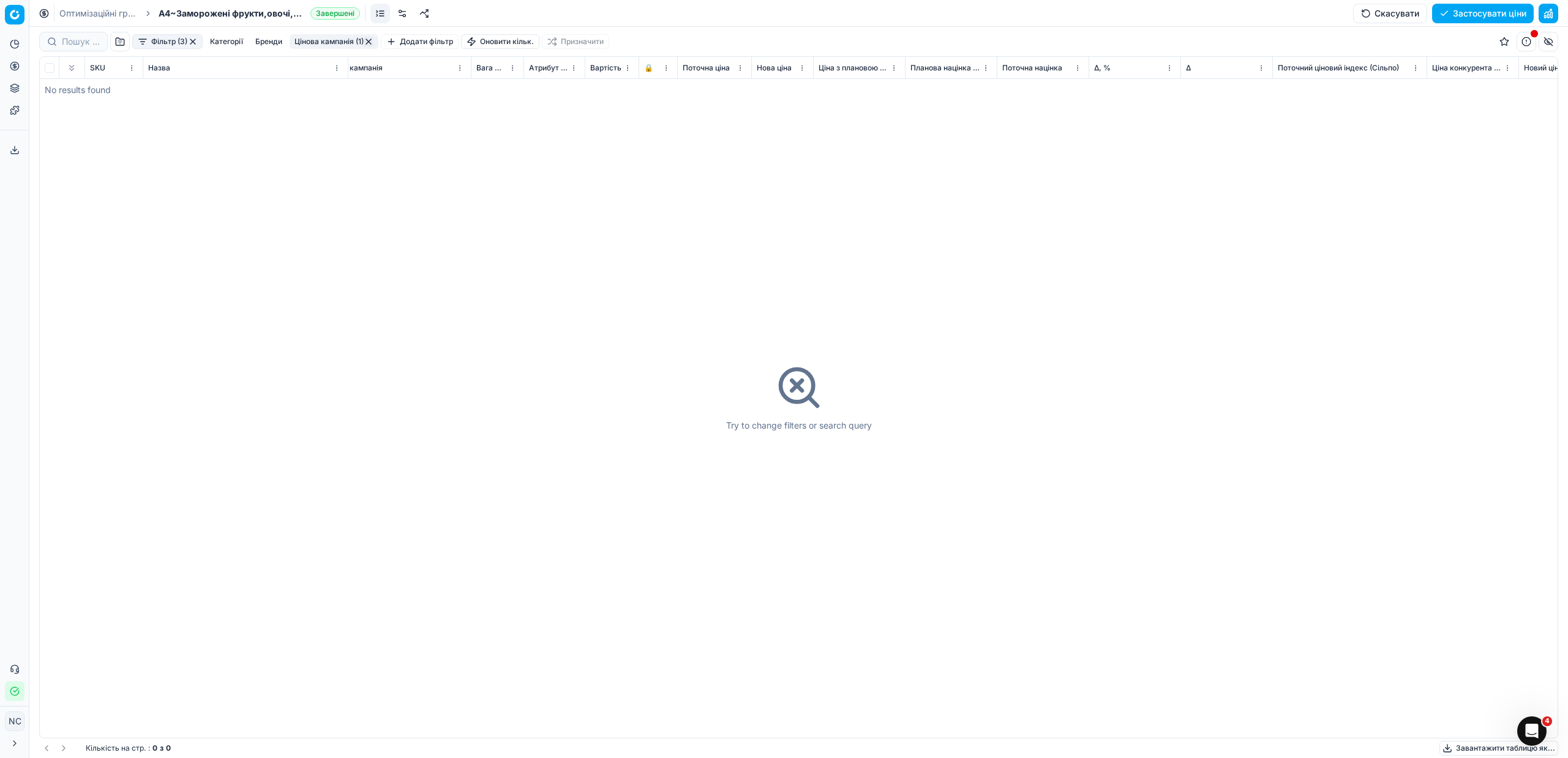
click at [198, 37] on button "button" at bounding box center [192, 41] width 9 height 9
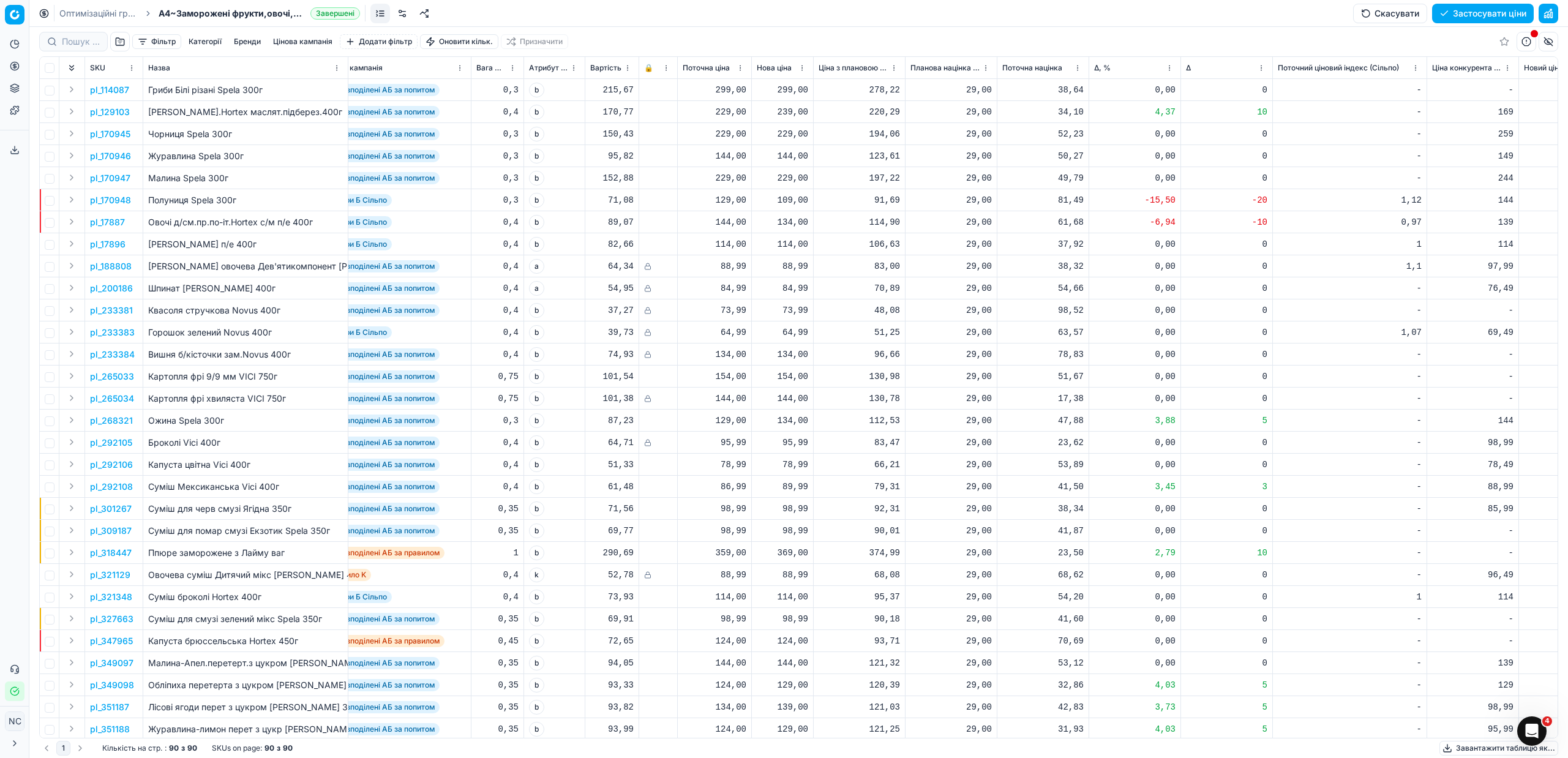
click at [123, 40] on button "button" at bounding box center [120, 41] width 20 height 20
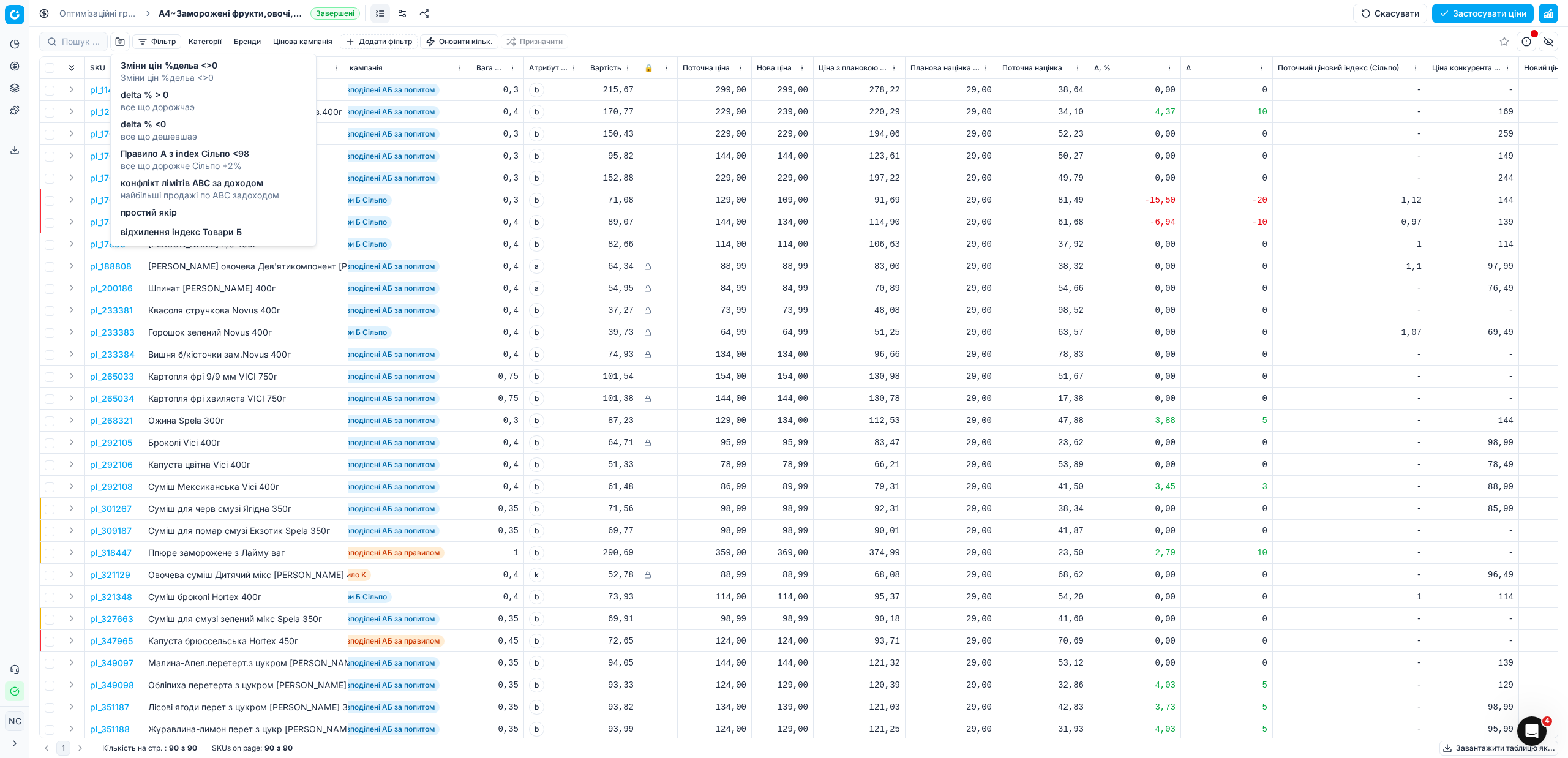
click at [156, 233] on span "відхилення індекс Товари Б" at bounding box center [180, 231] width 121 height 12
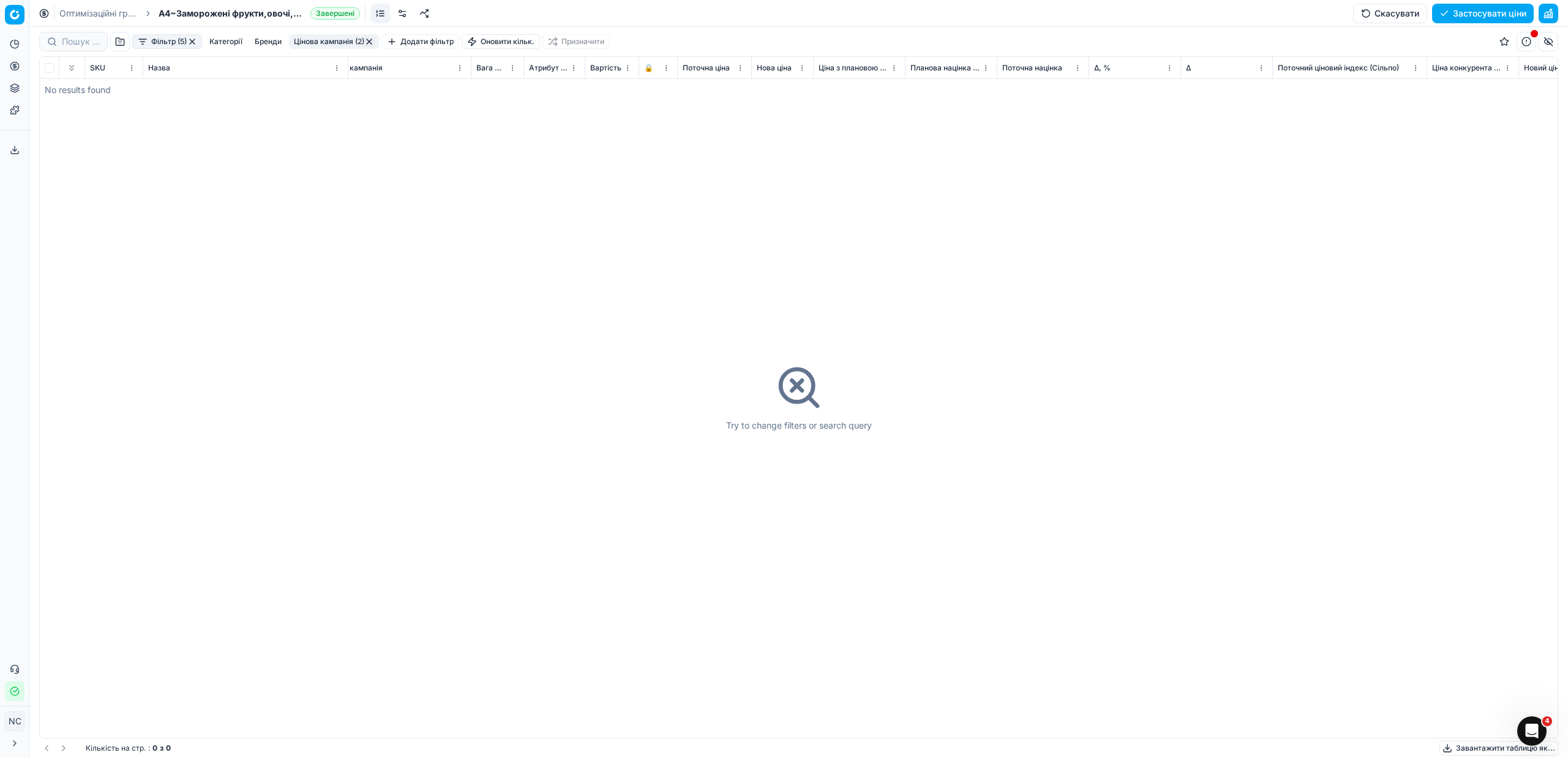
click at [192, 37] on button "button" at bounding box center [192, 41] width 9 height 9
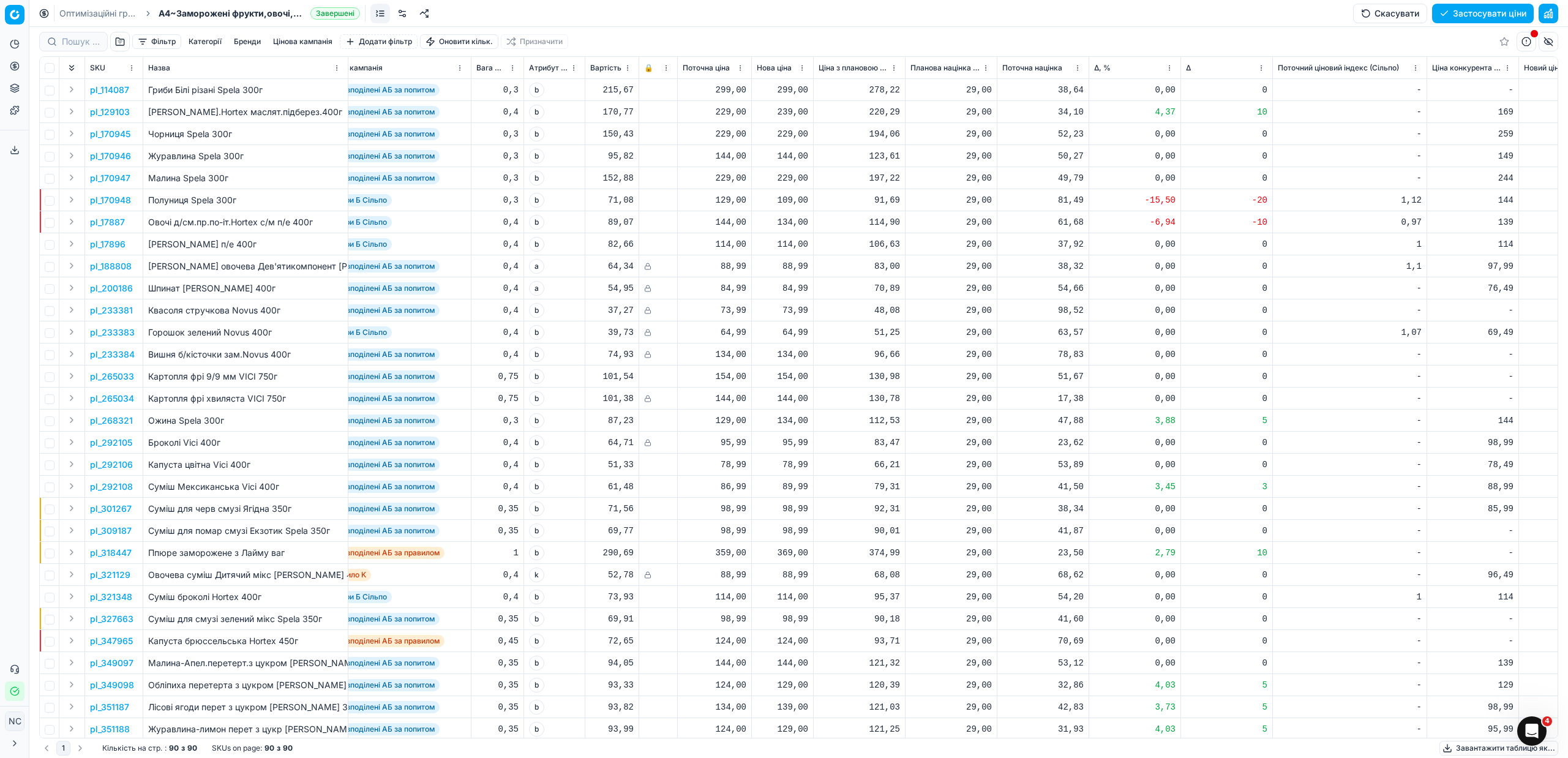
click at [119, 42] on button "button" at bounding box center [120, 41] width 20 height 20
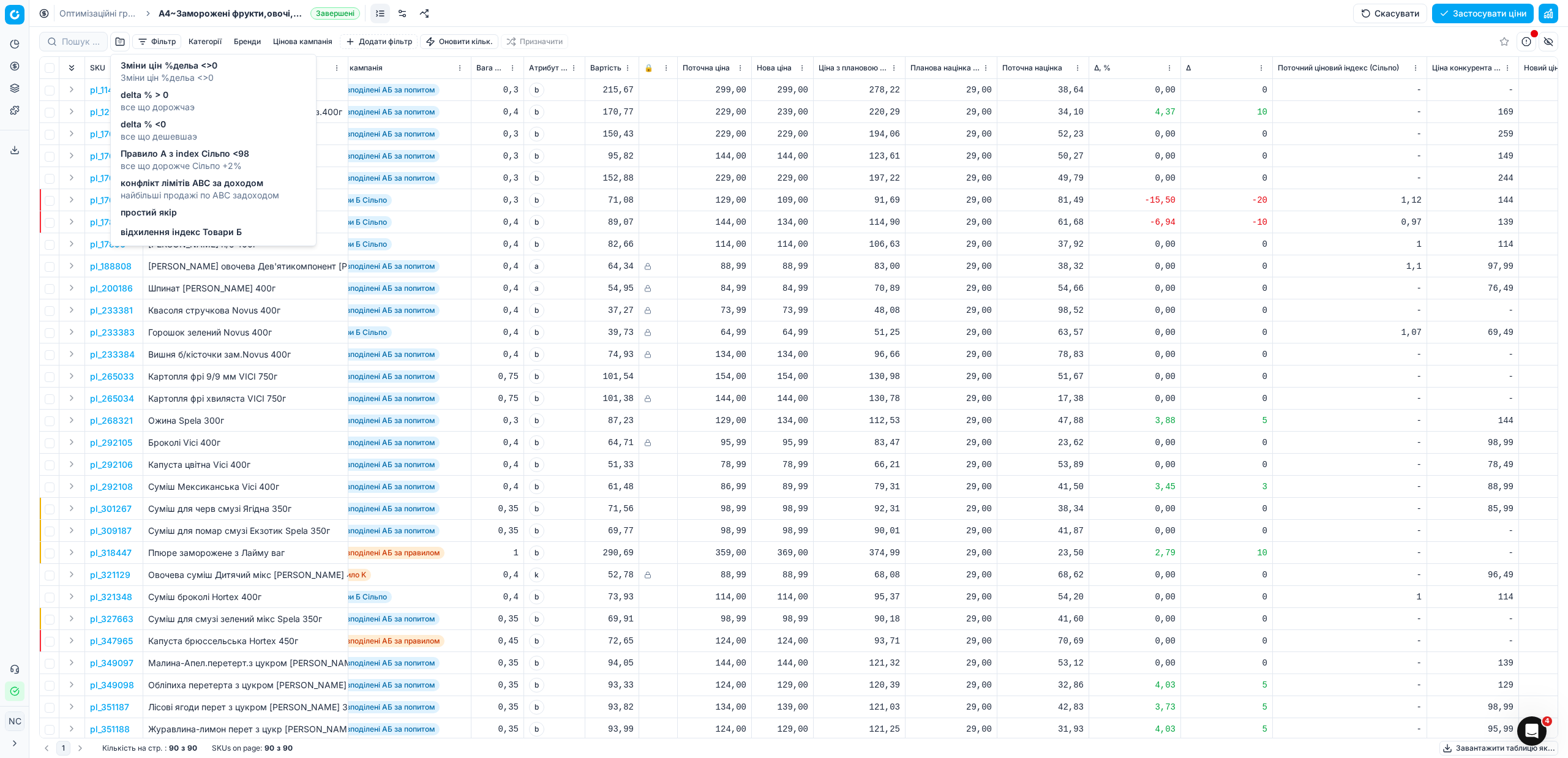
click at [187, 189] on span "найбільші продажі по АВС задоходом" at bounding box center [199, 195] width 158 height 12
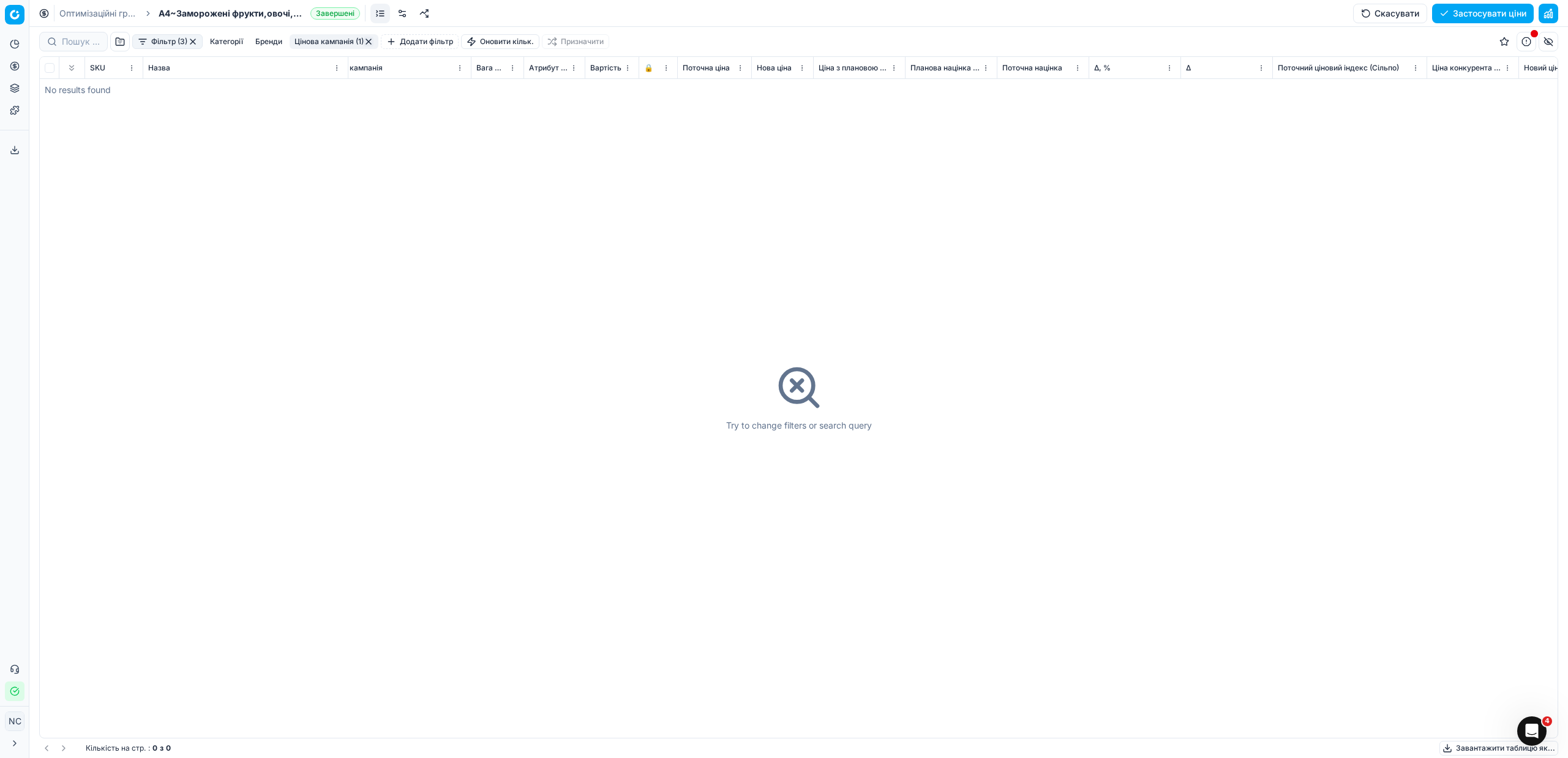
click at [192, 44] on button "button" at bounding box center [192, 41] width 9 height 9
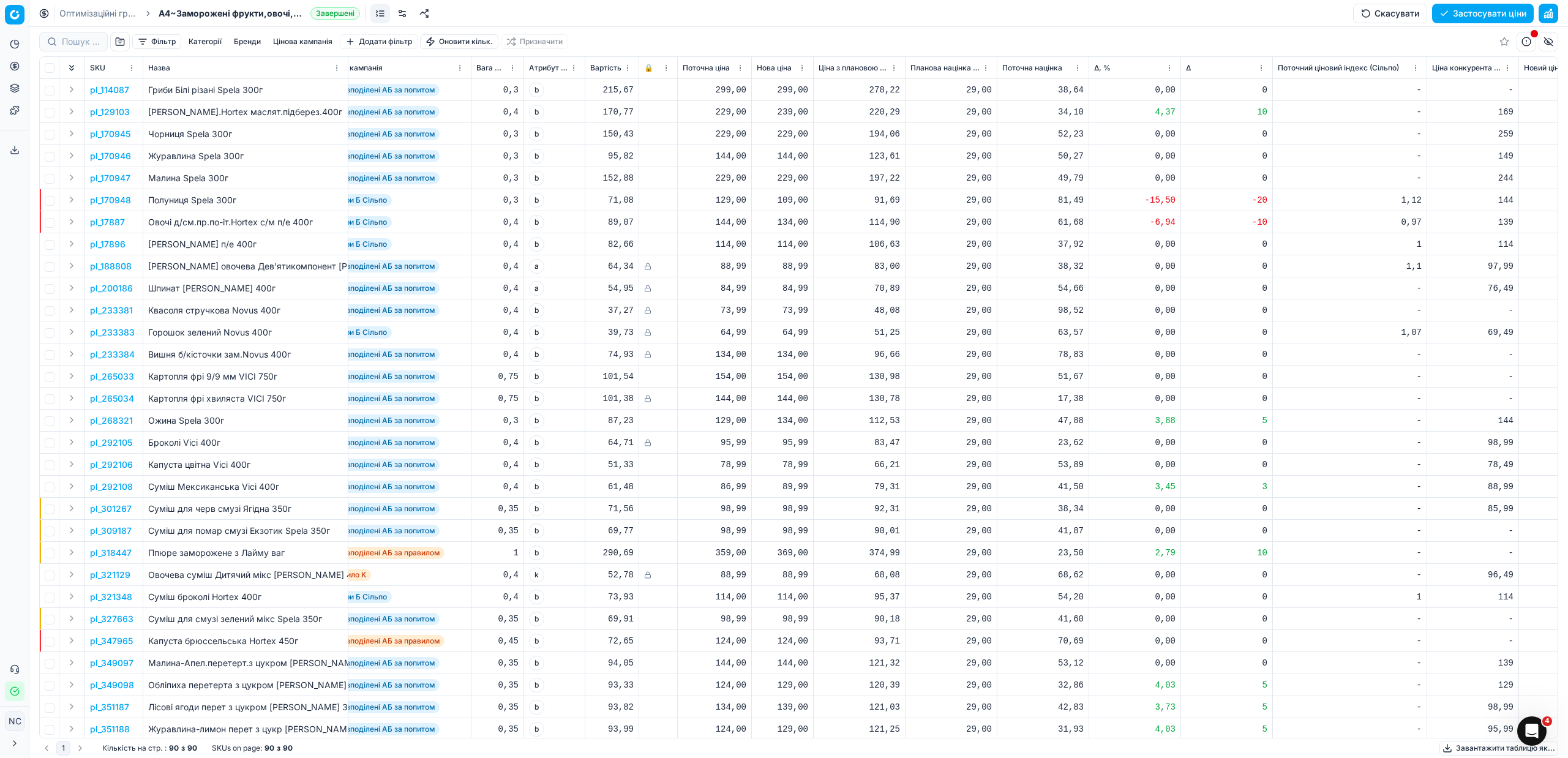
click at [1472, 9] on button "Застосувати ціни" at bounding box center [1483, 13] width 101 height 20
click at [1476, 12] on button "Завантажити звіт" at bounding box center [1482, 13] width 104 height 20
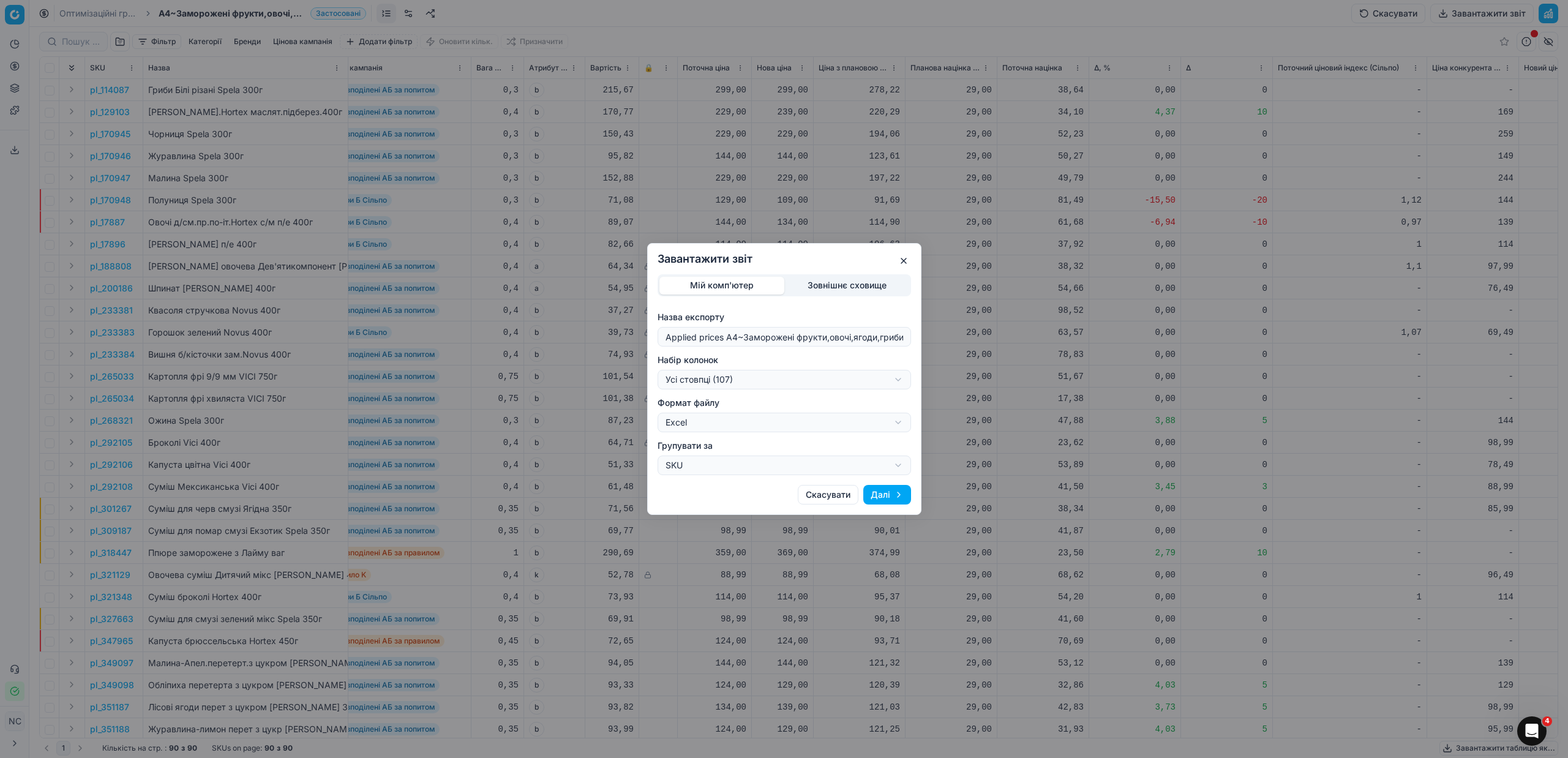
click at [896, 382] on div "Завантажити звіт Мій комп'ютер Зовнішнє сховище Назва експорту Applied prices A…" at bounding box center [784, 379] width 1568 height 758
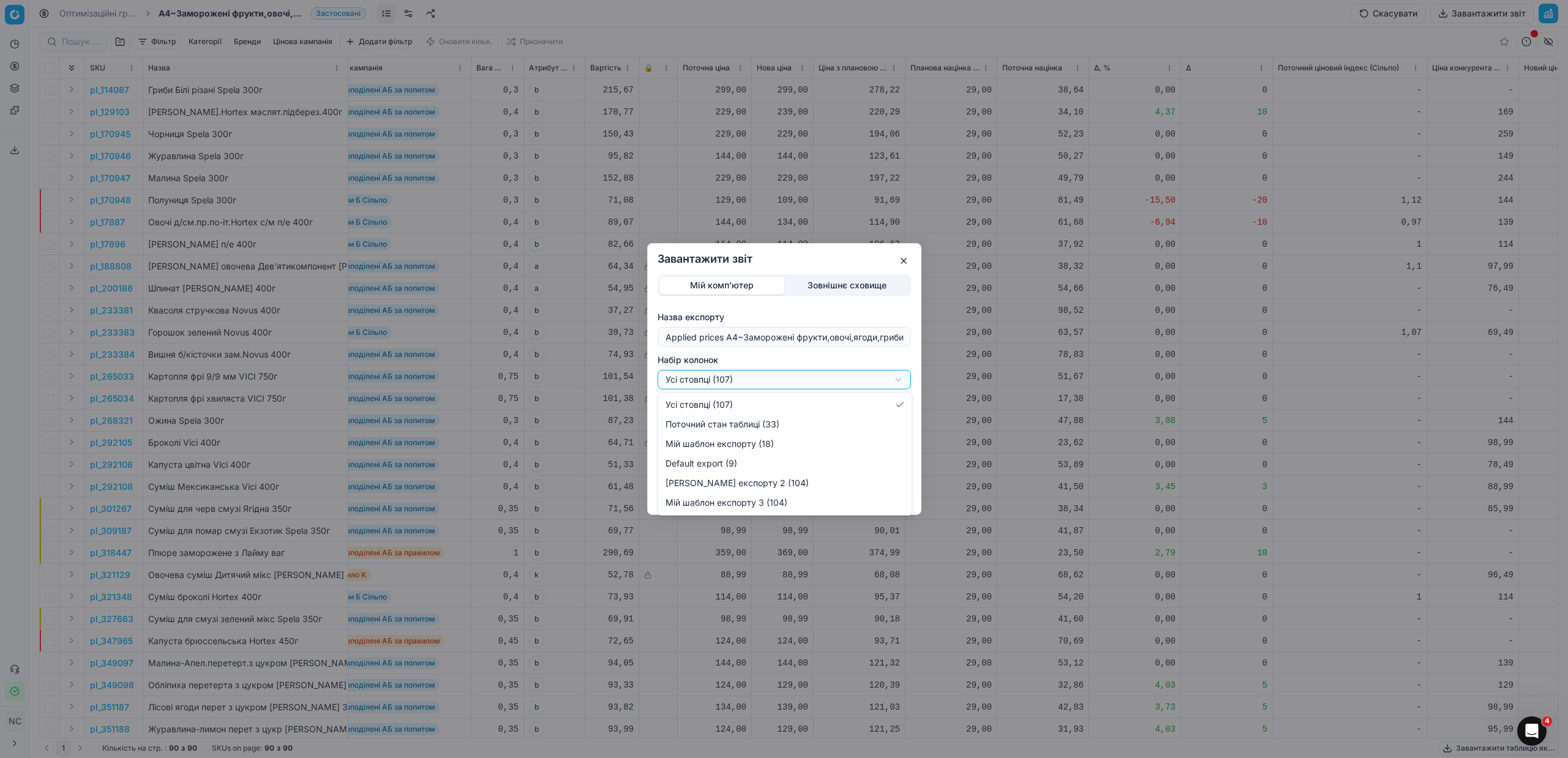
select select "custom"
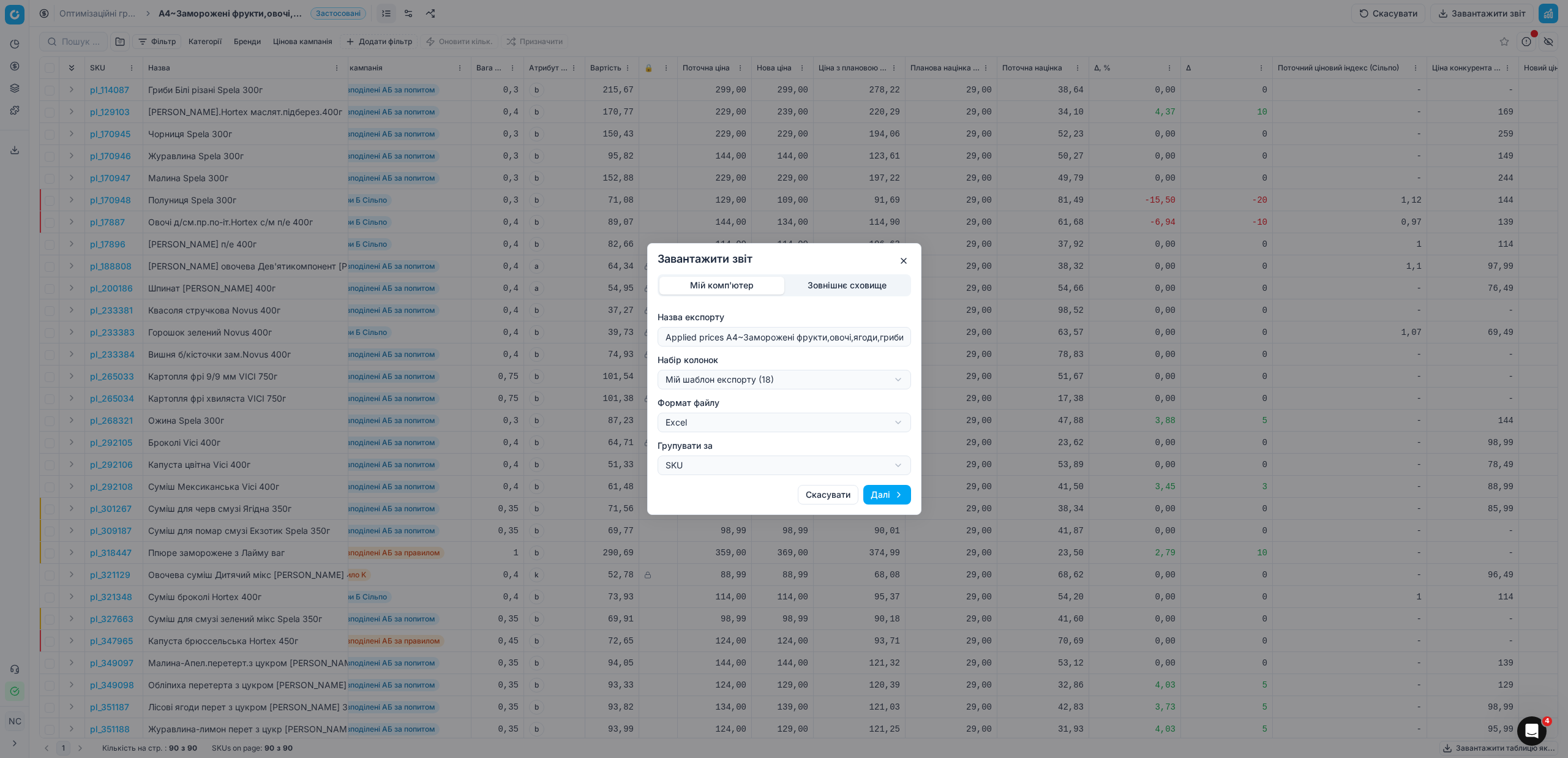
click at [882, 493] on button "Далі" at bounding box center [887, 495] width 47 height 20
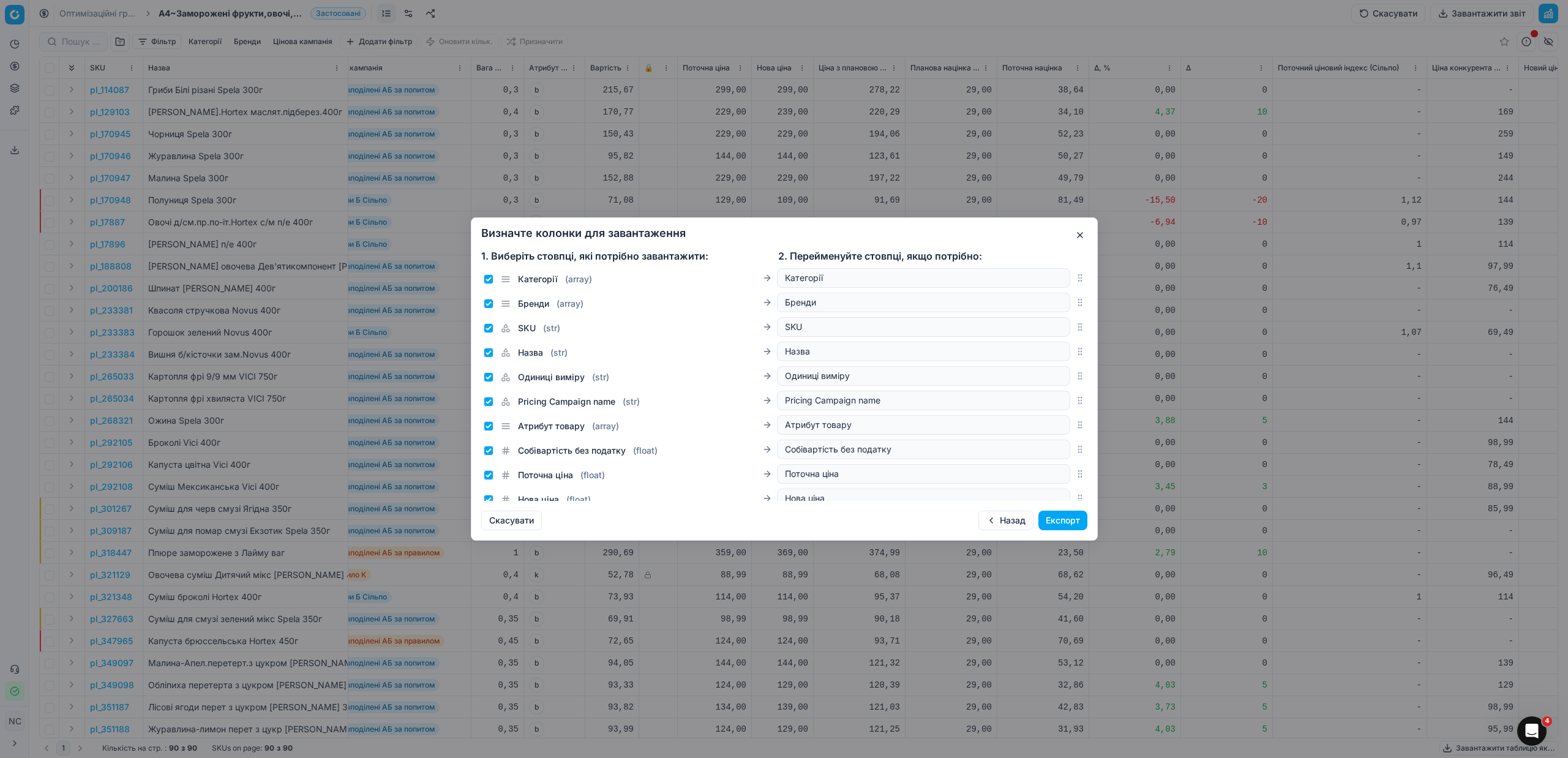
click at [1052, 520] on button "Експорт" at bounding box center [1063, 520] width 49 height 20
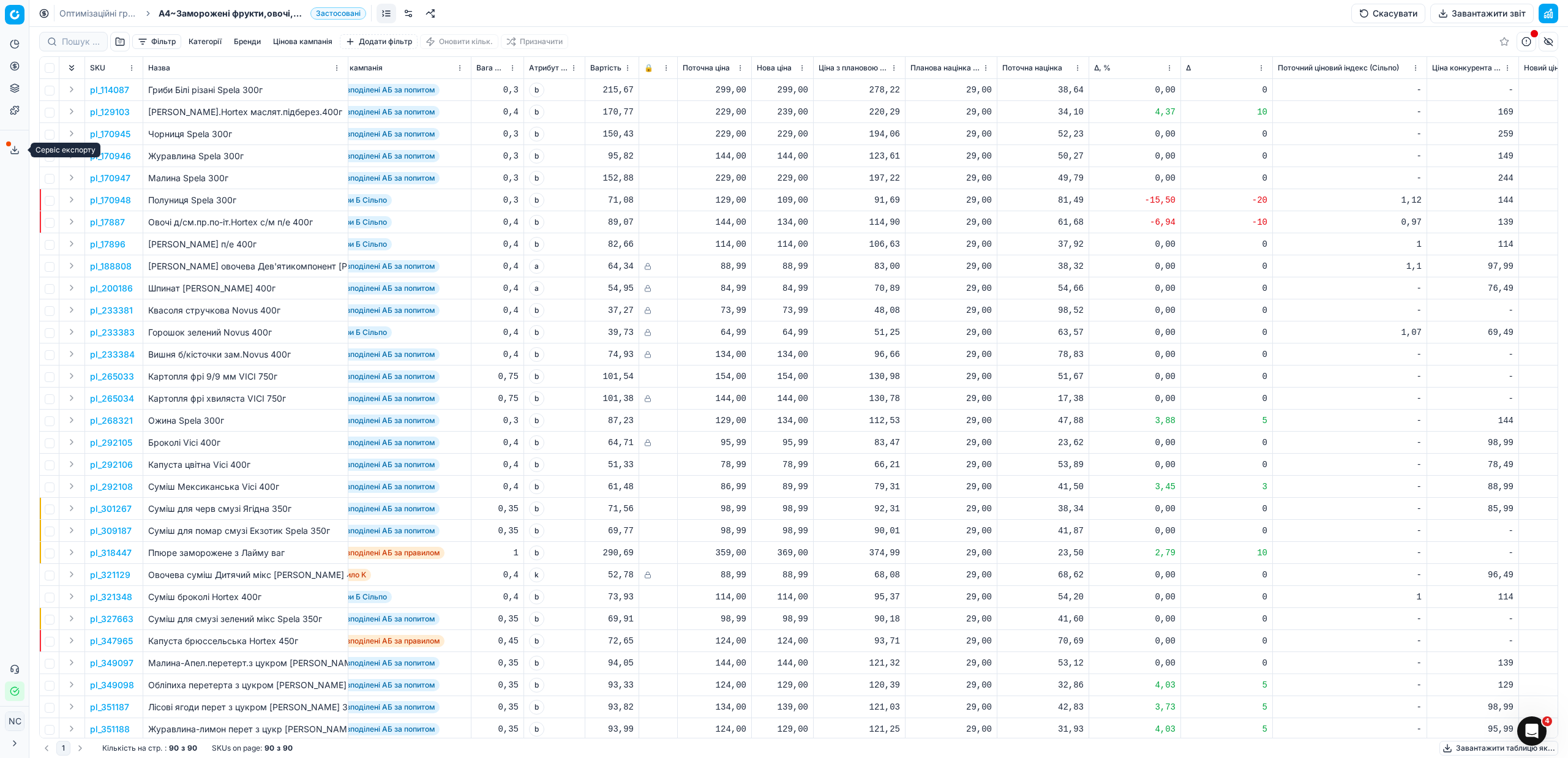
click at [9, 148] on button "Сервіс експорту" at bounding box center [14, 150] width 20 height 20
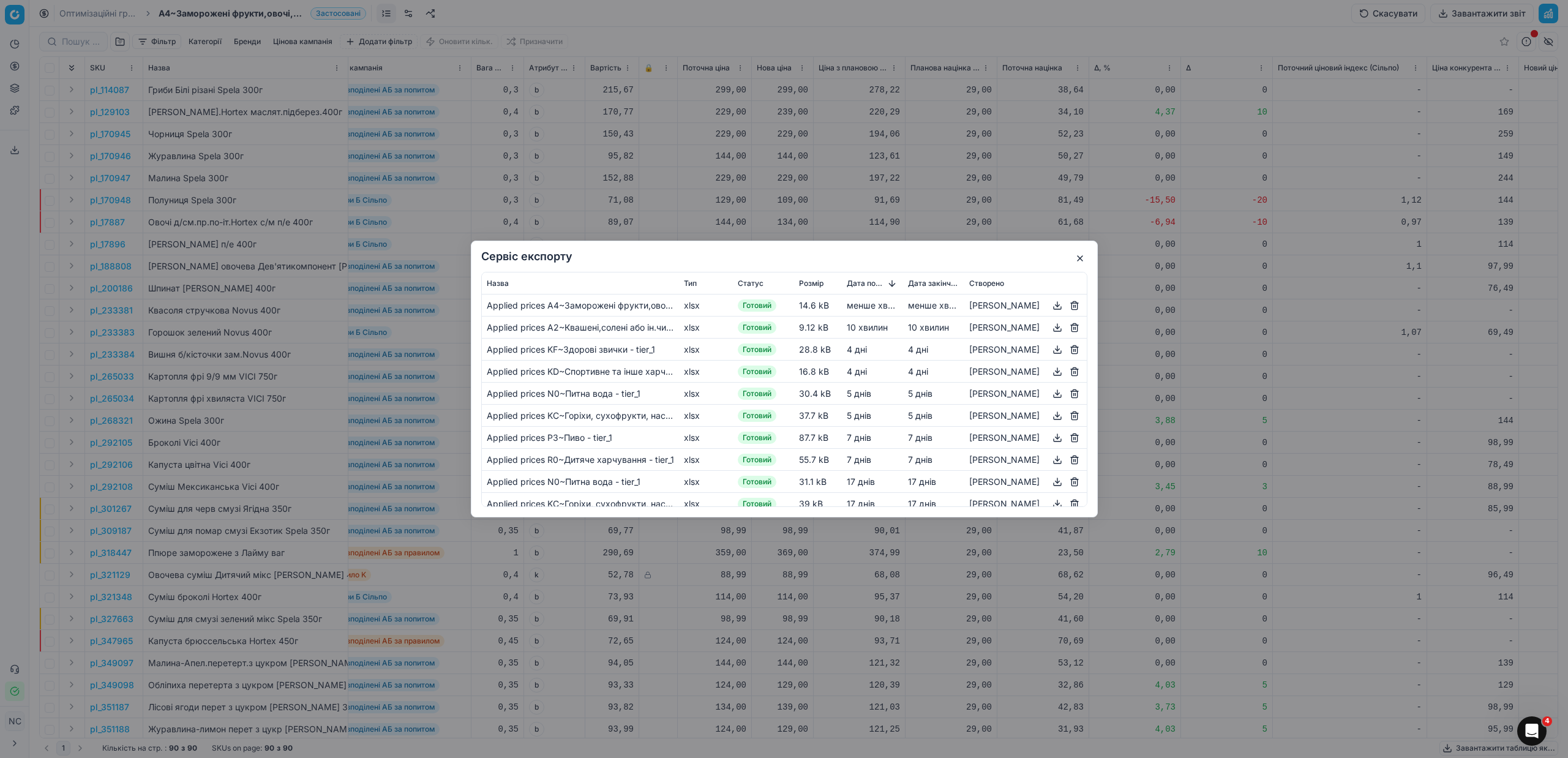
click at [1058, 305] on button "button" at bounding box center [1057, 305] width 15 height 15
click at [1083, 256] on button "button" at bounding box center [1080, 258] width 15 height 15
